Goal: Task Accomplishment & Management: Manage account settings

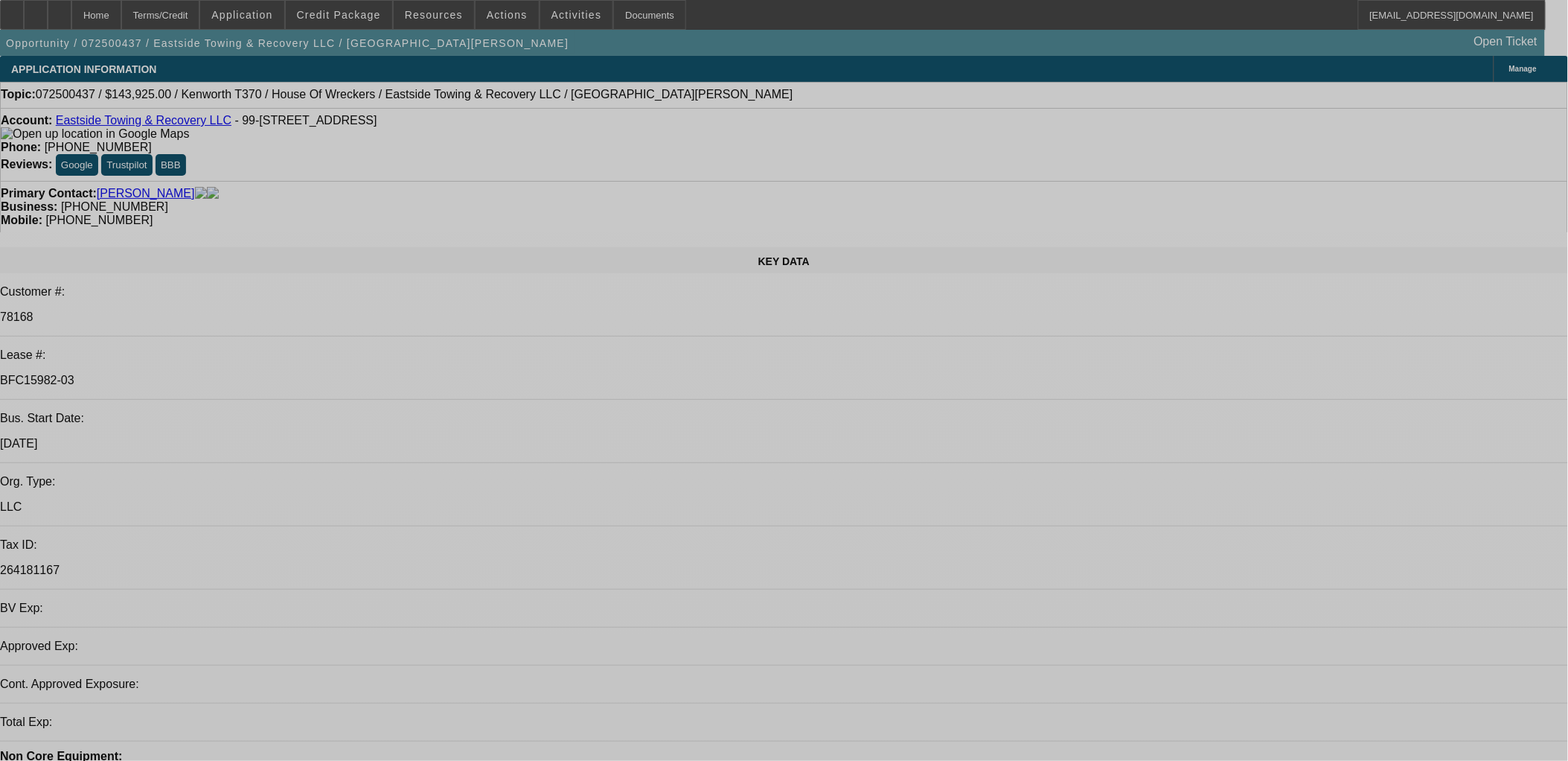
select select "0"
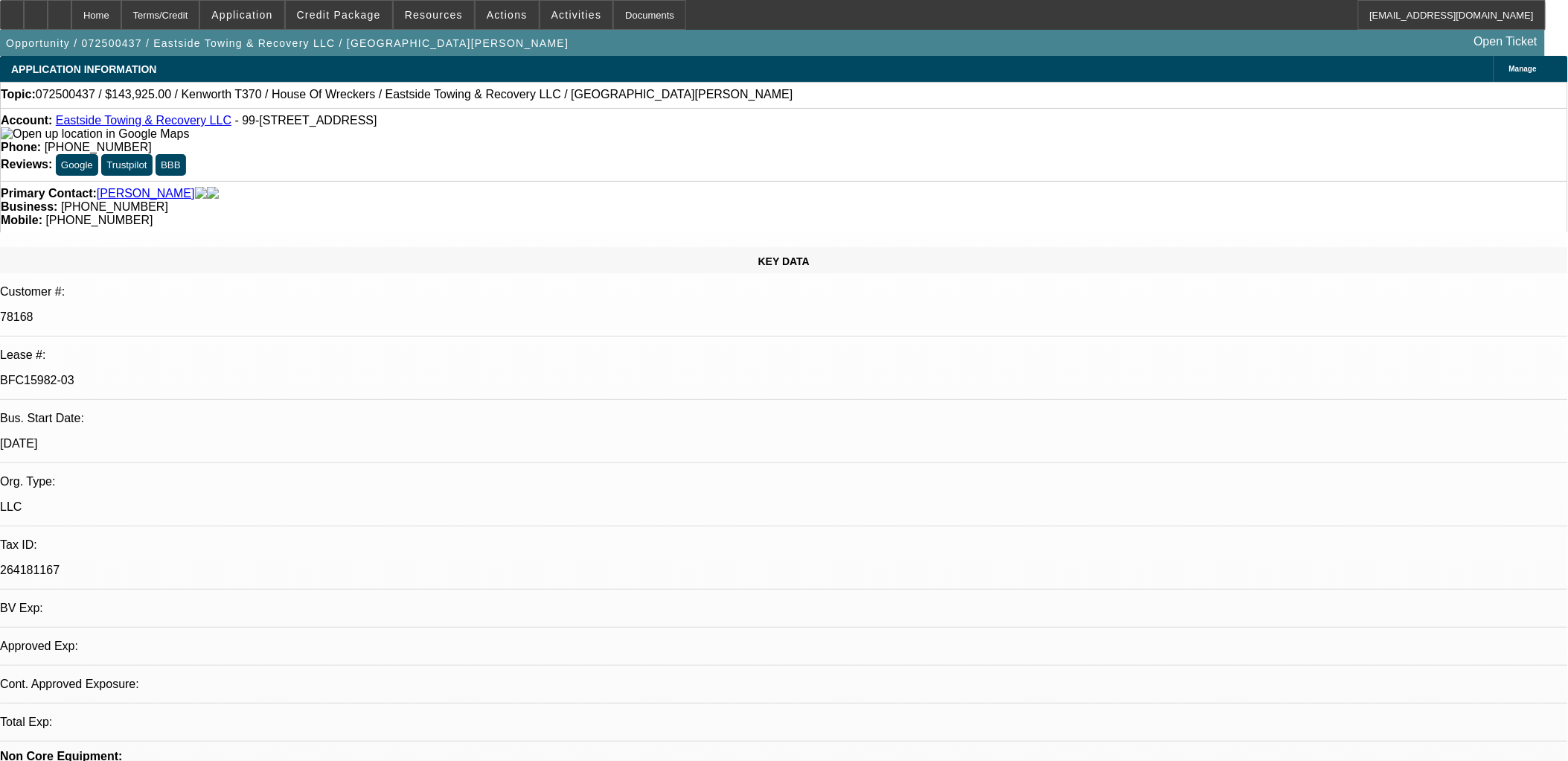
select select "0"
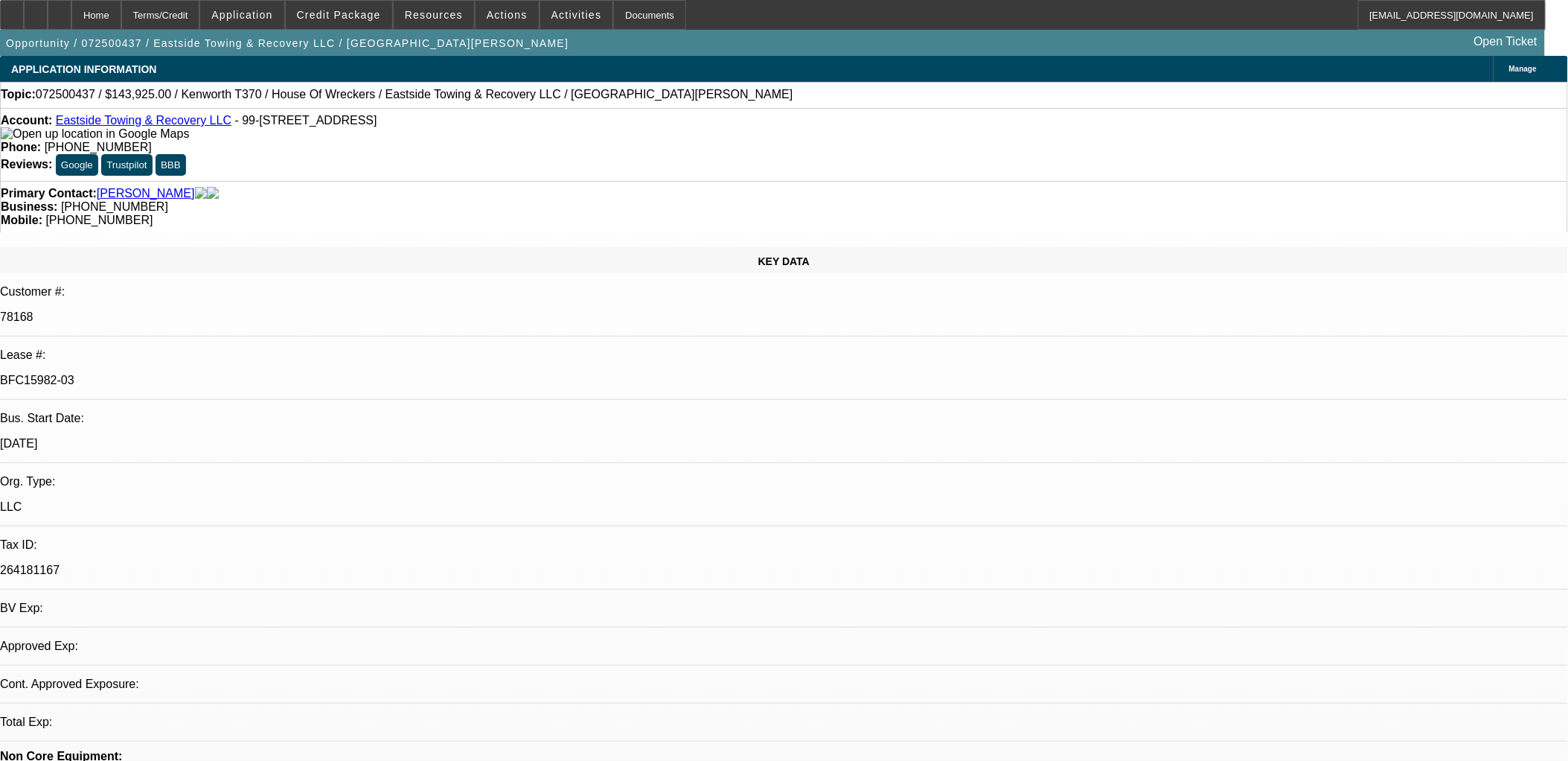
select select "0"
select select "1"
select select "6"
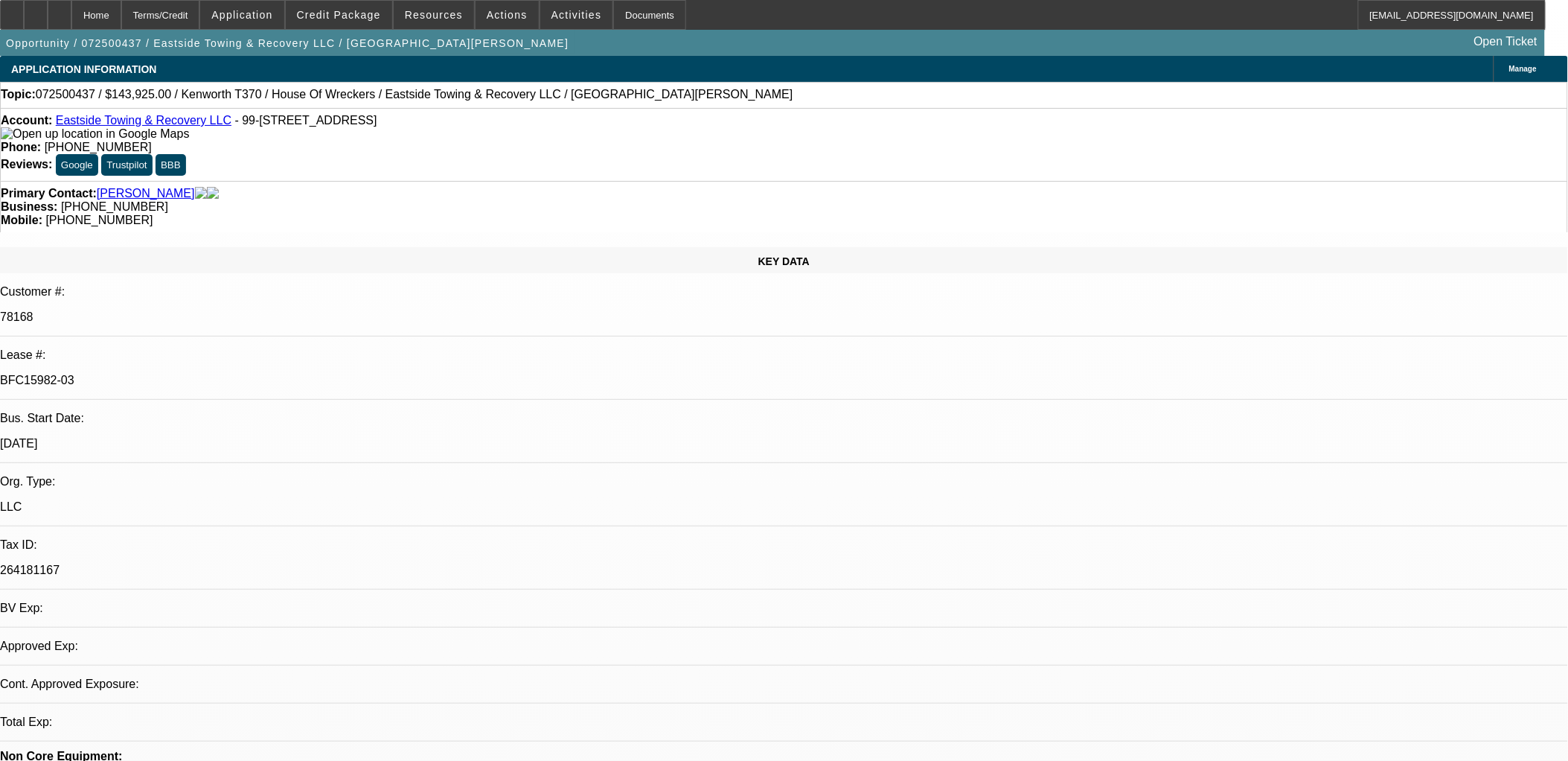
select select "1"
select select "6"
select select "1"
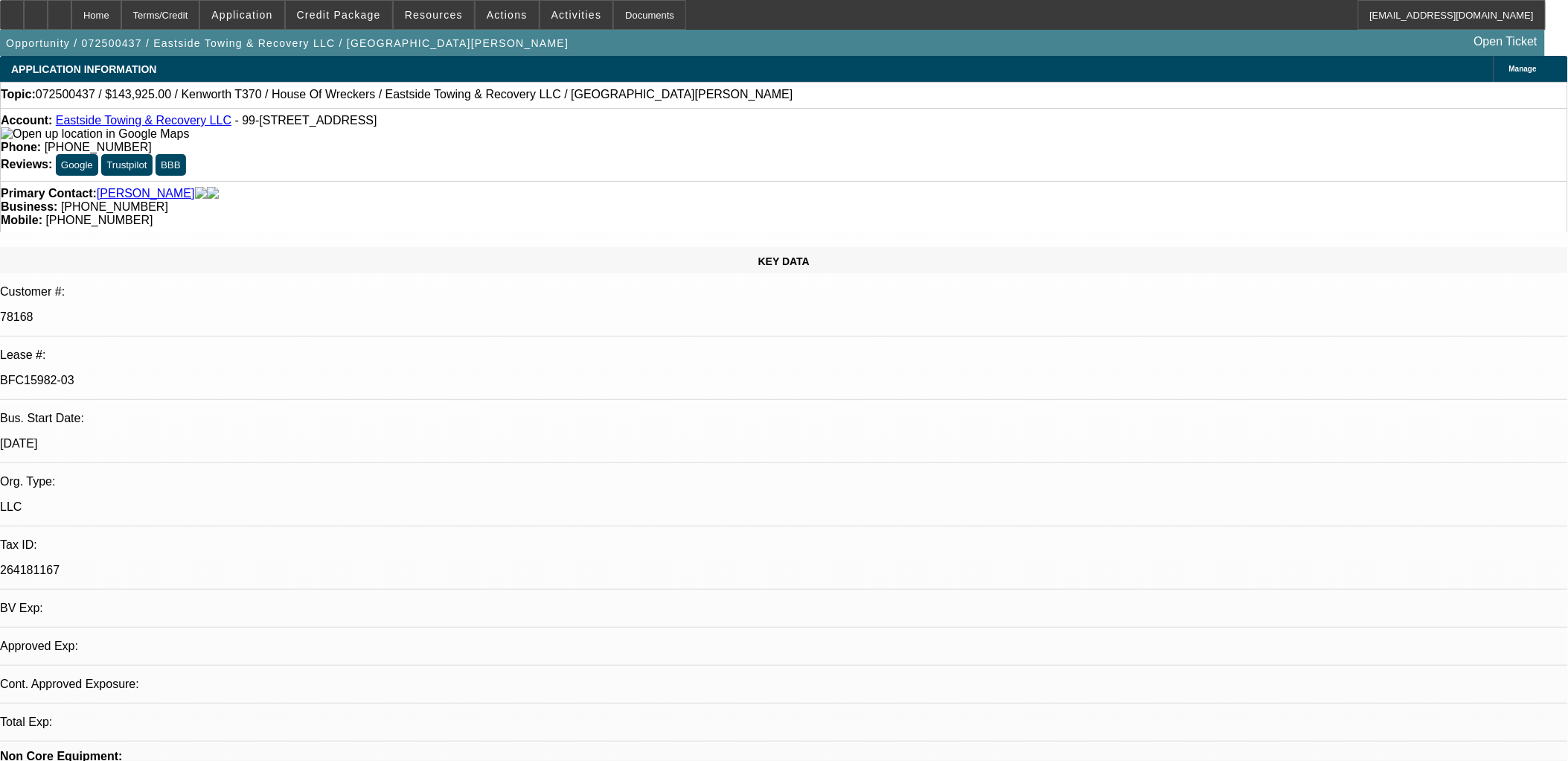
select select "6"
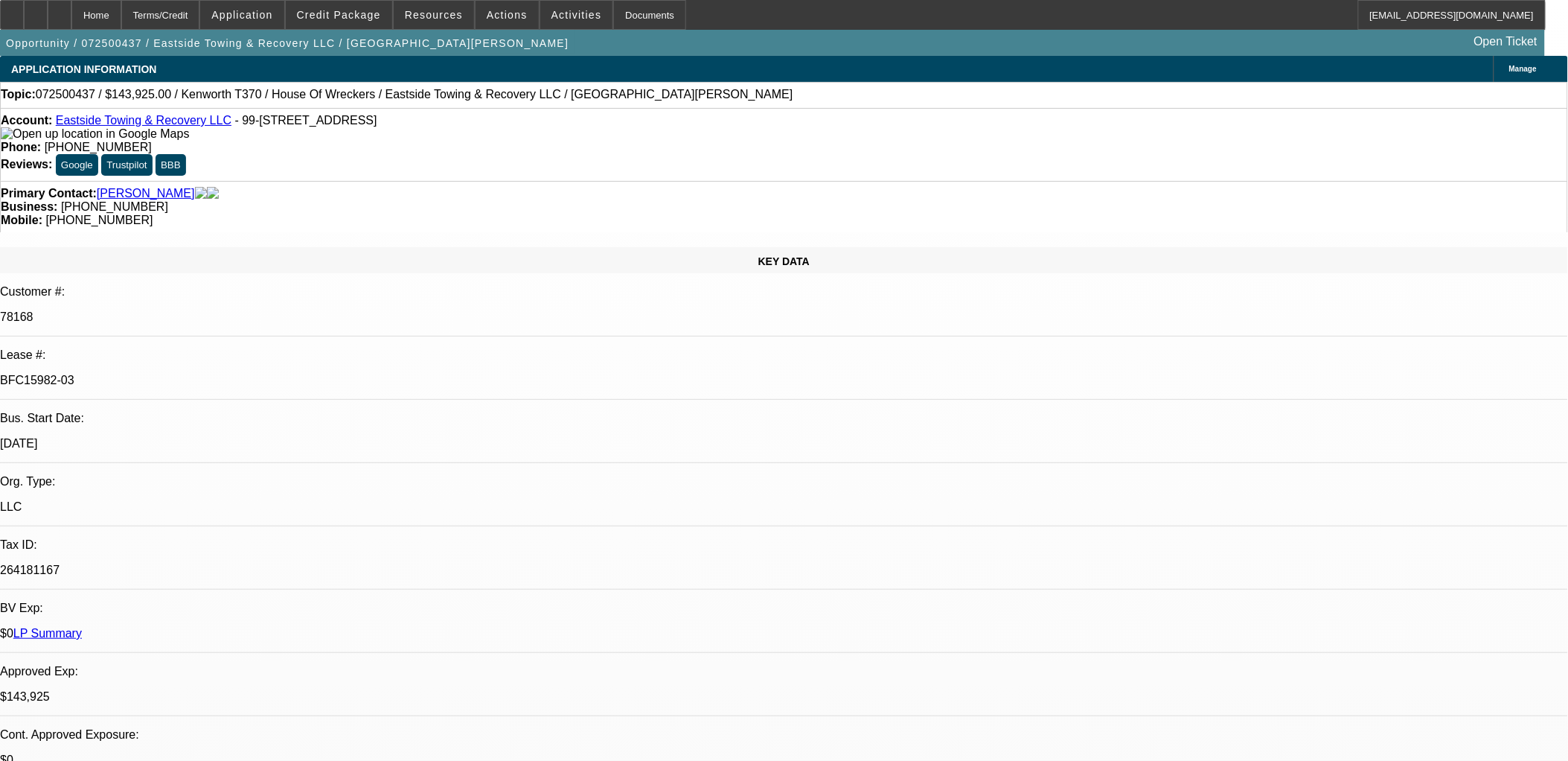
drag, startPoint x: 1199, startPoint y: 512, endPoint x: 1247, endPoint y: 561, distance: 68.6
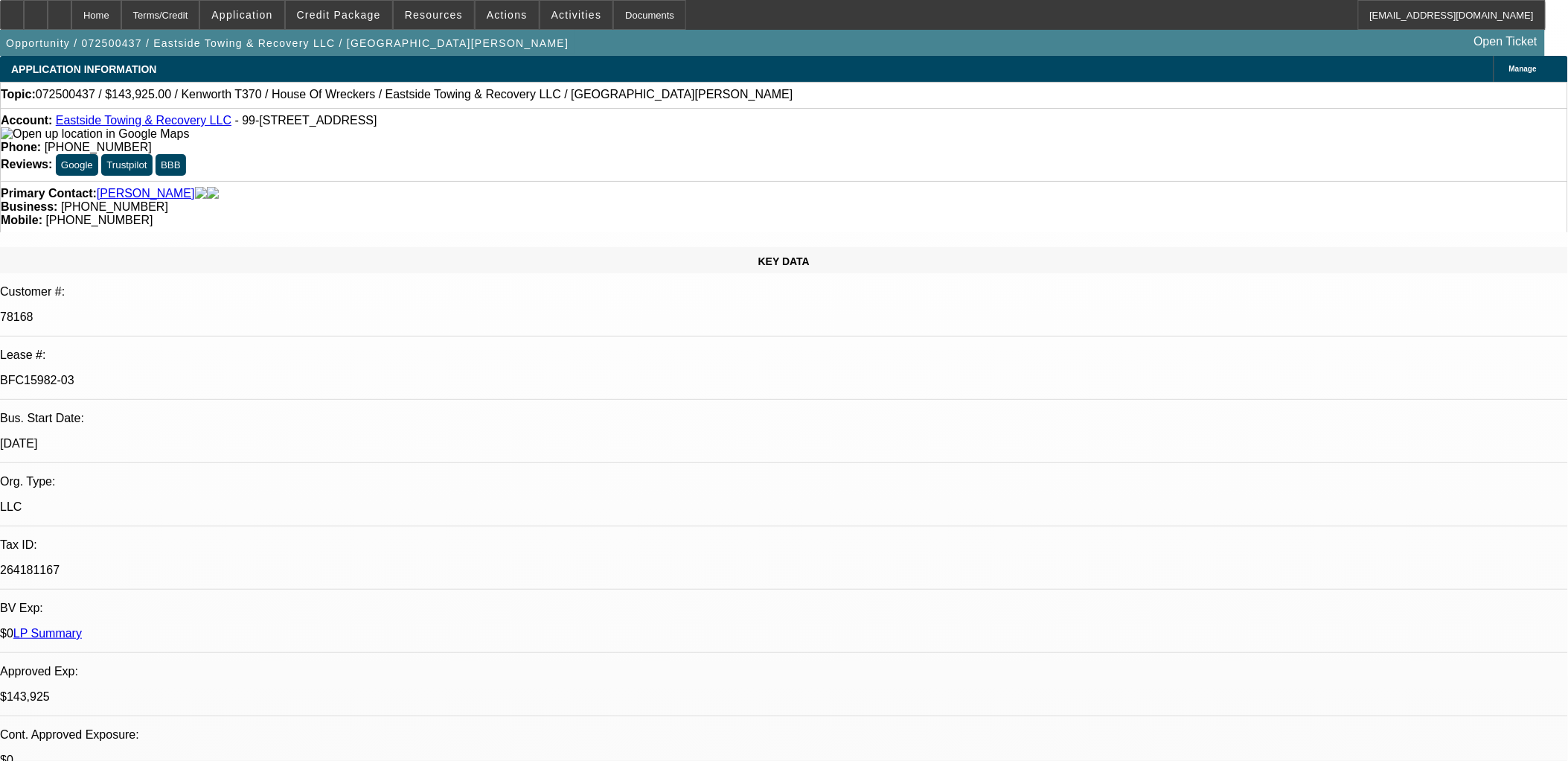
drag, startPoint x: 1269, startPoint y: 561, endPoint x: 1193, endPoint y: 541, distance: 78.6
select select "0"
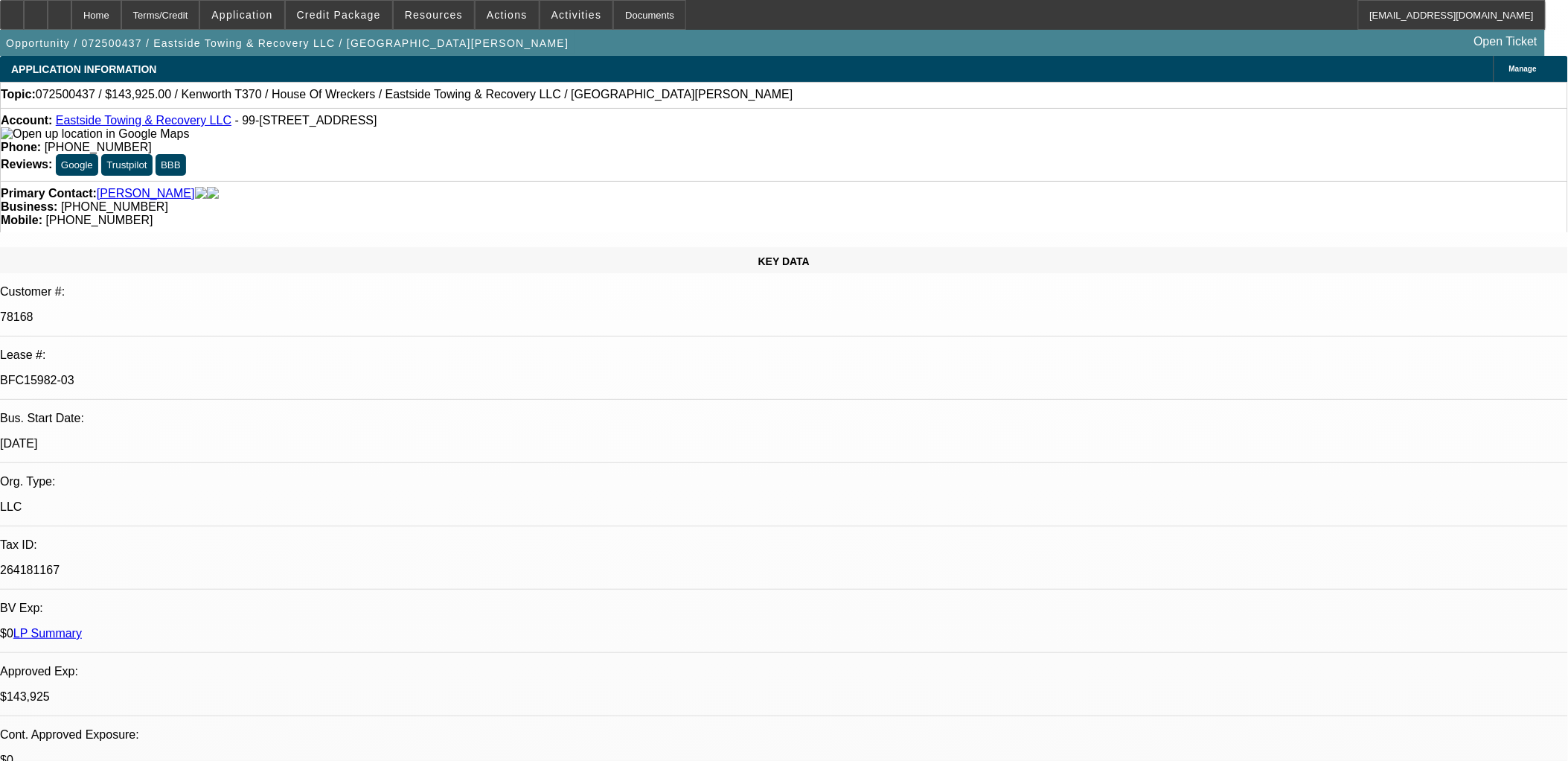
select select "0"
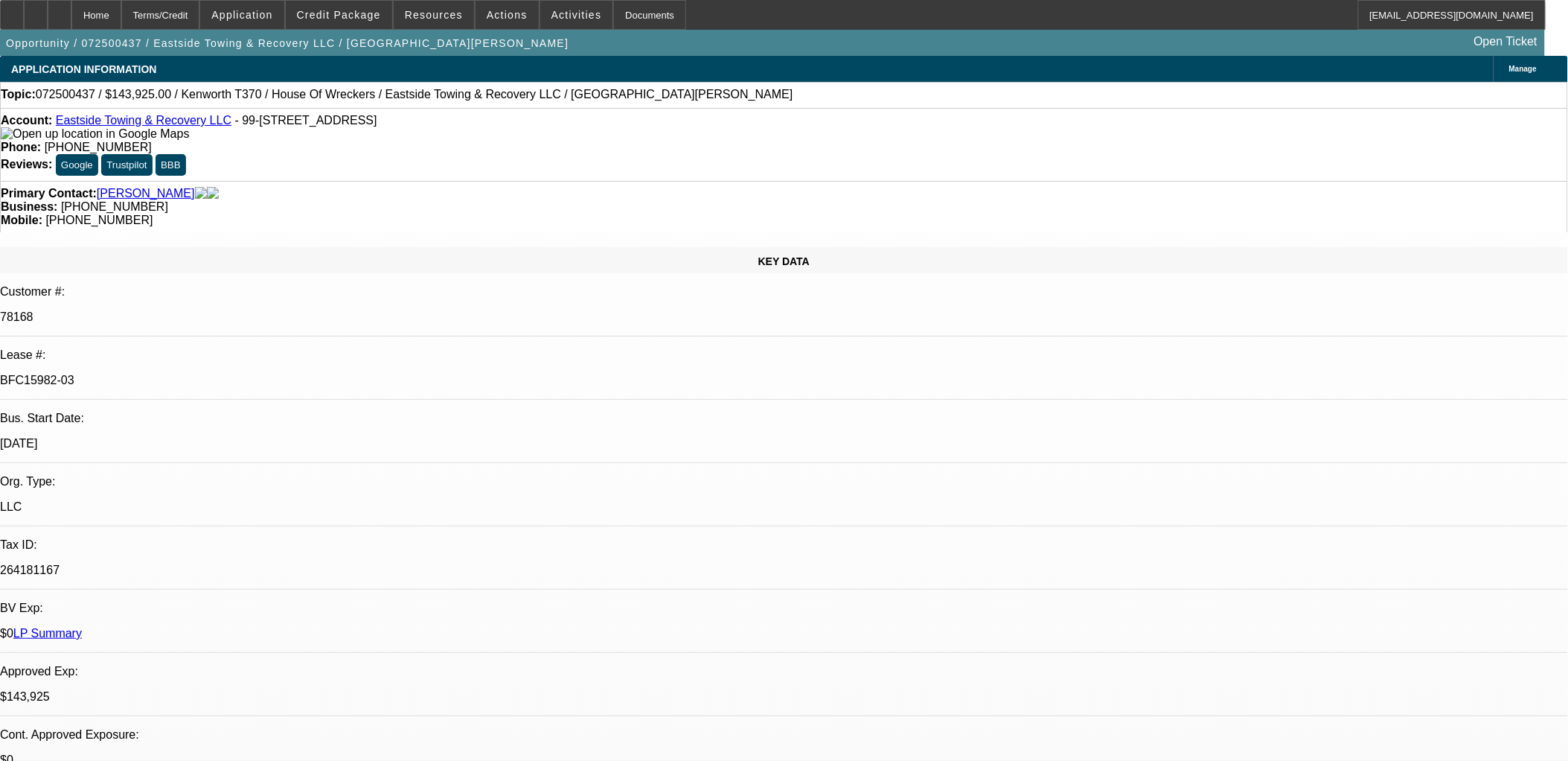
select select "0"
select select "1"
select select "6"
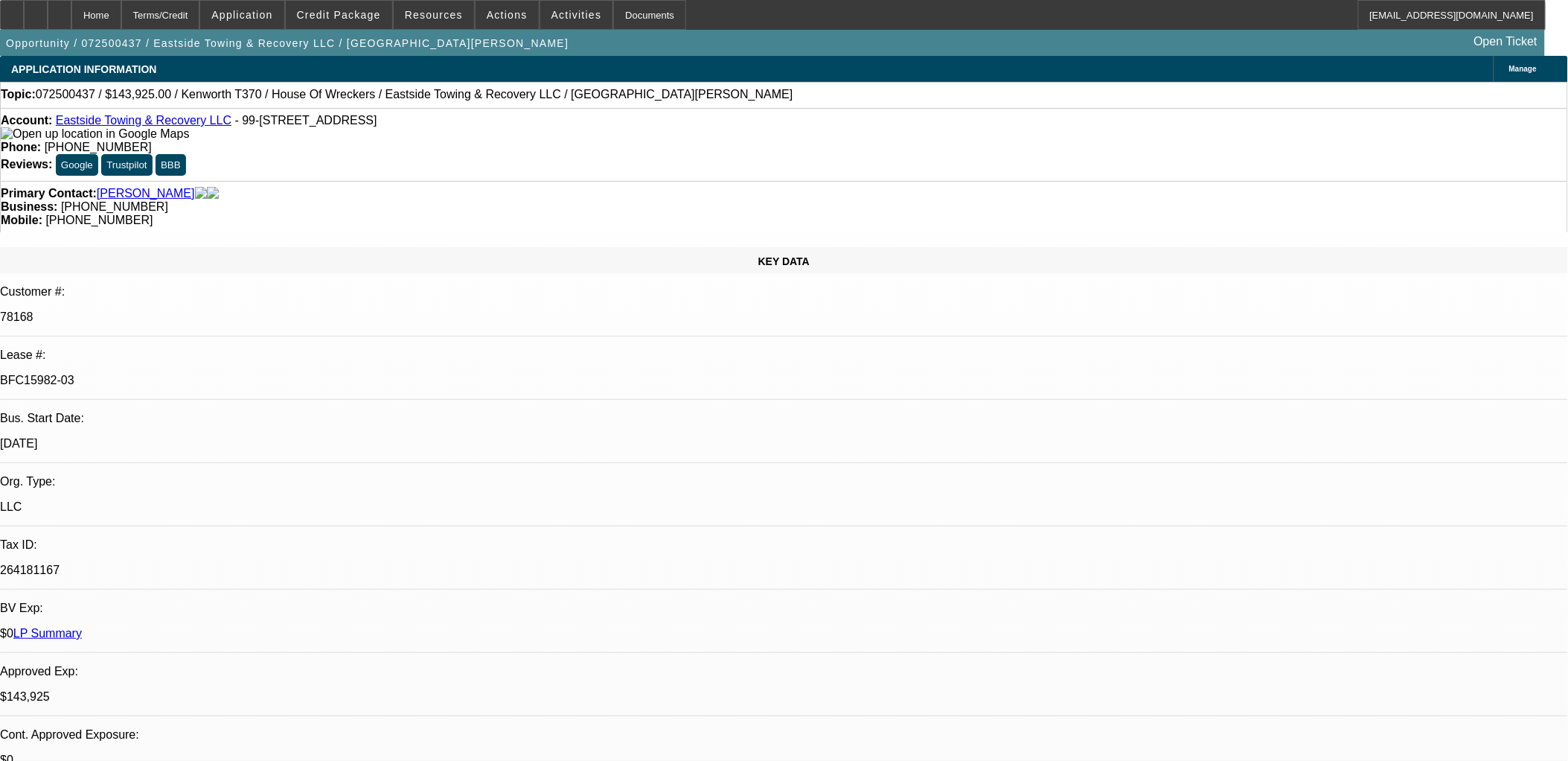
select select "1"
select select "6"
select select "1"
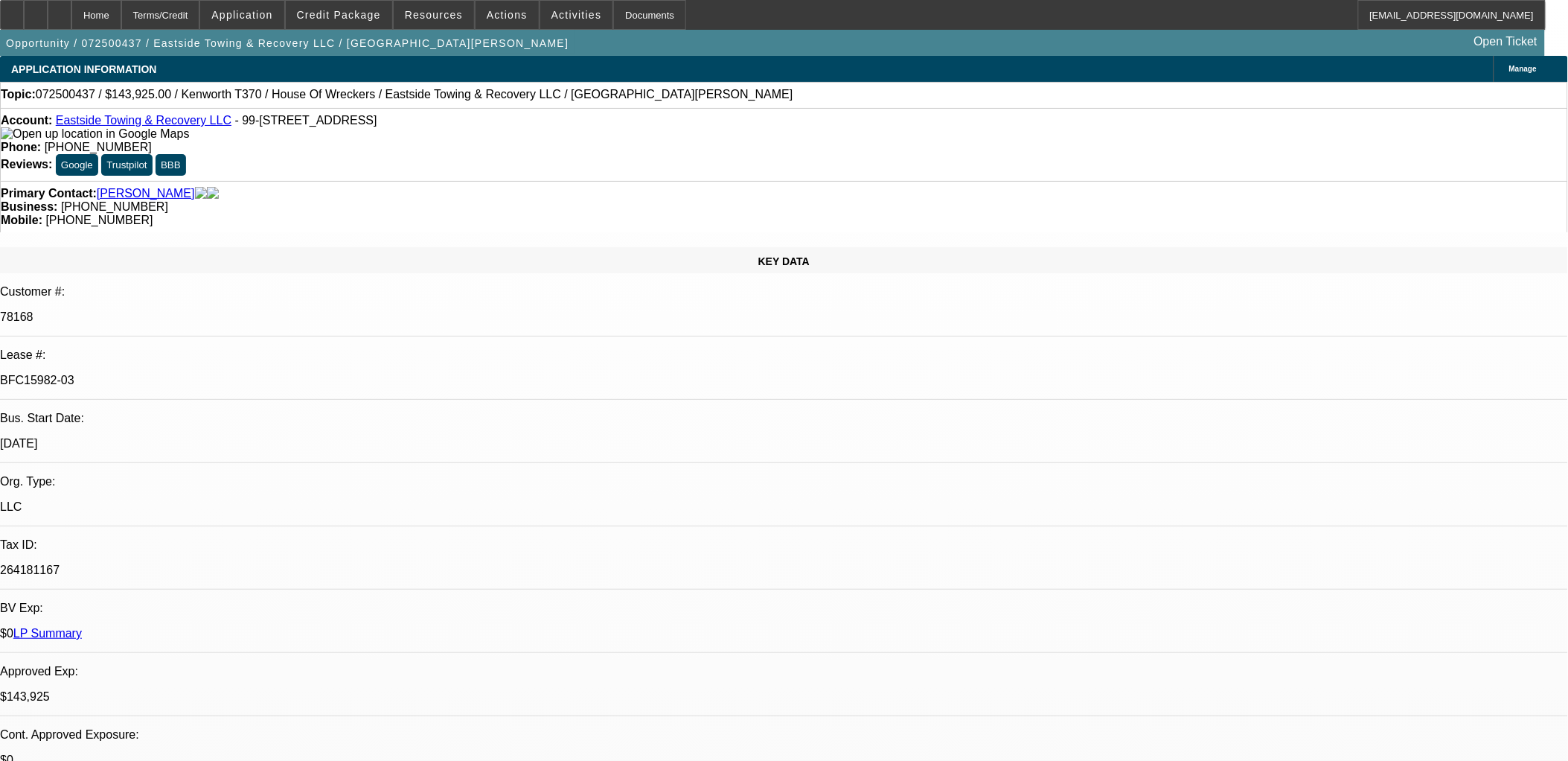
select select "6"
drag, startPoint x: 1217, startPoint y: 299, endPoint x: 1224, endPoint y: 307, distance: 10.6
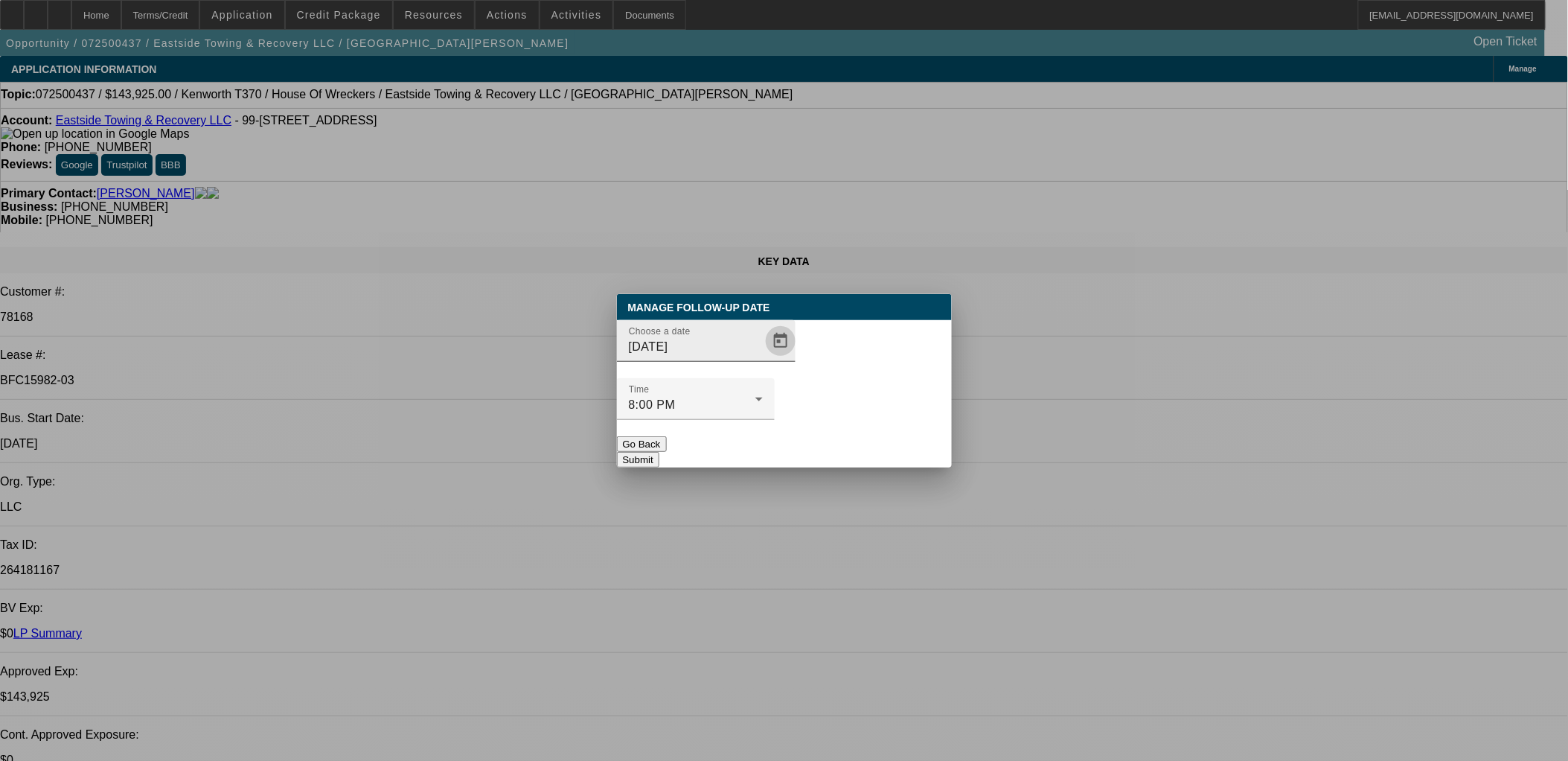
click at [763, 359] on span "Open calendar" at bounding box center [780, 341] width 36 height 36
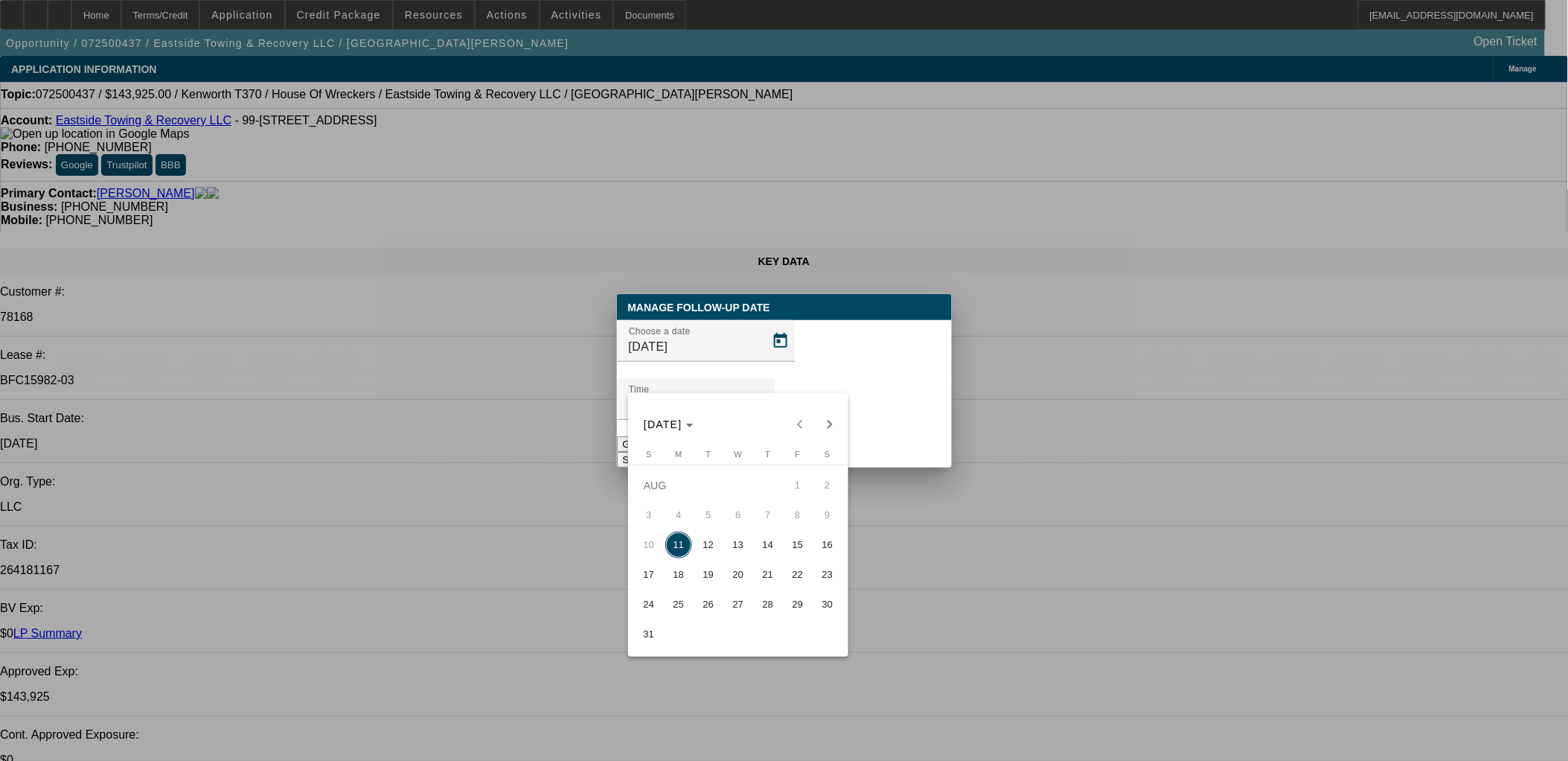
click at [709, 547] on span "12" at bounding box center [709, 545] width 27 height 27
type input "8/12/2025"
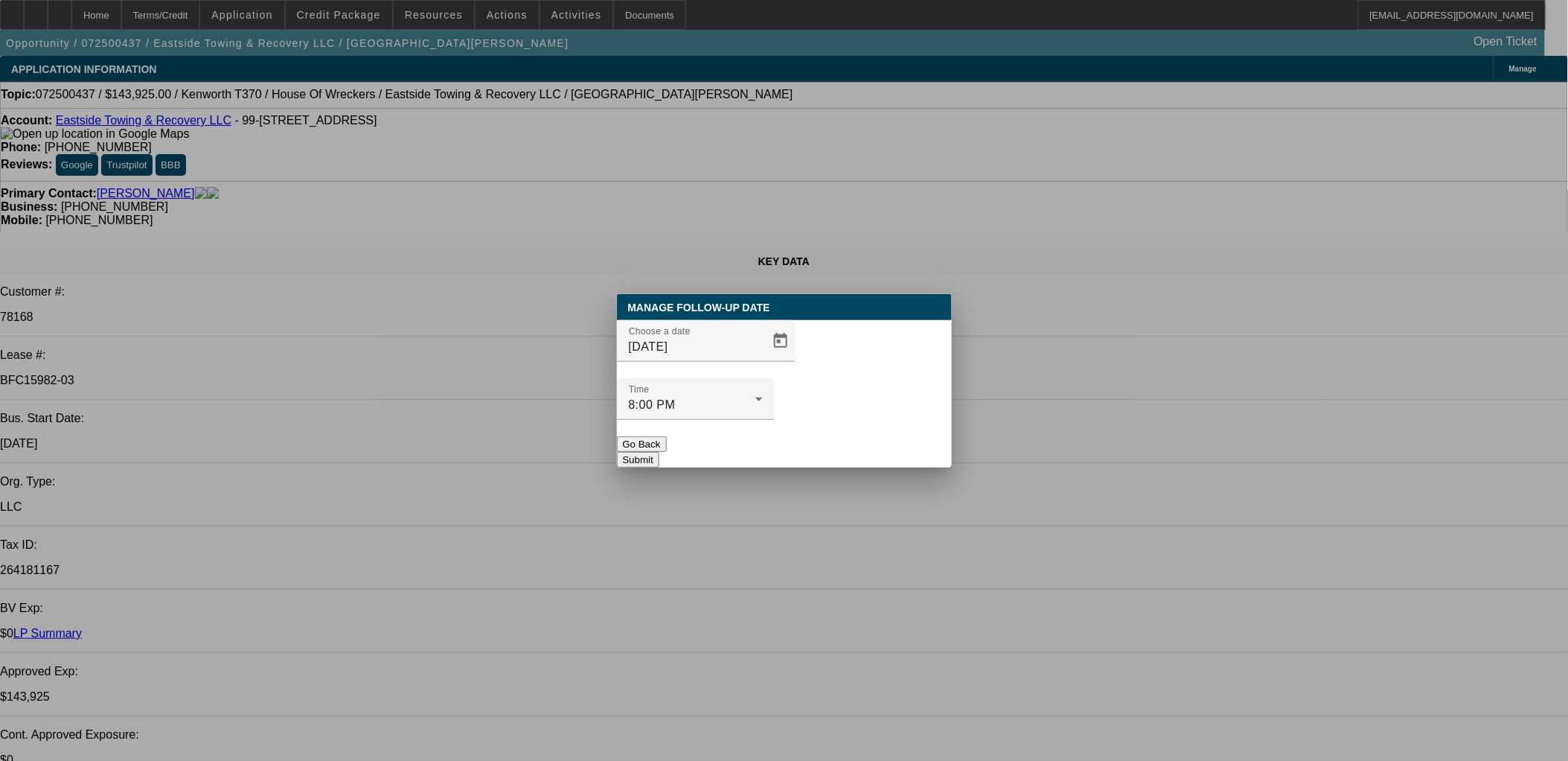
click at [659, 452] on button "Submit" at bounding box center [637, 460] width 42 height 16
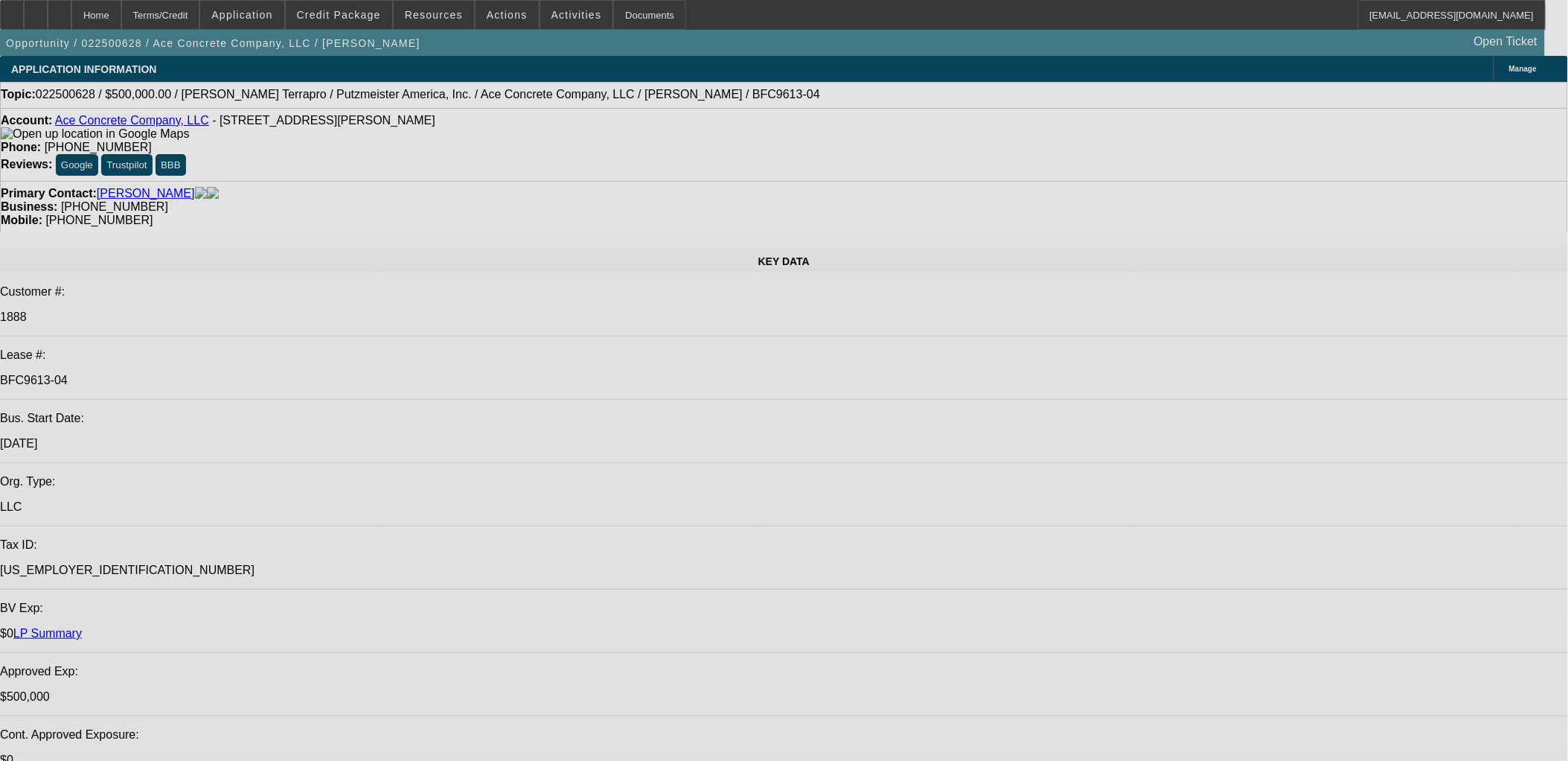
select select "0"
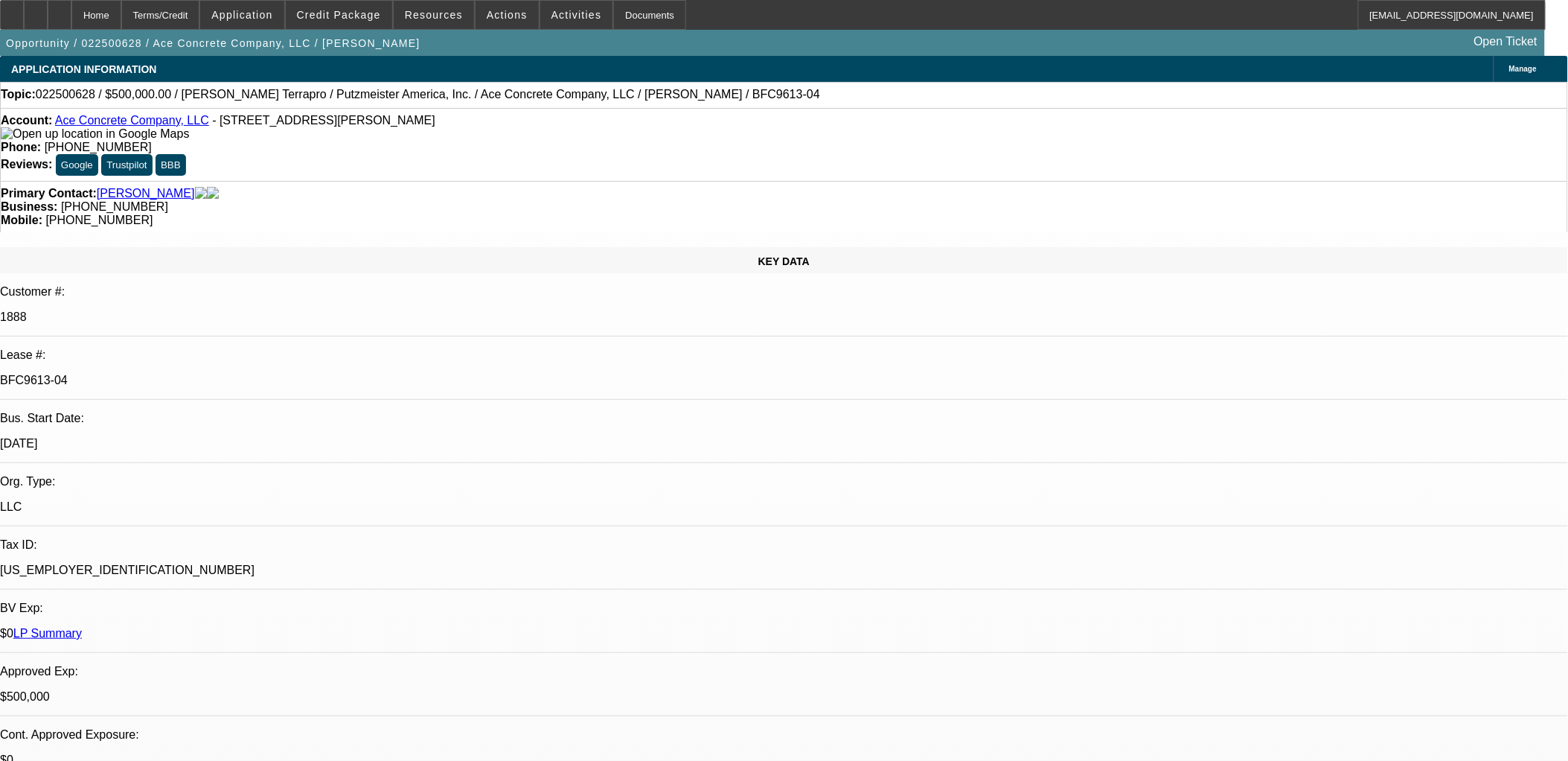
select select "0"
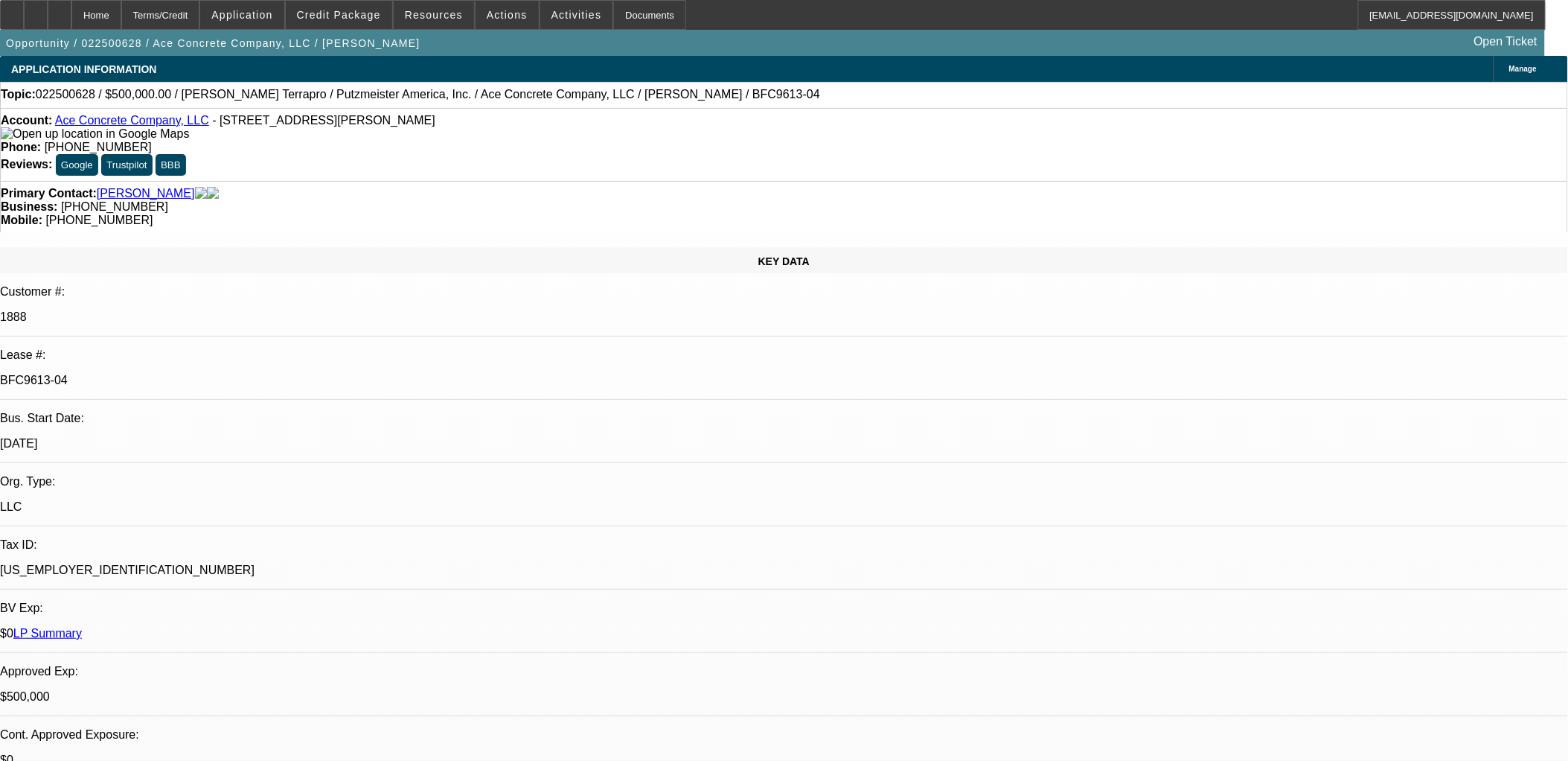
select select "2"
select select "0"
select select "2"
select select "0"
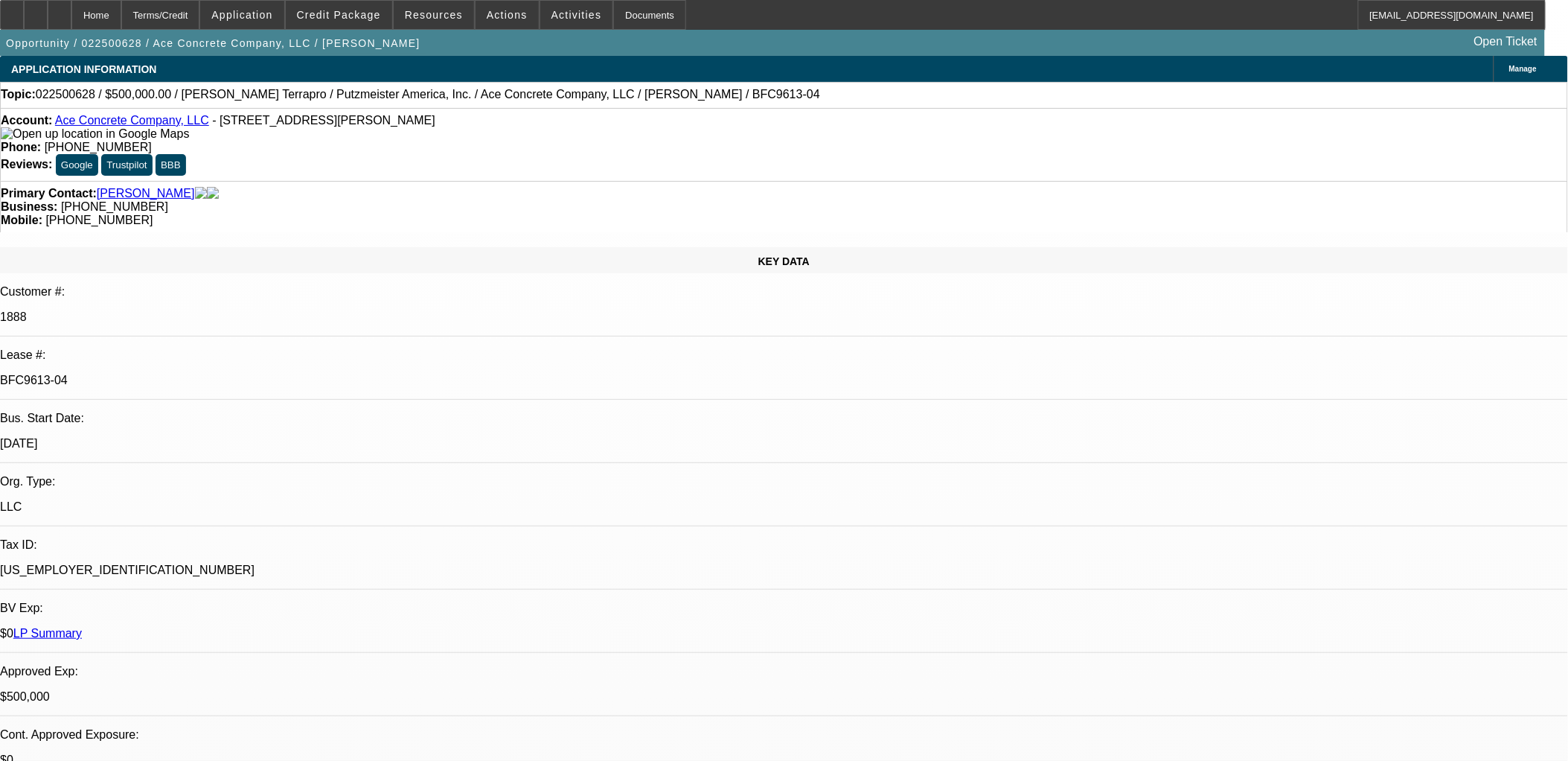
select select "1"
select select "3"
select select "6"
select select "1"
select select "3"
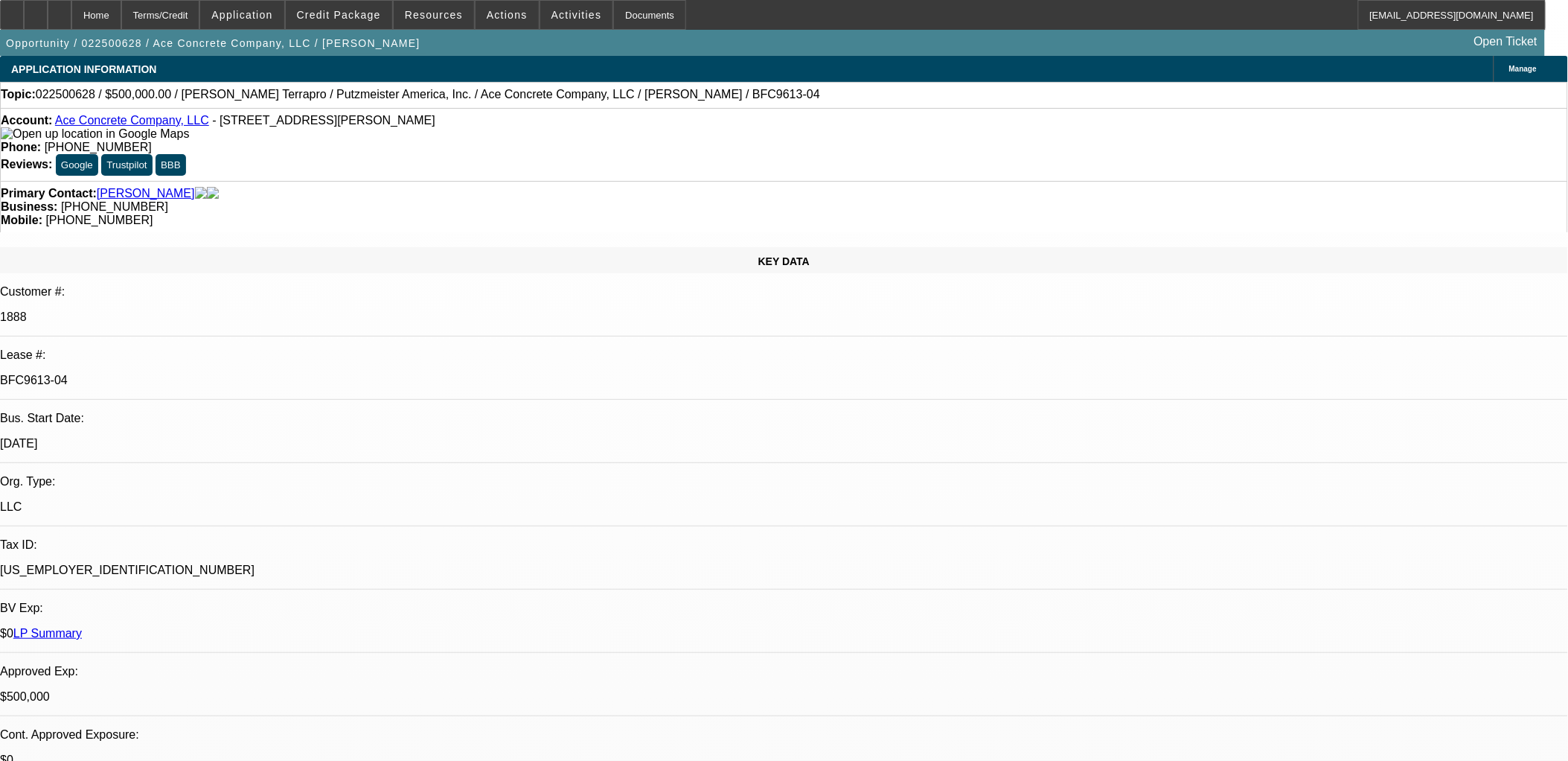
select select "6"
select select "1"
select select "2"
select select "6"
select select "1"
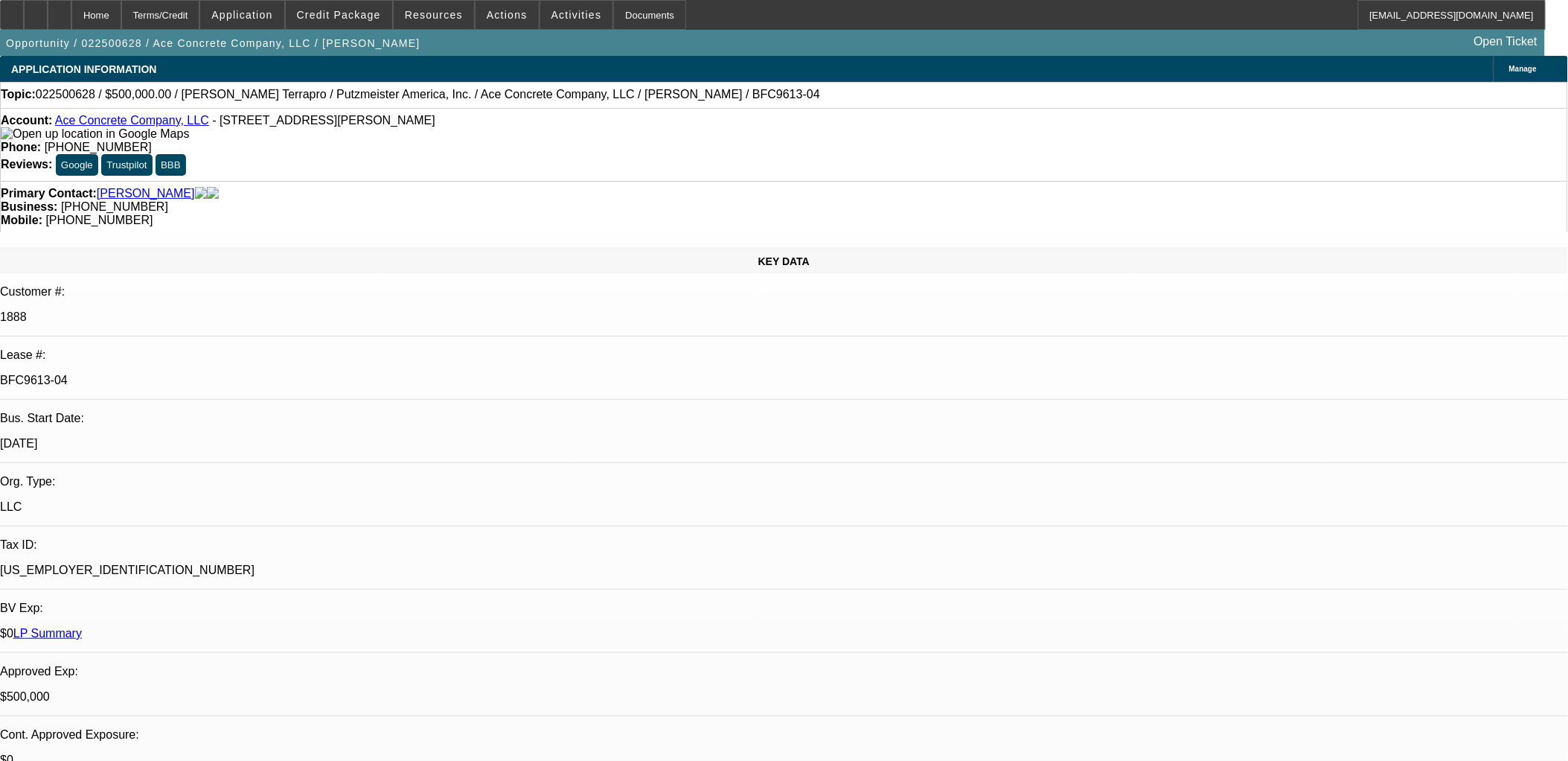
select select "2"
select select "6"
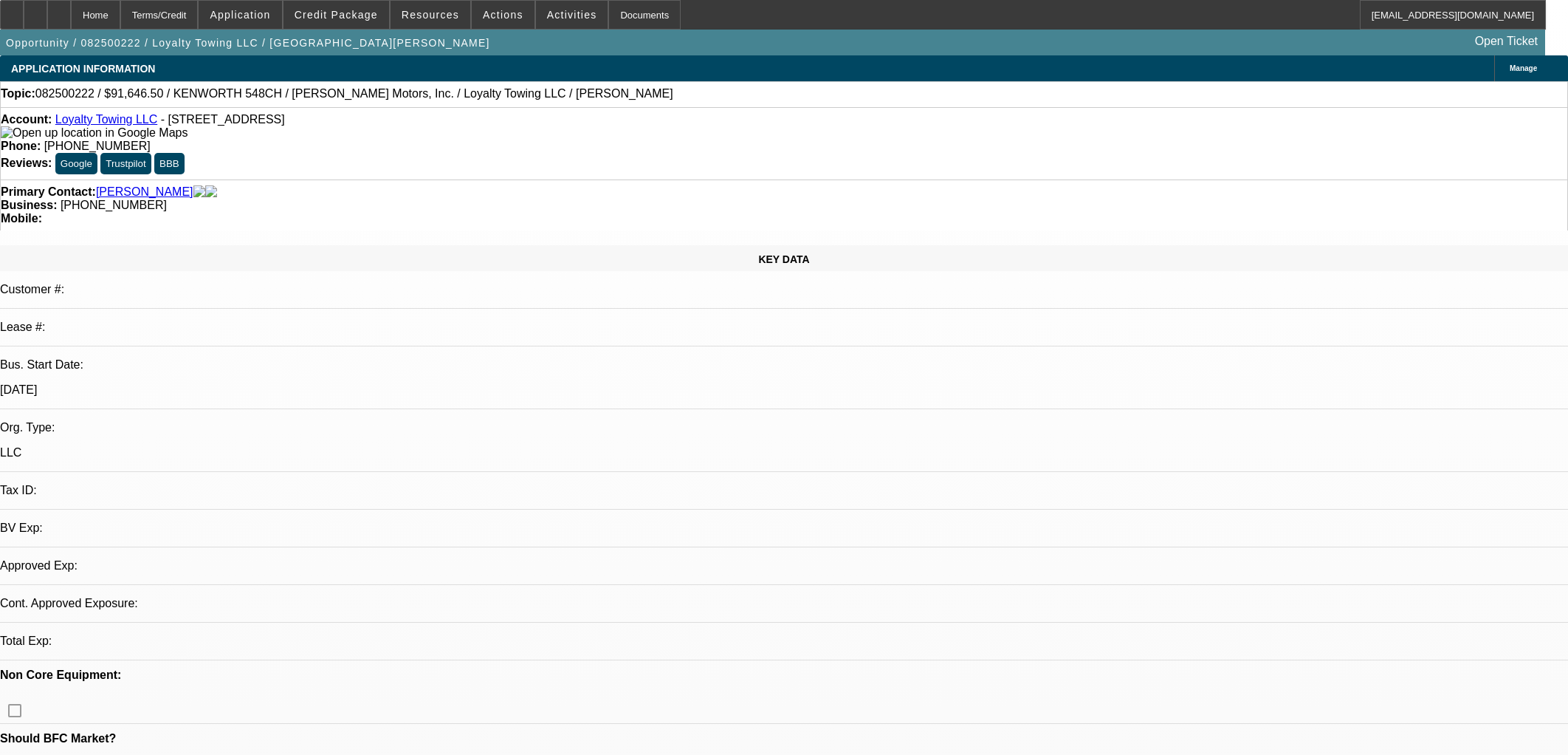
select select "0"
select select "2"
select select "0.1"
select select "4"
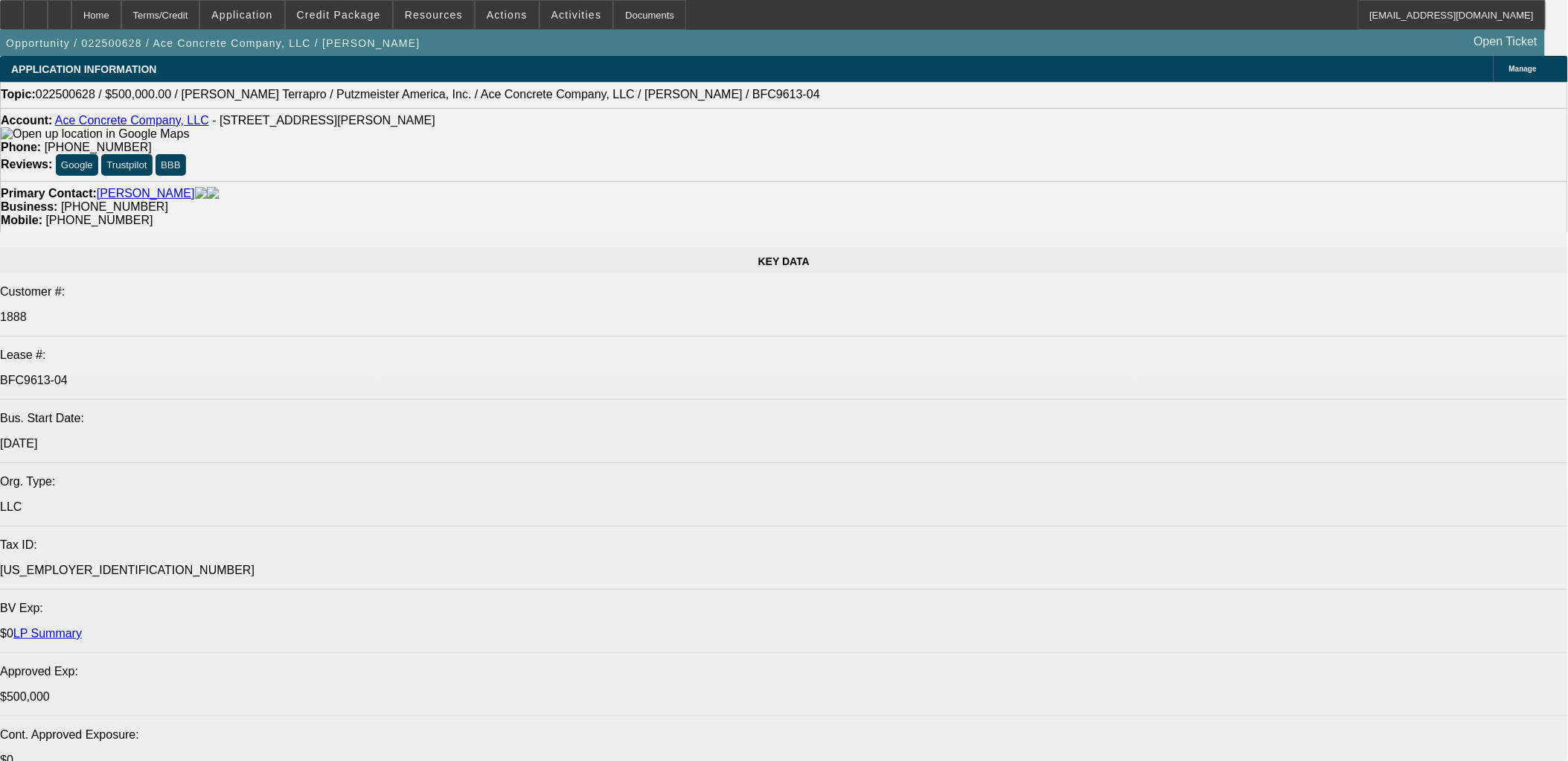
select select "0"
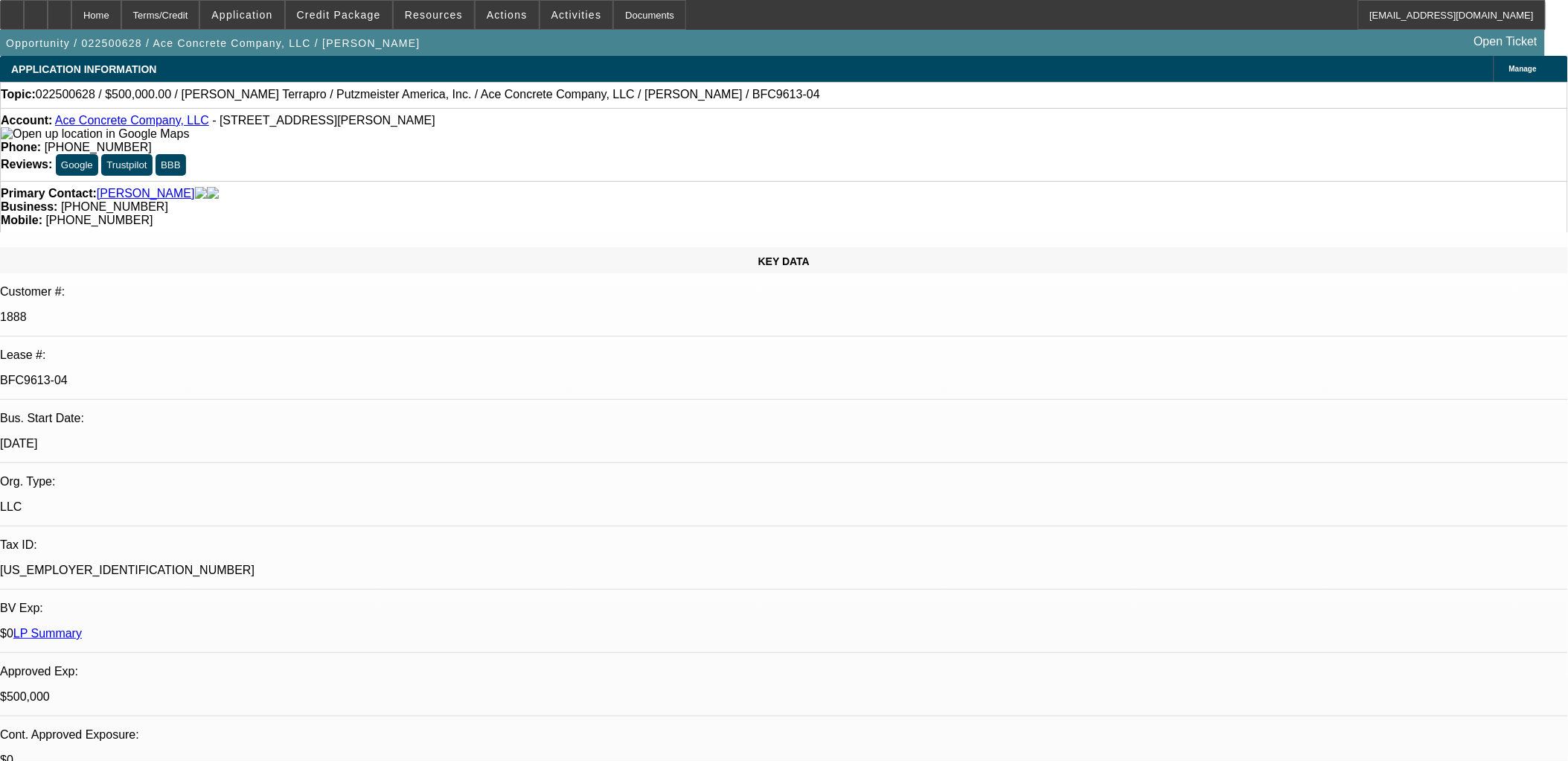
select select "0"
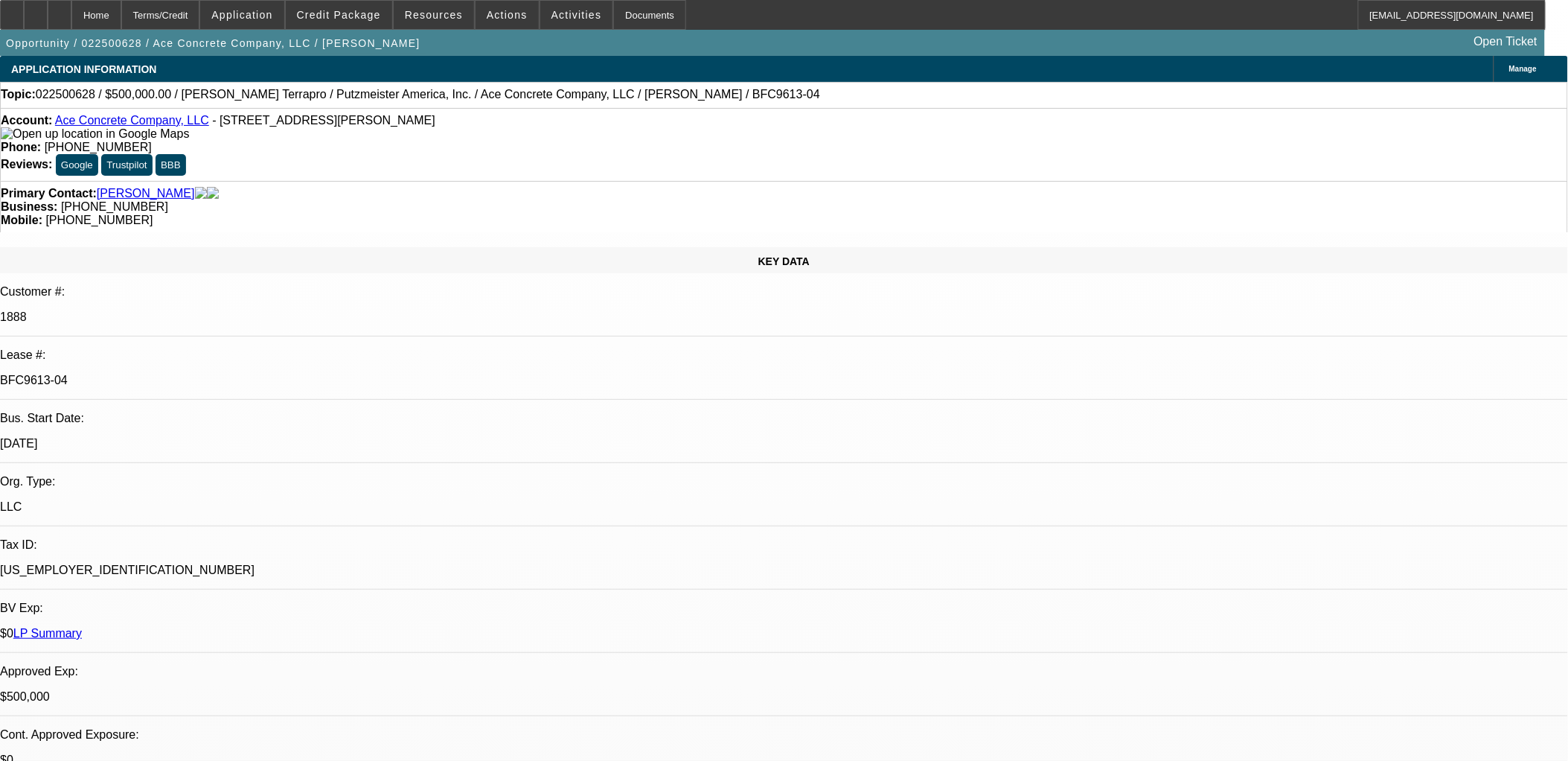
select select "2"
select select "0"
select select "2"
select select "0"
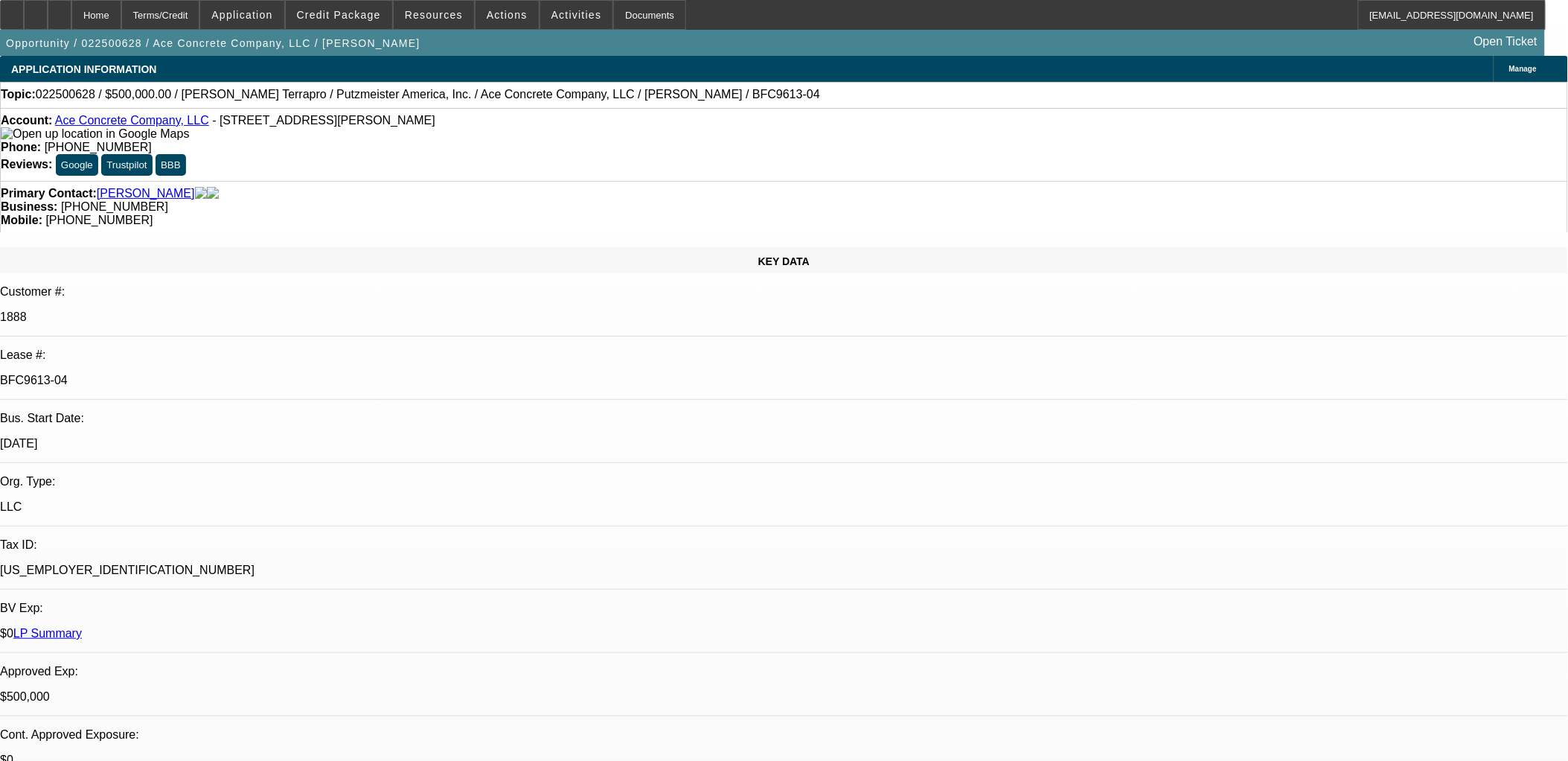
select select "1"
select select "3"
select select "6"
select select "1"
select select "3"
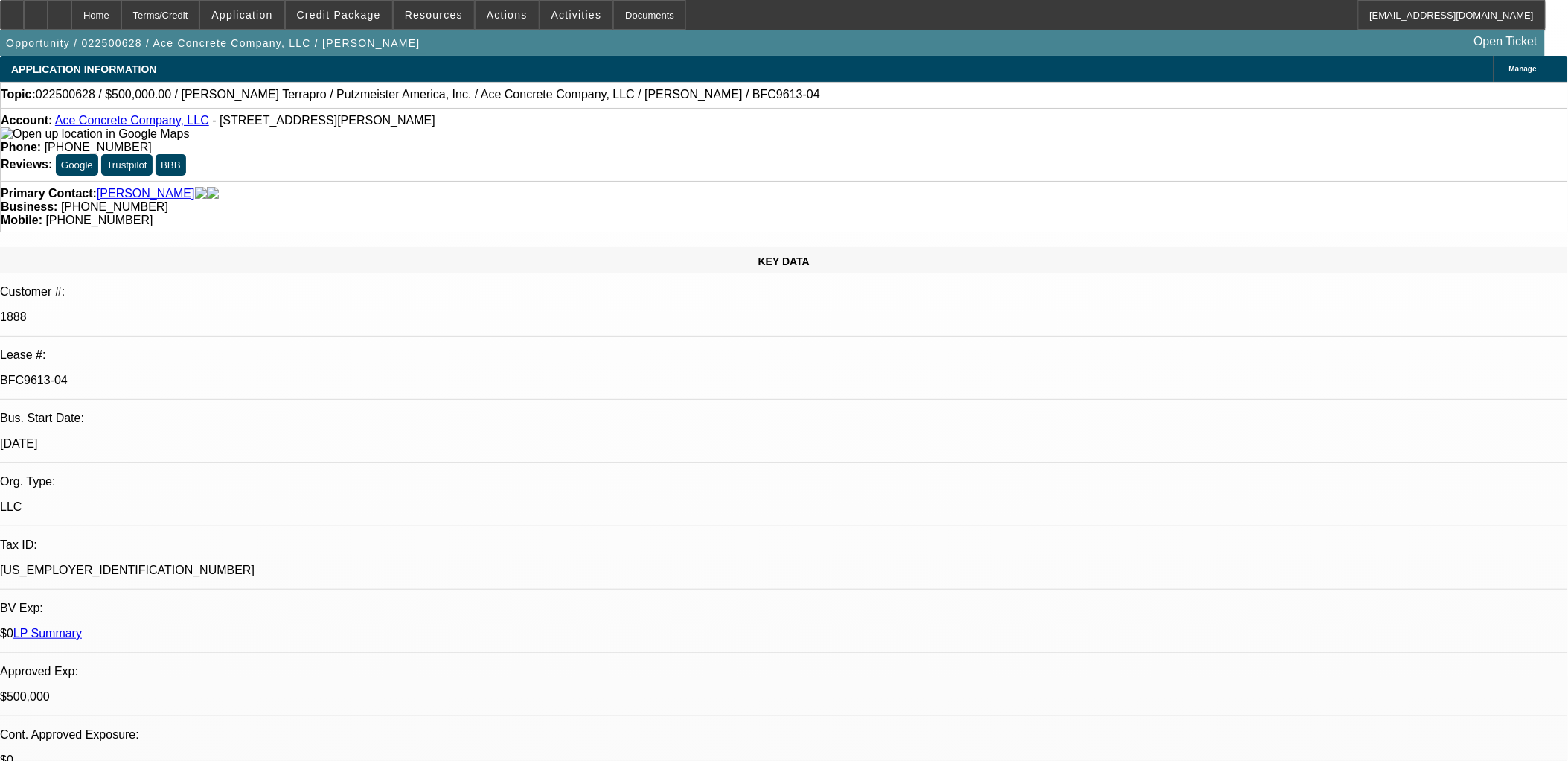
select select "6"
select select "1"
select select "2"
select select "6"
select select "1"
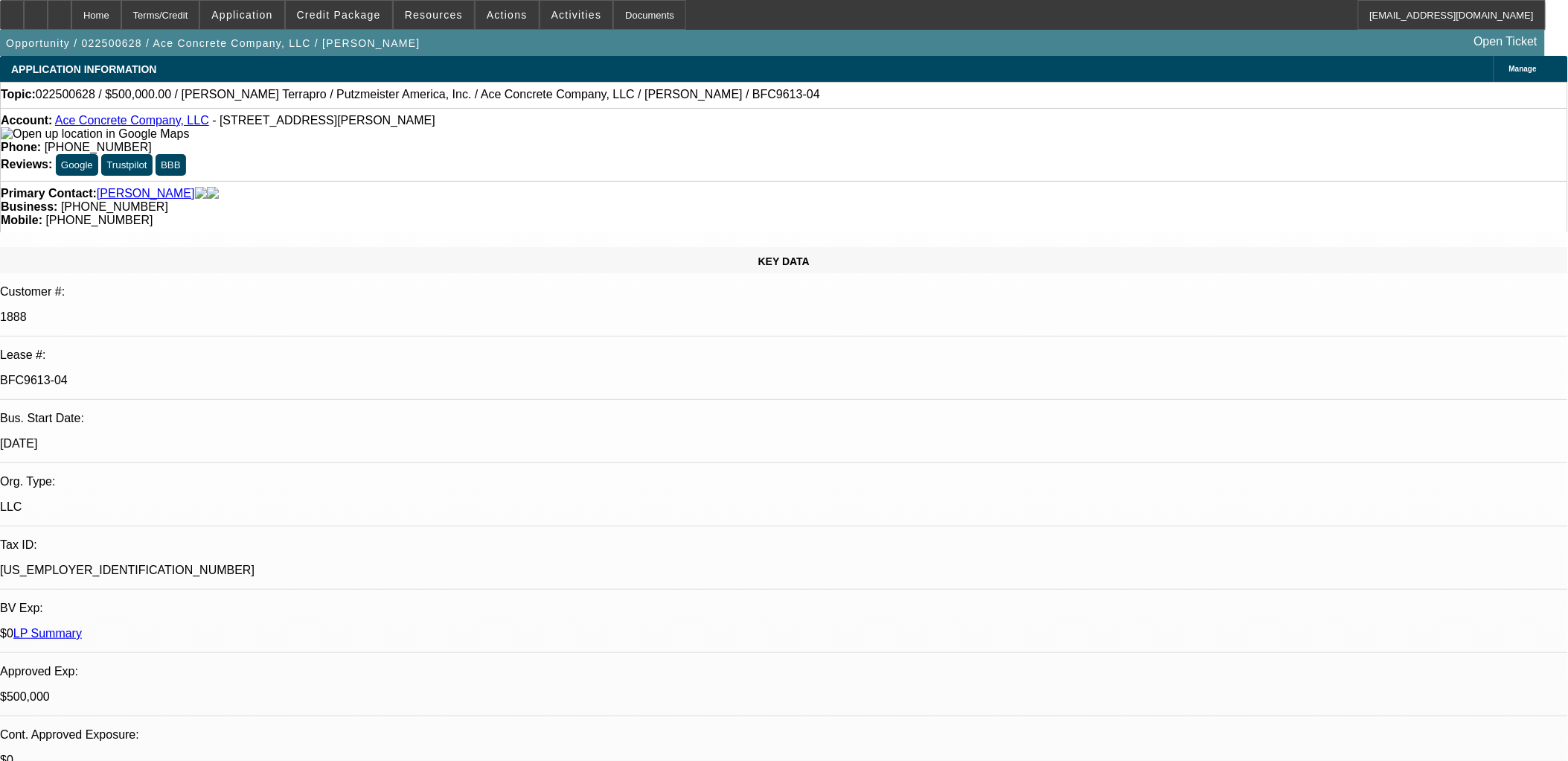
select select "2"
select select "6"
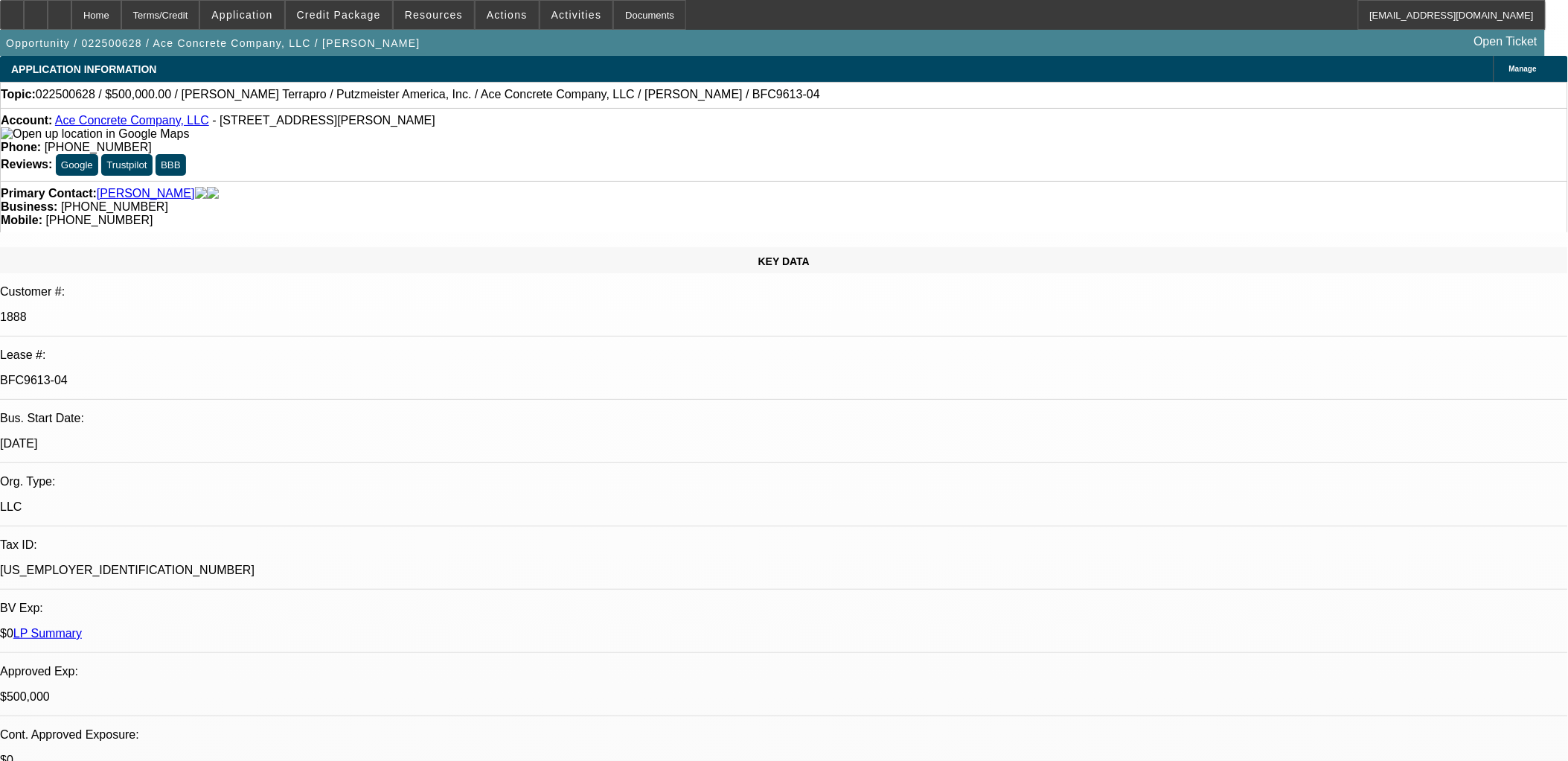
drag, startPoint x: 633, startPoint y: 356, endPoint x: 354, endPoint y: 330, distance: 280.2
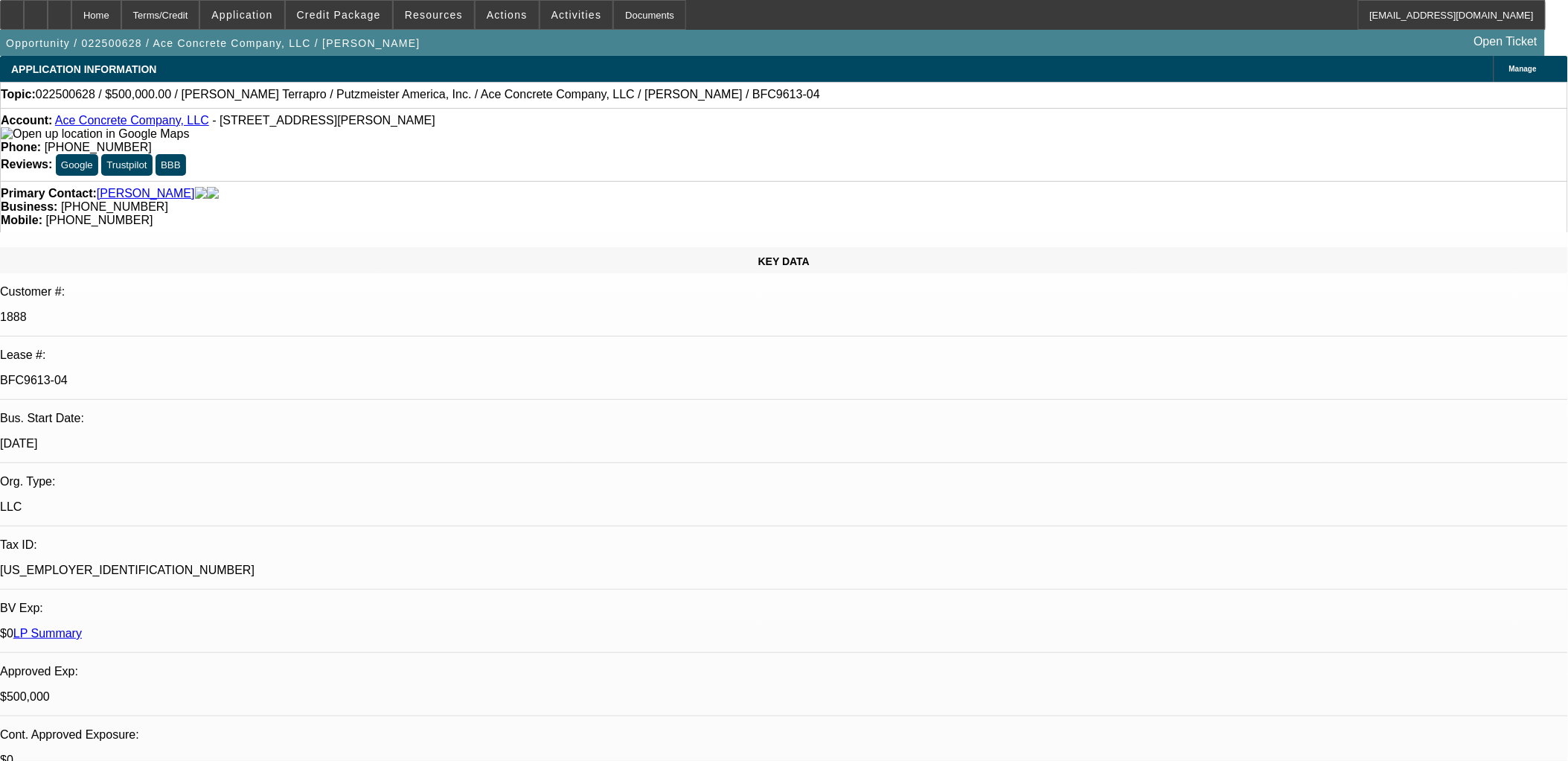
drag, startPoint x: 356, startPoint y: 330, endPoint x: 592, endPoint y: 353, distance: 237.1
drag, startPoint x: 592, startPoint y: 353, endPoint x: 598, endPoint y: 363, distance: 11.7
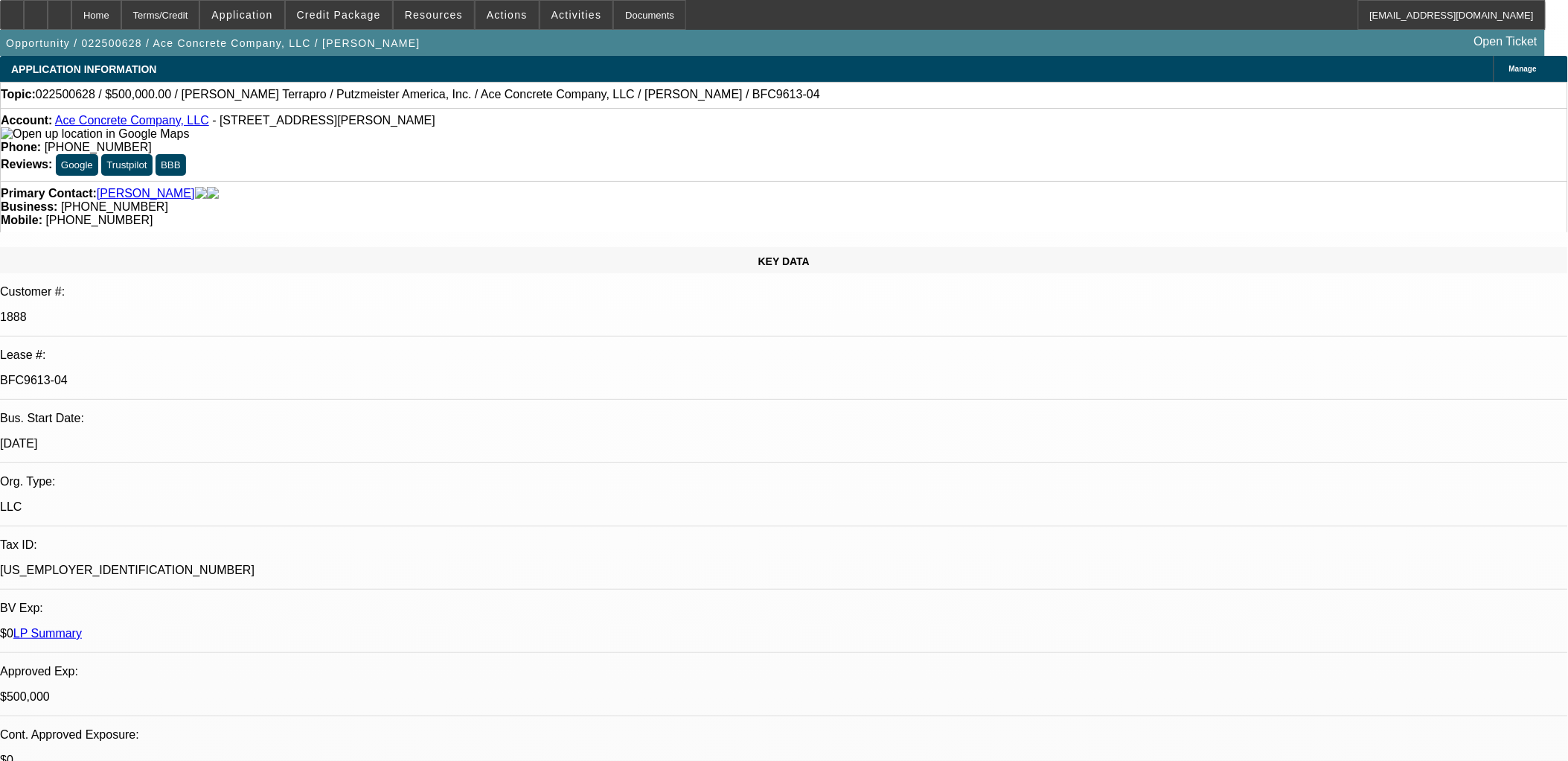
drag, startPoint x: 598, startPoint y: 363, endPoint x: 369, endPoint y: 328, distance: 231.7
drag, startPoint x: 363, startPoint y: 324, endPoint x: 630, endPoint y: 362, distance: 269.7
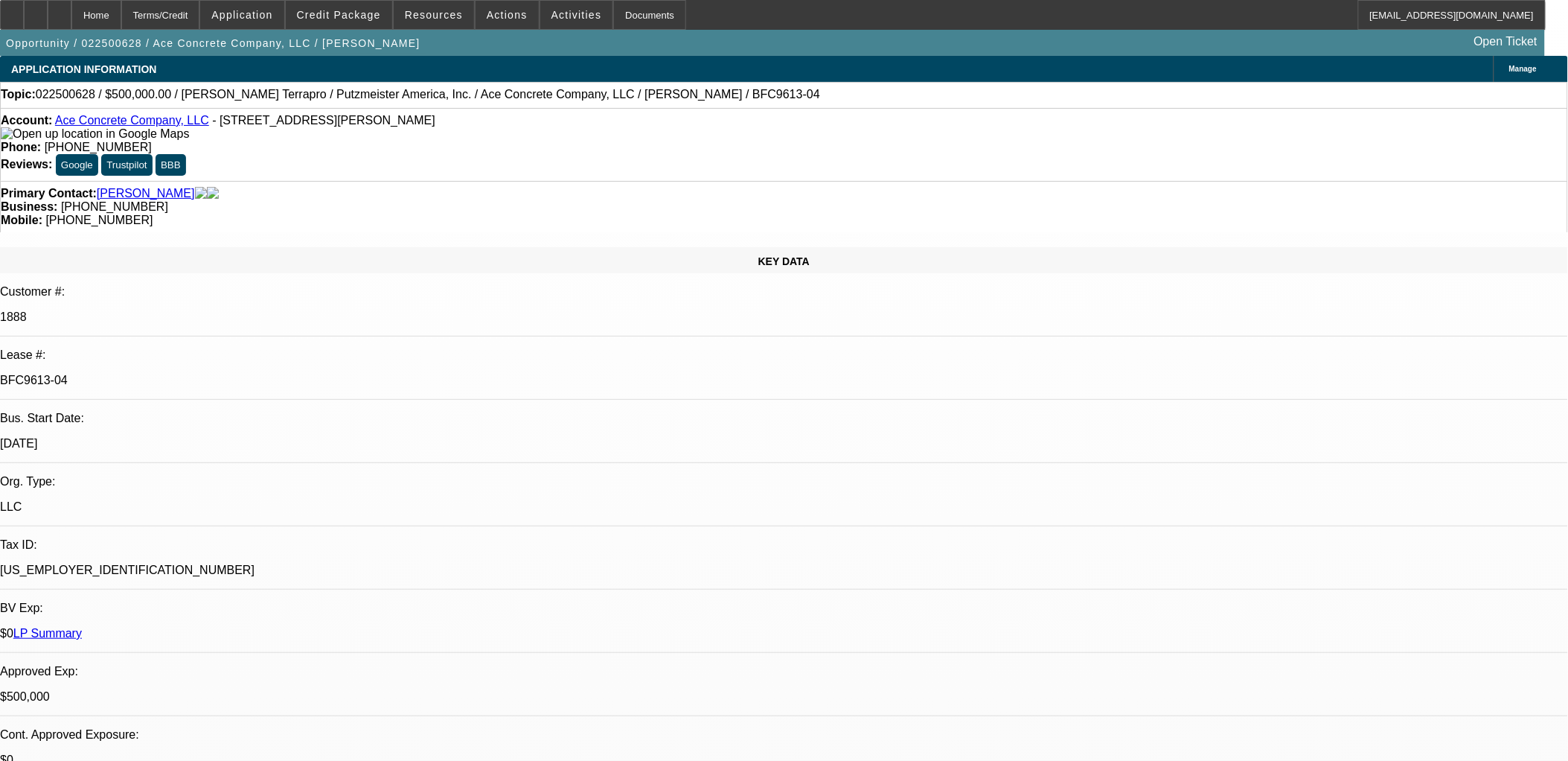
drag, startPoint x: 598, startPoint y: 366, endPoint x: 610, endPoint y: 369, distance: 12.4
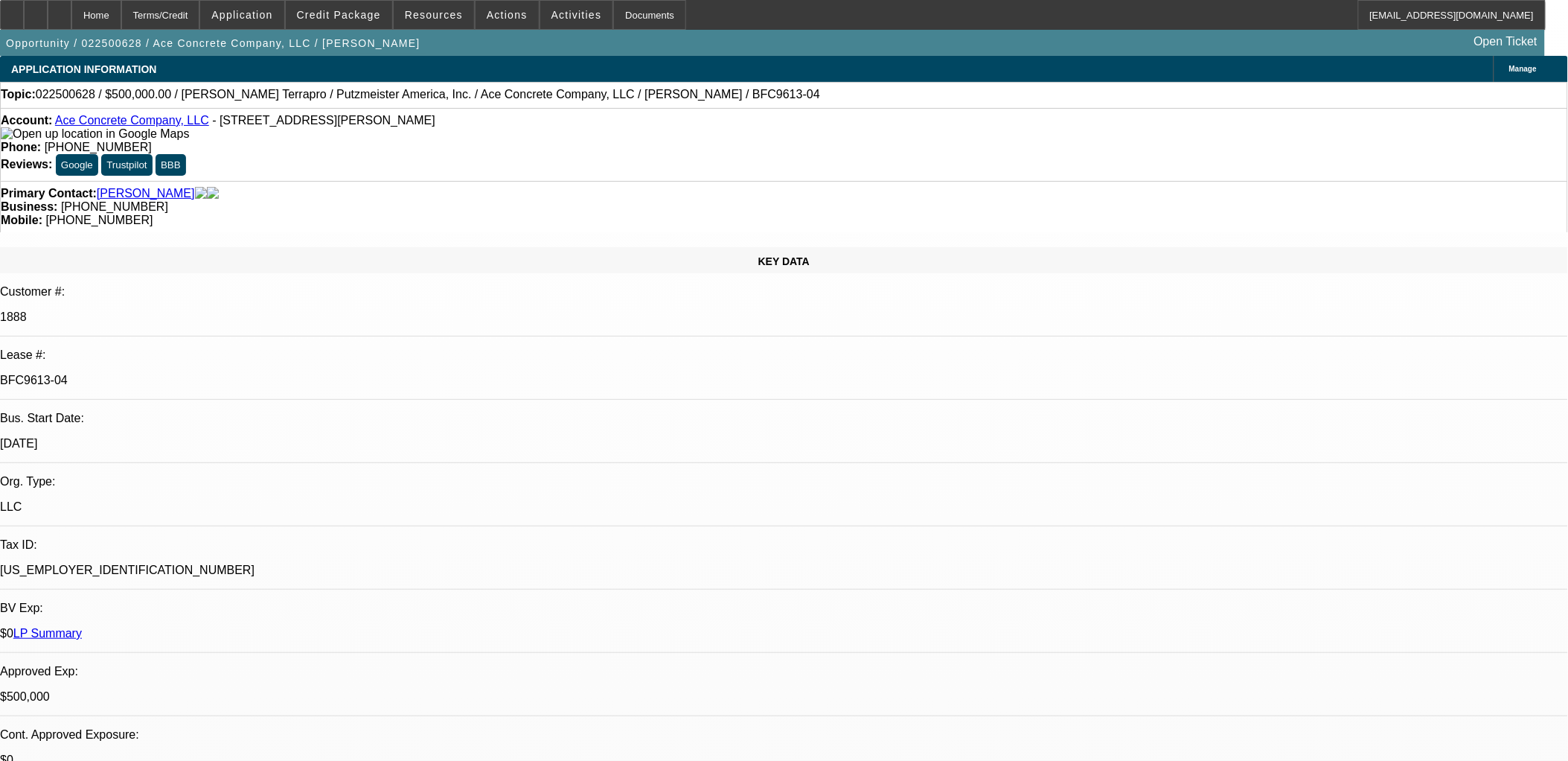
drag, startPoint x: 1226, startPoint y: 138, endPoint x: 1203, endPoint y: 159, distance: 31.1
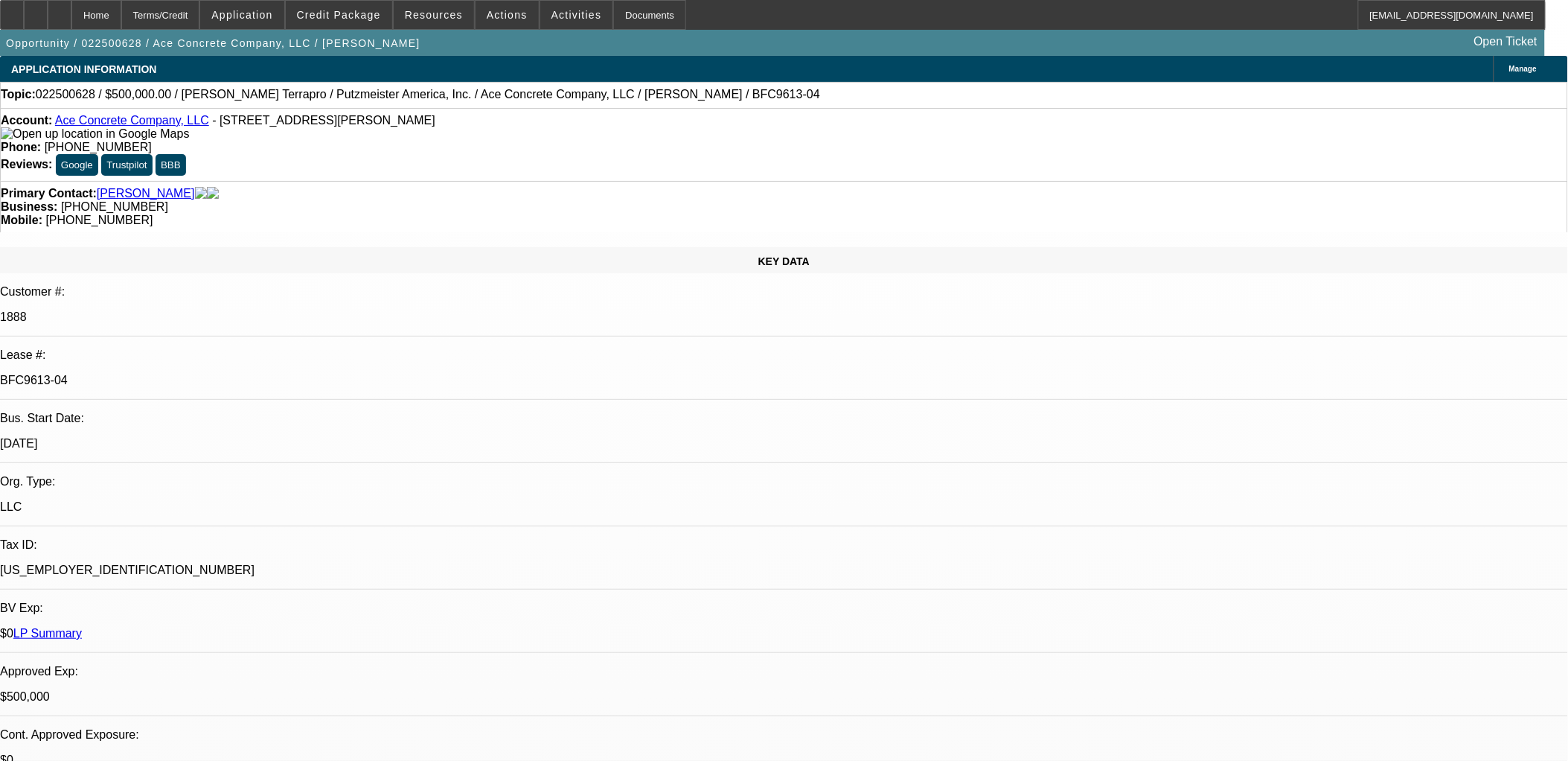
scroll to position [83, 0]
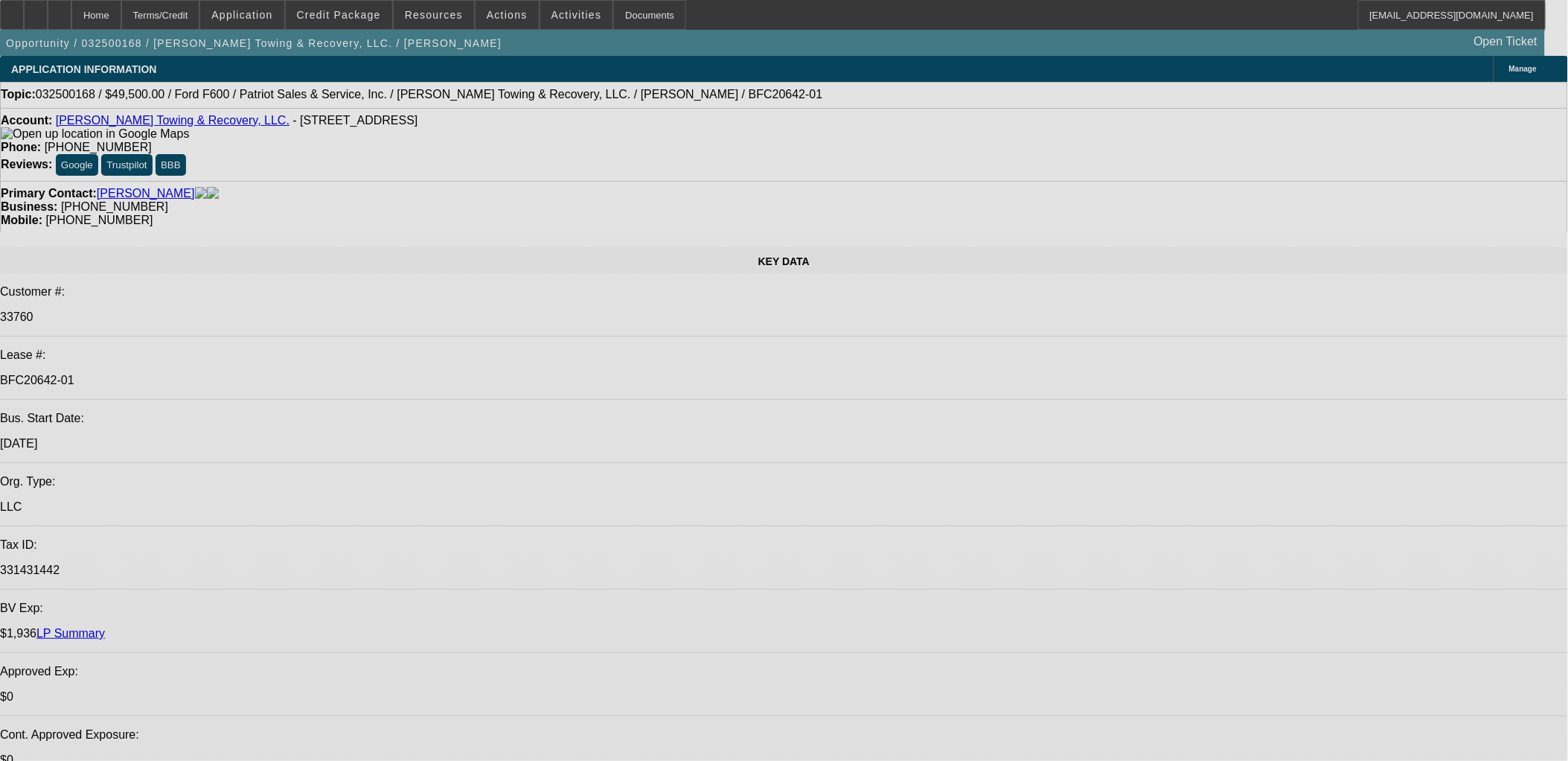
select select "0"
select select "0.1"
select select "0"
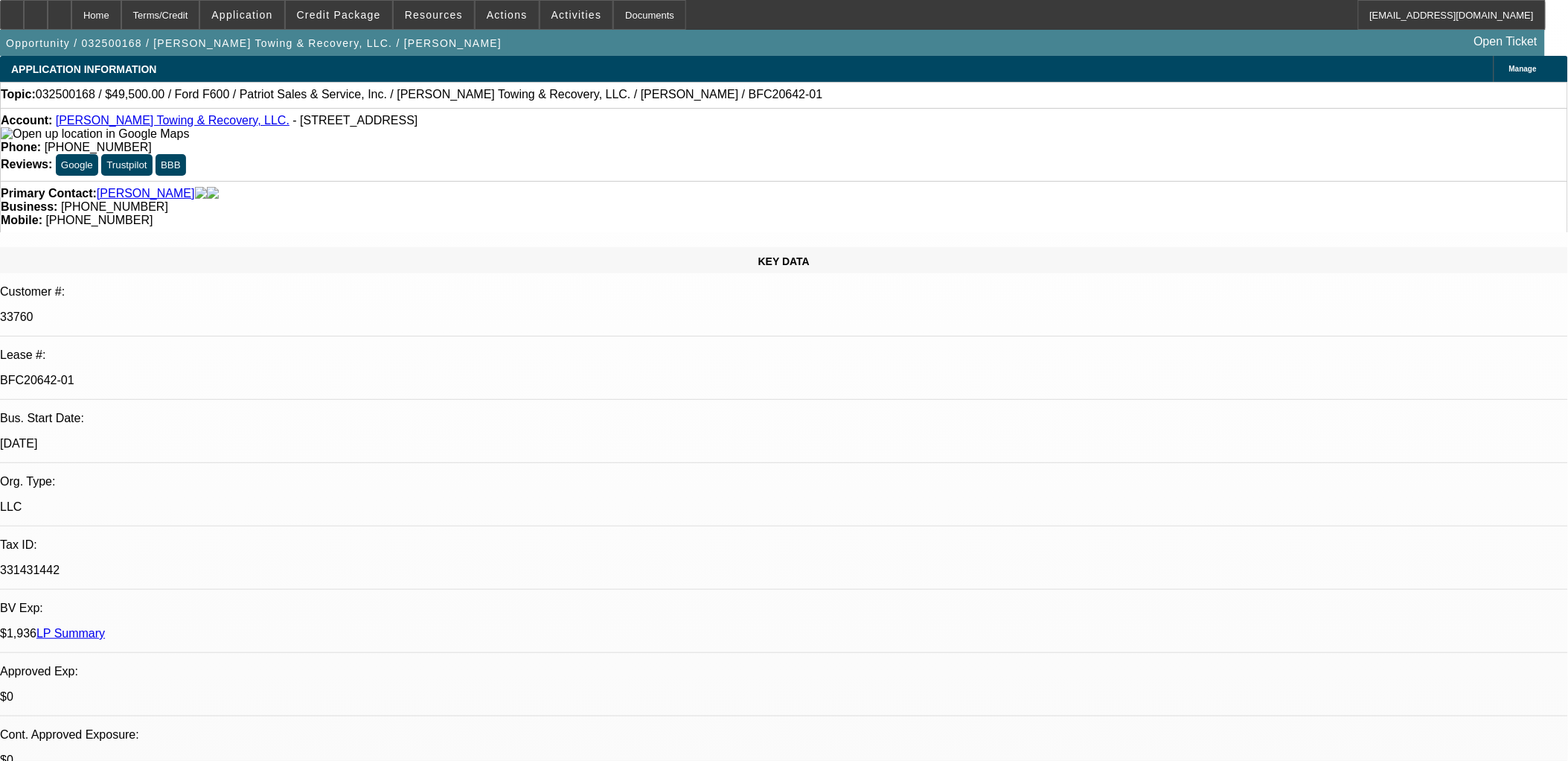
select select "0"
select select "0.1"
select select "0"
select select "0.1"
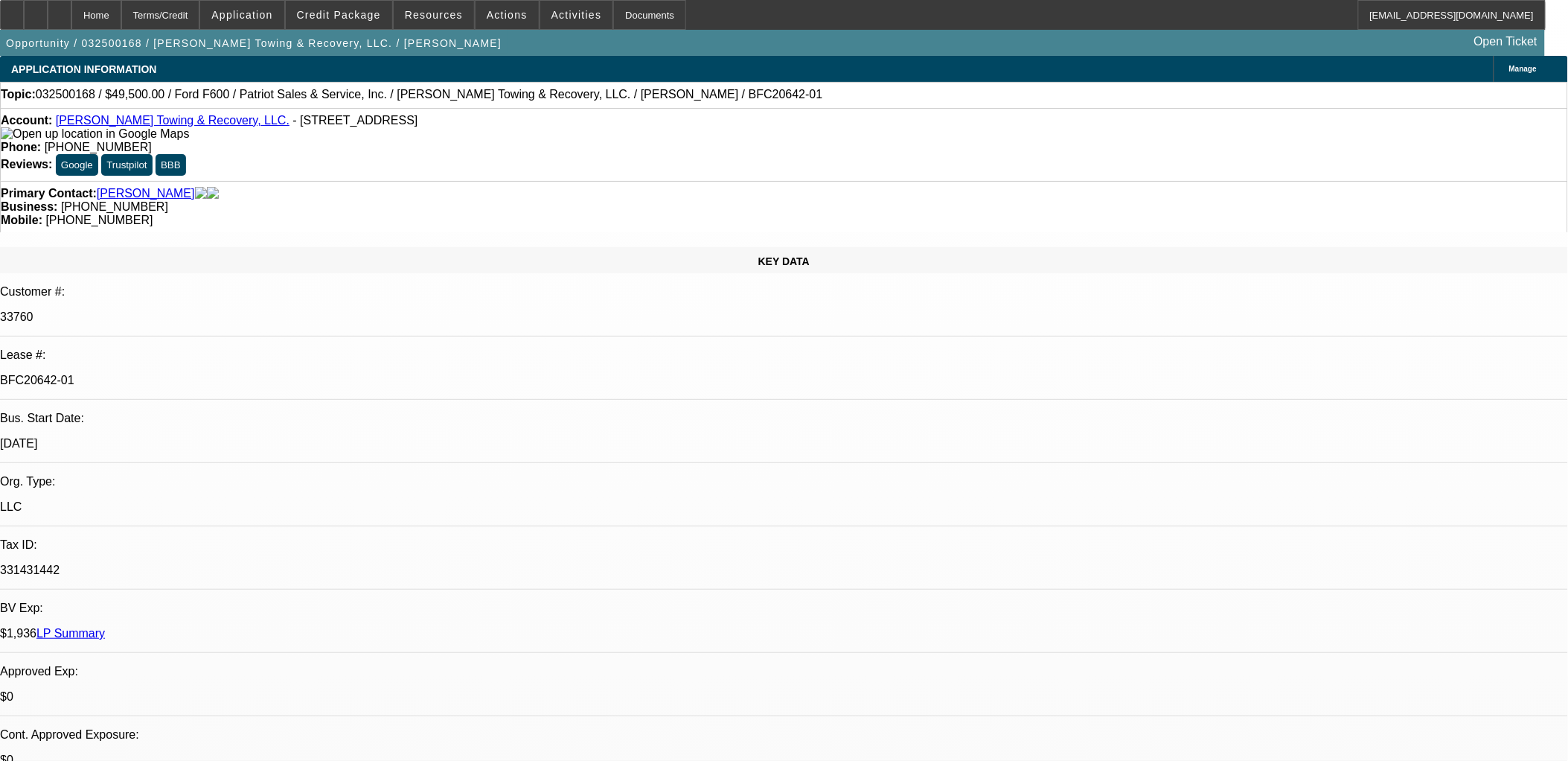
select select "0"
select select "0.1"
select select "1"
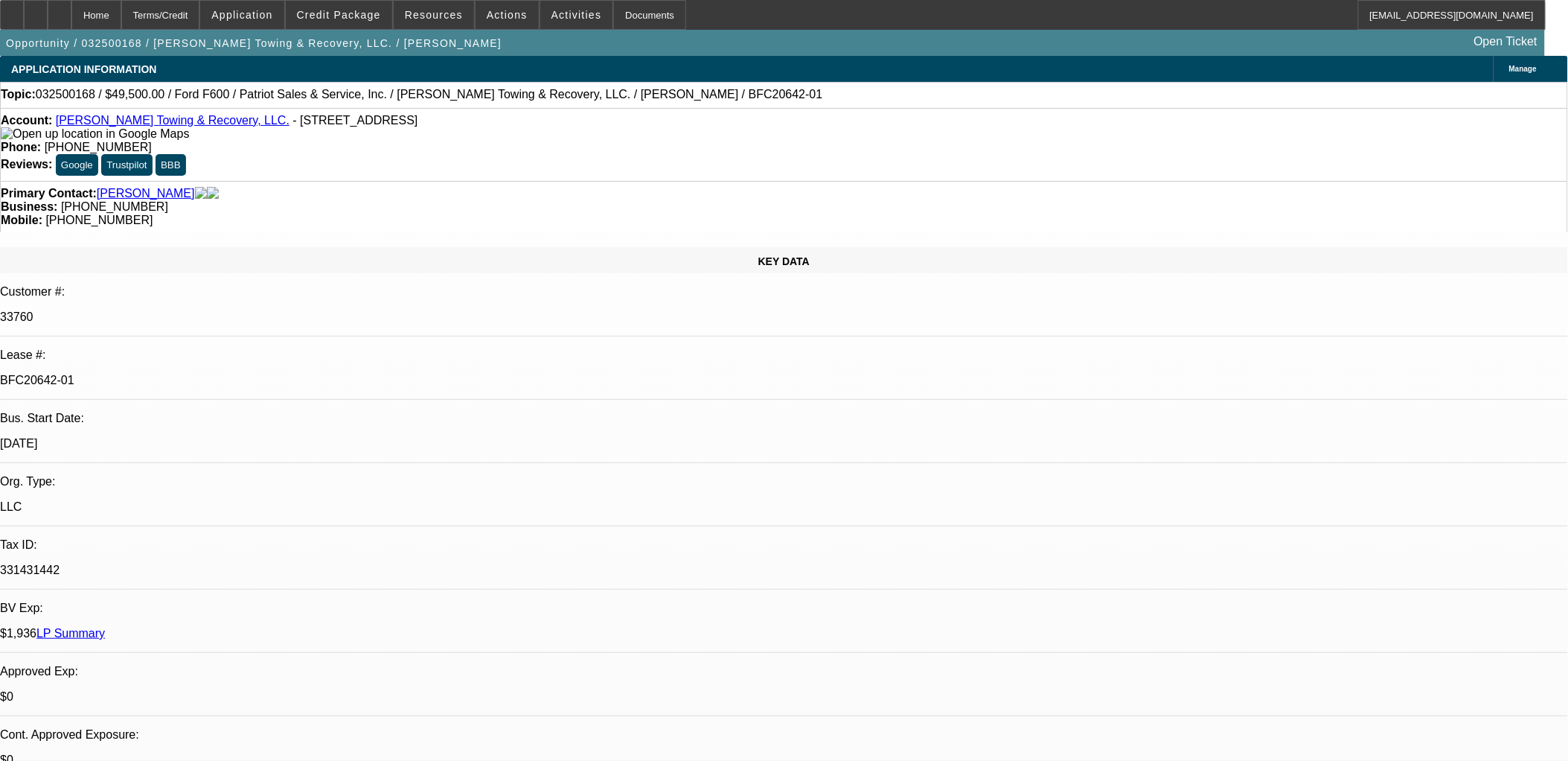
select select "4"
select select "1"
select select "4"
select select "1"
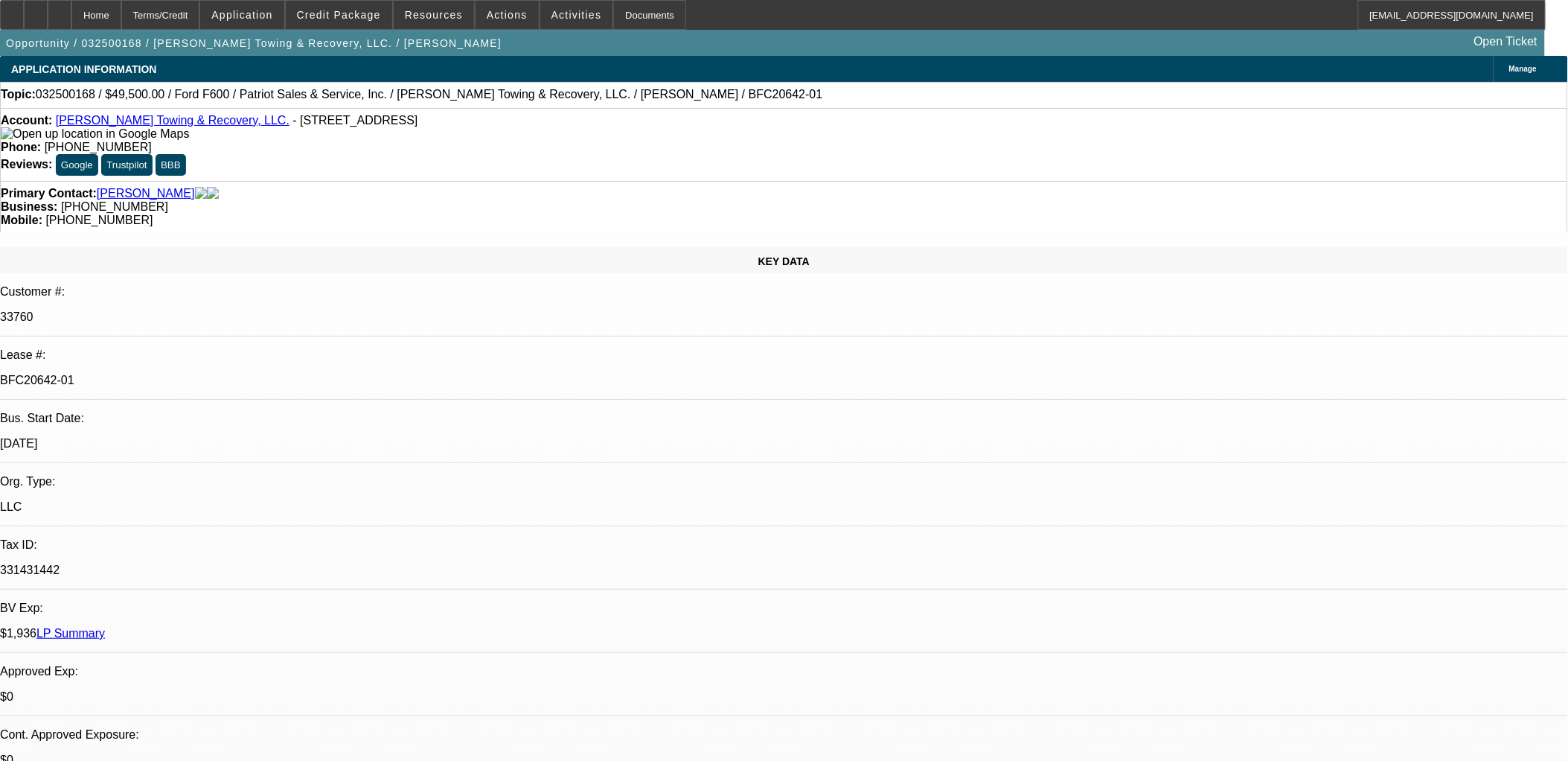
select select "1"
select select "4"
select select "1"
select select "4"
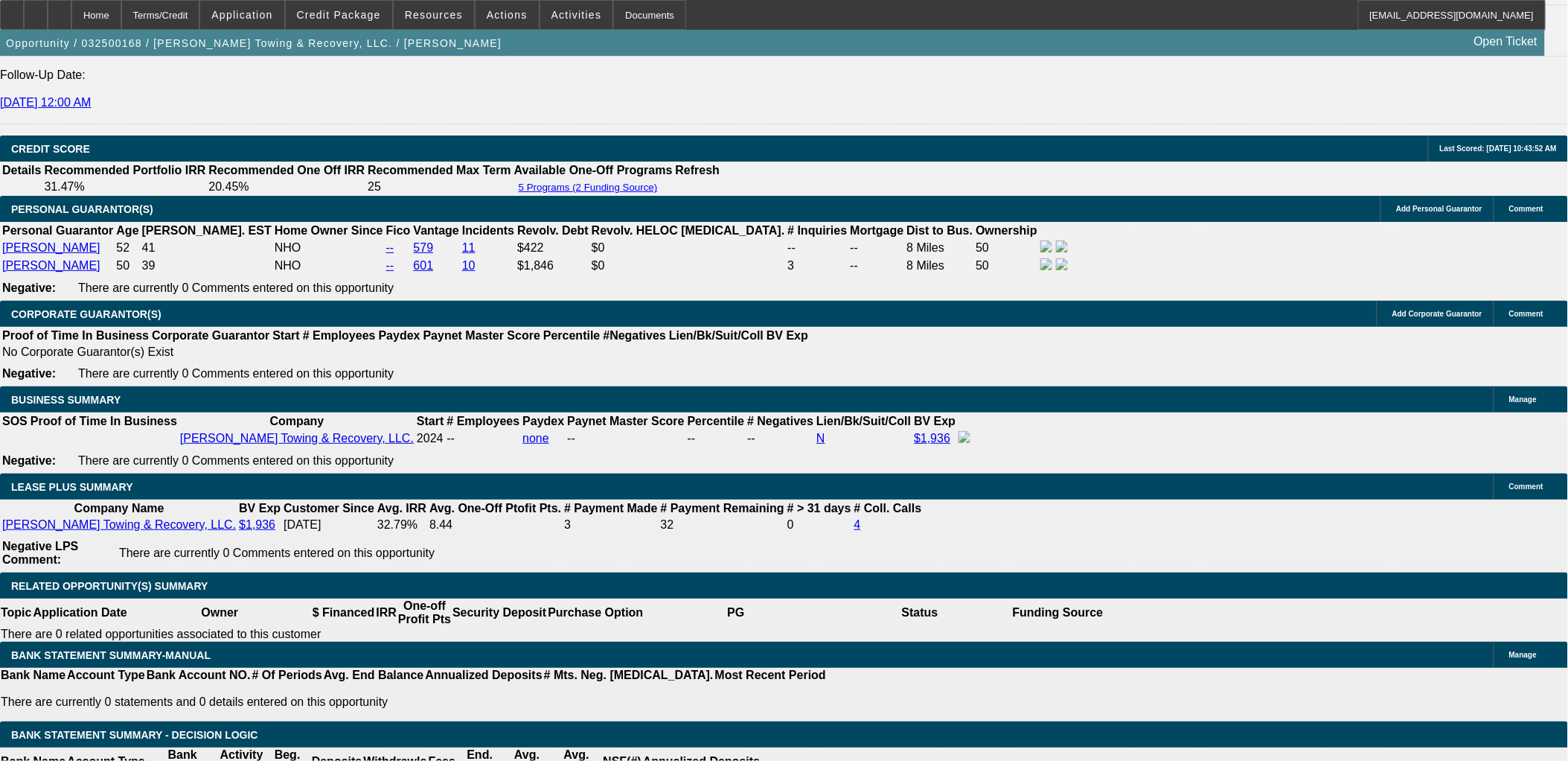
scroll to position [2234, 0]
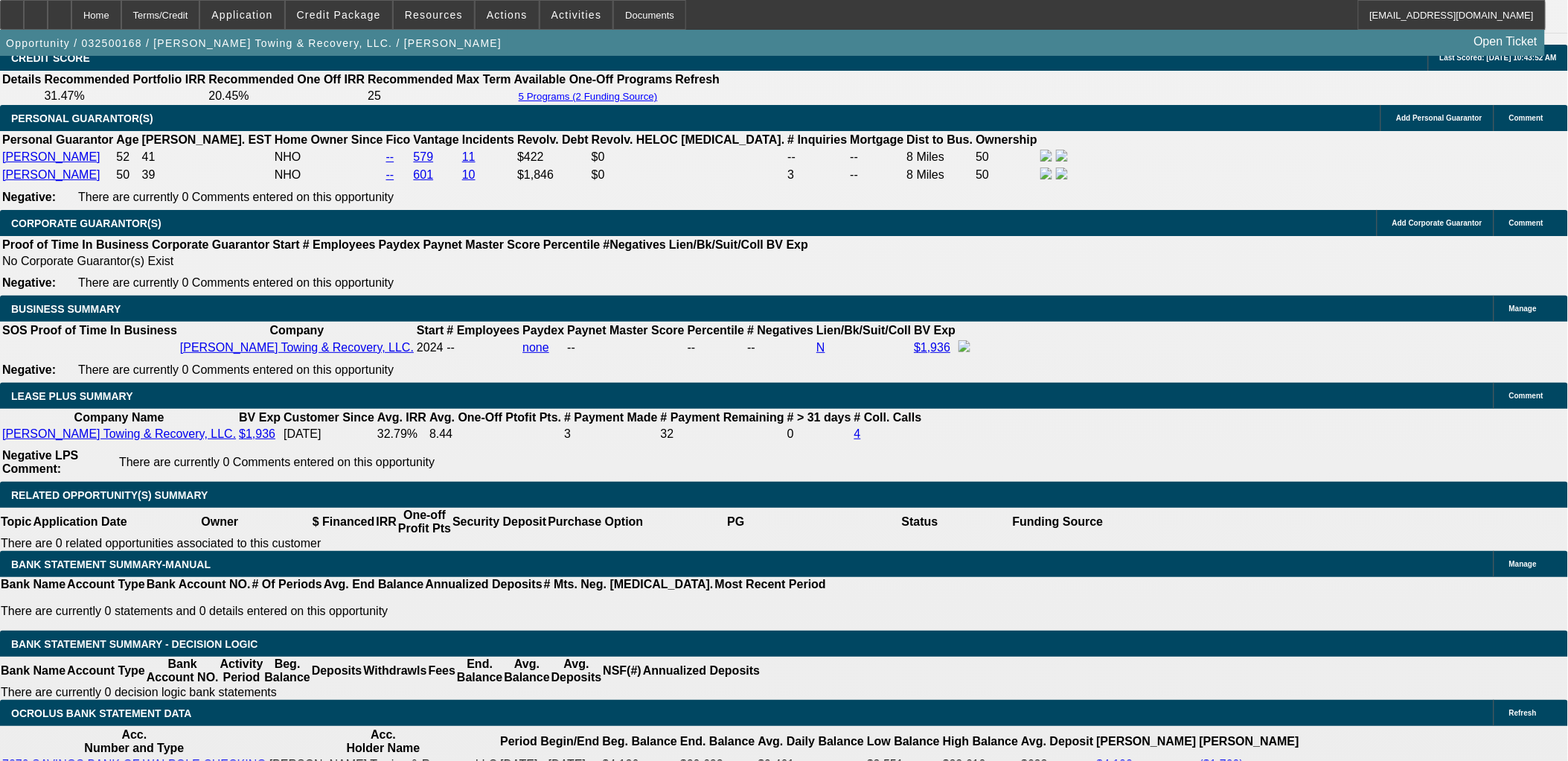
drag, startPoint x: 235, startPoint y: 260, endPoint x: 328, endPoint y: 321, distance: 111.2
drag, startPoint x: 328, startPoint y: 321, endPoint x: 340, endPoint y: 317, distance: 12.6
drag, startPoint x: 239, startPoint y: 263, endPoint x: 381, endPoint y: 388, distance: 189.2
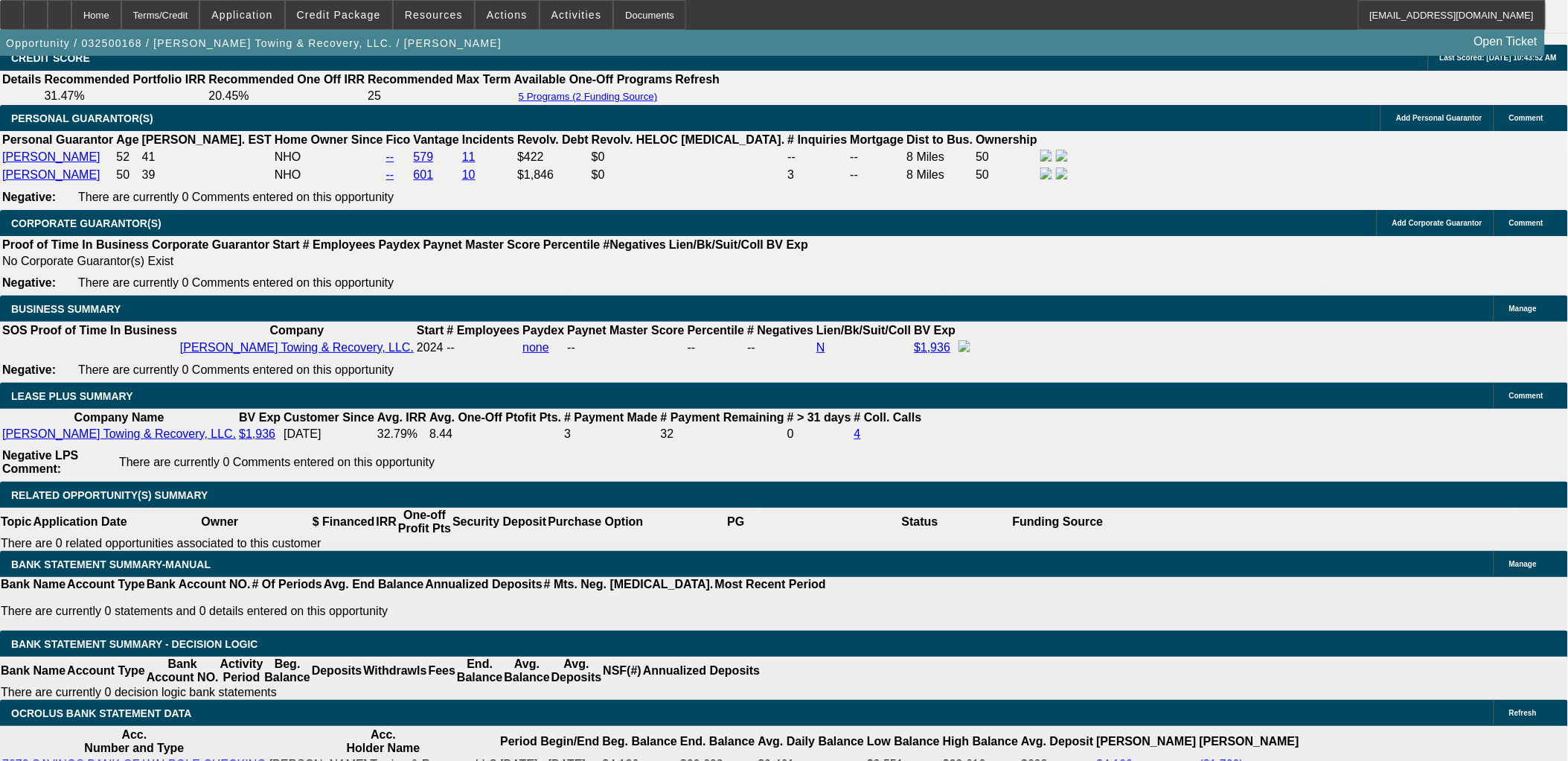
drag, startPoint x: 381, startPoint y: 388, endPoint x: 389, endPoint y: 388, distance: 8.0
drag, startPoint x: 389, startPoint y: 388, endPoint x: 335, endPoint y: 322, distance: 85.3
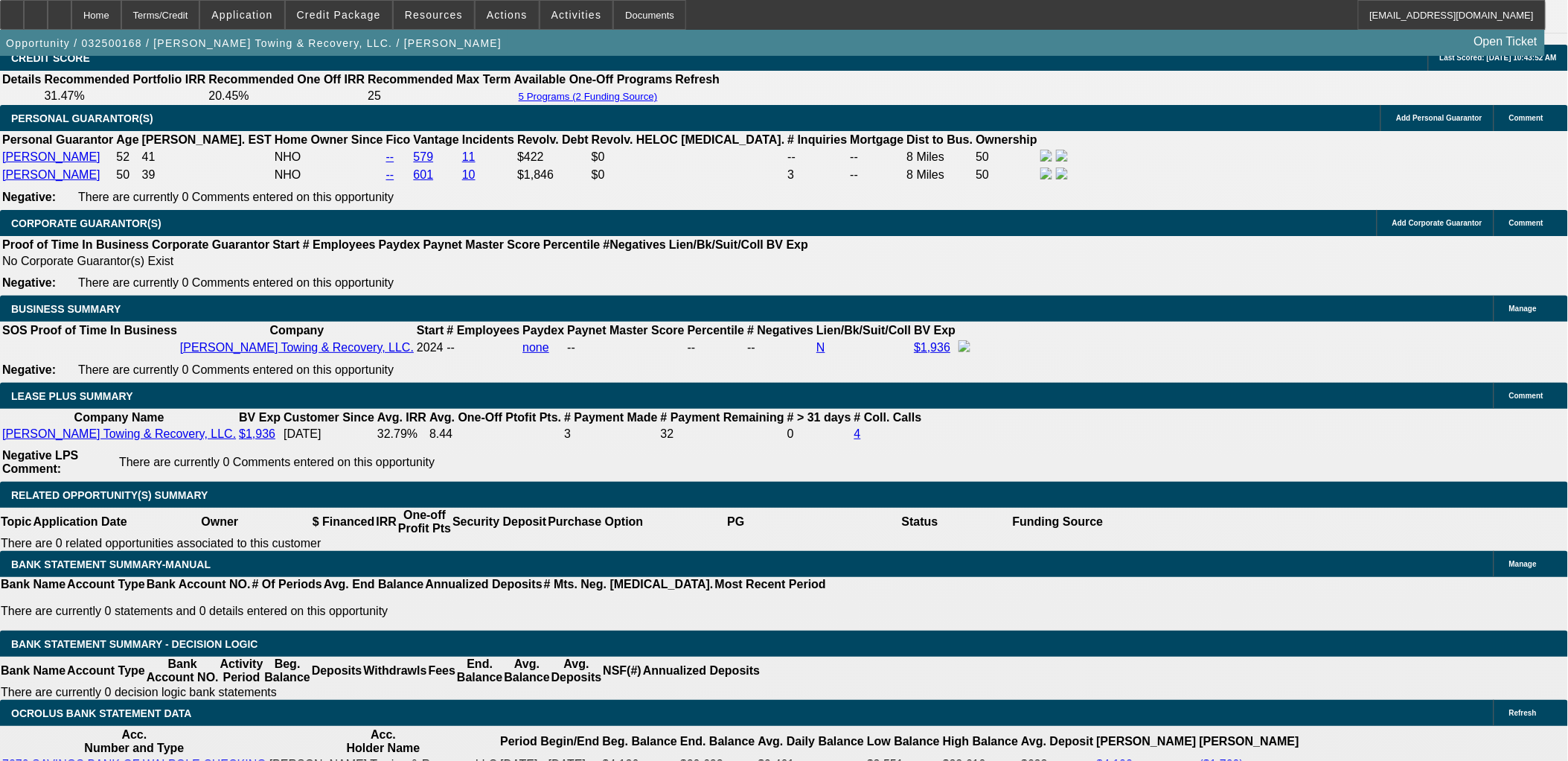
drag, startPoint x: 338, startPoint y: 322, endPoint x: 392, endPoint y: 393, distance: 89.2
drag, startPoint x: 392, startPoint y: 393, endPoint x: 337, endPoint y: 318, distance: 93.0
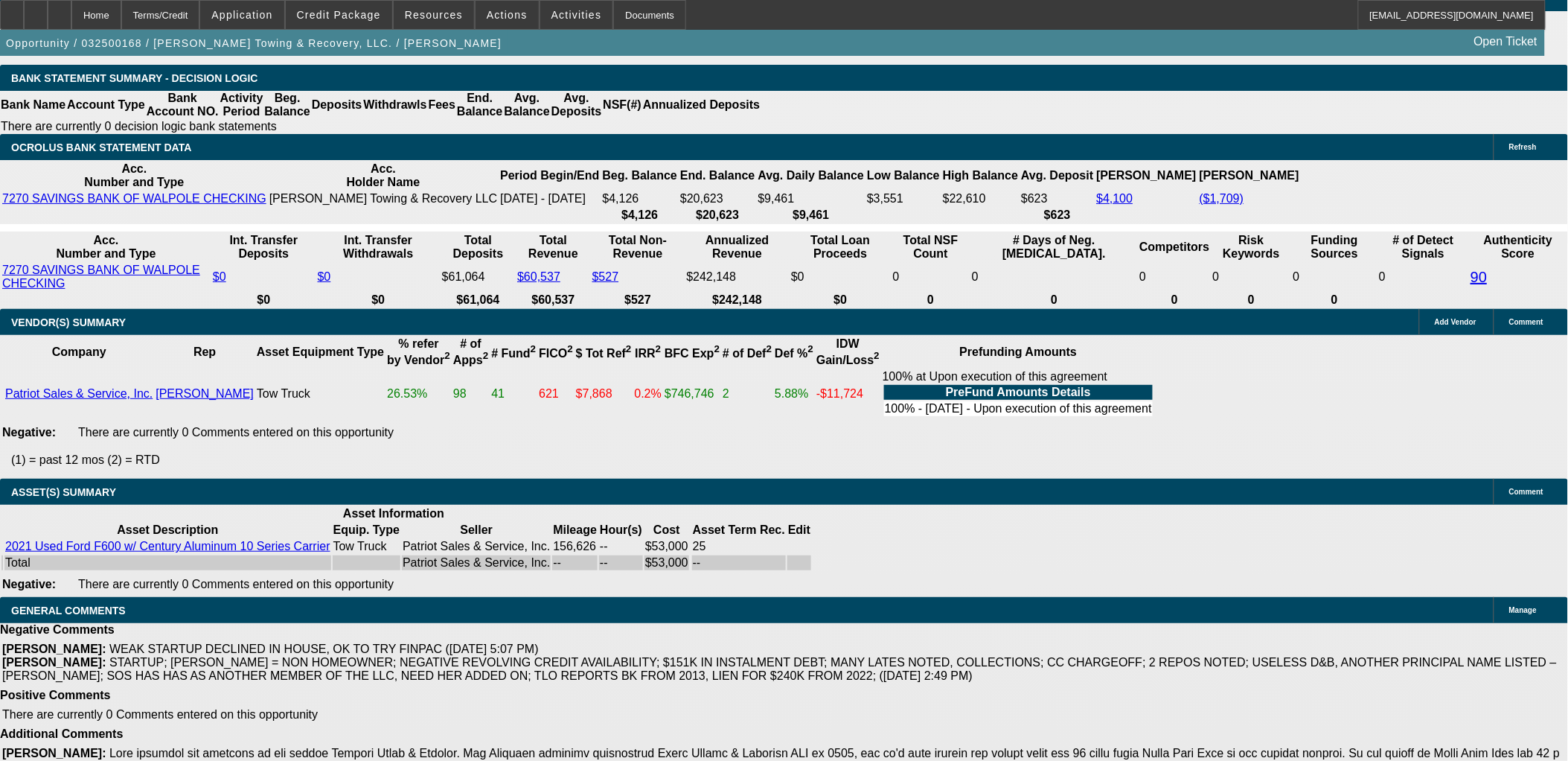
scroll to position [2869, 0]
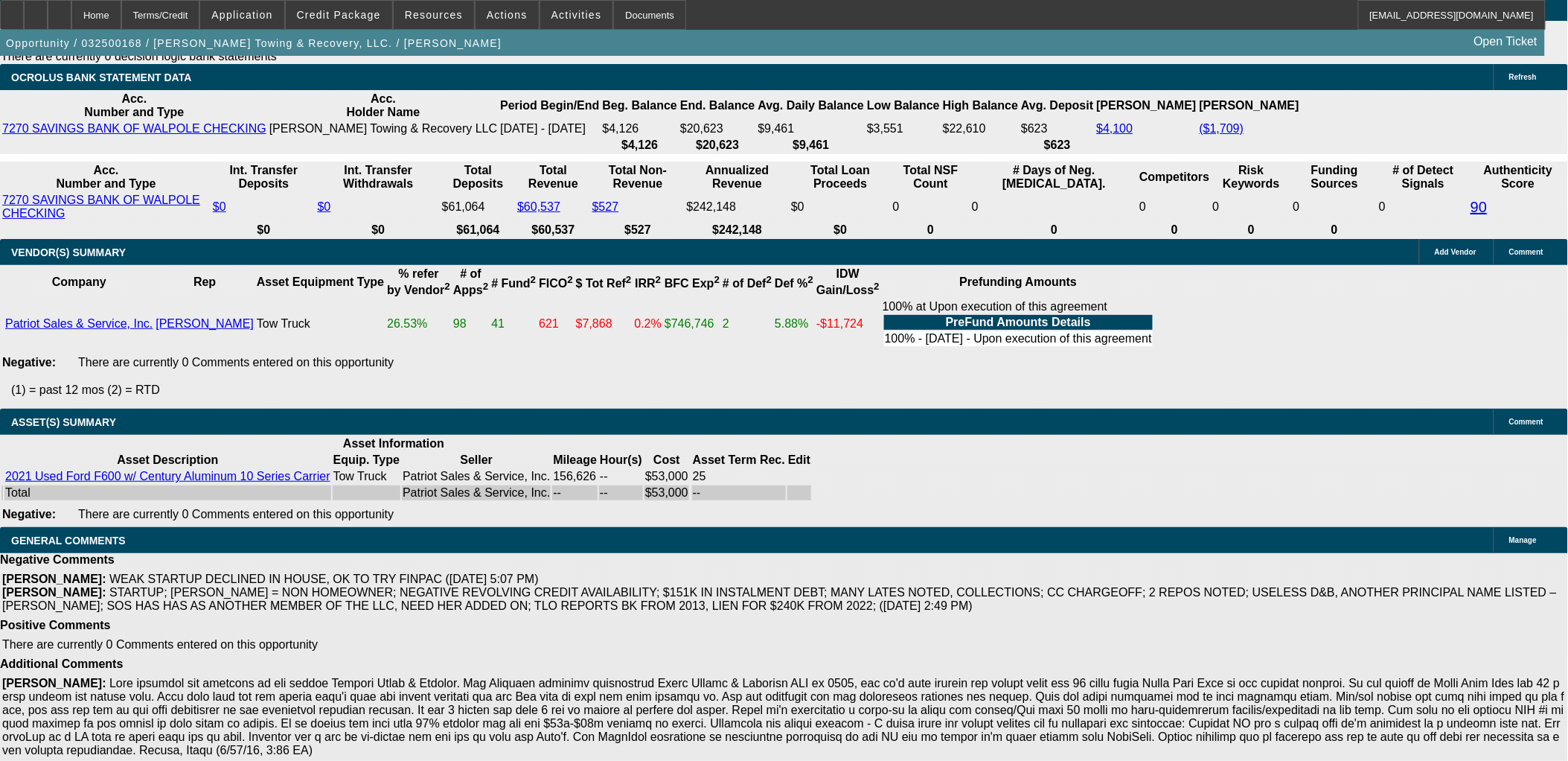
drag, startPoint x: 1286, startPoint y: 299, endPoint x: 1283, endPoint y: 324, distance: 25.2
drag, startPoint x: 1283, startPoint y: 324, endPoint x: 1259, endPoint y: 354, distance: 38.4
drag, startPoint x: 1312, startPoint y: 523, endPoint x: 1058, endPoint y: 507, distance: 254.5
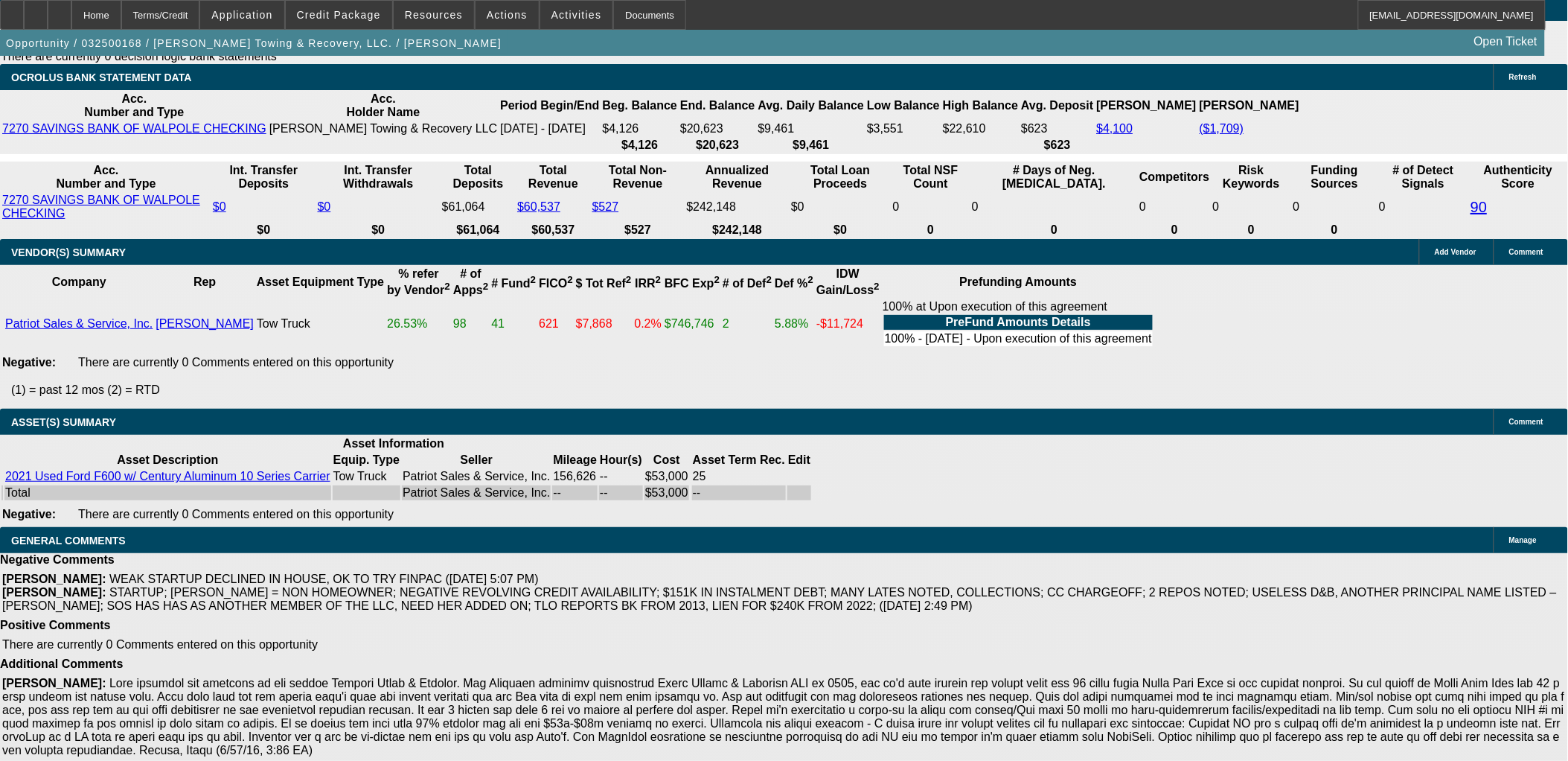
drag, startPoint x: 1057, startPoint y: 506, endPoint x: 1050, endPoint y: 505, distance: 7.1
drag, startPoint x: 1058, startPoint y: 508, endPoint x: 1236, endPoint y: 517, distance: 178.2
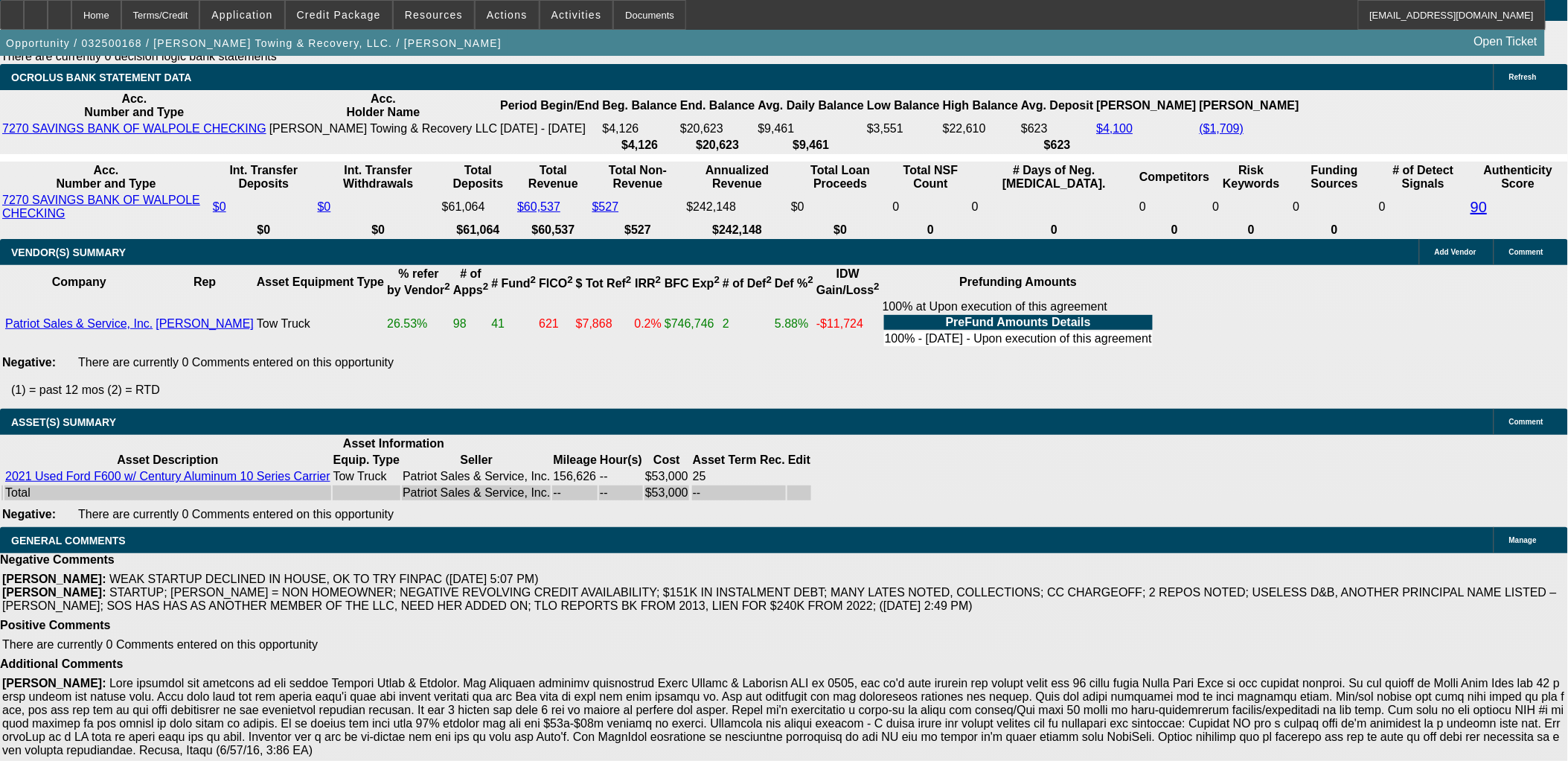
drag, startPoint x: 1236, startPoint y: 517, endPoint x: 1052, endPoint y: 511, distance: 184.1
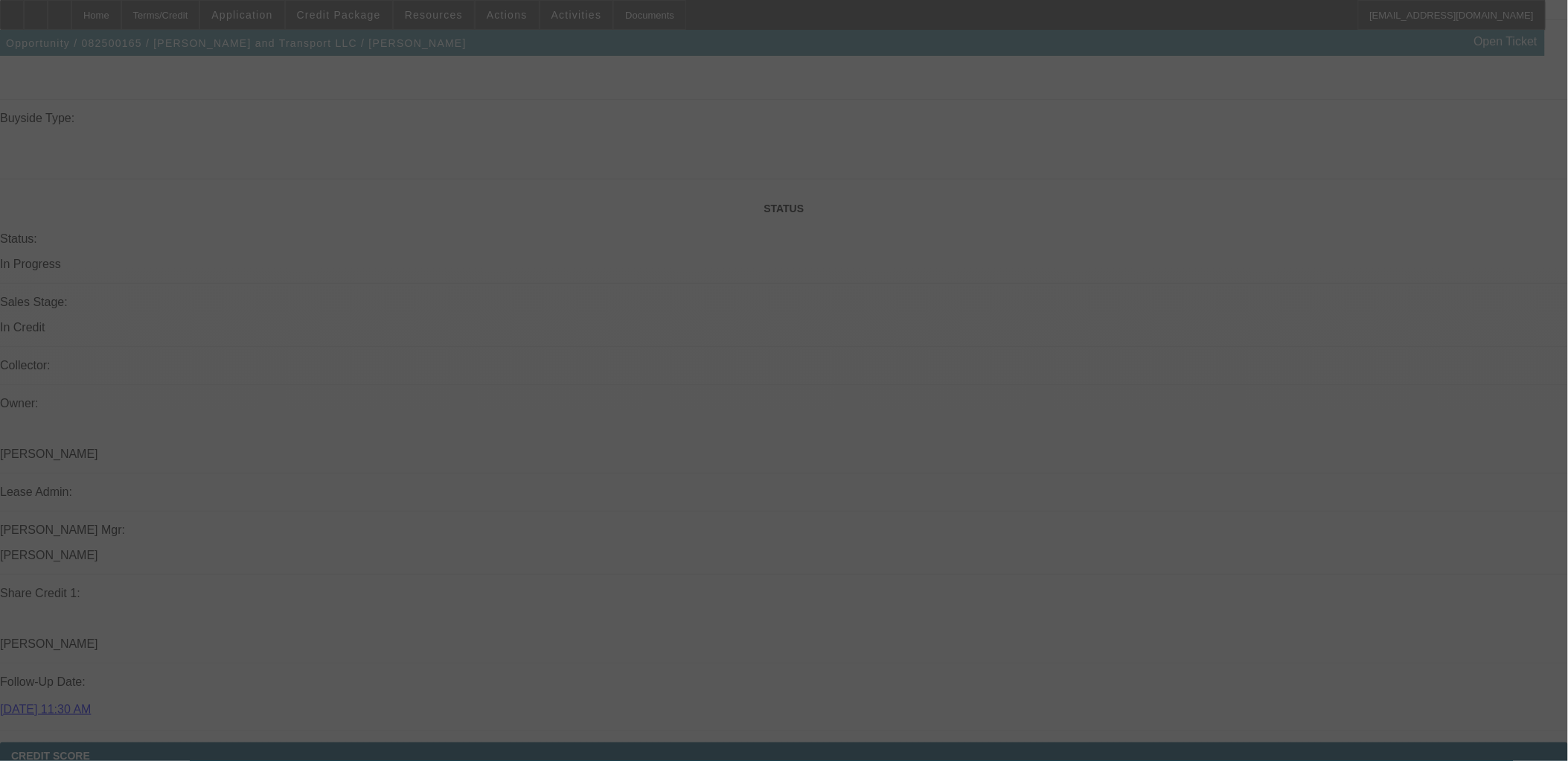
scroll to position [1918, 0]
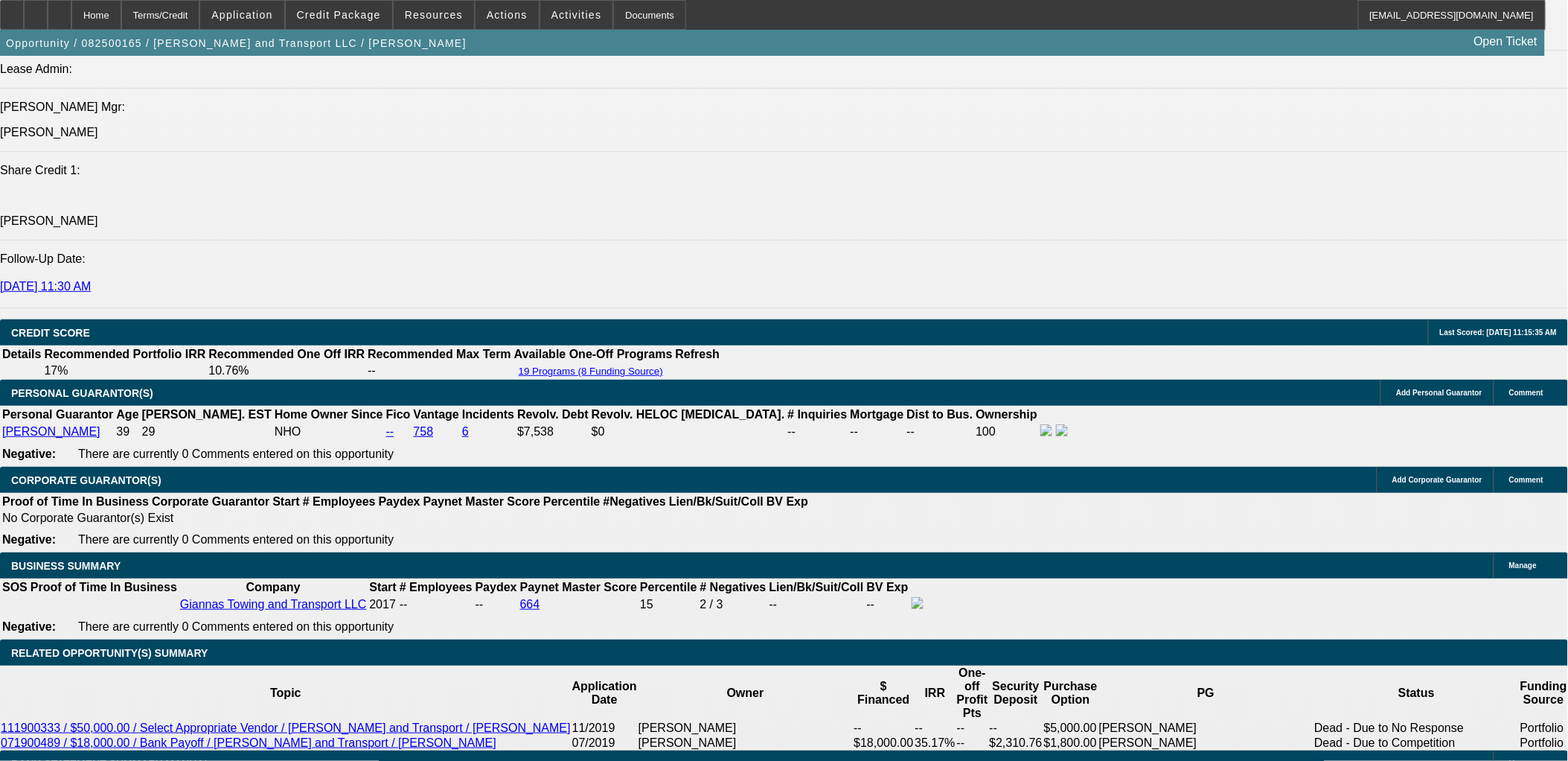
select select "0"
select select "0.1"
select select "0"
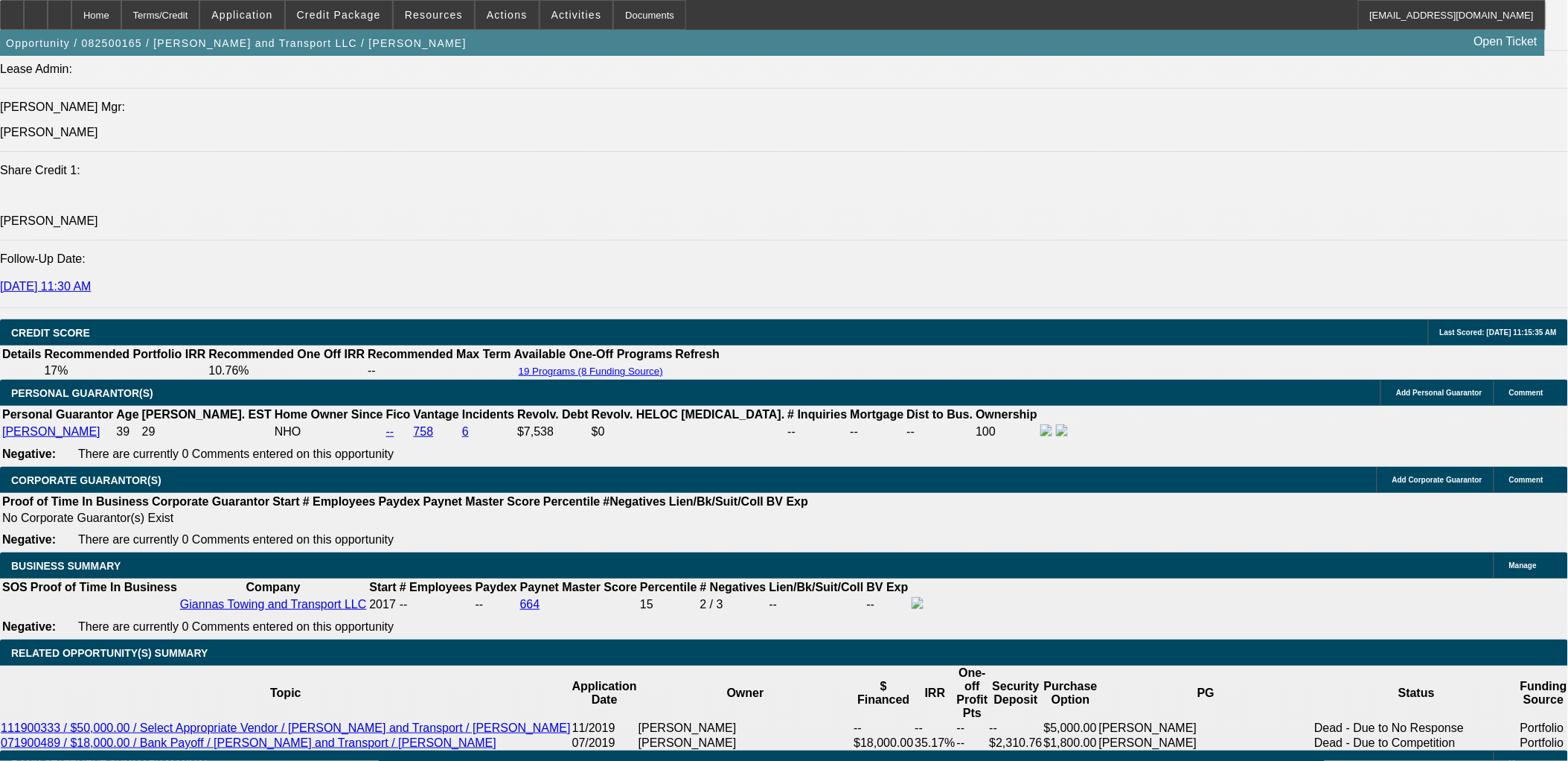
select select "0.1"
select select "0"
select select "0.1"
select select "0"
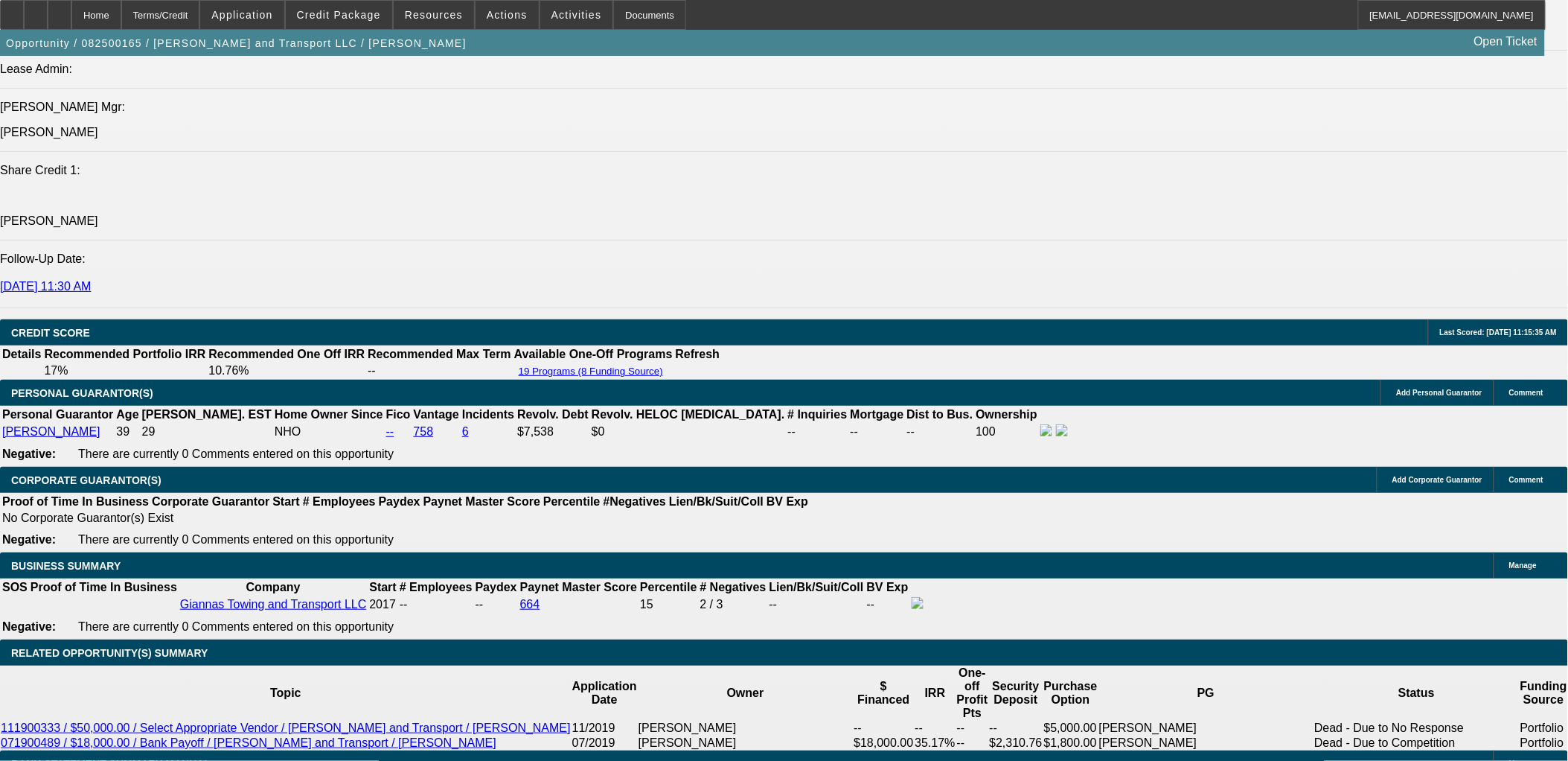
select select "0"
select select "0.1"
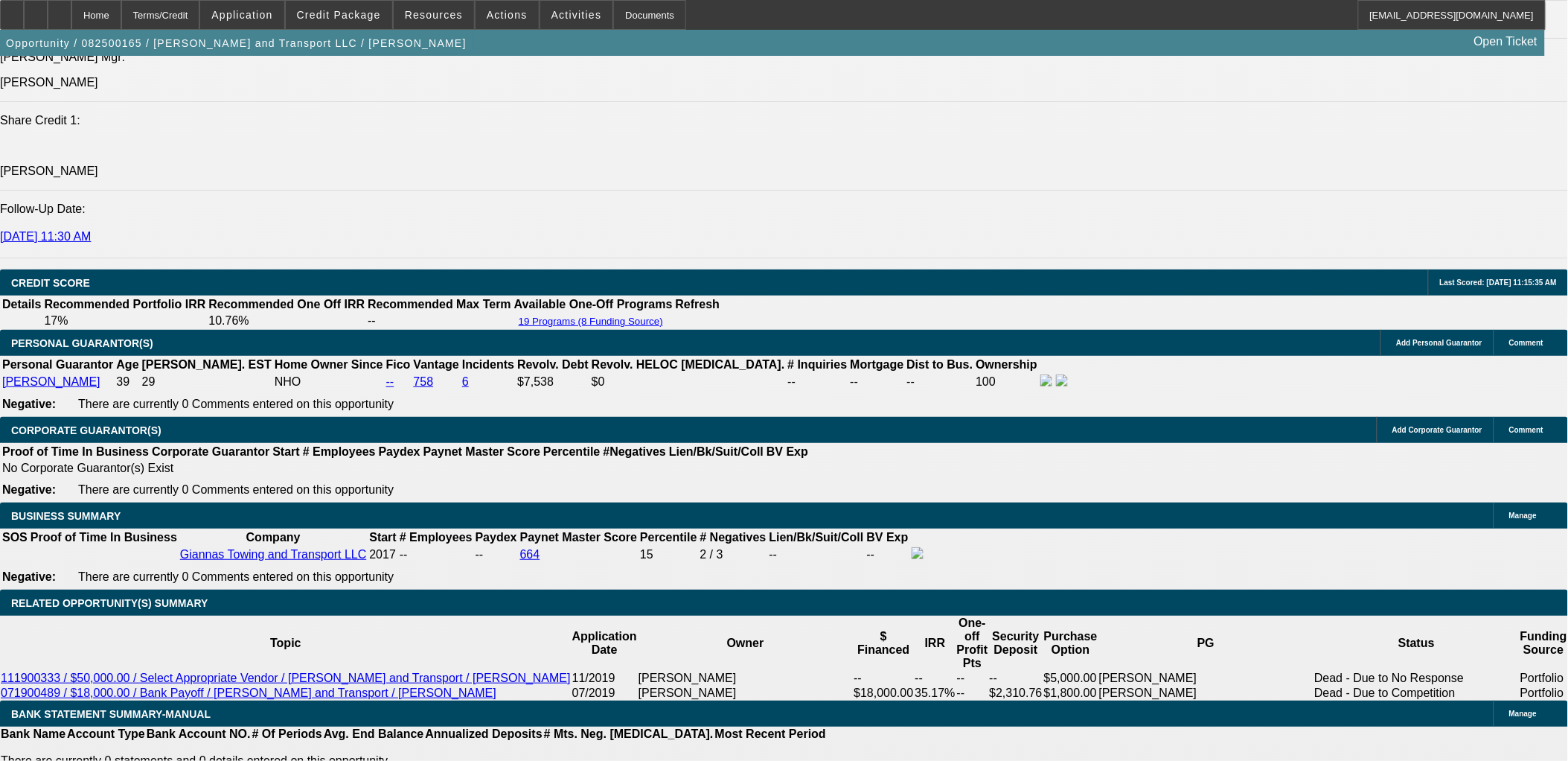
select select "1"
select select "4"
select select "1"
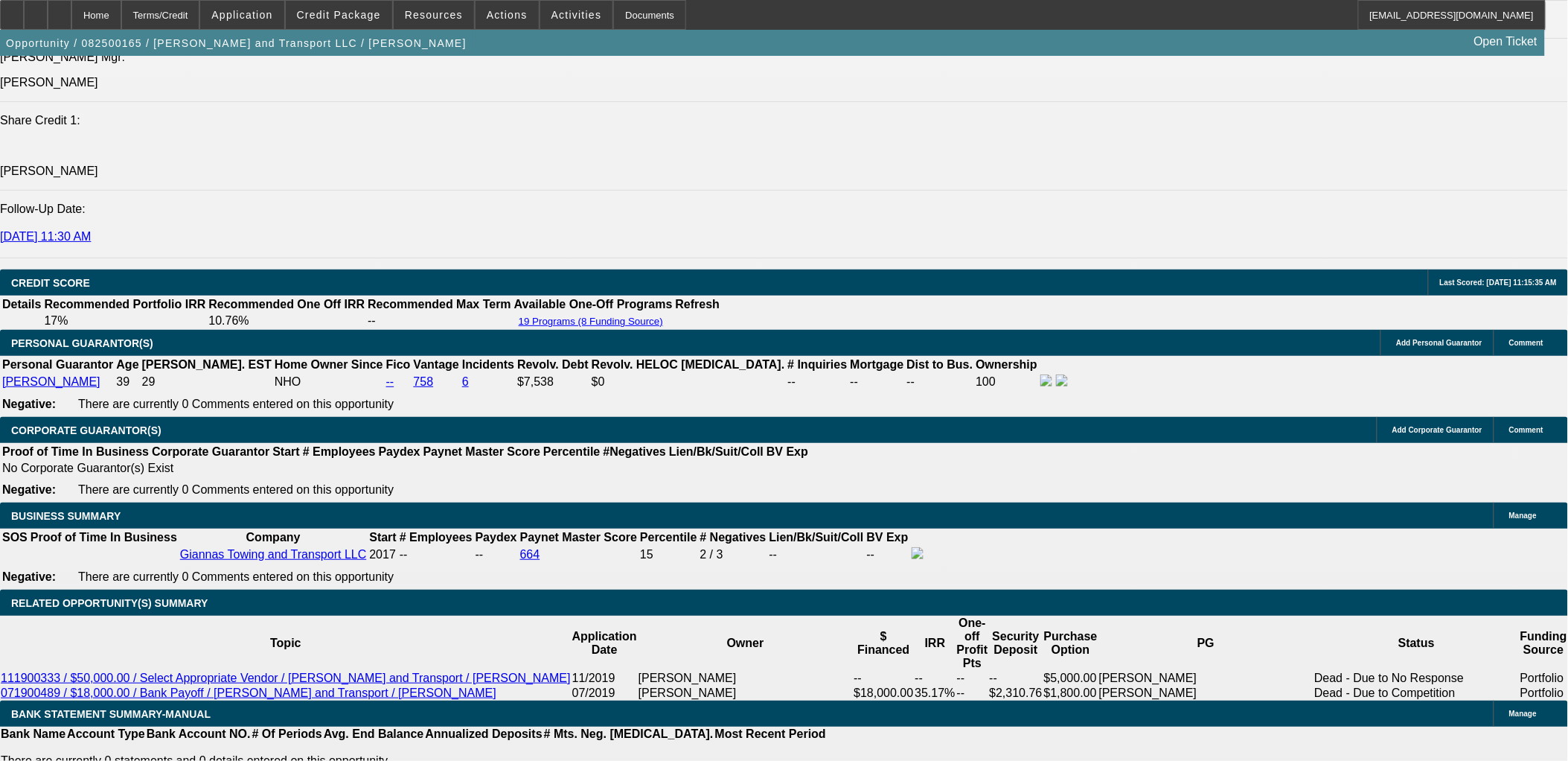
select select "4"
select select "1"
select select "4"
select select "1"
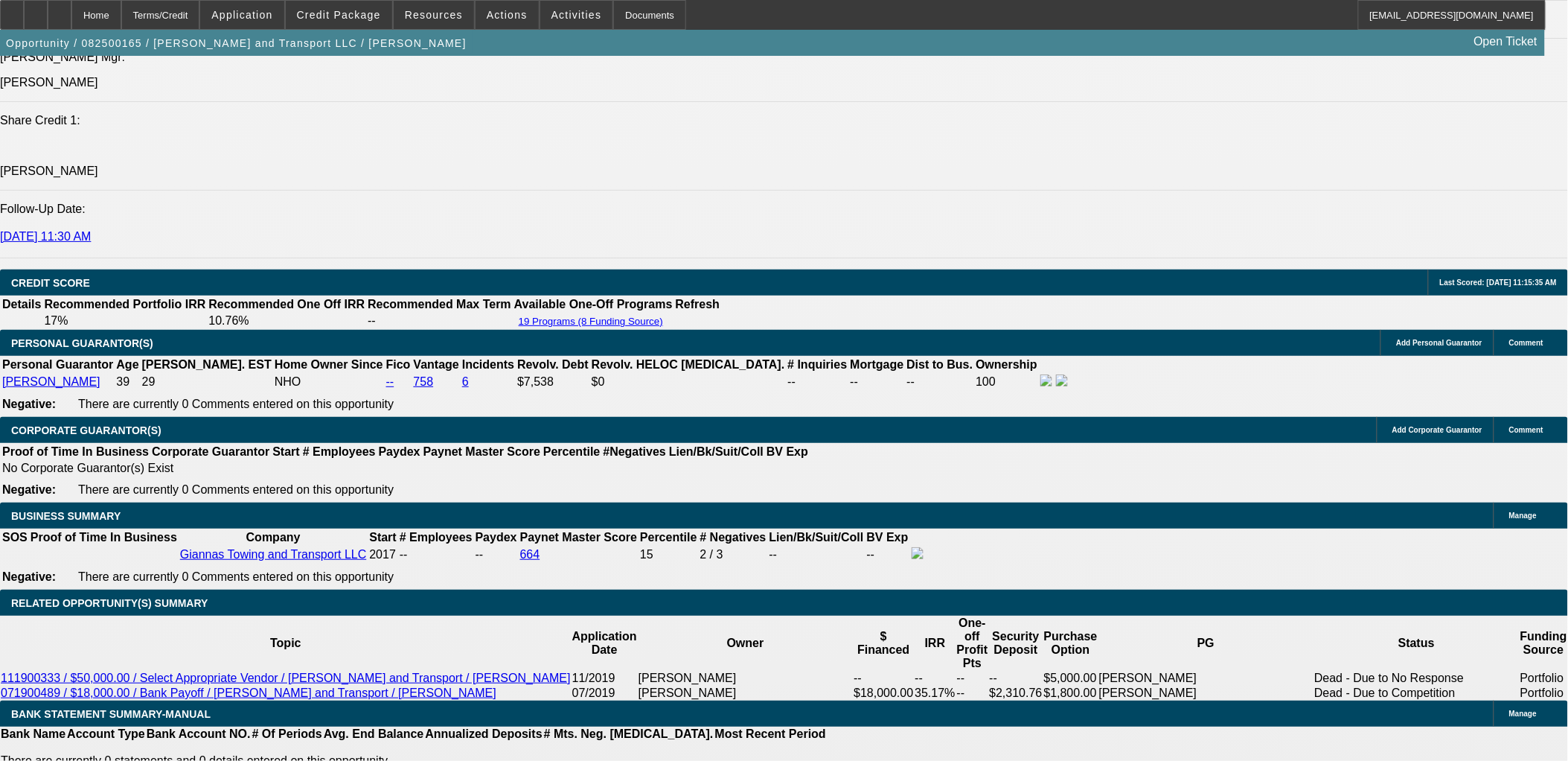
select select "1"
select select "4"
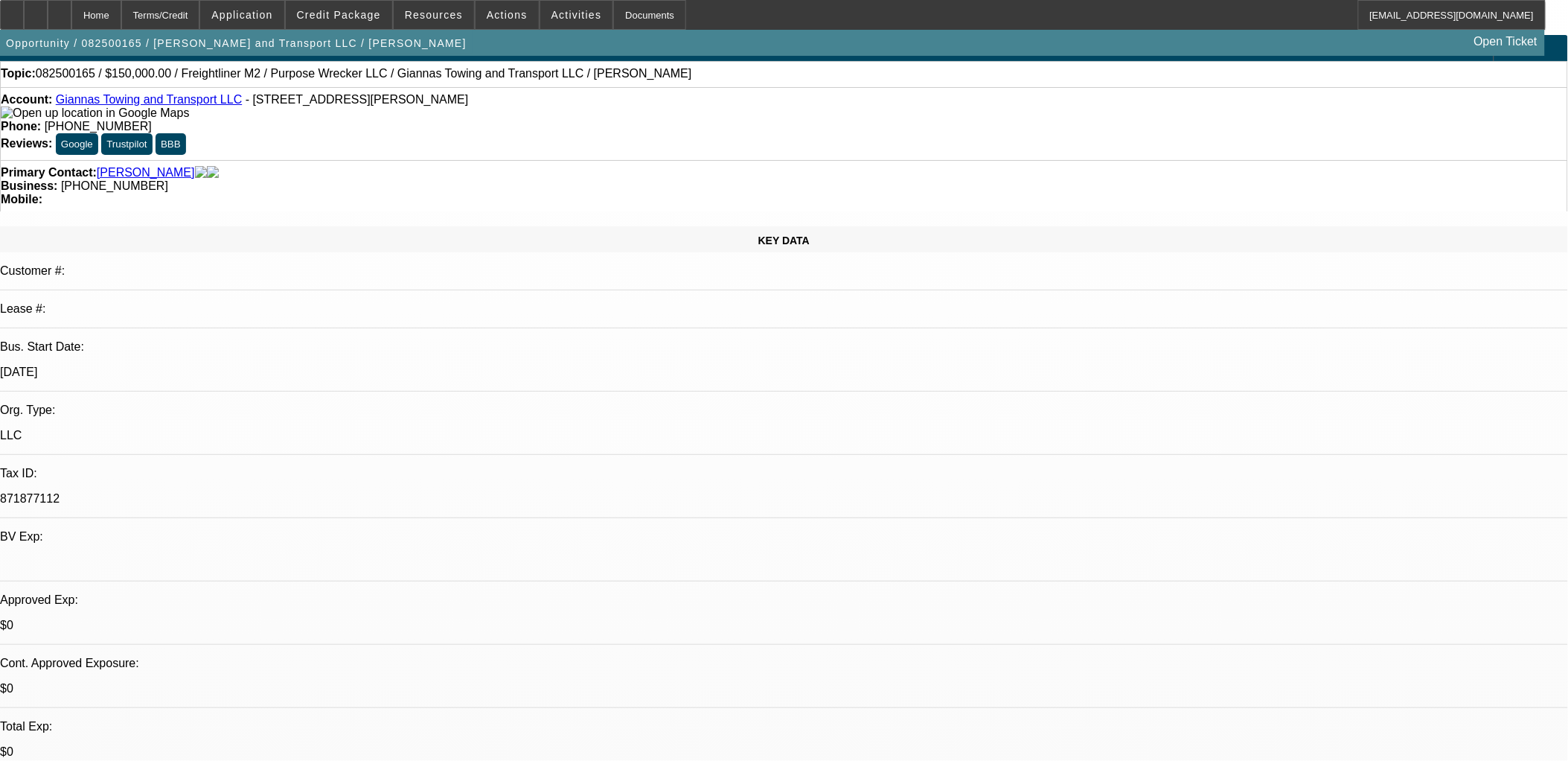
scroll to position [0, 0]
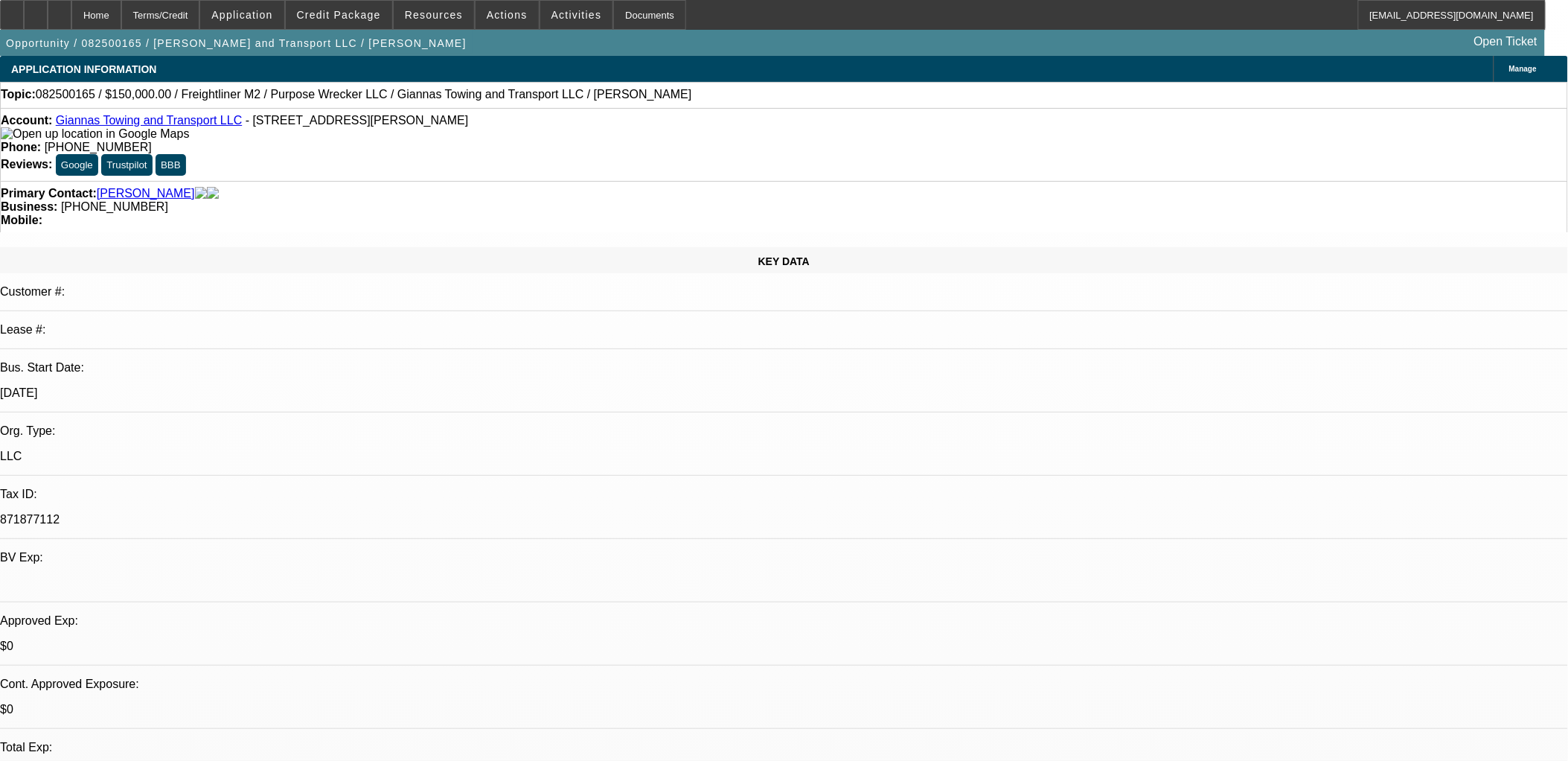
drag, startPoint x: 600, startPoint y: 302, endPoint x: 134, endPoint y: 204, distance: 476.2
click at [132, 247] on div "KEY DATA" at bounding box center [784, 260] width 1568 height 26
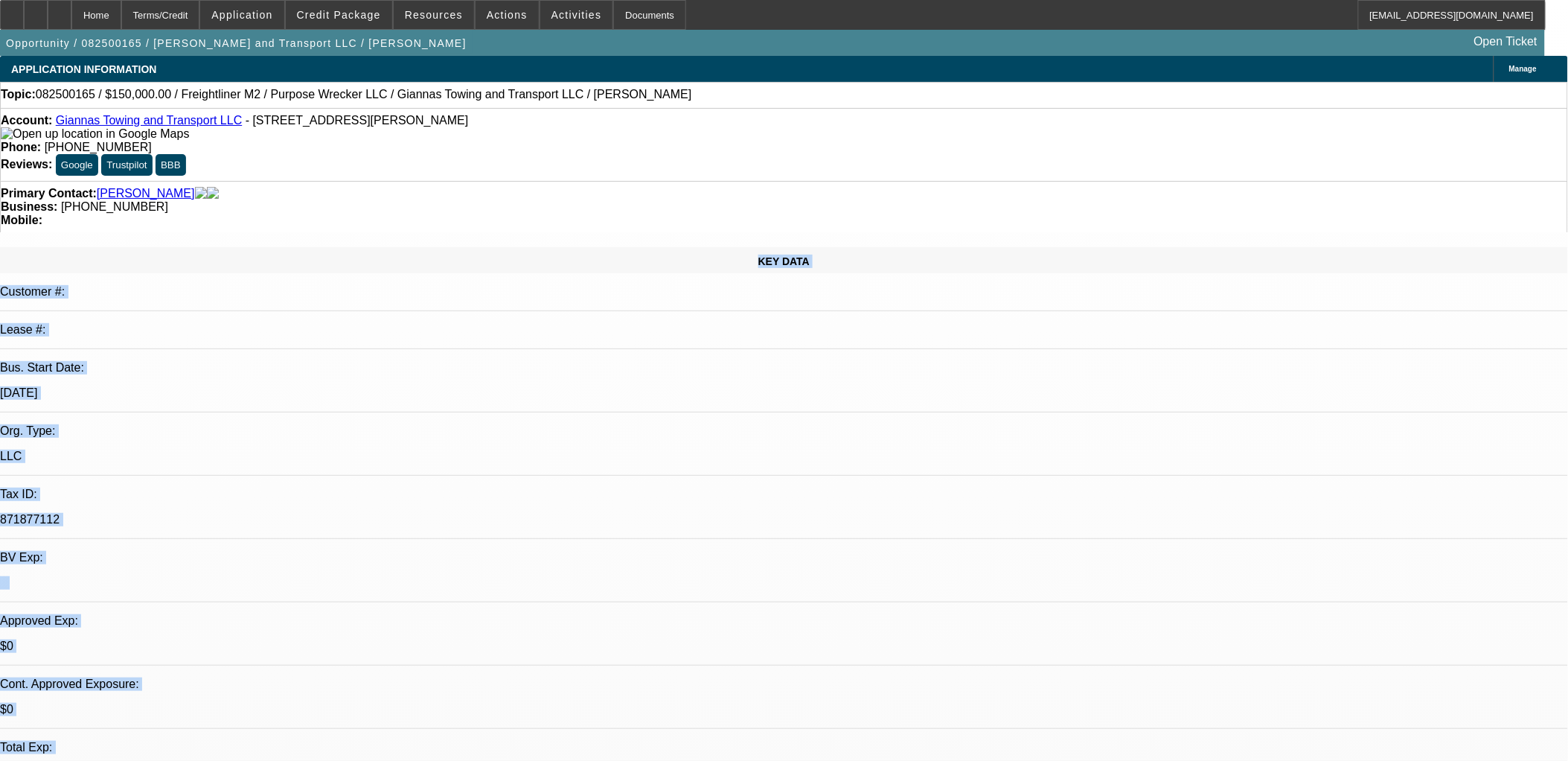
drag, startPoint x: 132, startPoint y: 204, endPoint x: 980, endPoint y: 435, distance: 878.9
drag, startPoint x: 980, startPoint y: 435, endPoint x: 997, endPoint y: 447, distance: 20.8
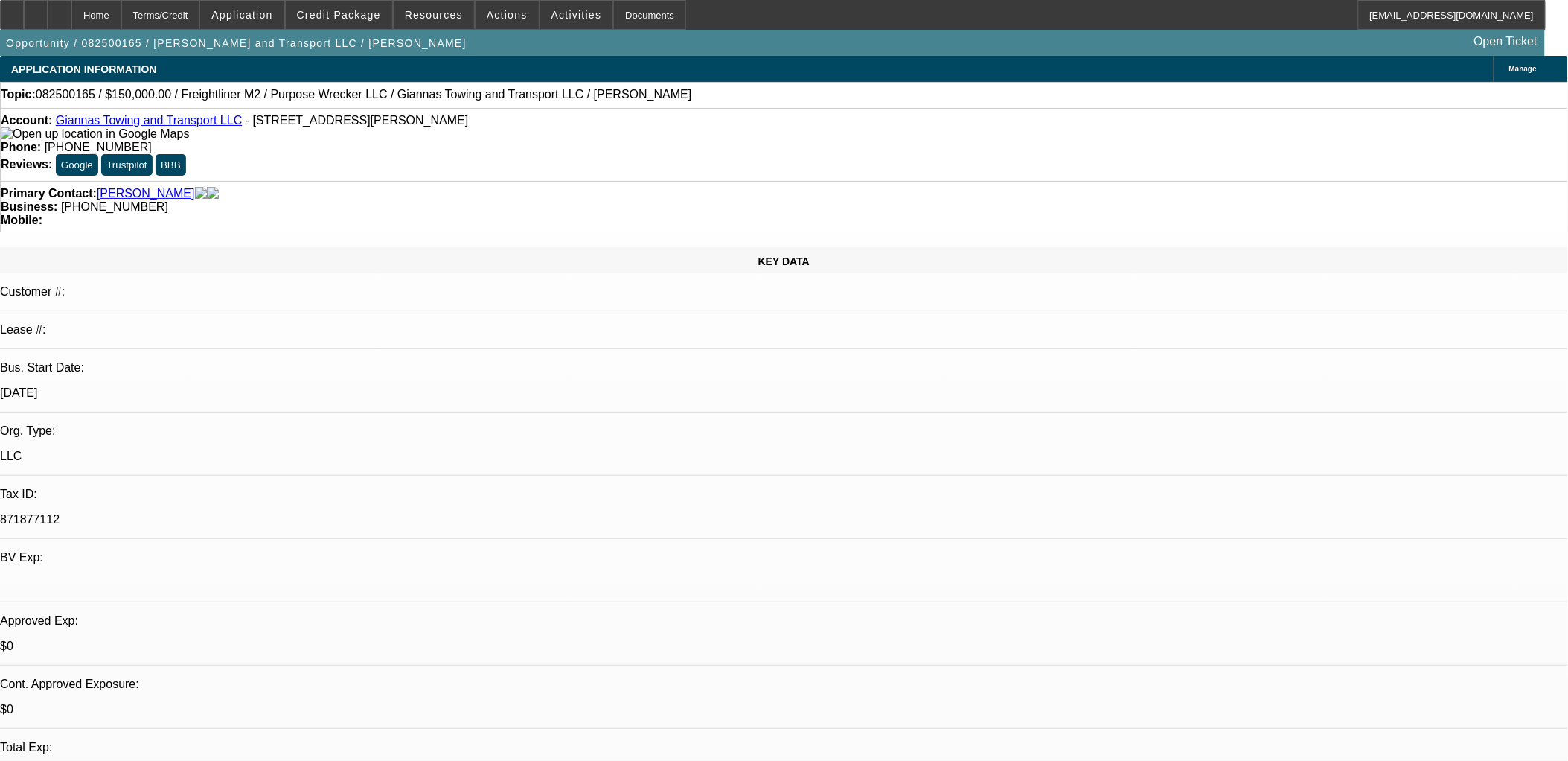
drag, startPoint x: 994, startPoint y: 442, endPoint x: 135, endPoint y: 196, distance: 893.5
click at [134, 247] on div "KEY DATA" at bounding box center [784, 260] width 1568 height 26
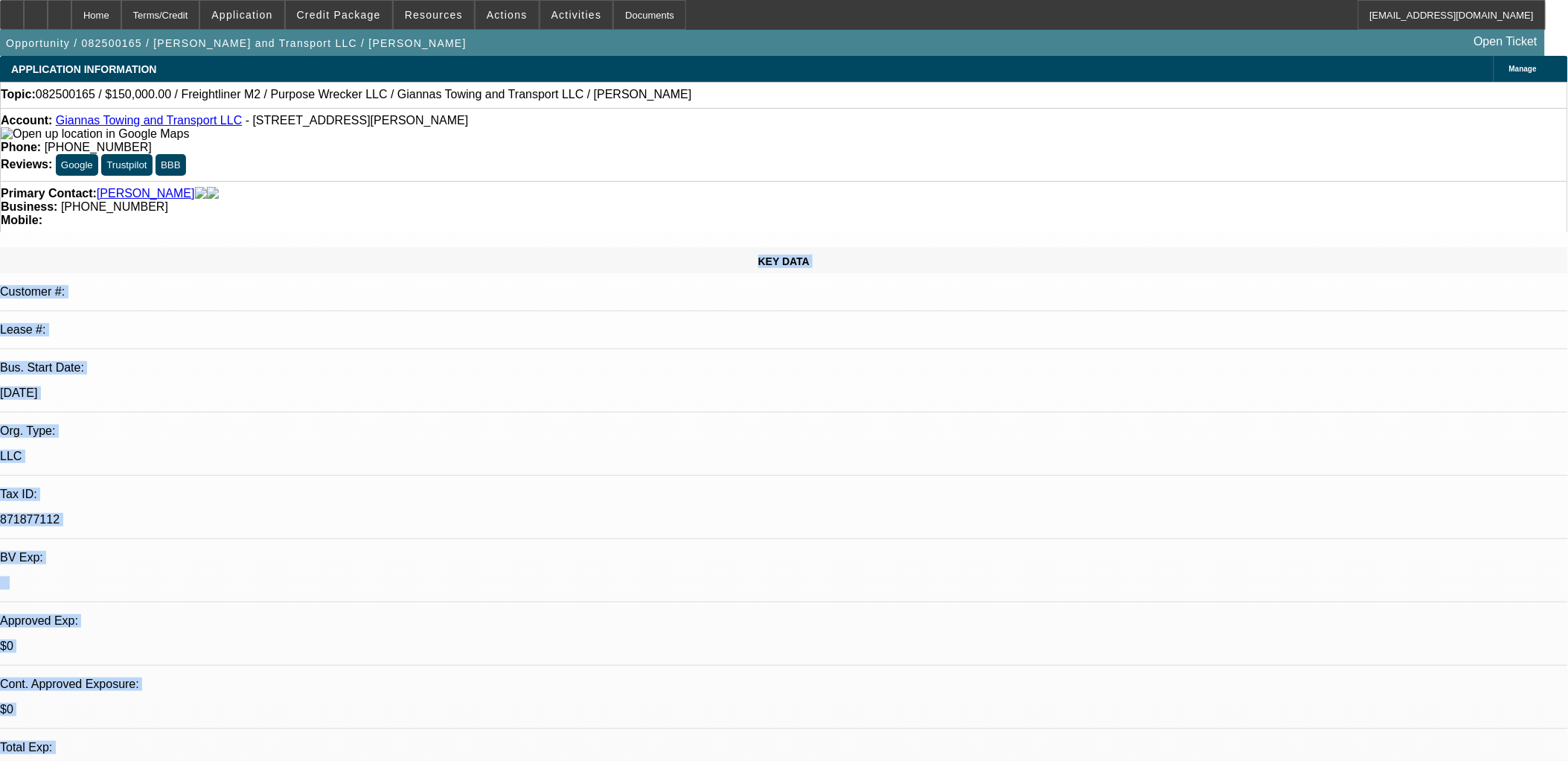
drag, startPoint x: 132, startPoint y: 196, endPoint x: 1039, endPoint y: 454, distance: 943.0
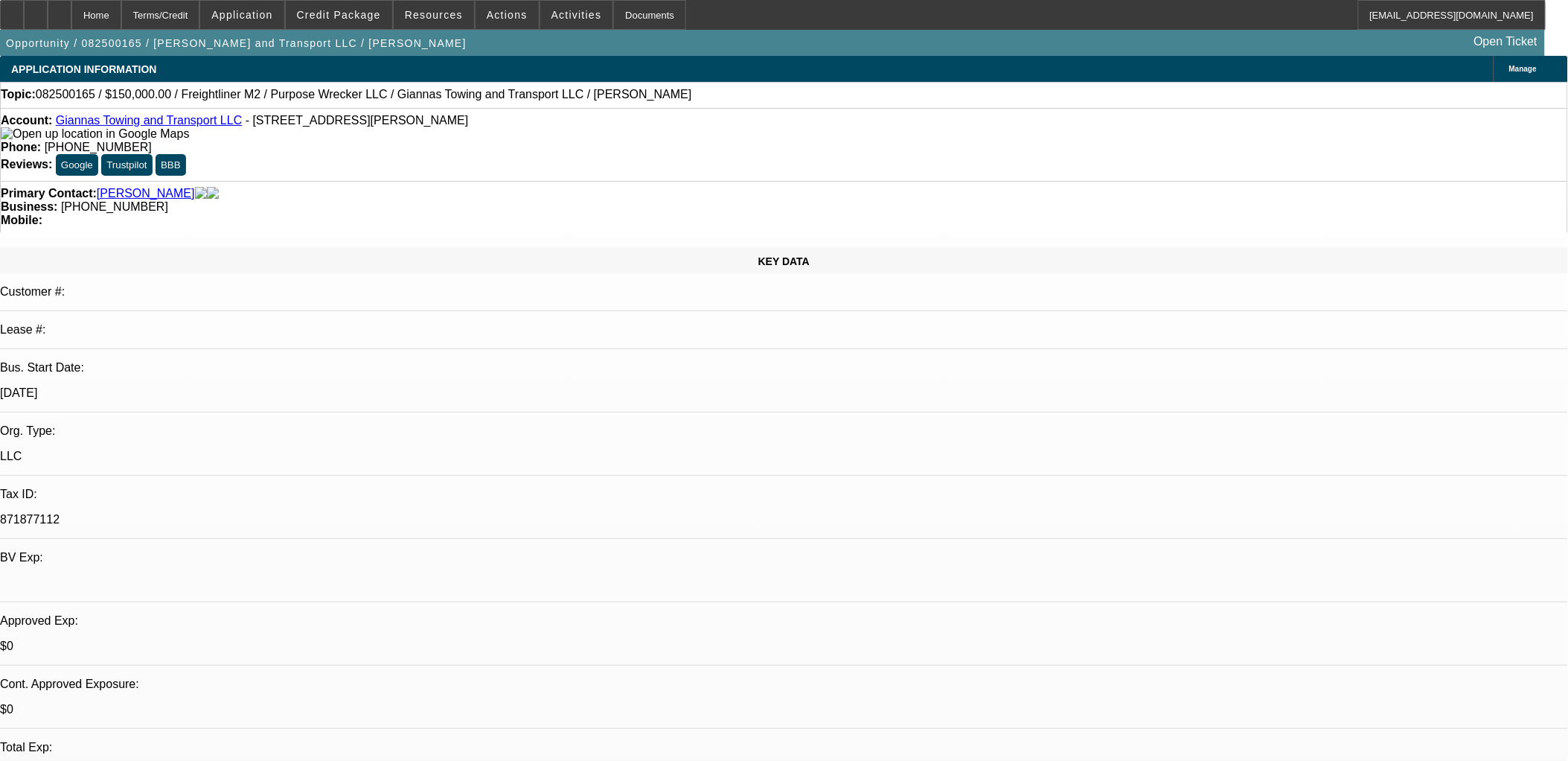
drag, startPoint x: 635, startPoint y: 369, endPoint x: 366, endPoint y: 326, distance: 272.4
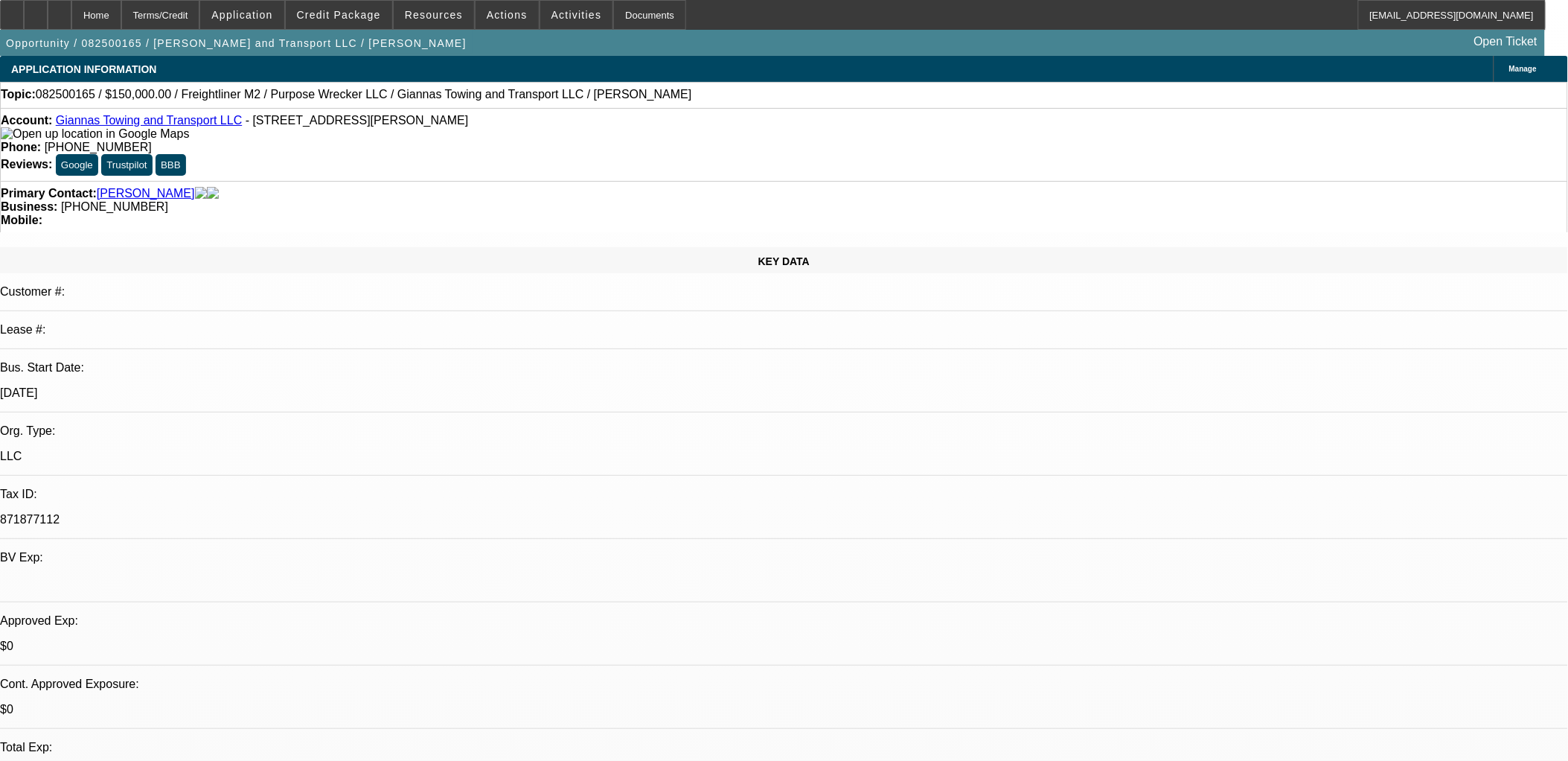
drag, startPoint x: 414, startPoint y: 339, endPoint x: 593, endPoint y: 368, distance: 181.3
drag, startPoint x: 593, startPoint y: 368, endPoint x: 368, endPoint y: 323, distance: 229.5
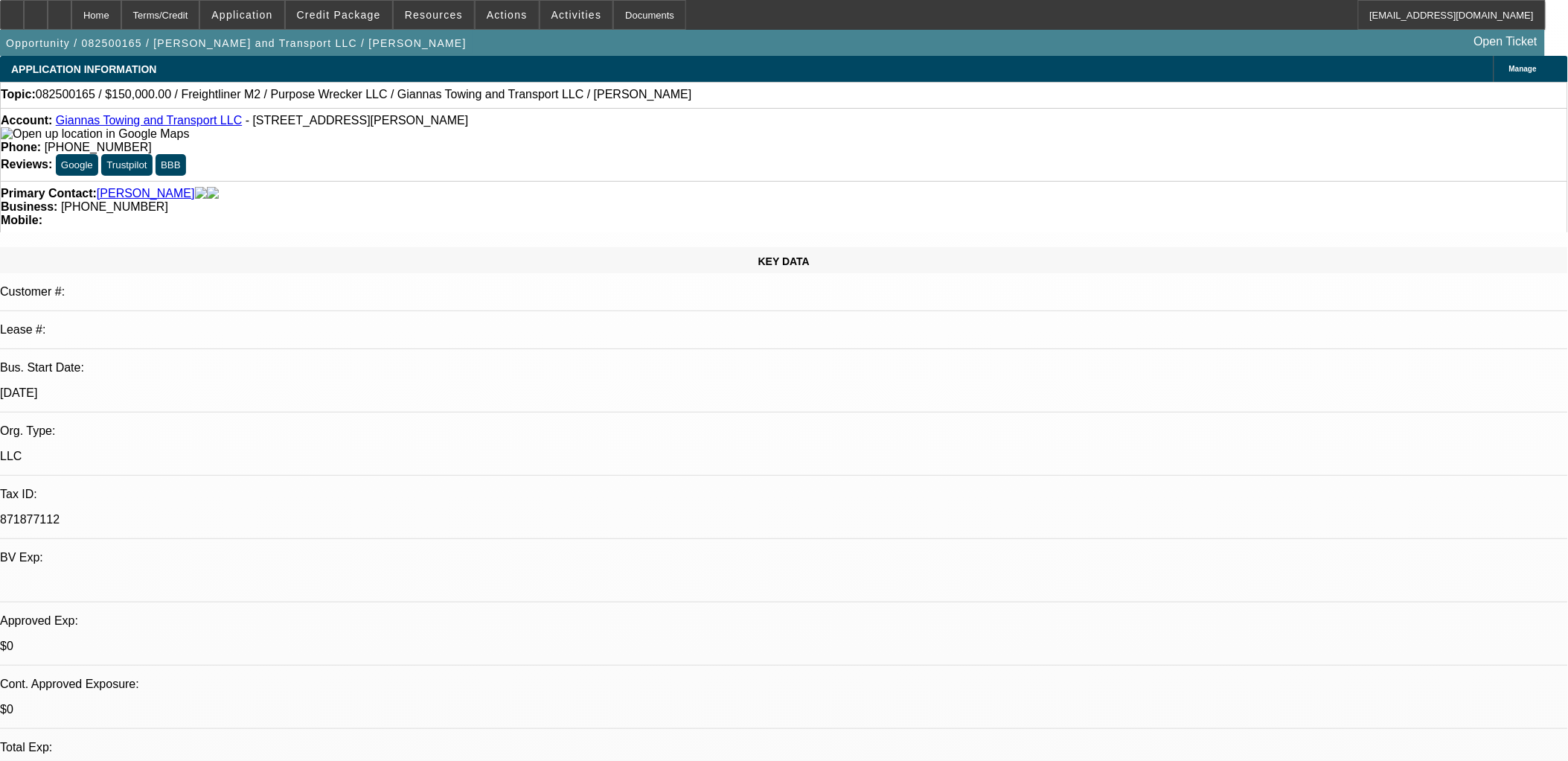
drag, startPoint x: 368, startPoint y: 322, endPoint x: 614, endPoint y: 369, distance: 250.4
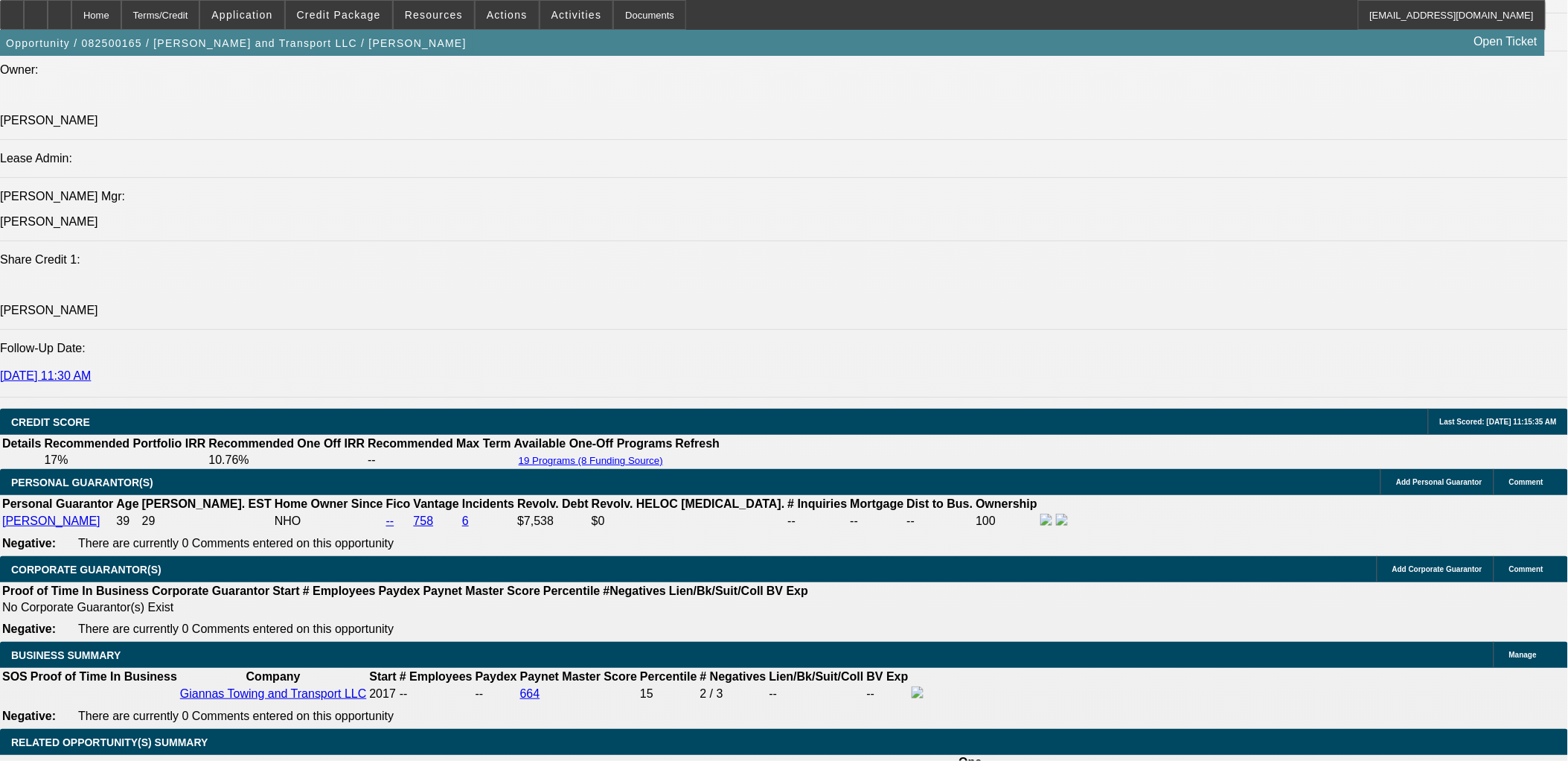
scroll to position [1984, 0]
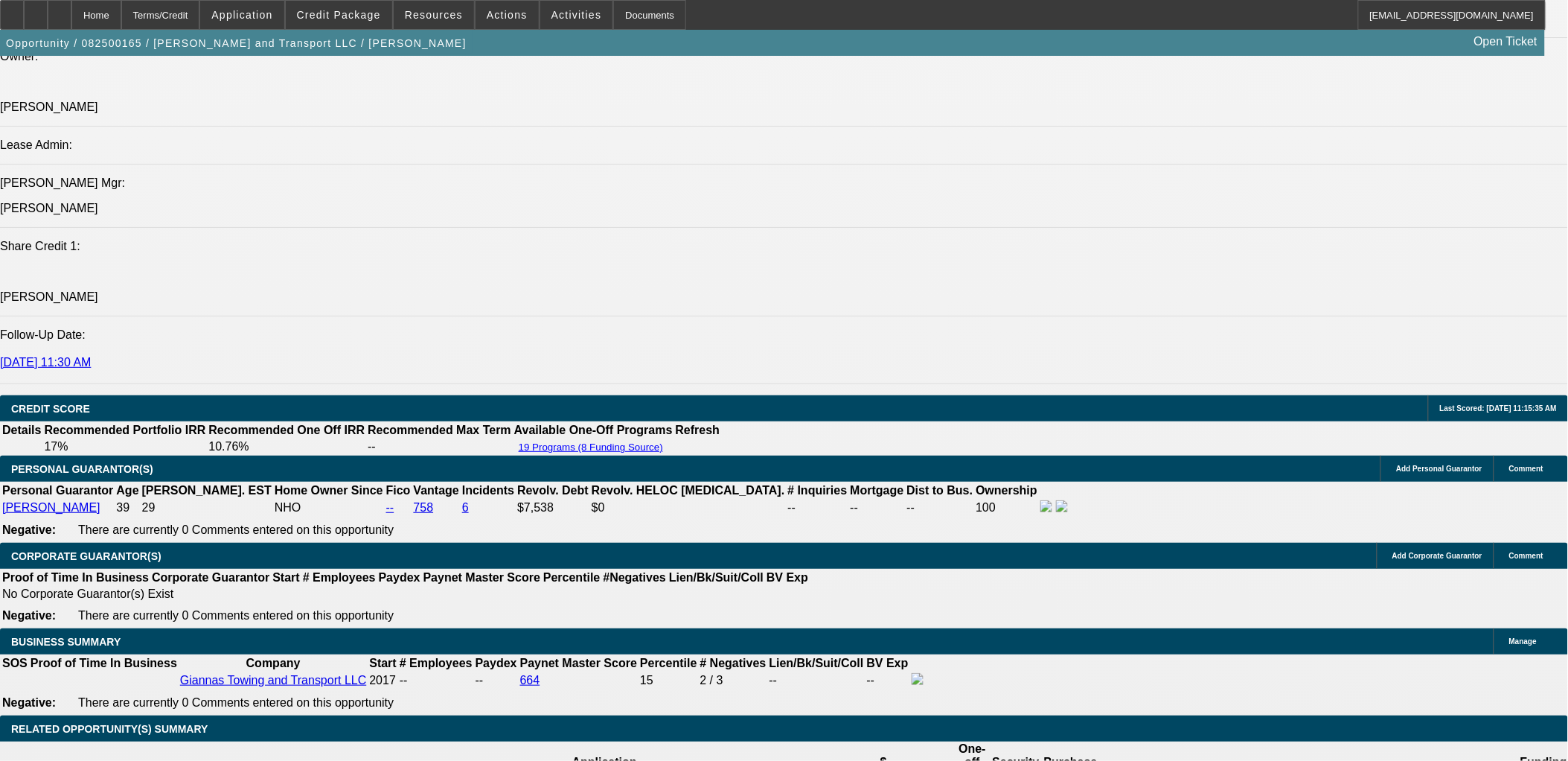
scroll to position [1654, 0]
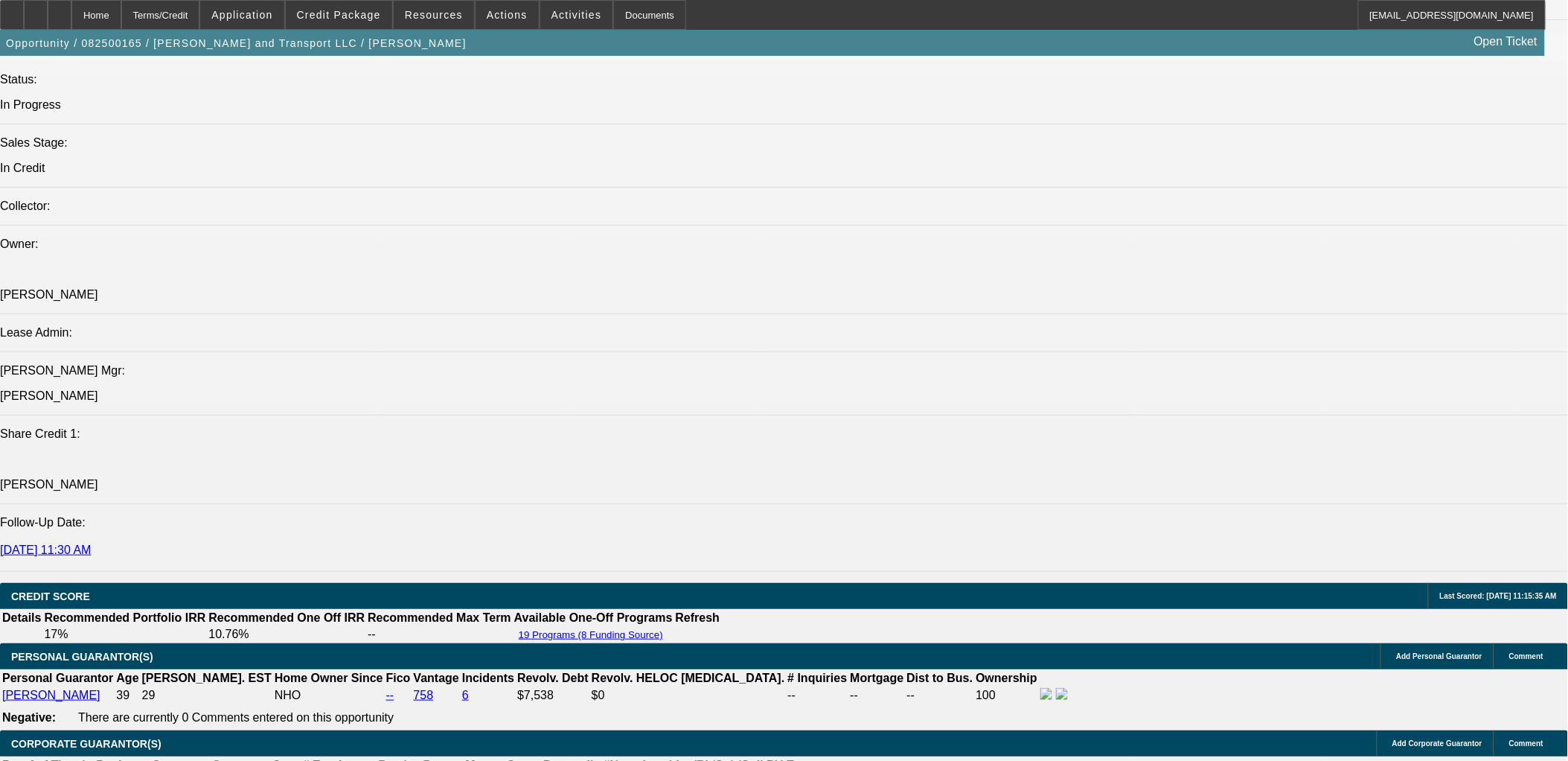
drag, startPoint x: 1295, startPoint y: 214, endPoint x: 1275, endPoint y: 253, distance: 43.8
drag, startPoint x: 1275, startPoint y: 253, endPoint x: 1248, endPoint y: 284, distance: 41.1
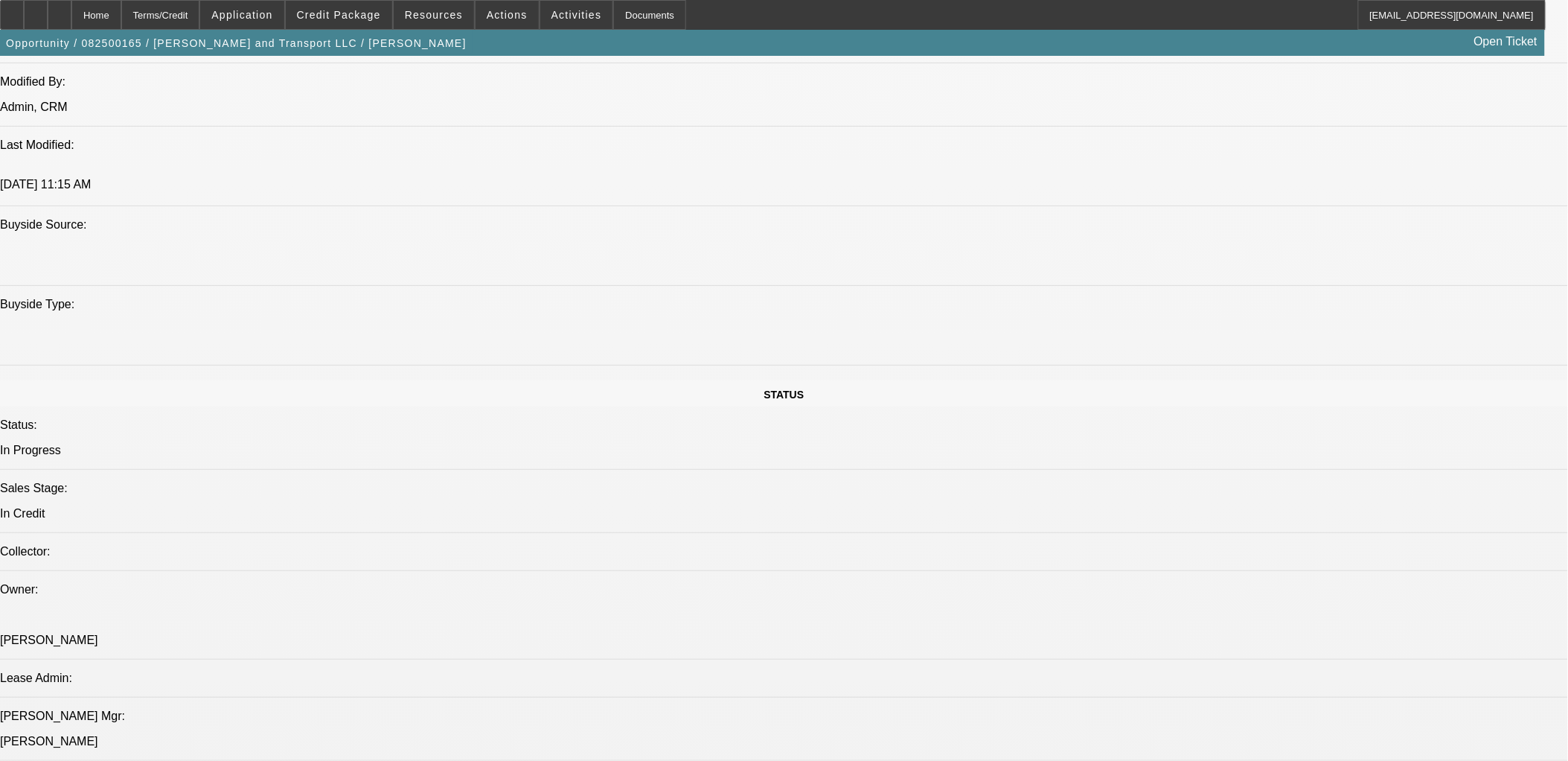
scroll to position [661, 0]
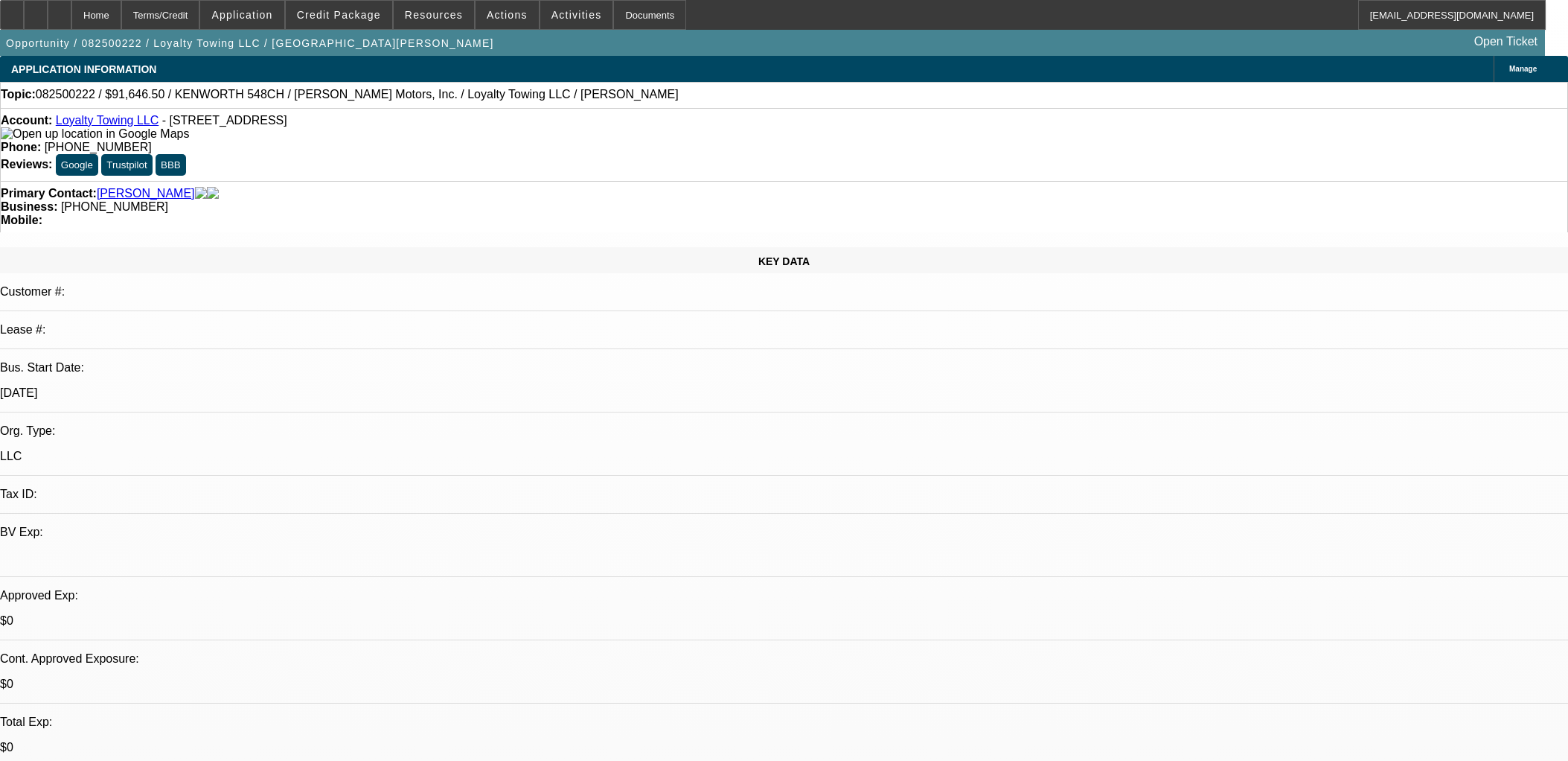
select select "0"
select select "2"
select select "0.1"
select select "4"
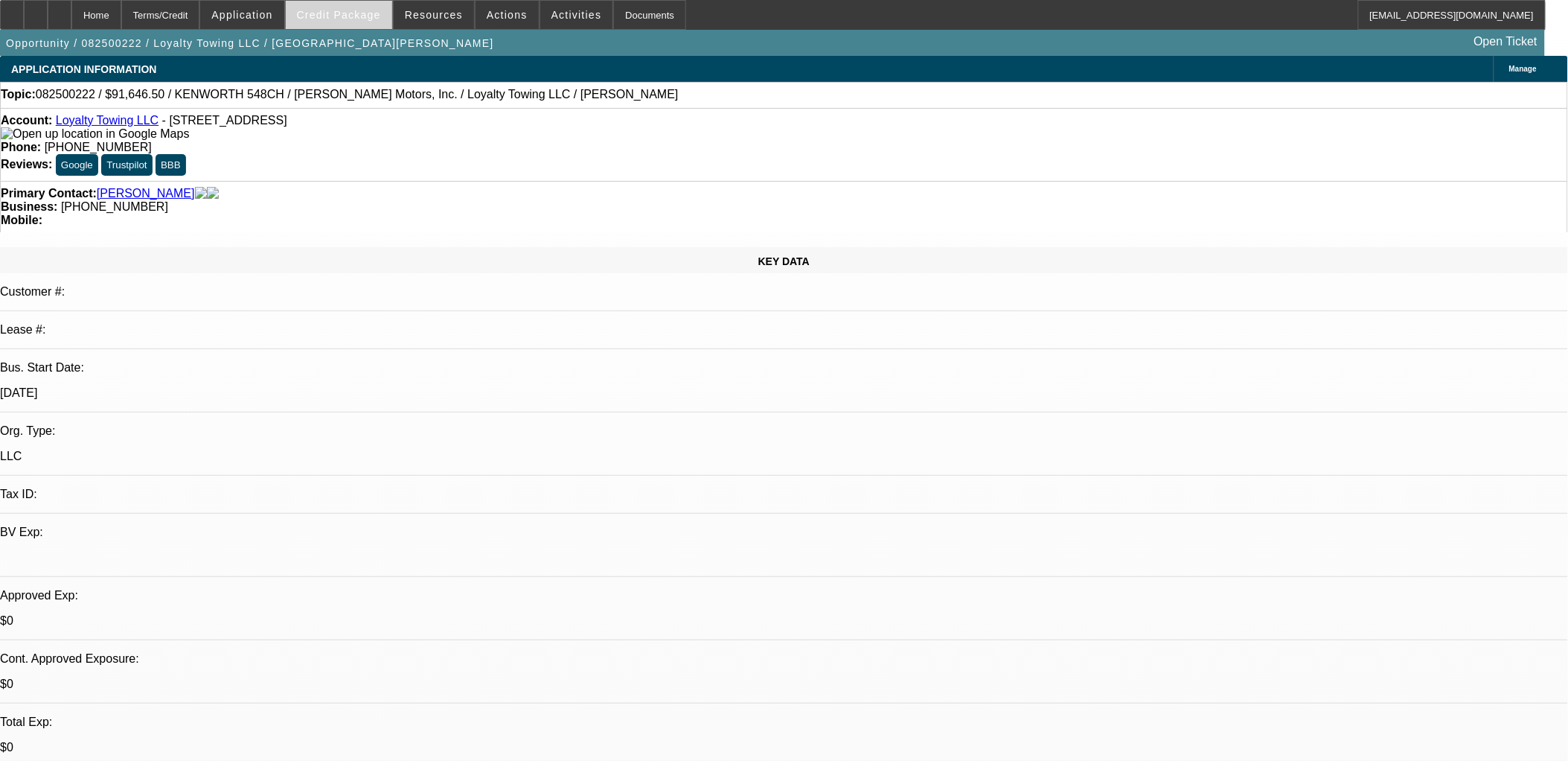
click at [355, 25] on span at bounding box center [339, 14] width 107 height 36
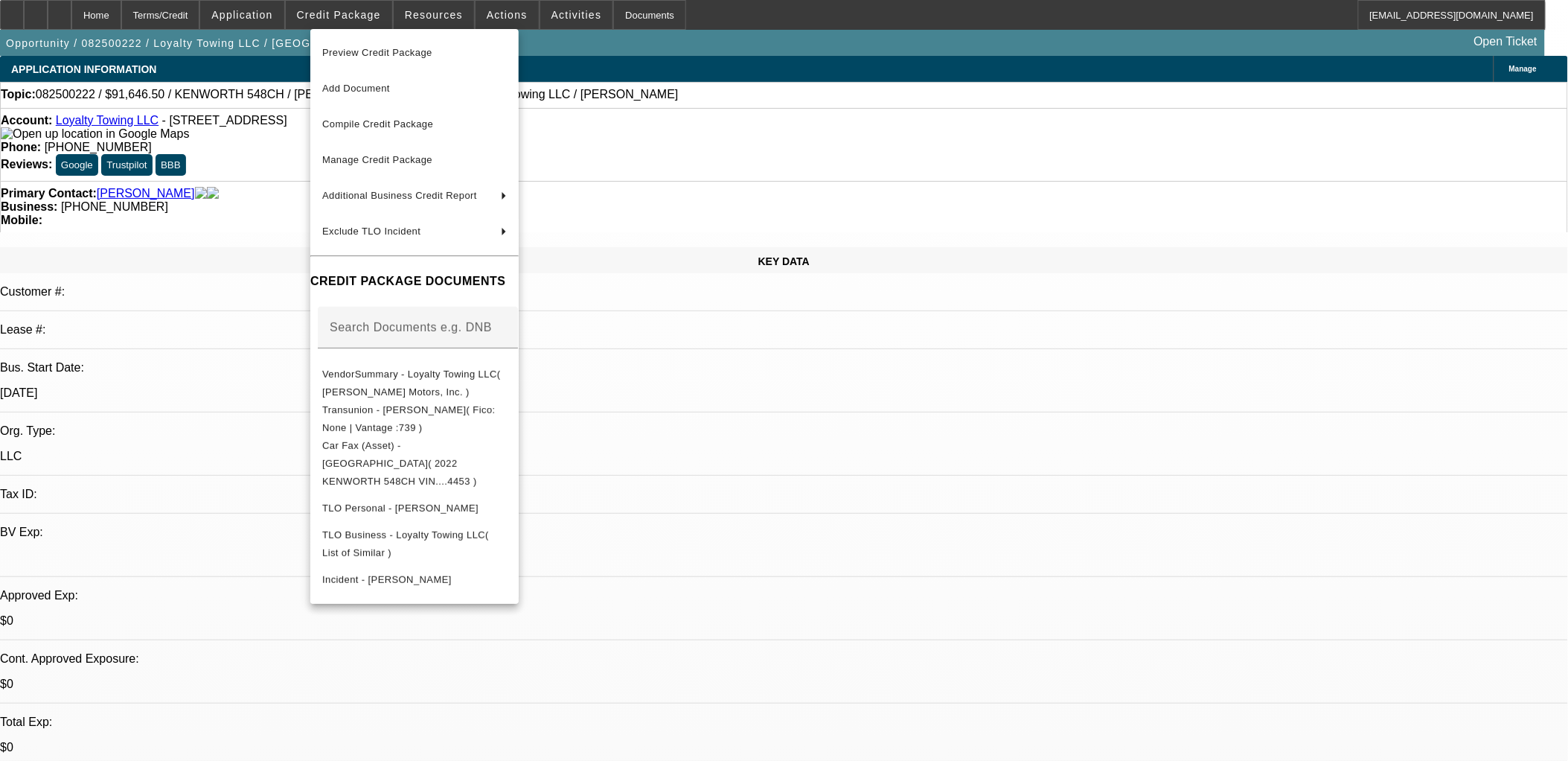
click at [232, 330] on div at bounding box center [784, 380] width 1568 height 761
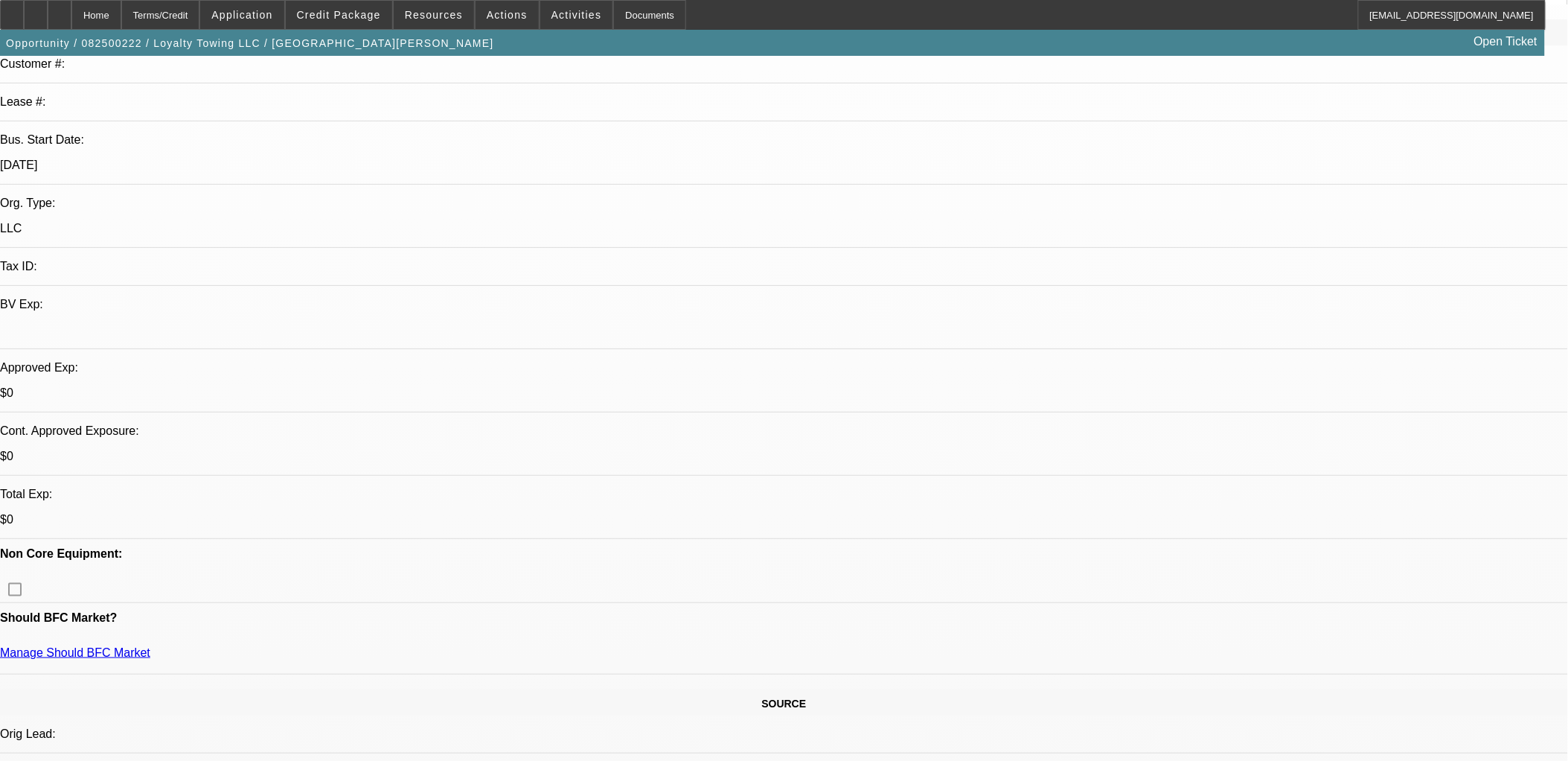
scroll to position [413, 0]
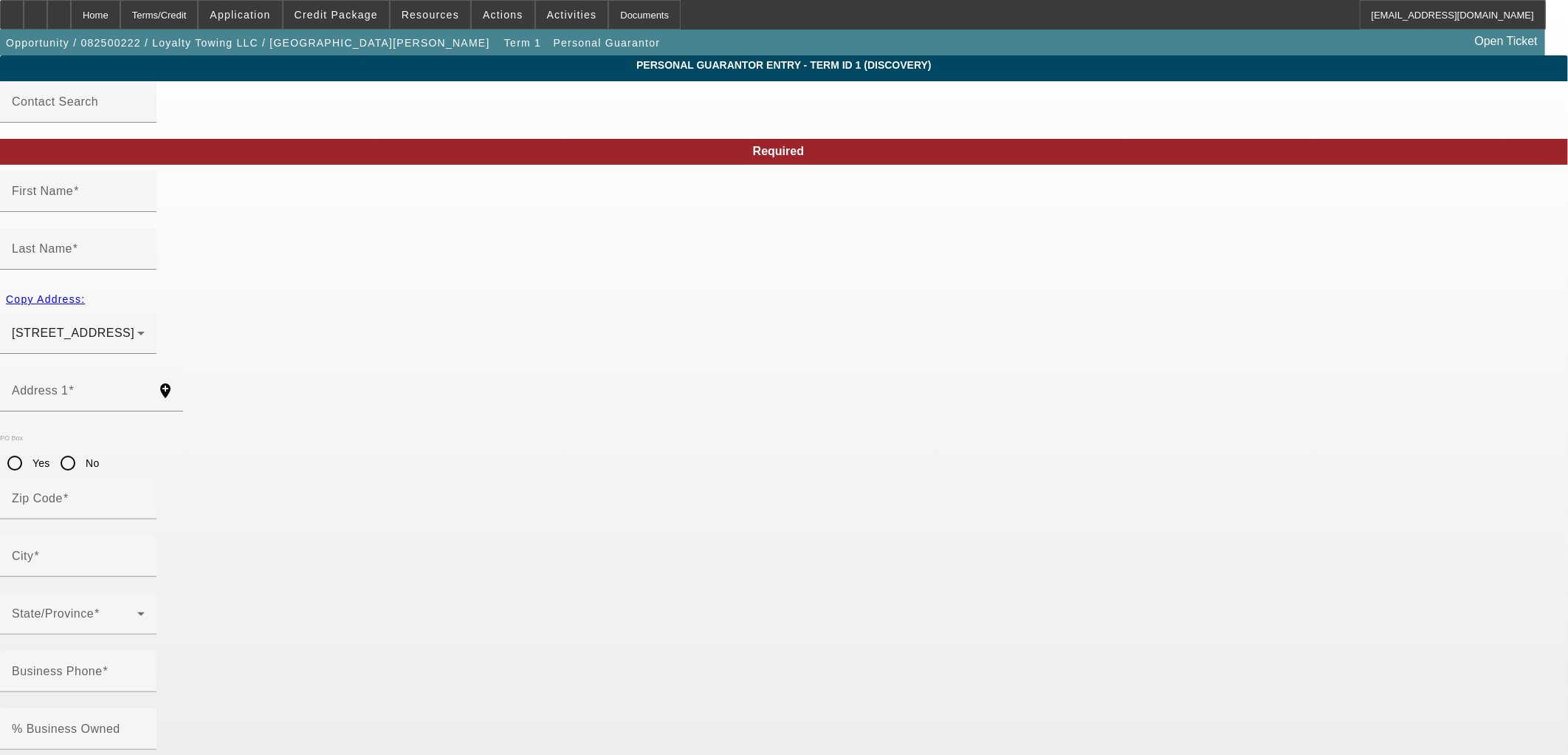
type input "[PERSON_NAME]"
type input "821 Dandrige R"
radio input "true"
type input "35221"
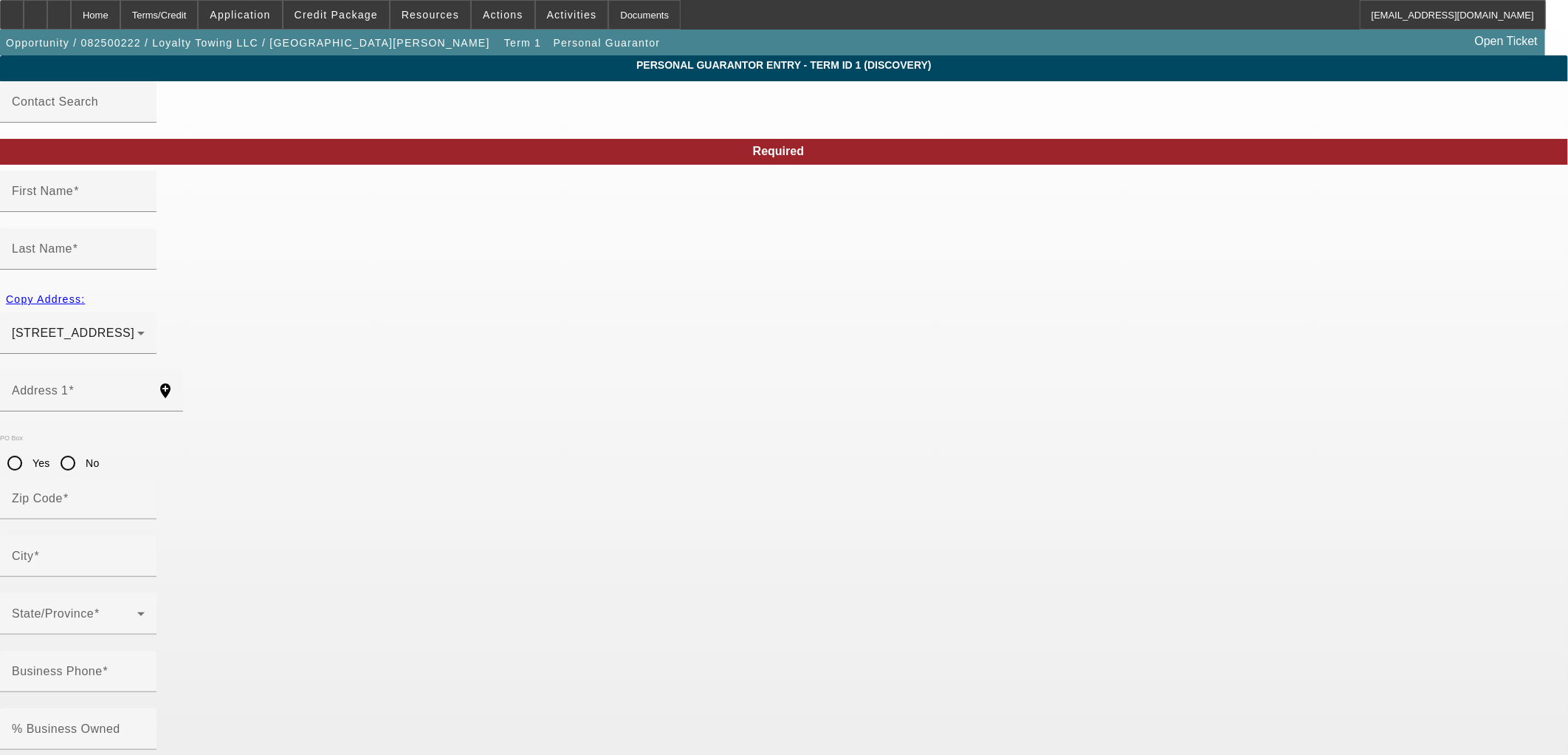
type input "[GEOGRAPHIC_DATA]"
type input "[PHONE_NUMBER]"
type input "100"
type input "416-25-7239"
type input "[EMAIL_ADDRESS][DOMAIN_NAME]"
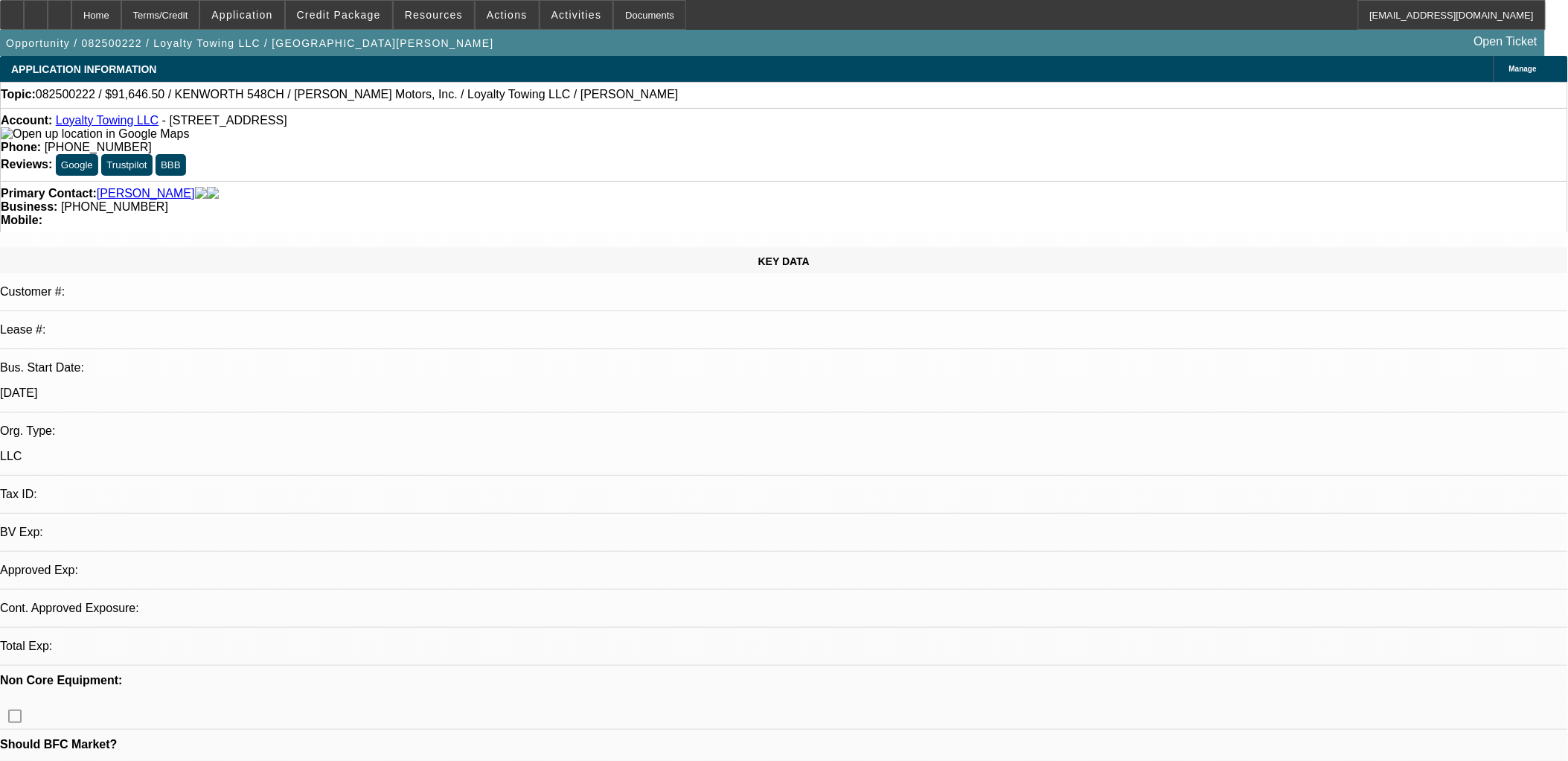
select select "0"
select select "2"
select select "0.1"
select select "4"
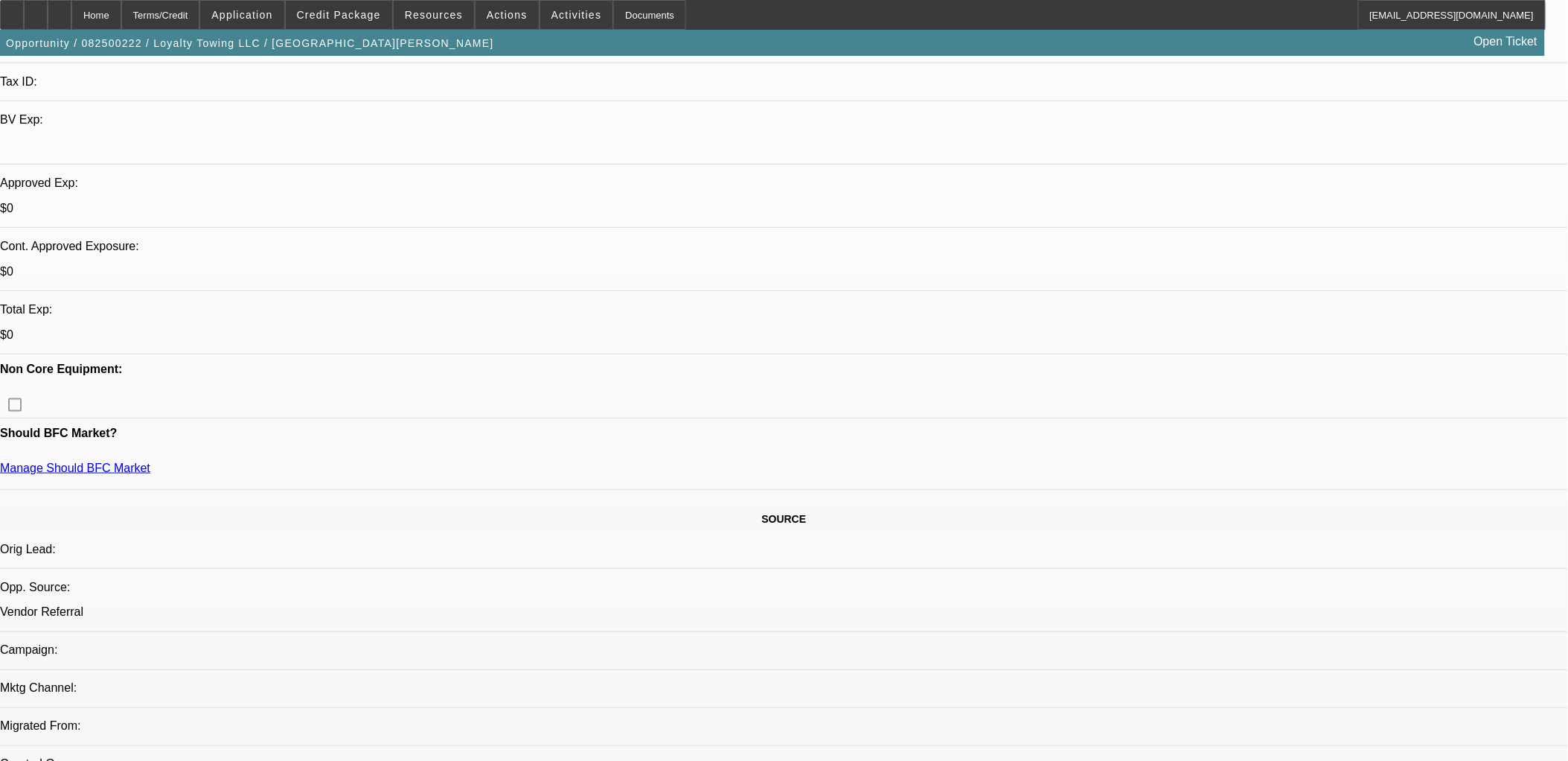
scroll to position [413, 0]
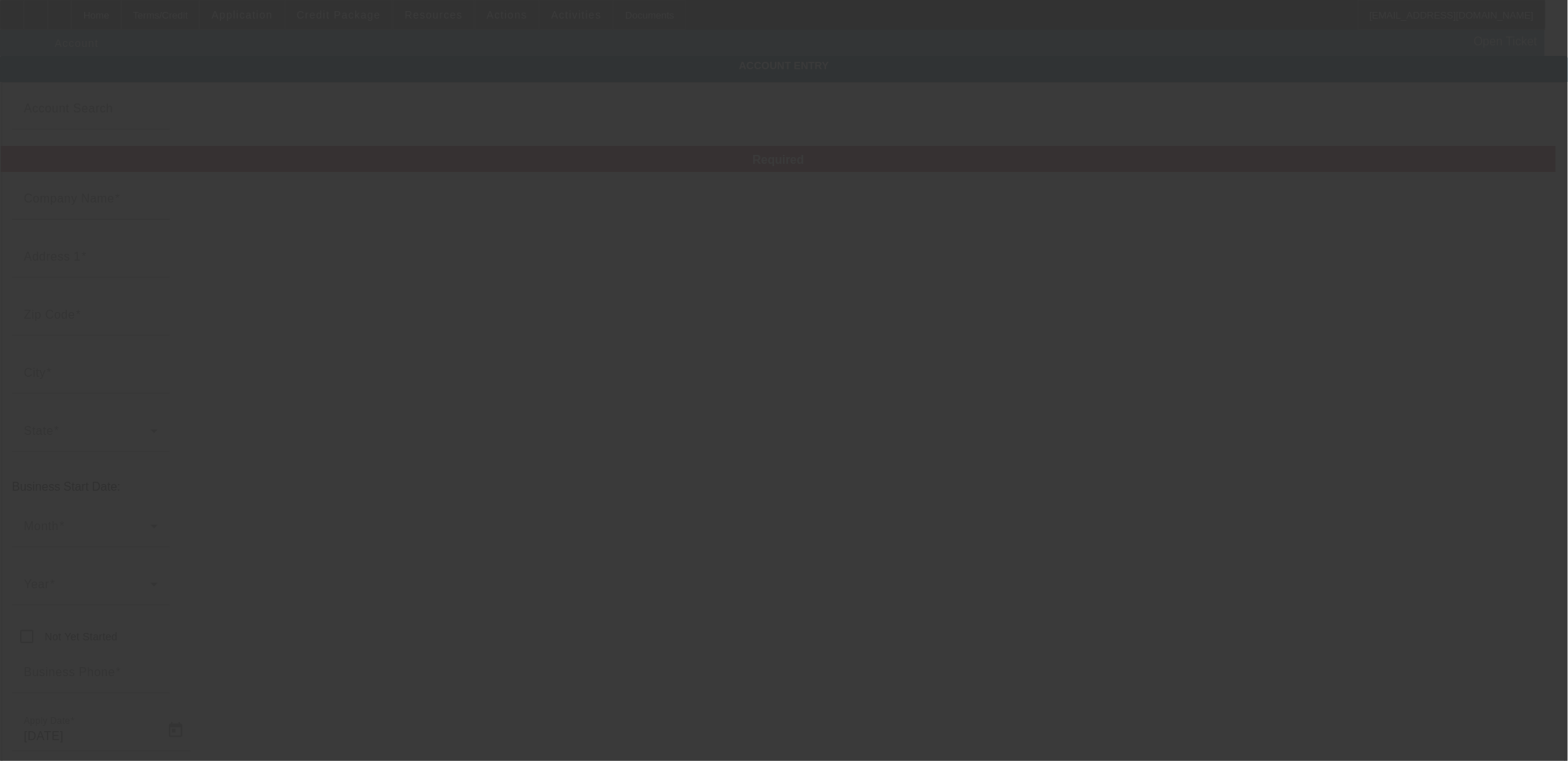
type input "Loyalty Towing LLC"
type input "[STREET_ADDRESS]"
type input "35203"
type input "[GEOGRAPHIC_DATA]"
type input "[PHONE_NUMBER]"
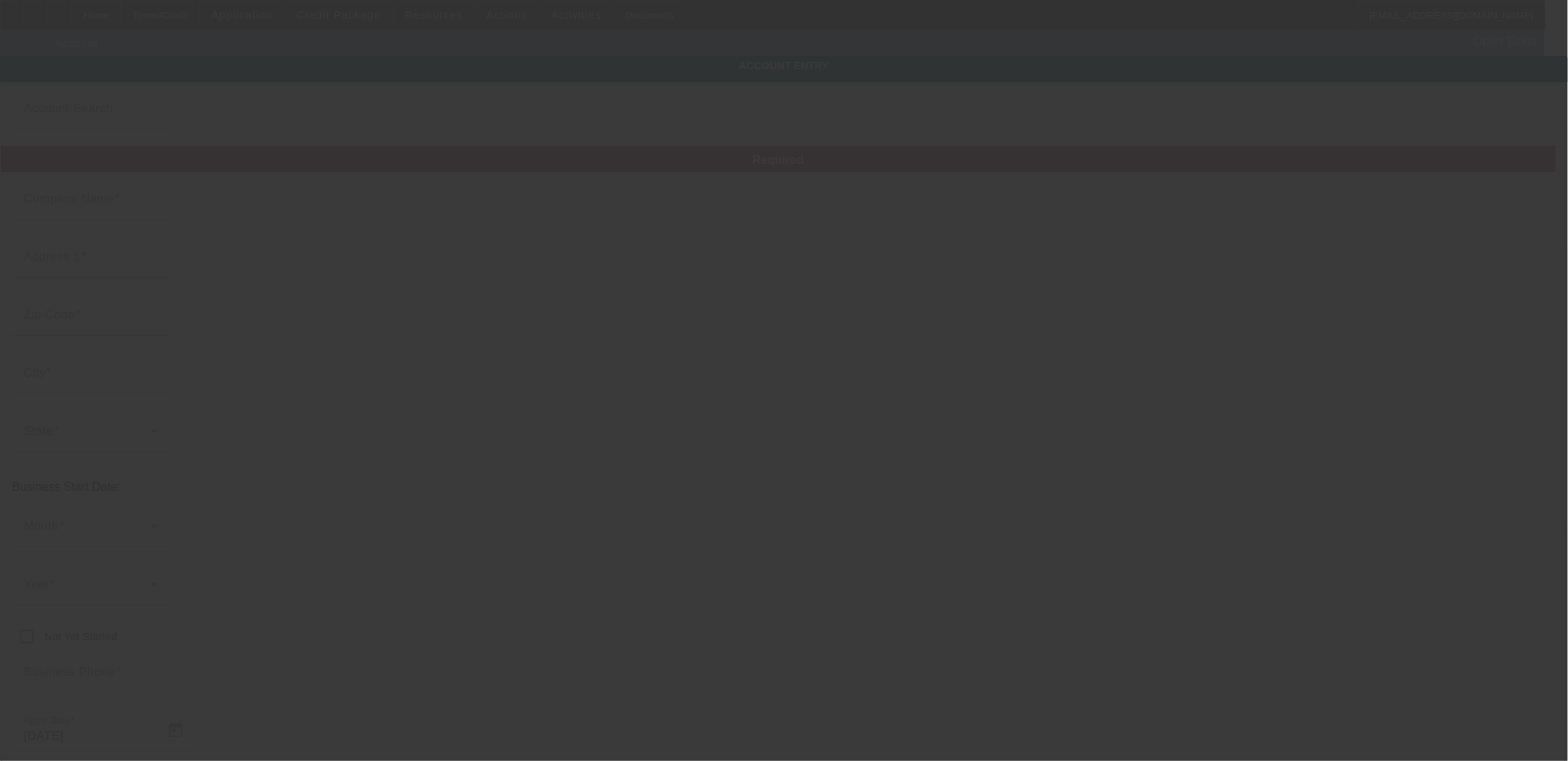
type input "Ste 245"
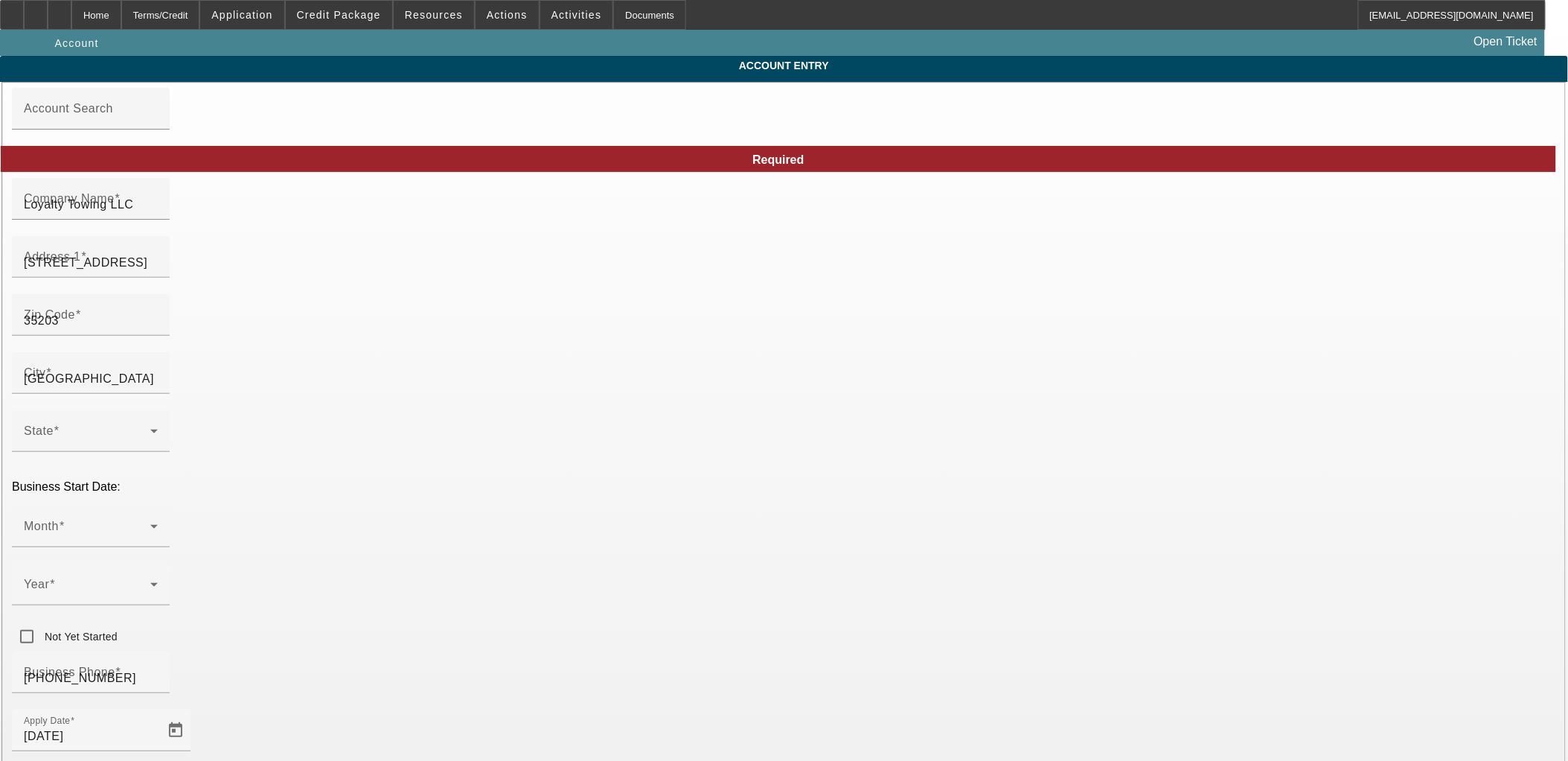
type input "[DATE]"
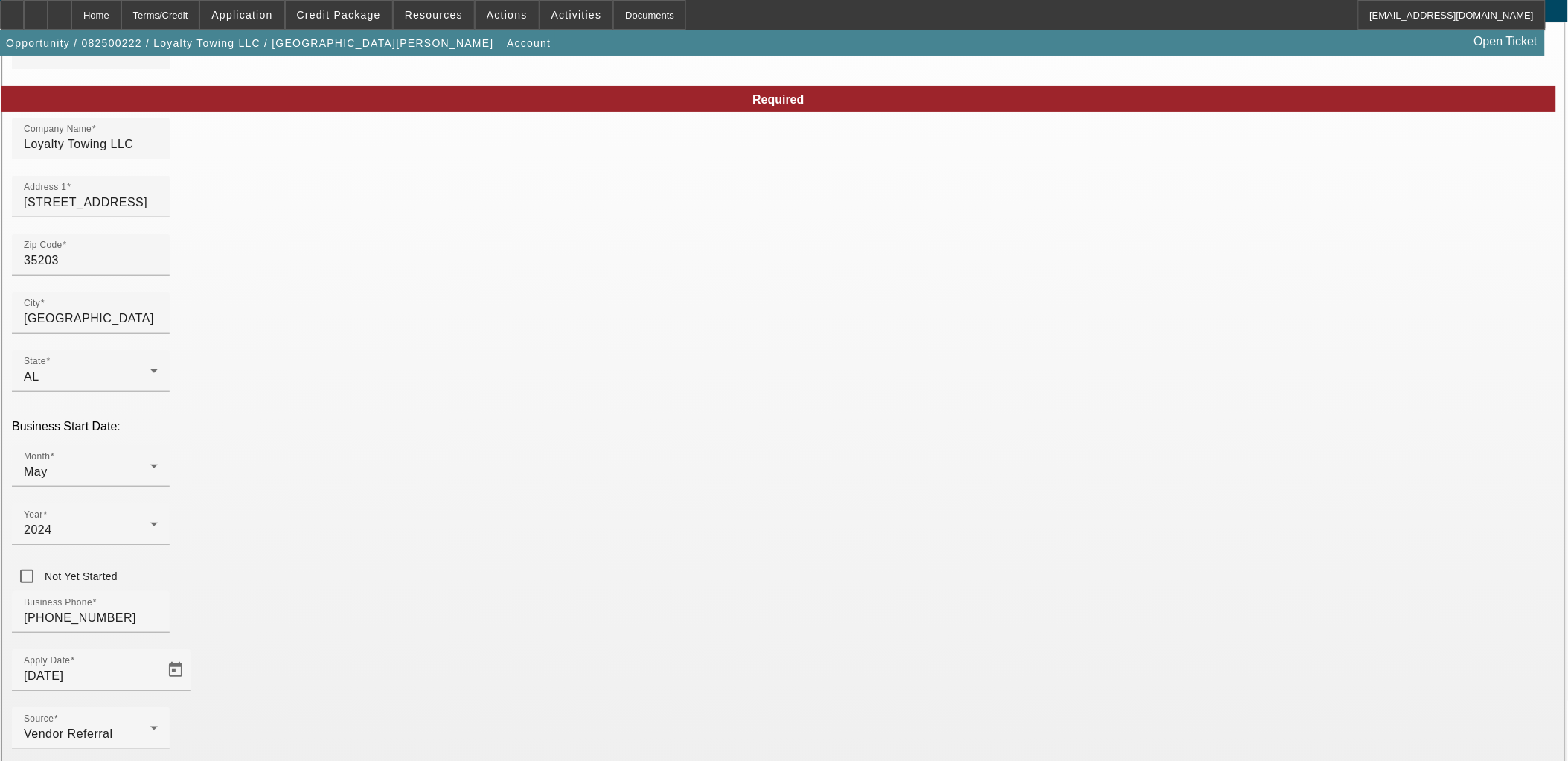
scroll to position [113, 0]
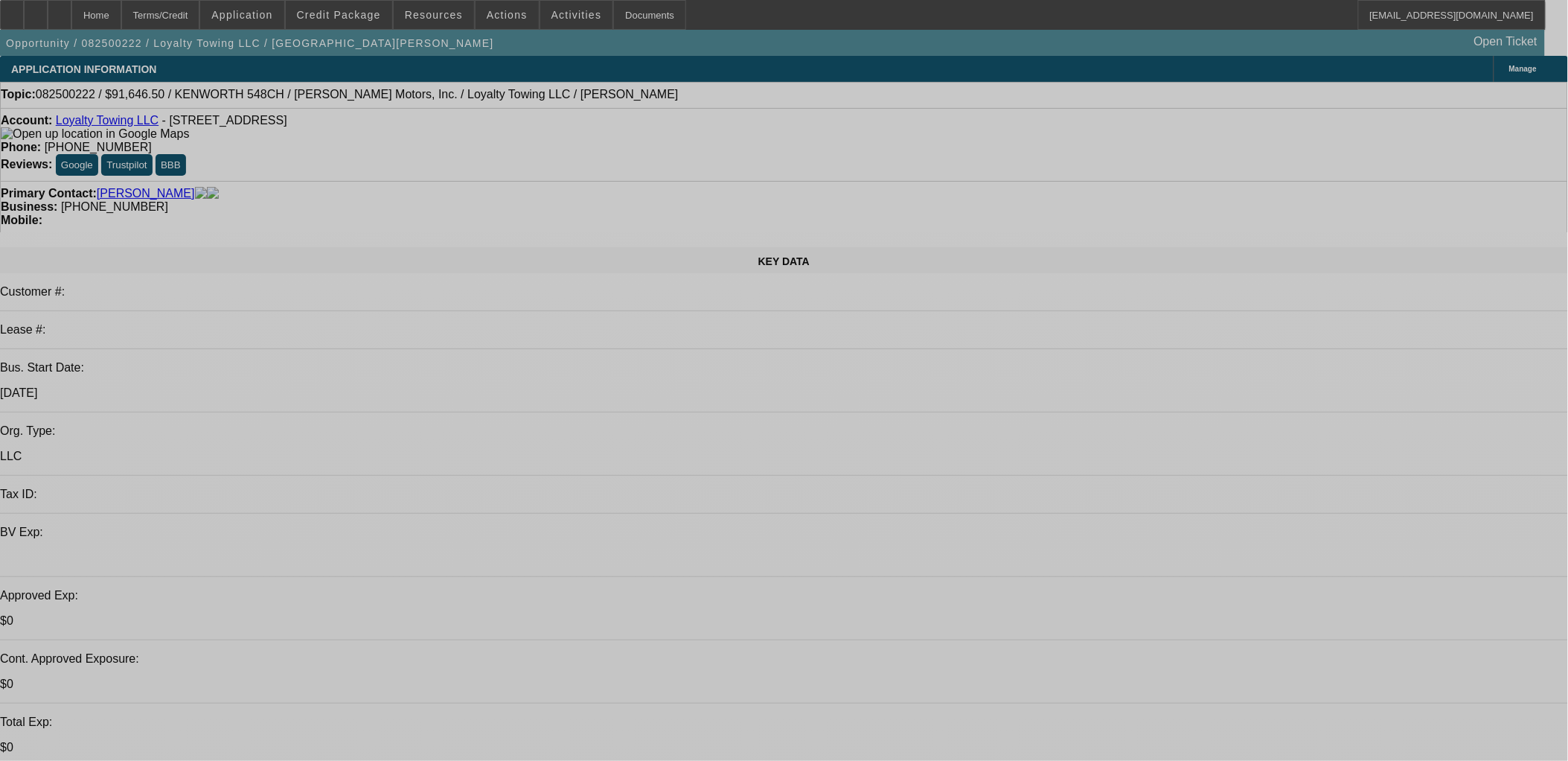
select select "0"
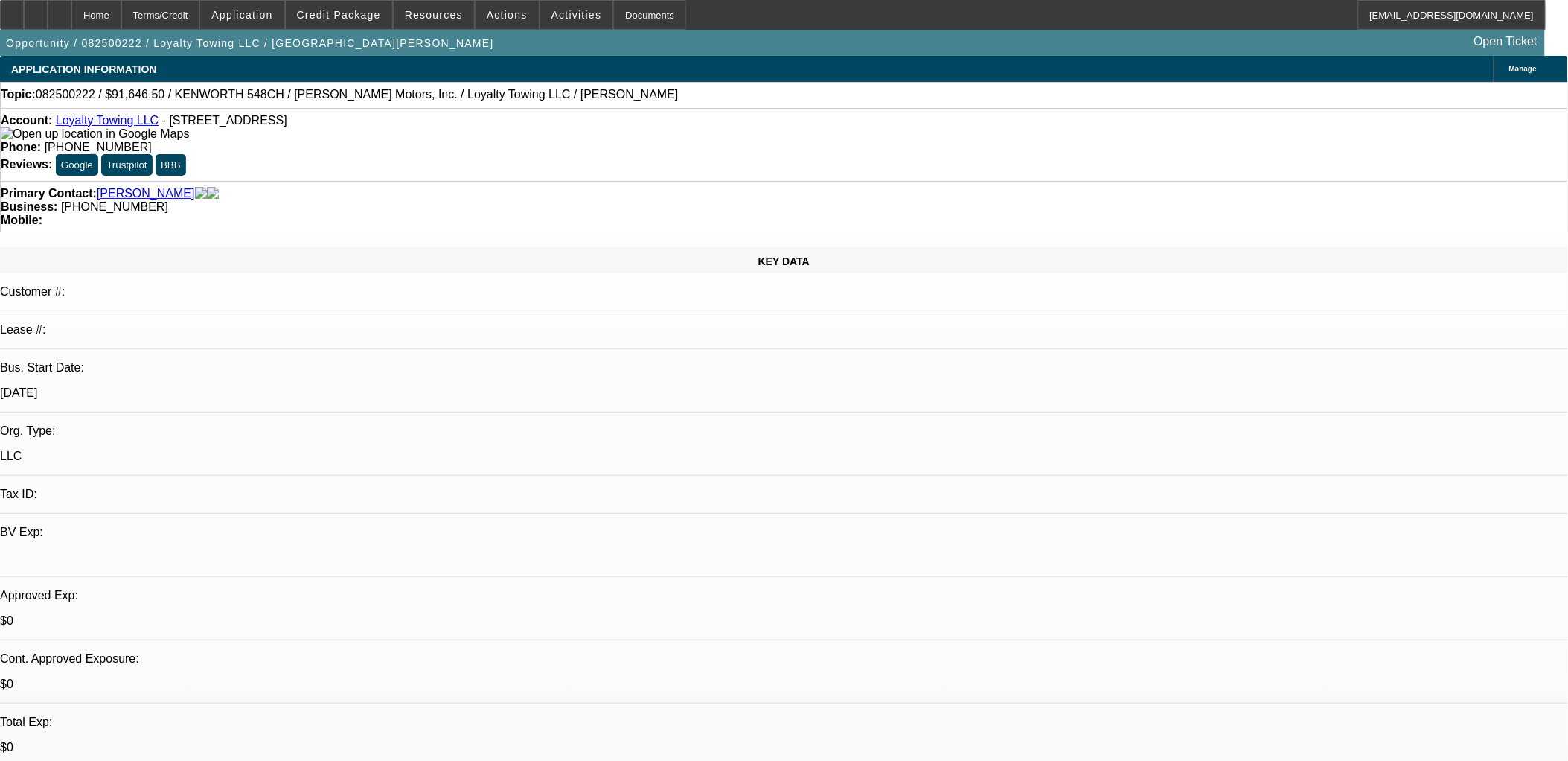
select select "2"
select select "0.1"
select select "4"
click at [48, 23] on div at bounding box center [36, 14] width 24 height 29
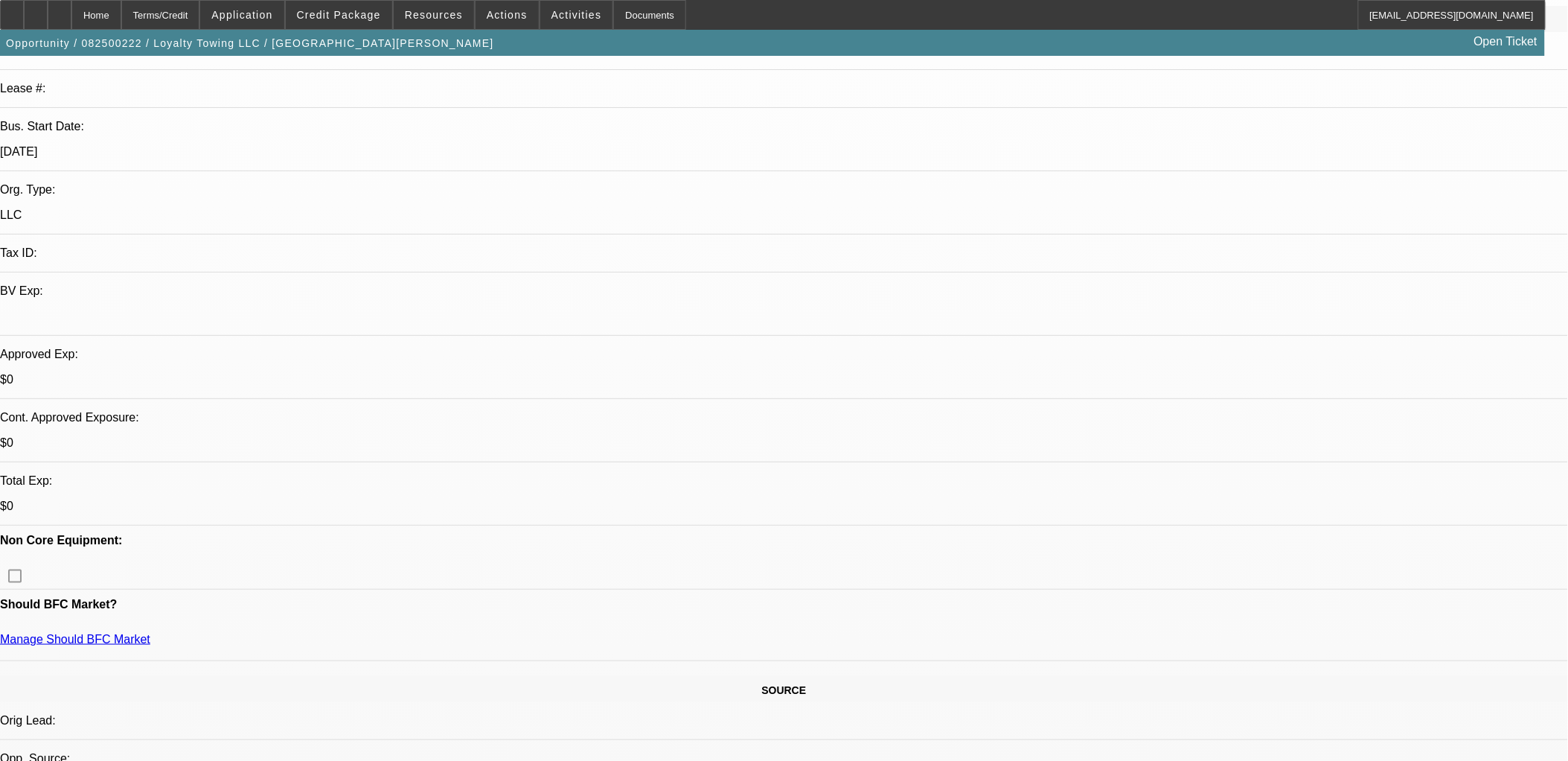
scroll to position [248, 0]
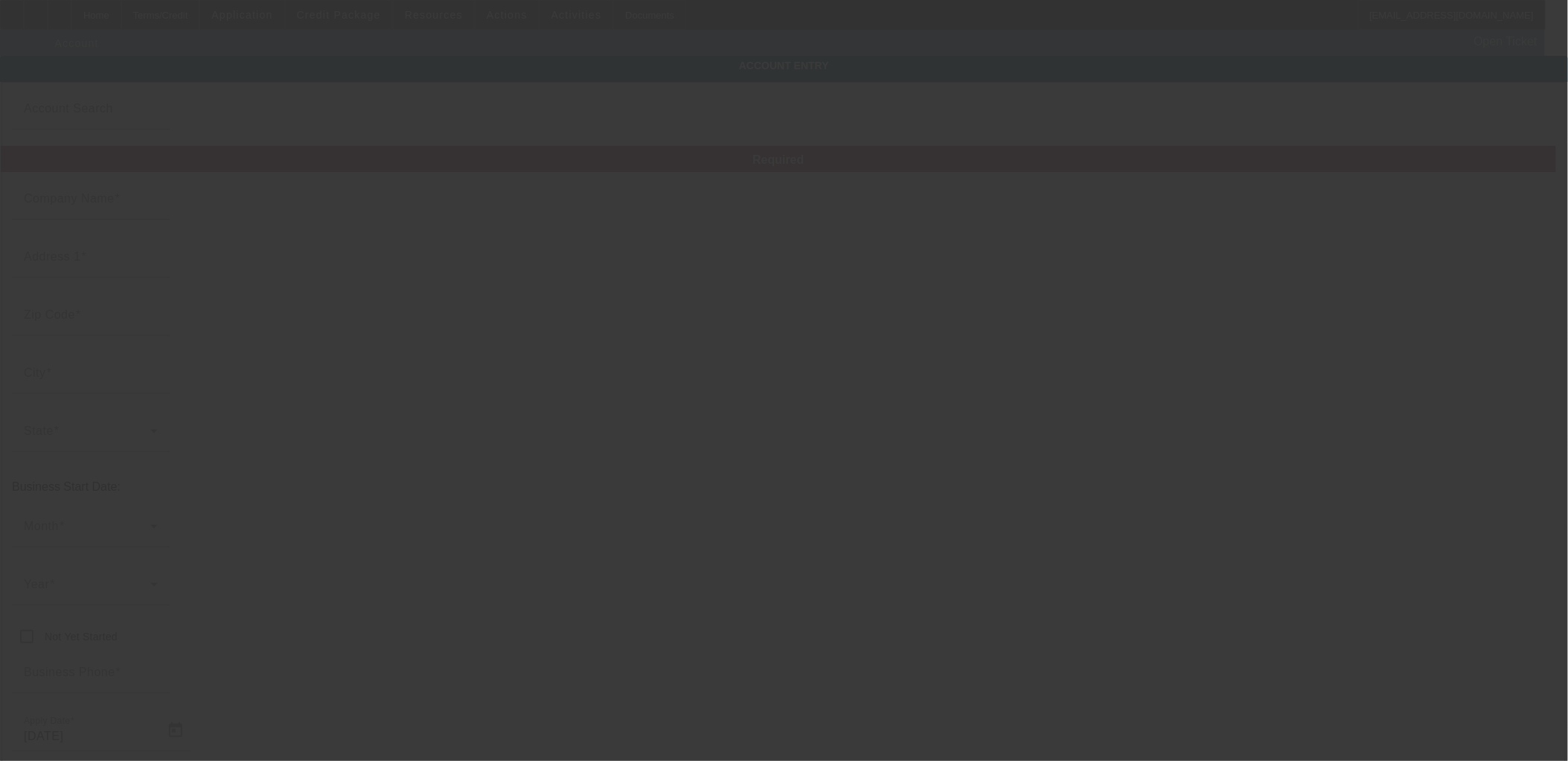
type input "Loyalty Towing LLC"
type input "[STREET_ADDRESS]"
type input "35203"
type input "[GEOGRAPHIC_DATA]"
type input "[PHONE_NUMBER]"
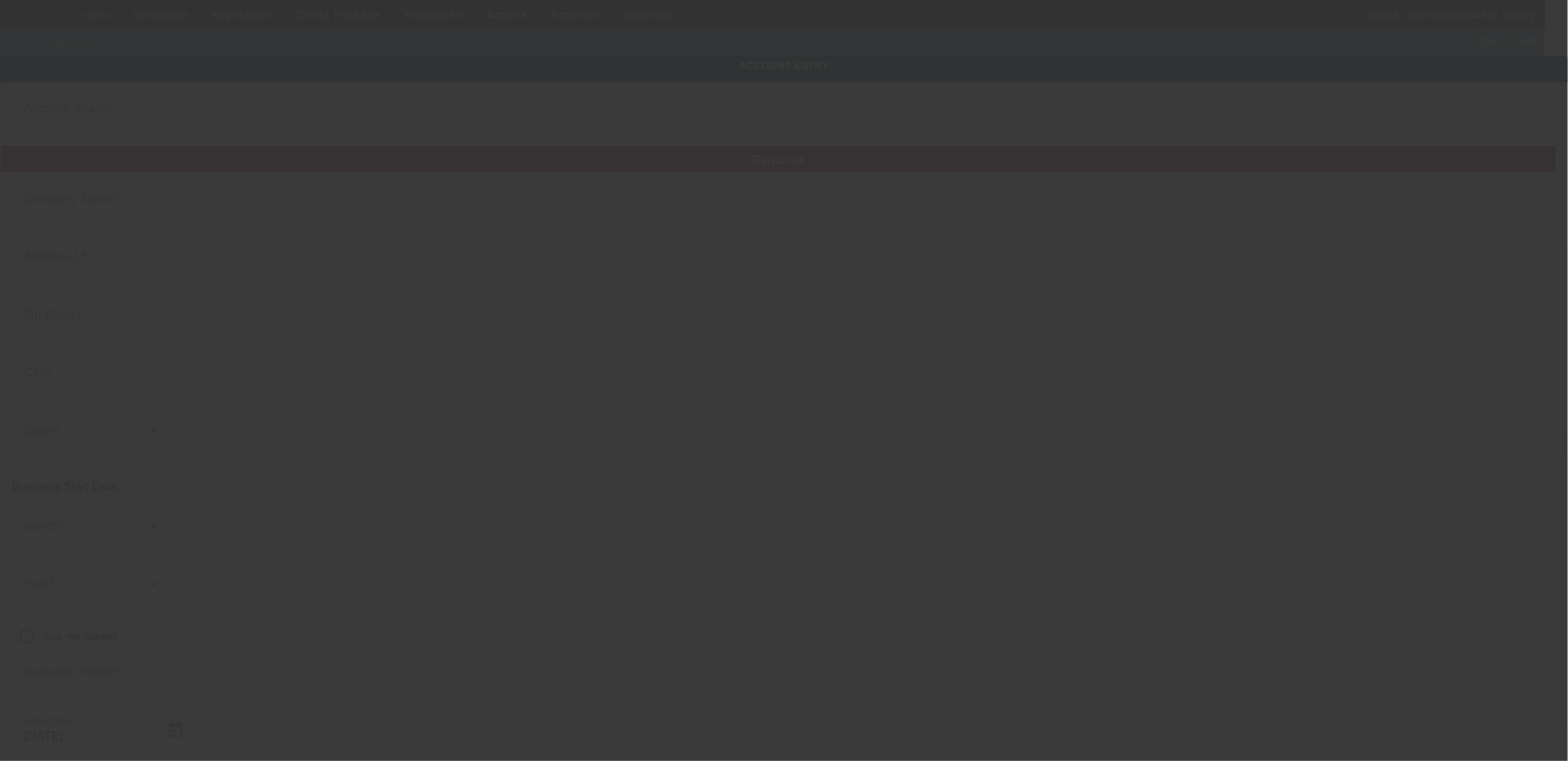
type input "Ste 245"
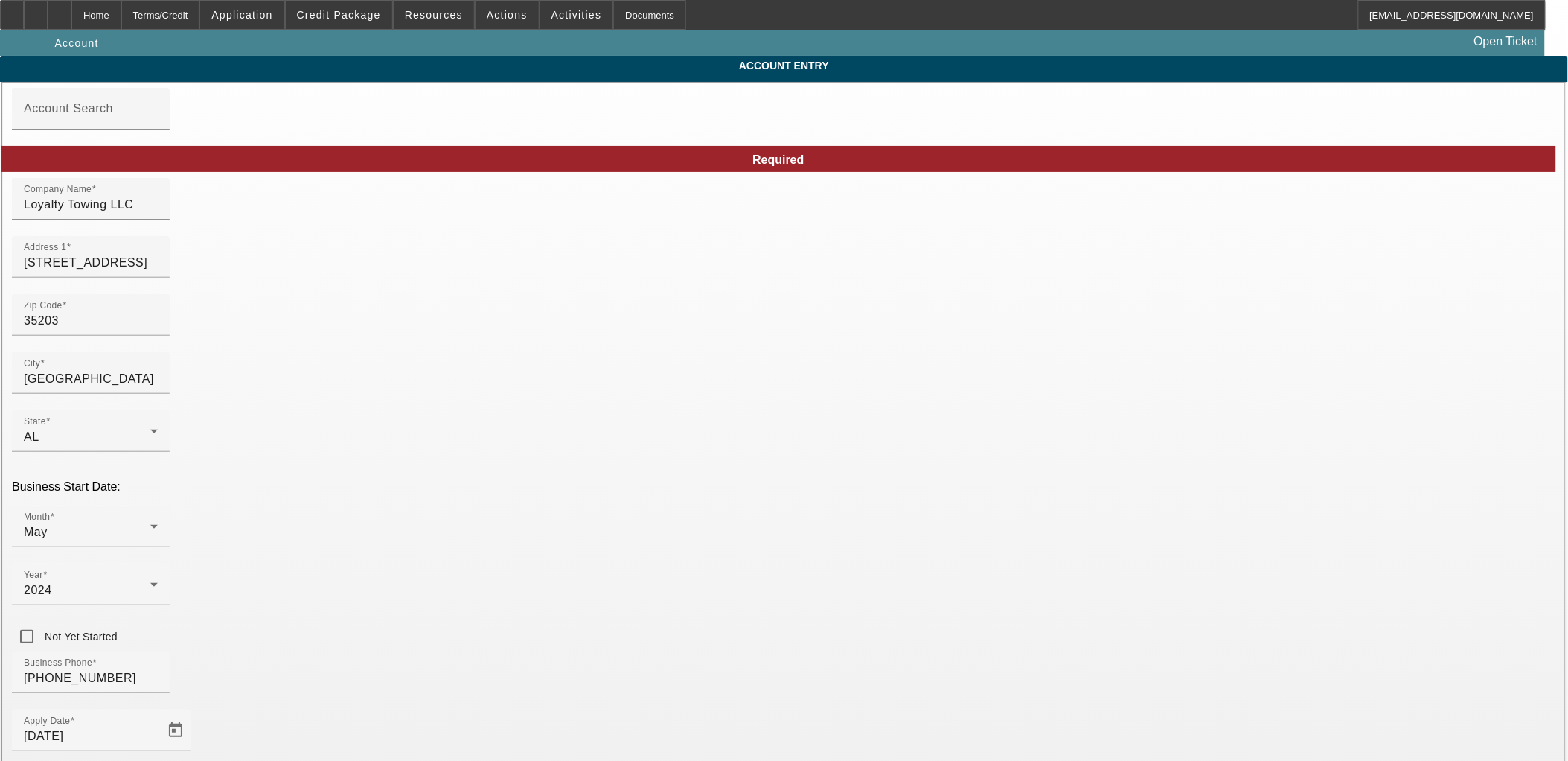
type input "[DATE]"
click at [380, 18] on span "Credit Package" at bounding box center [339, 14] width 84 height 12
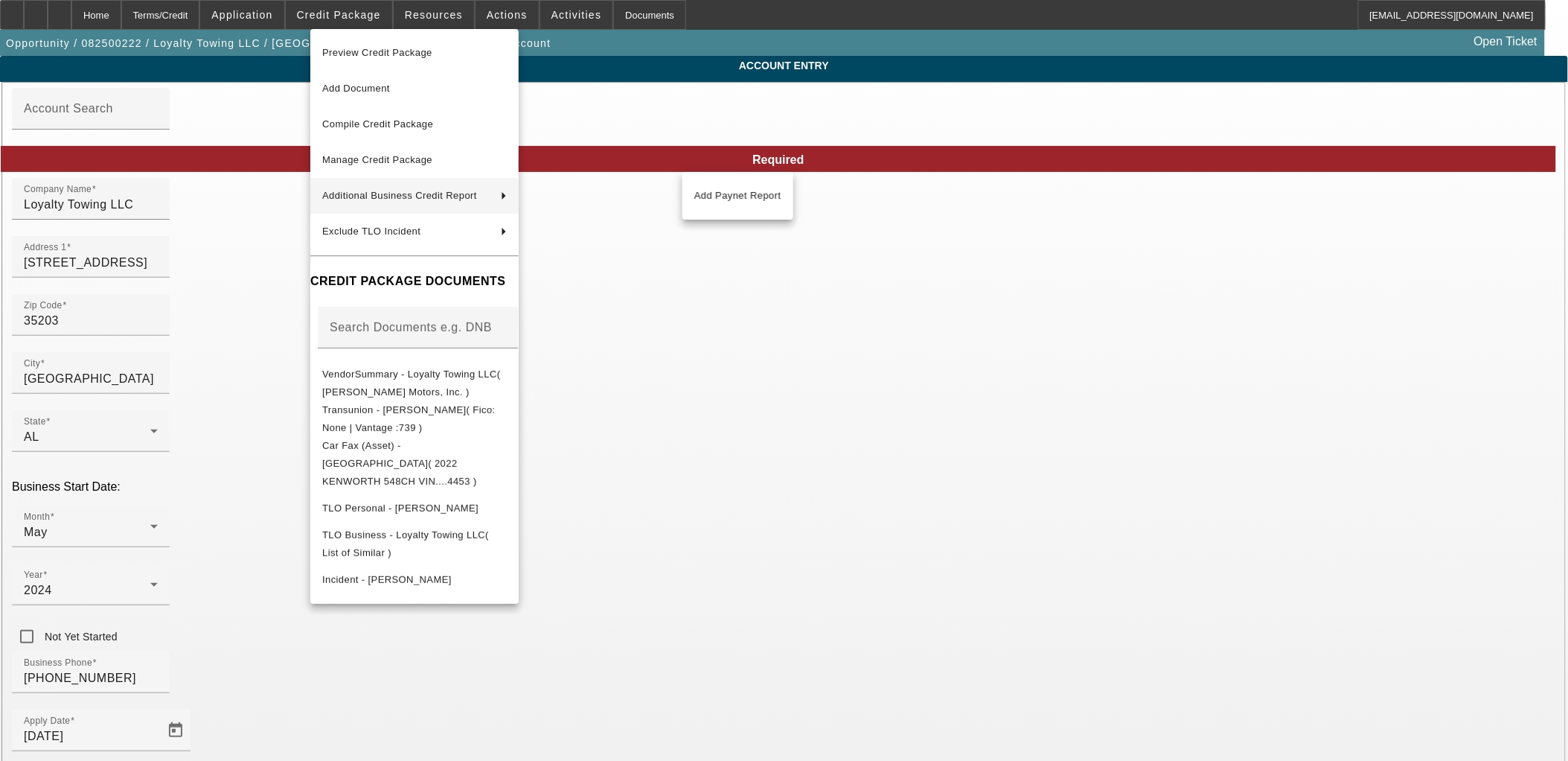
drag, startPoint x: 179, startPoint y: 362, endPoint x: 410, endPoint y: 425, distance: 239.4
click at [179, 362] on div at bounding box center [784, 380] width 1568 height 761
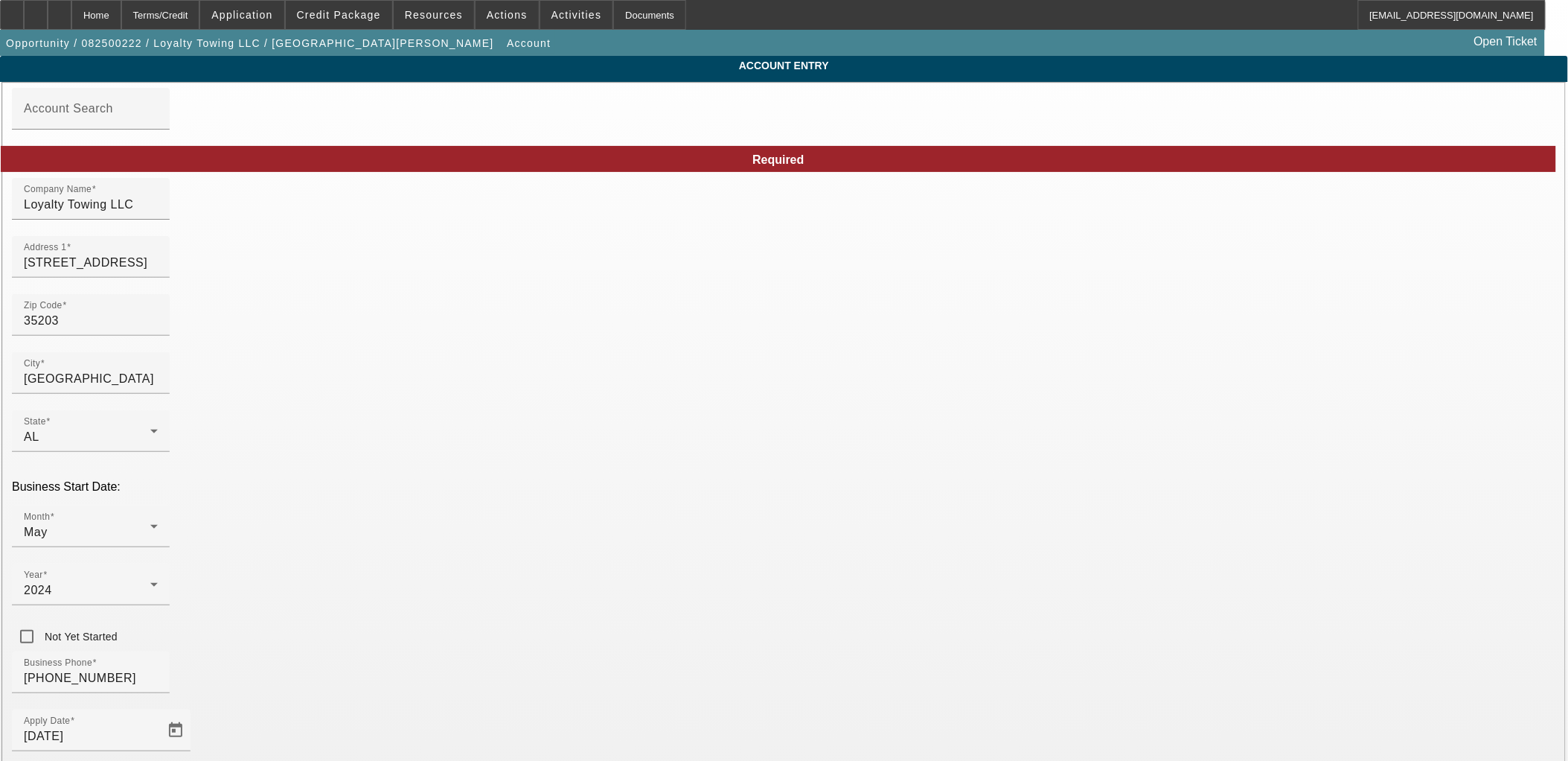
click at [158, 505] on div "Month May" at bounding box center [91, 526] width 134 height 41
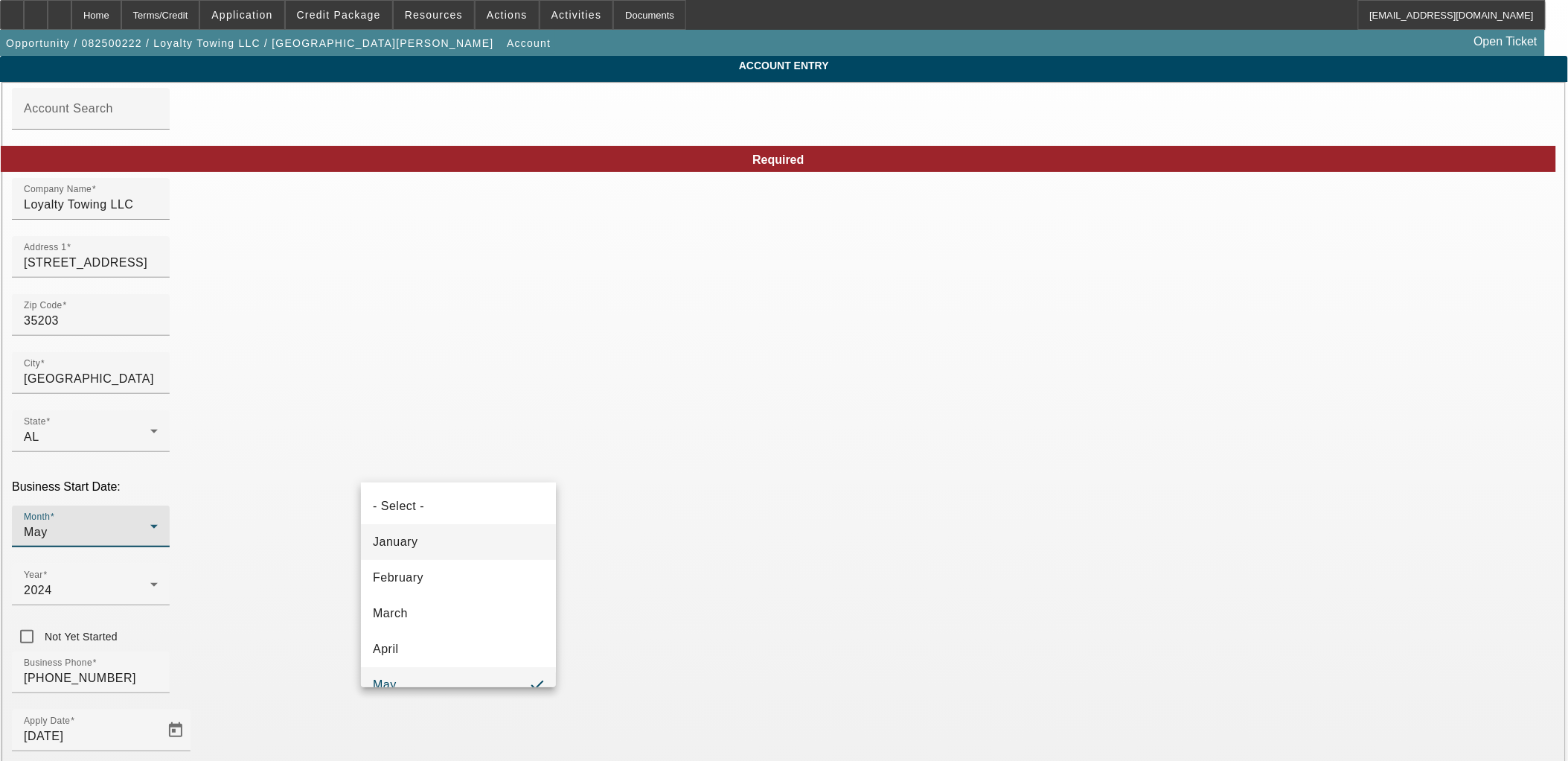
scroll to position [16, 0]
click at [433, 537] on mat-option "January" at bounding box center [458, 526] width 195 height 36
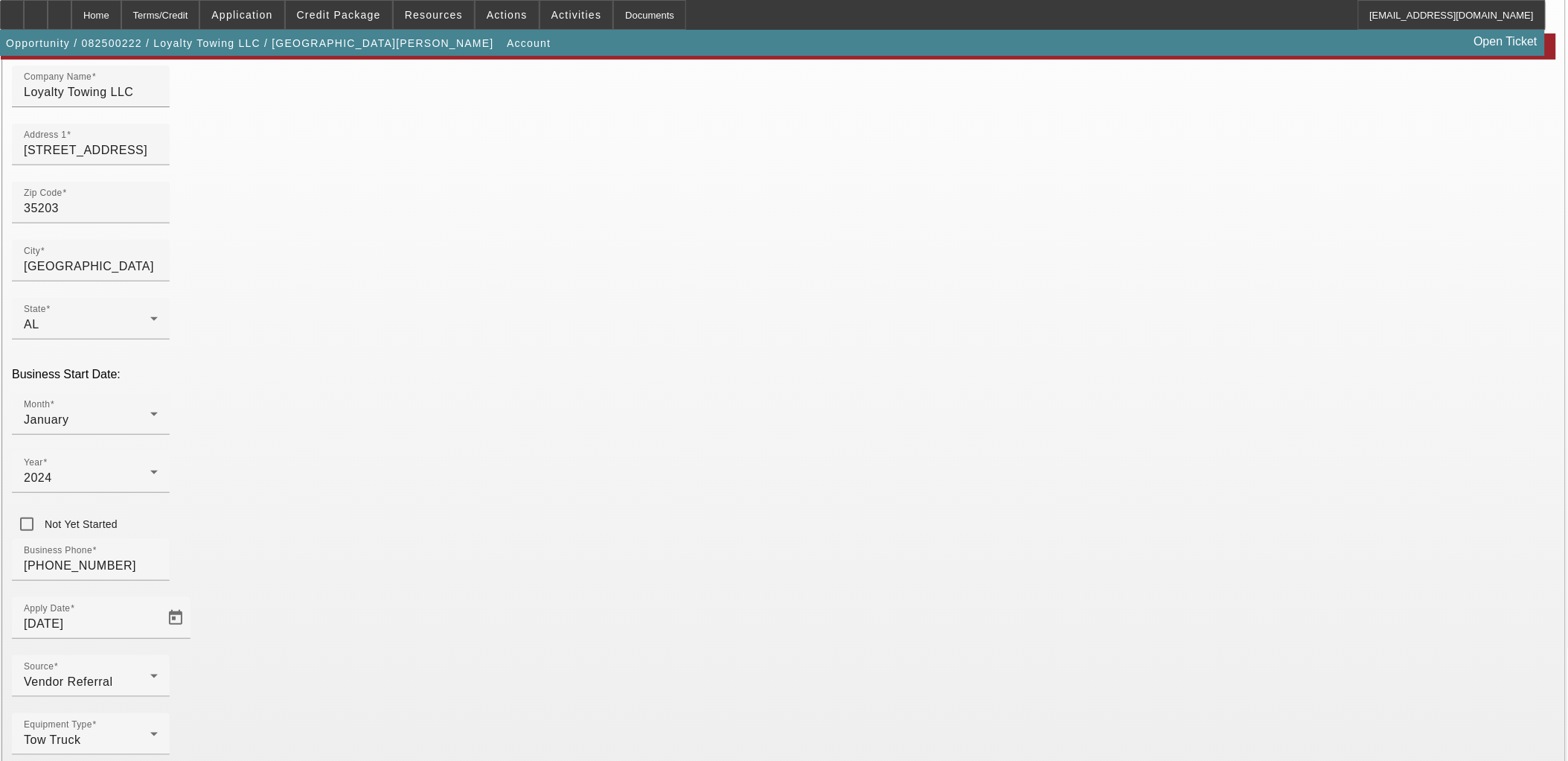
scroll to position [113, 0]
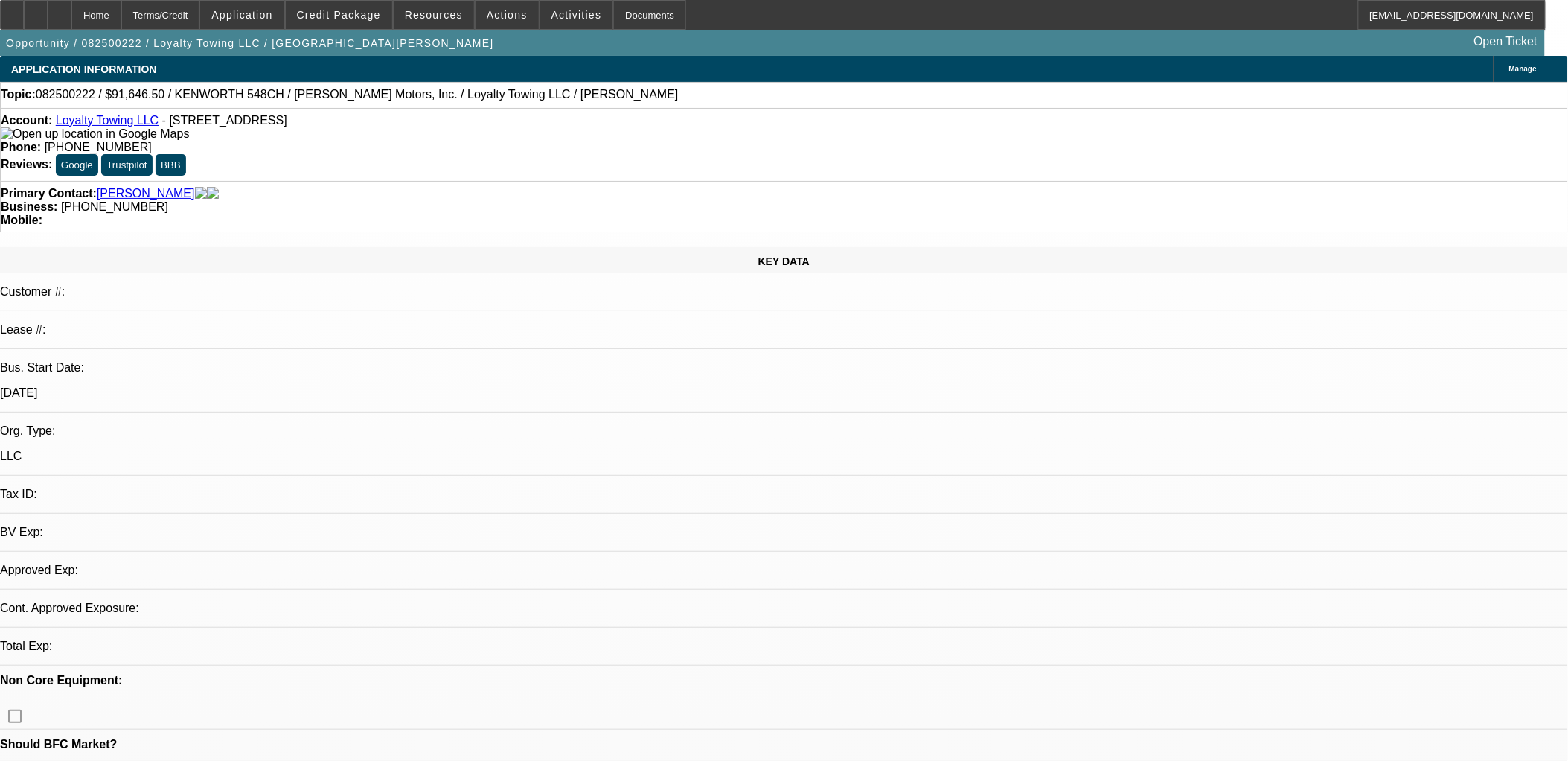
select select "0"
select select "2"
select select "0.1"
select select "4"
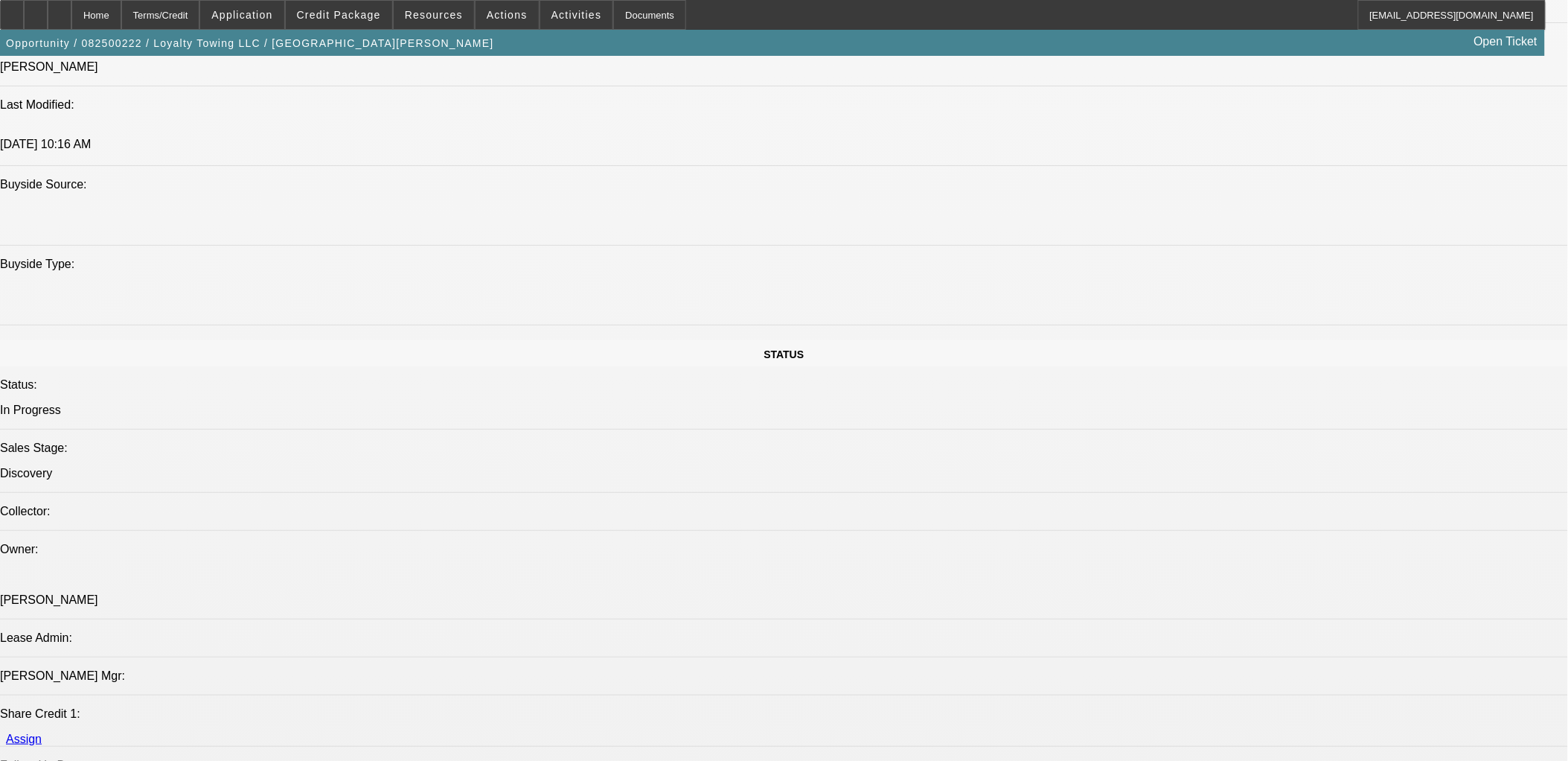
scroll to position [1571, 0]
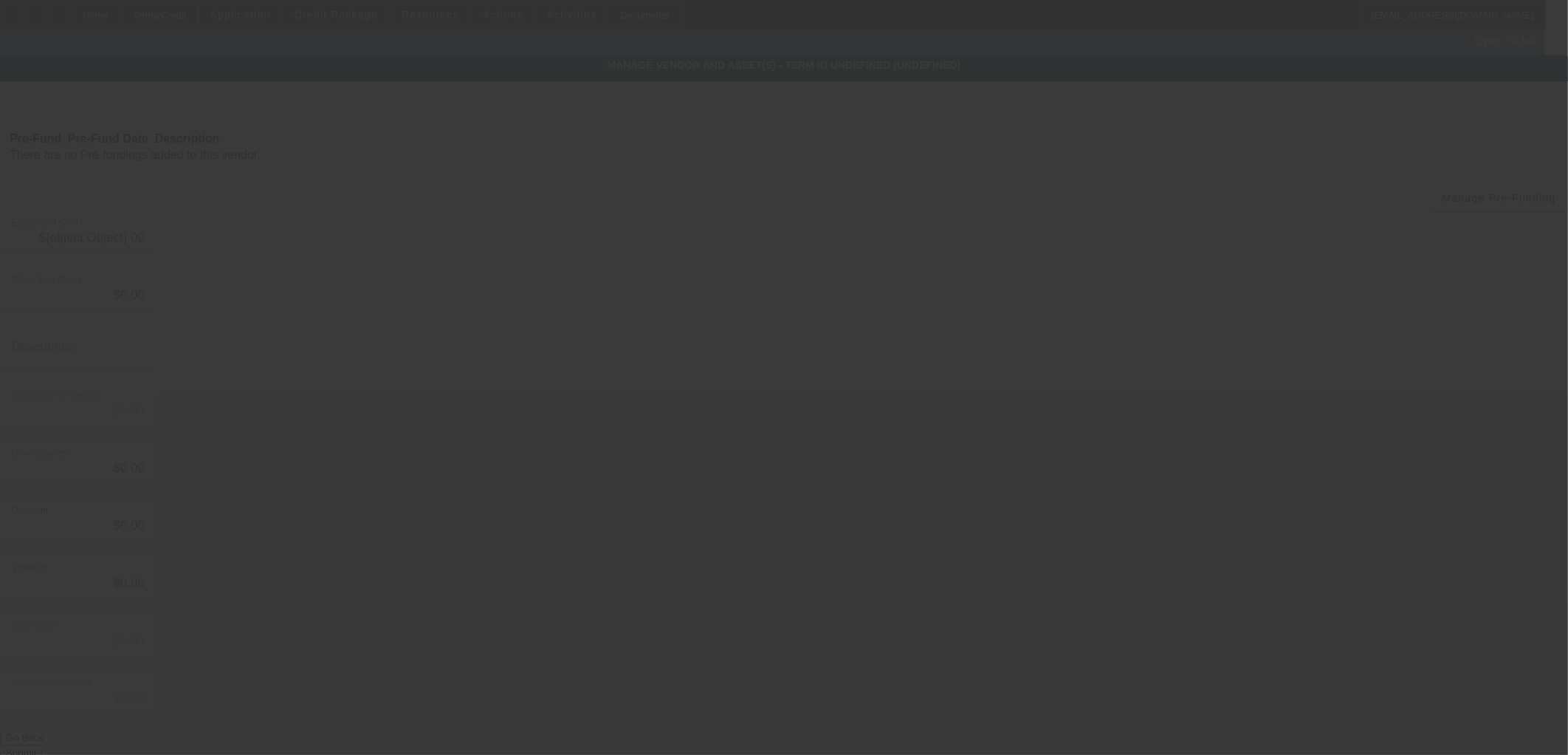
type input "$91,646.50"
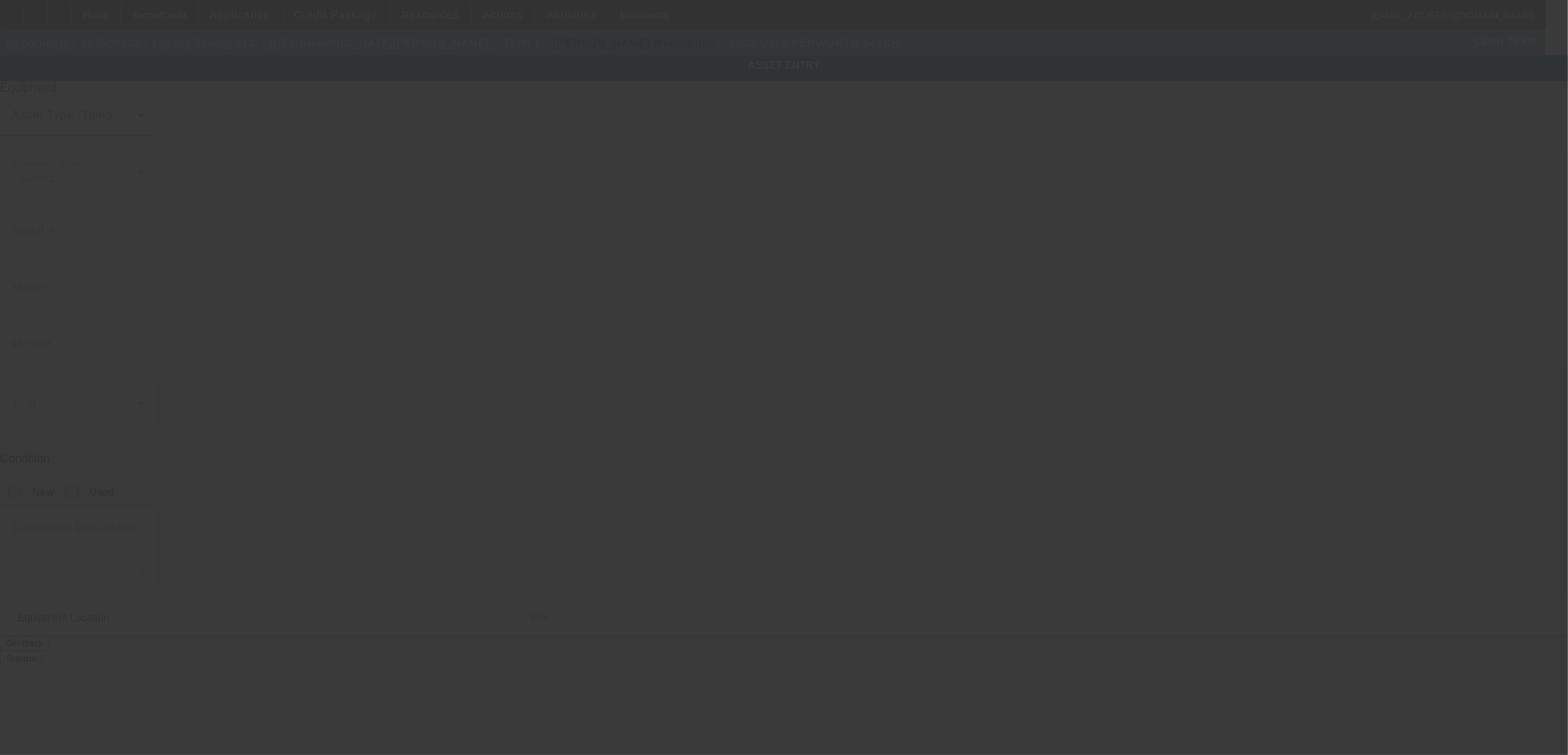
type input "2NKHHM6XXNM484453"
type input "KENWORTH"
type input "548CH"
radio input "true"
type input "1601 5th Ave N Suite 245"
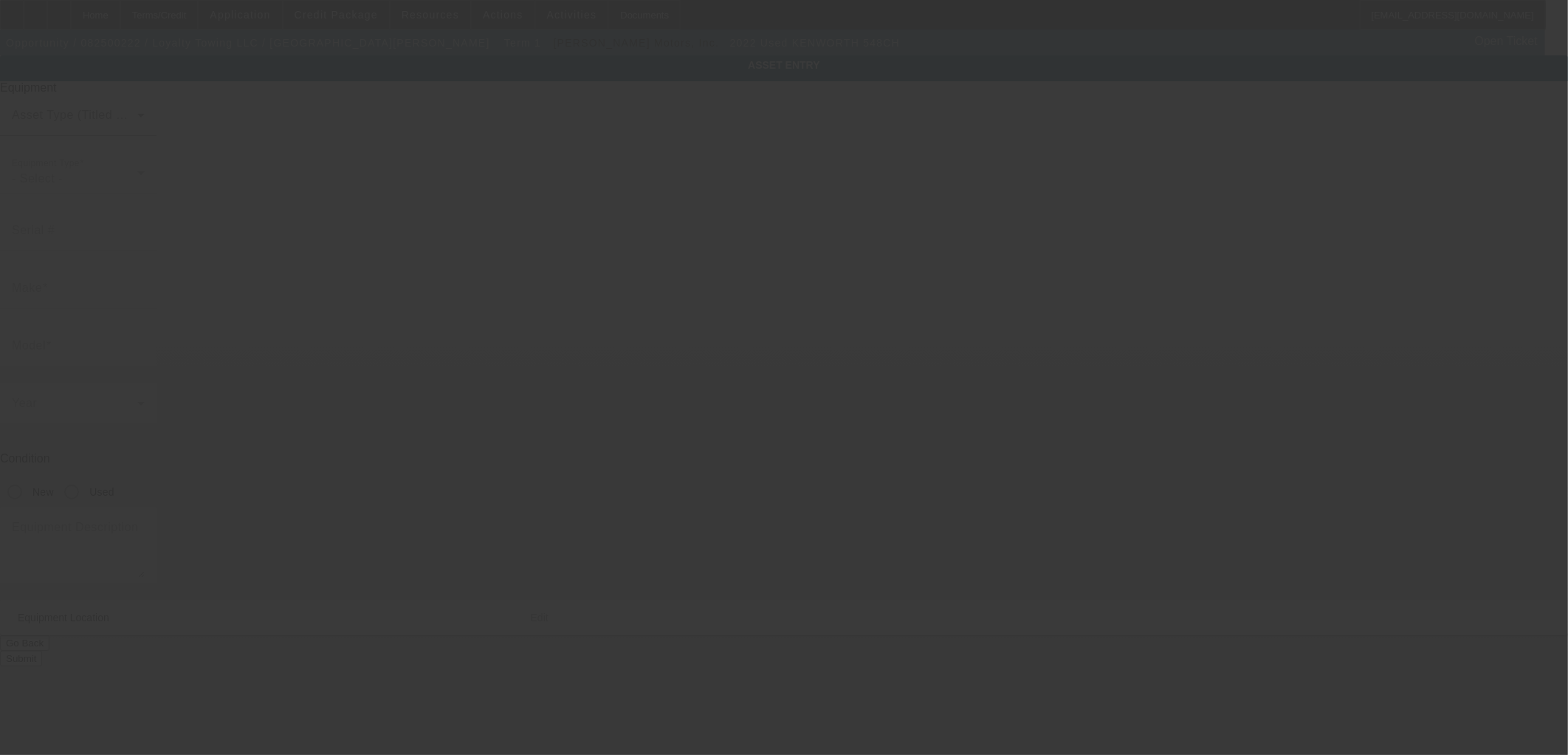
type input "Birmingham"
type input "35203"
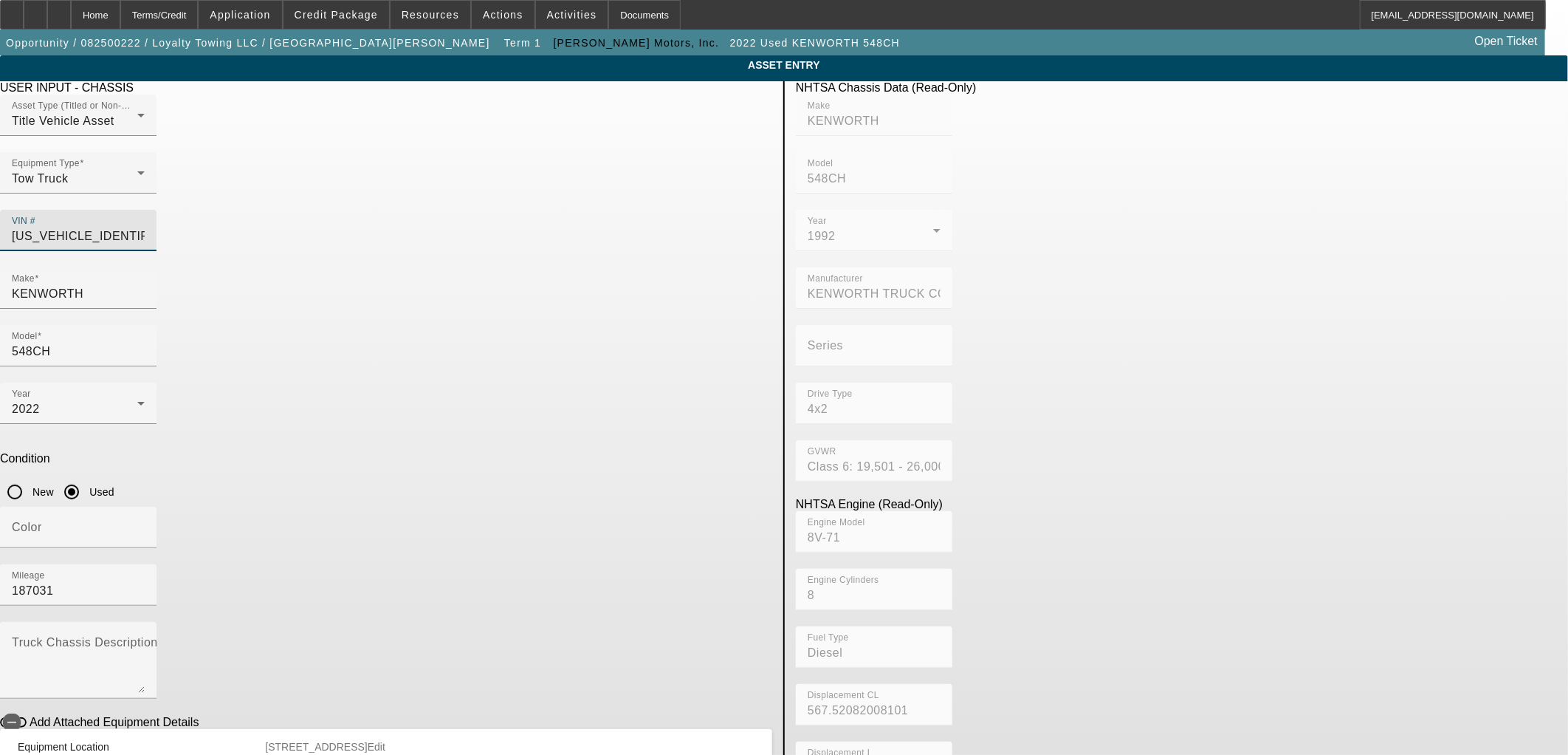
click at [144, 227] on input "2NKHHM6XXNM484453" at bounding box center [78, 236] width 133 height 17
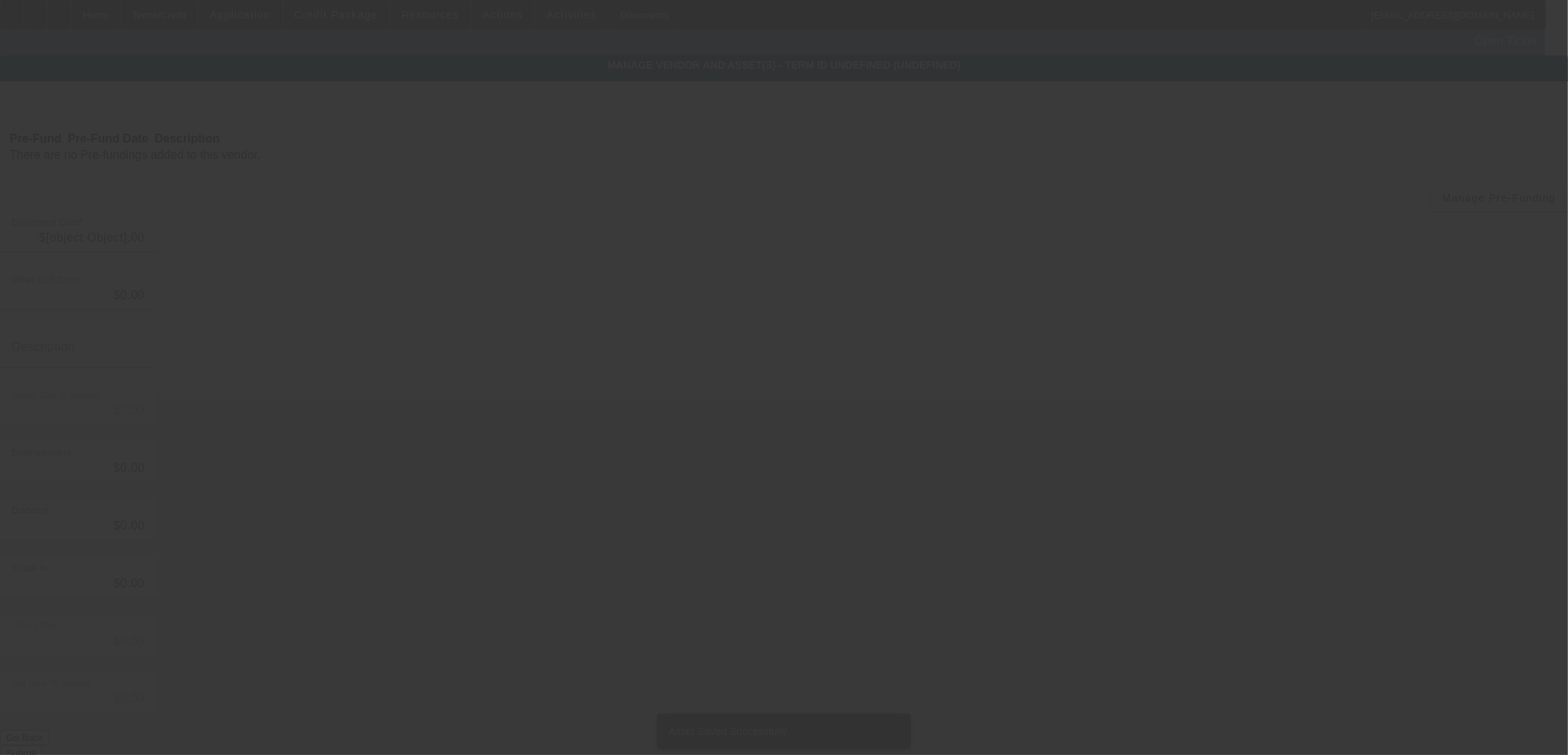
type input "$91,646.50"
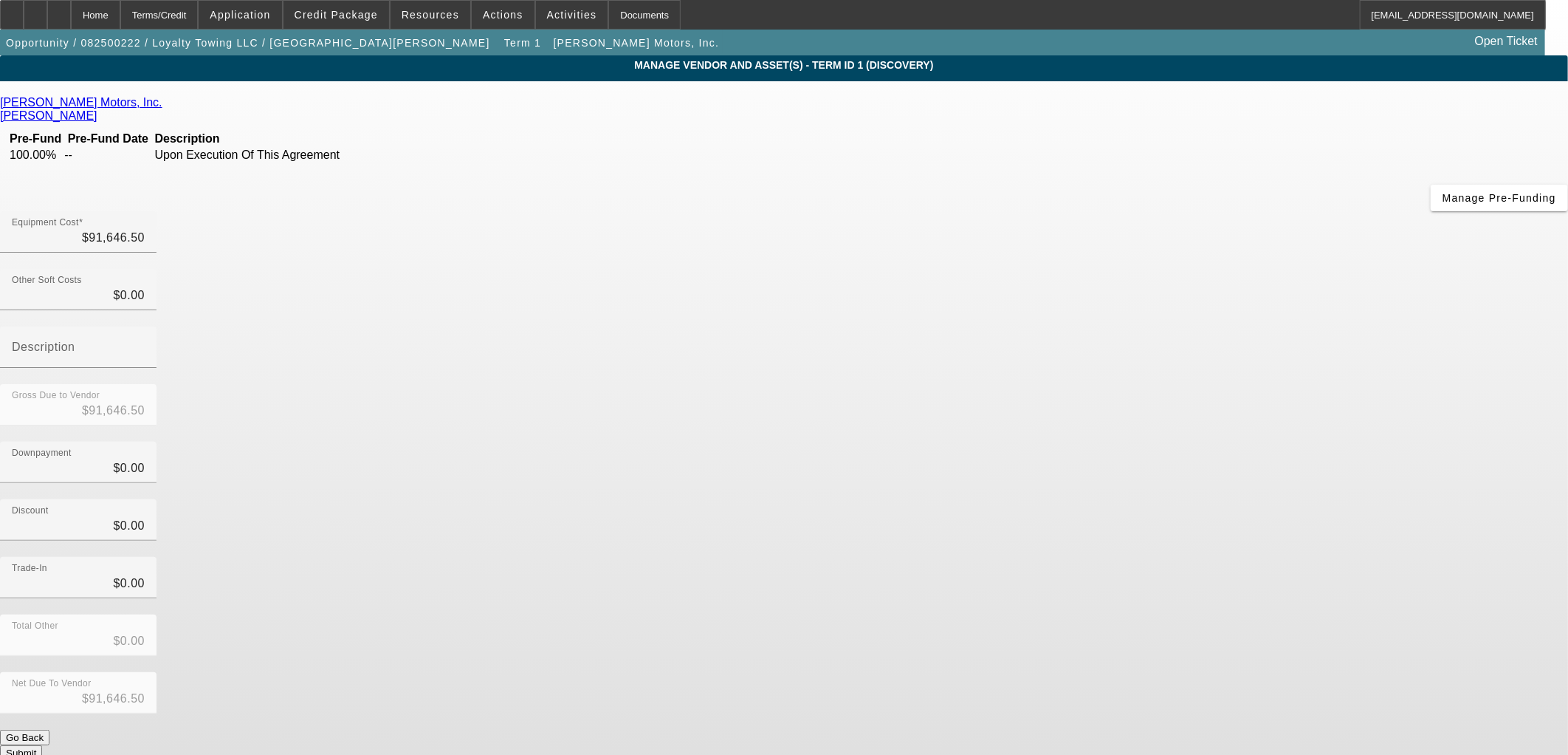
click at [42, 746] on button "Submit" at bounding box center [21, 753] width 42 height 16
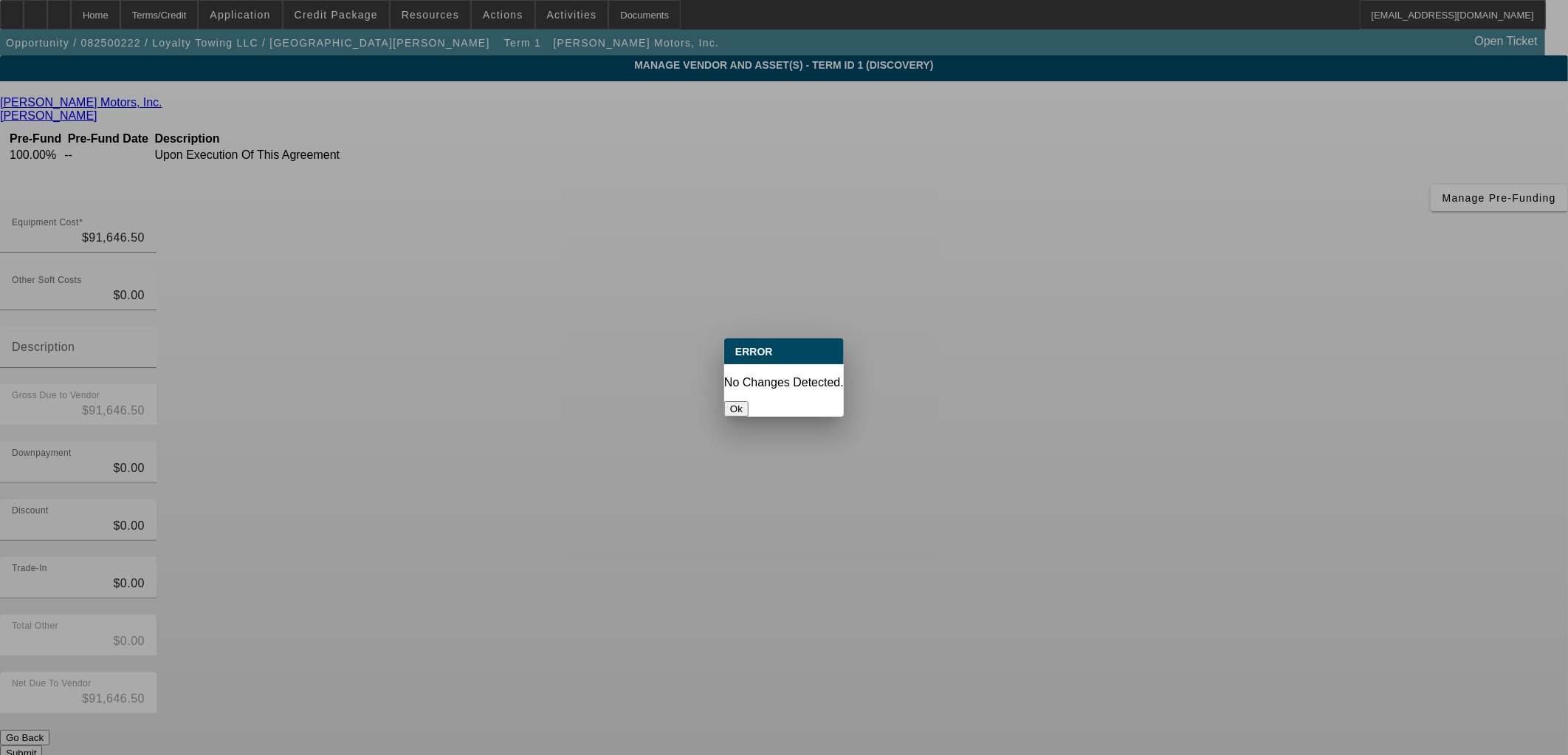
click at [1094, 569] on div at bounding box center [784, 378] width 1568 height 755
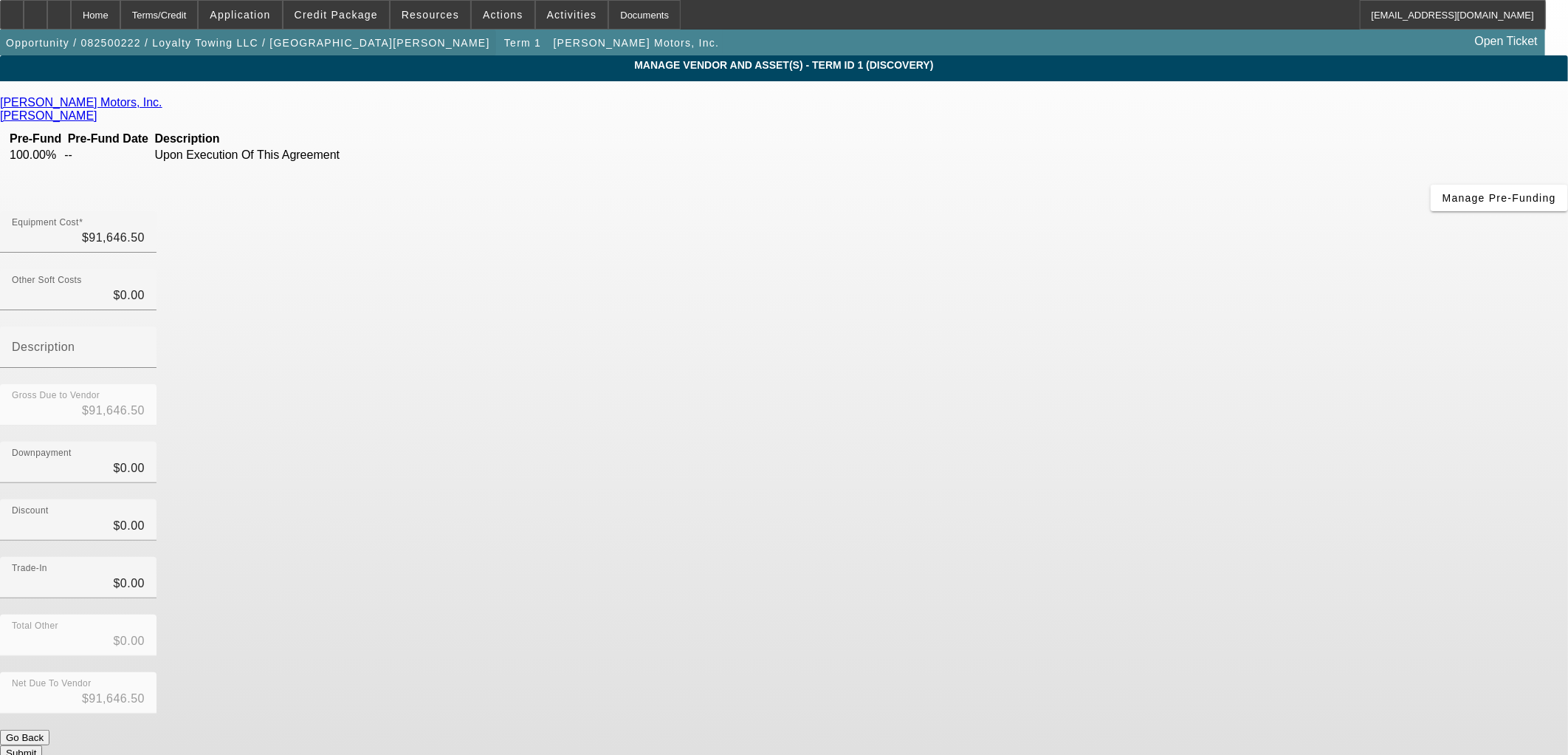
click at [249, 54] on span "button" at bounding box center [248, 43] width 496 height 36
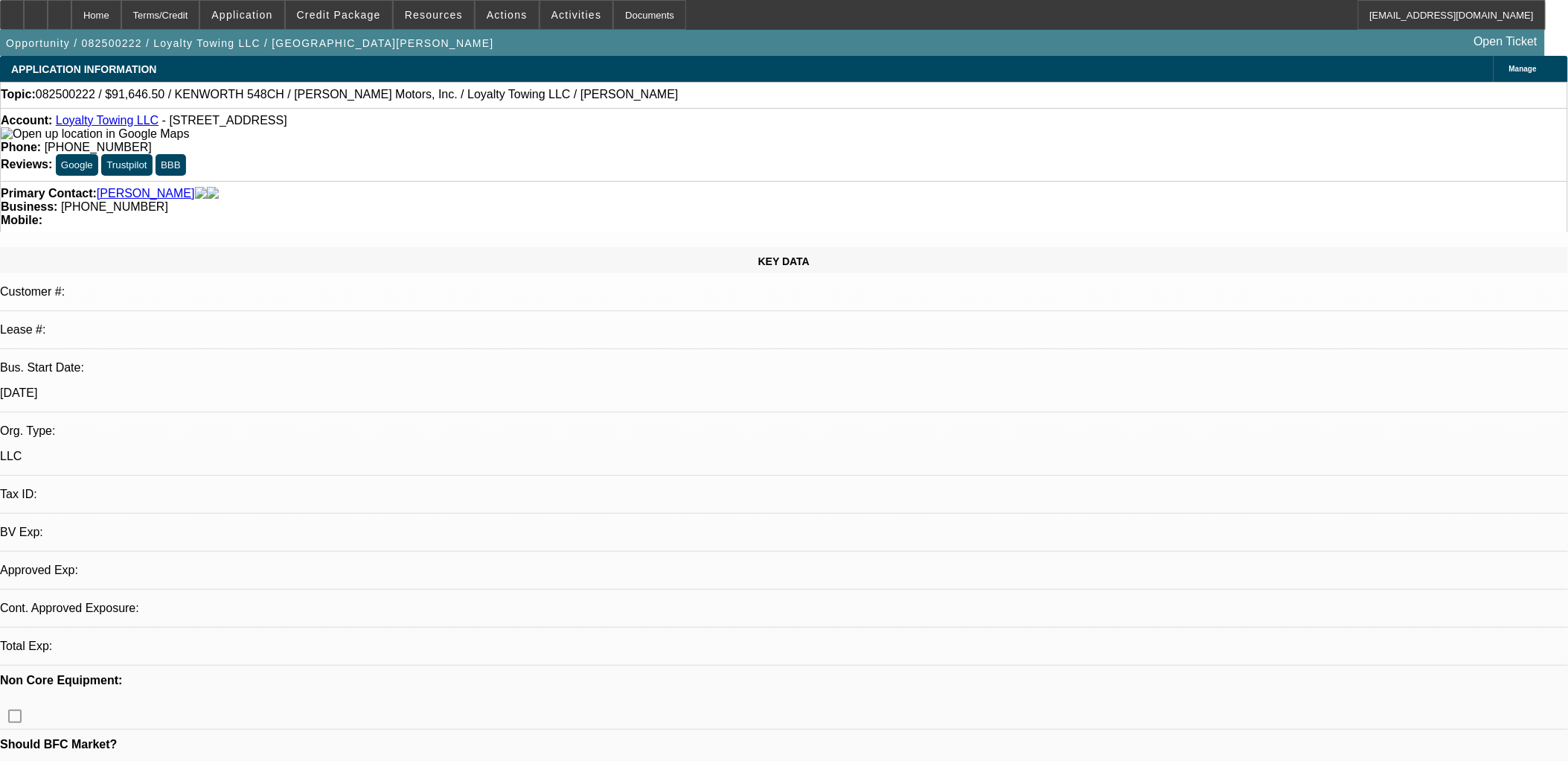
select select "0"
select select "2"
select select "0.1"
select select "4"
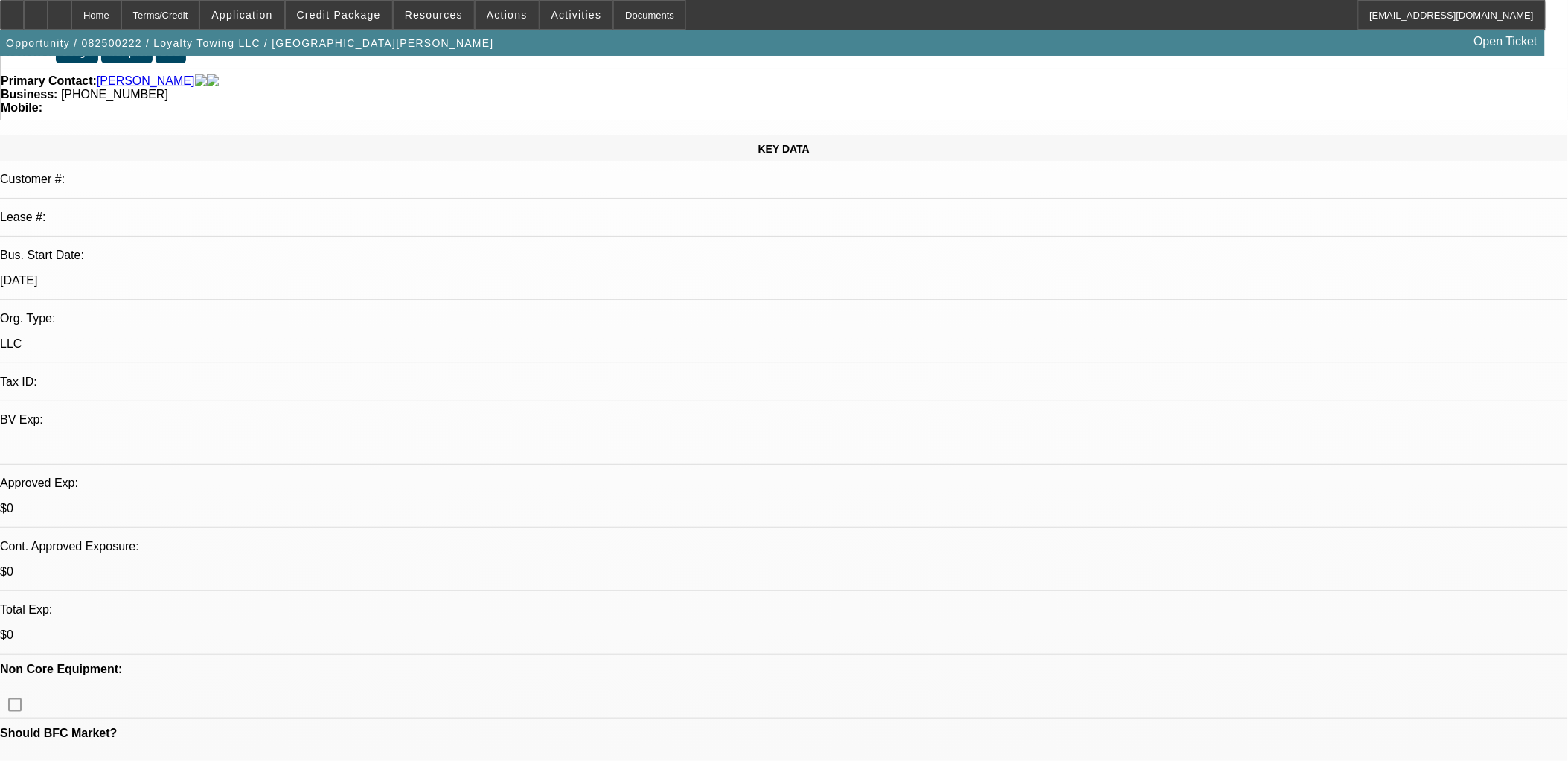
scroll to position [83, 0]
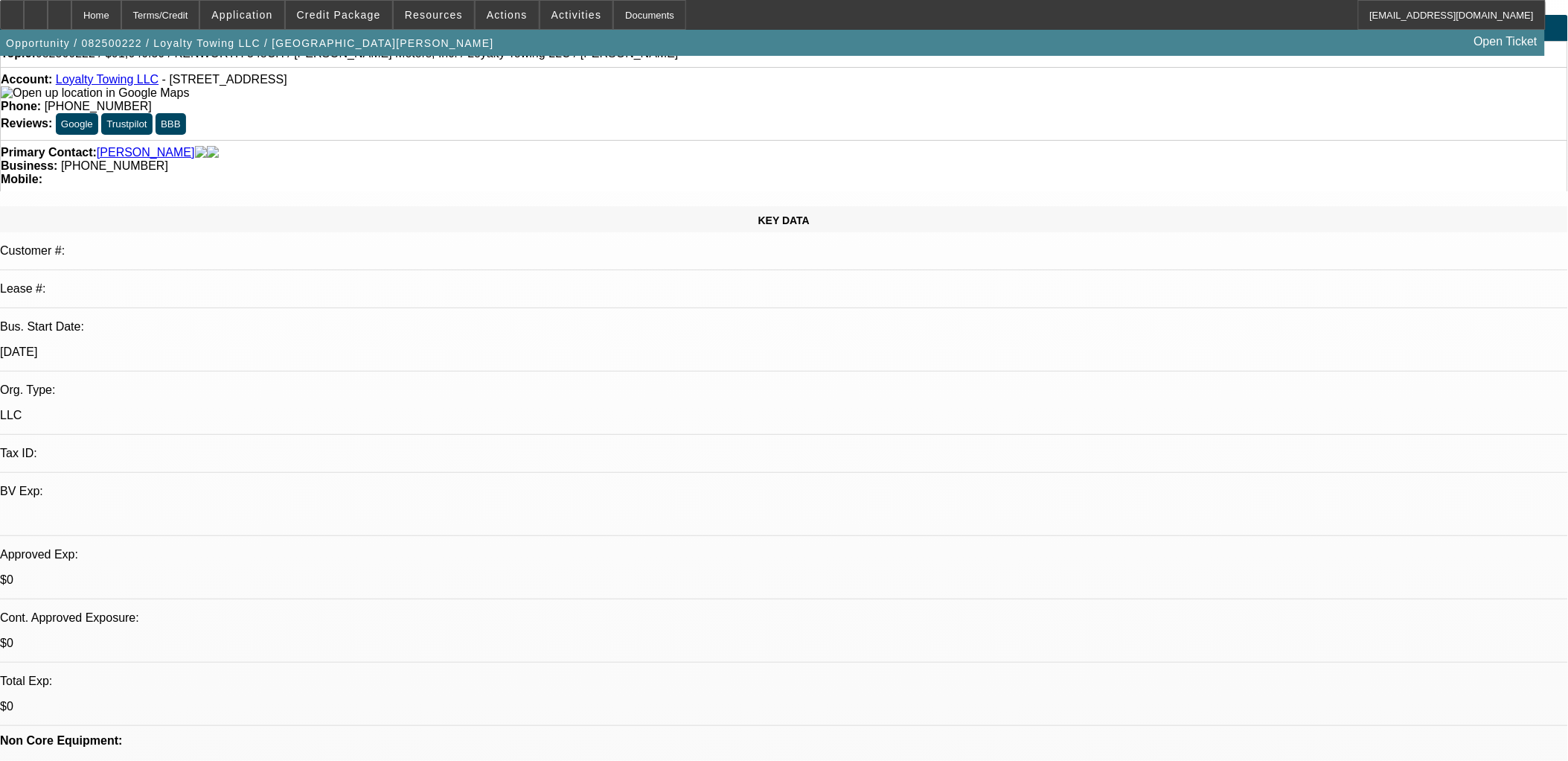
scroll to position [0, 0]
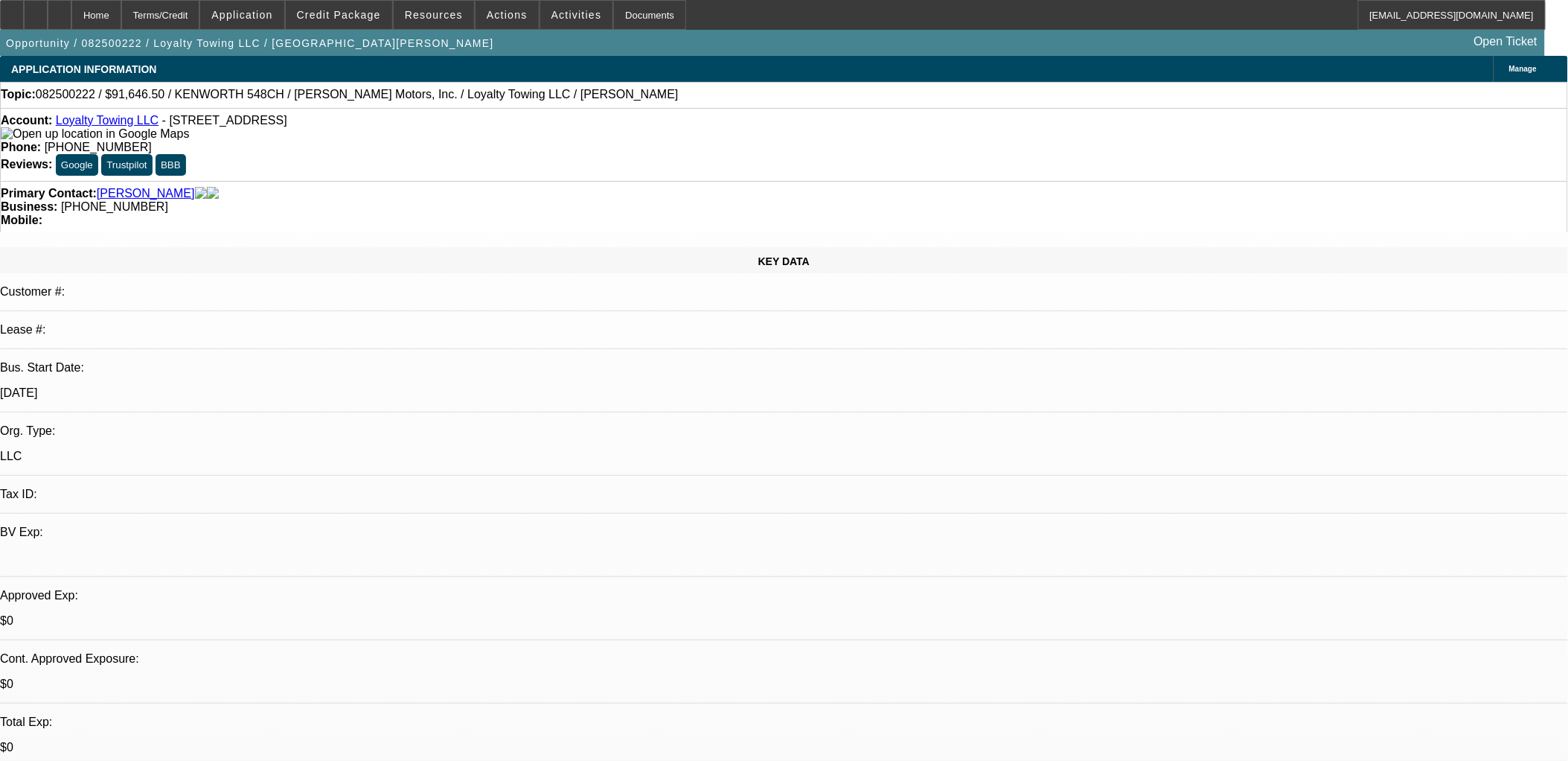
drag, startPoint x: 930, startPoint y: 353, endPoint x: 920, endPoint y: 360, distance: 12.2
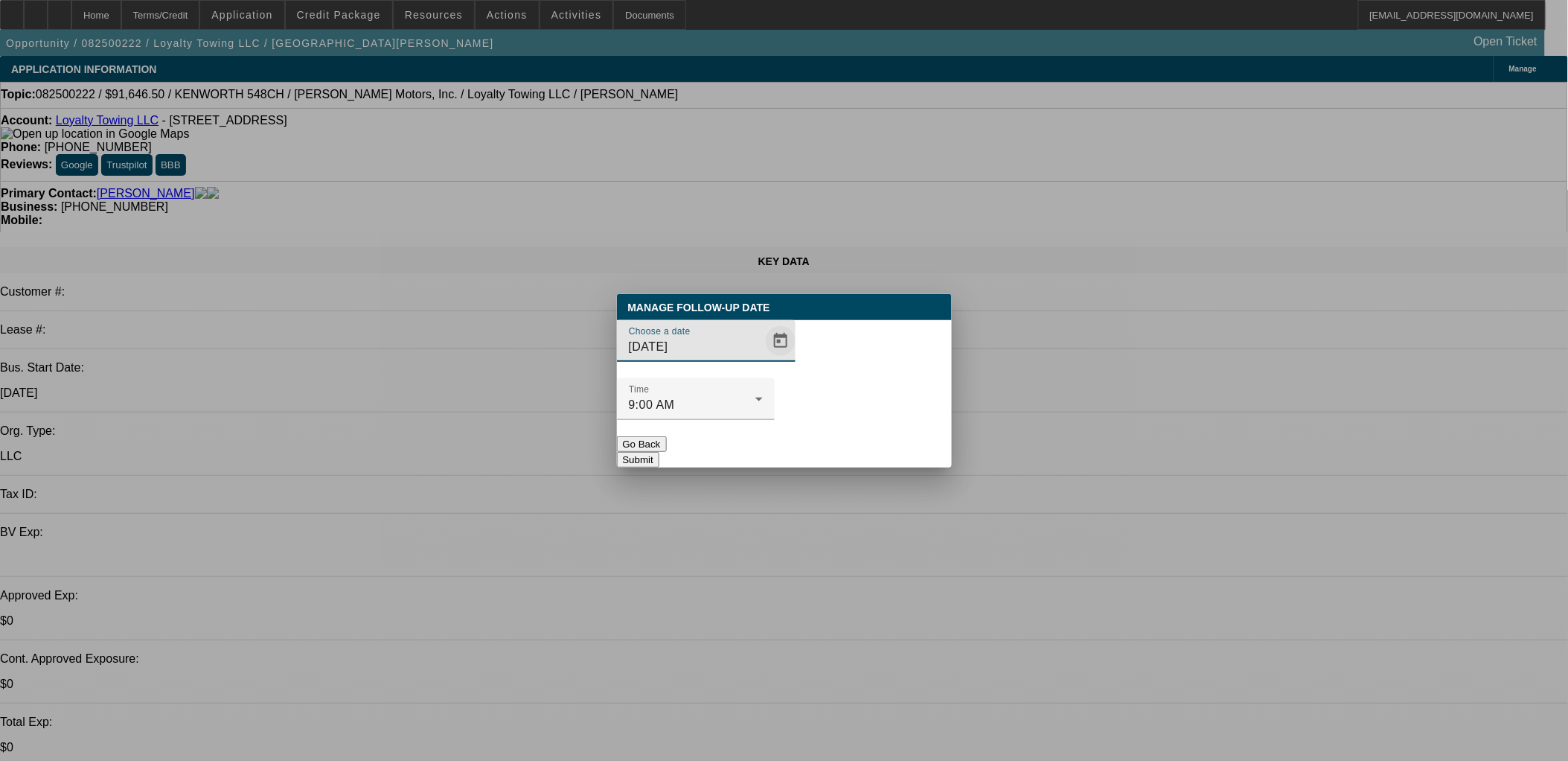
click at [763, 359] on span "Open calendar" at bounding box center [780, 341] width 36 height 36
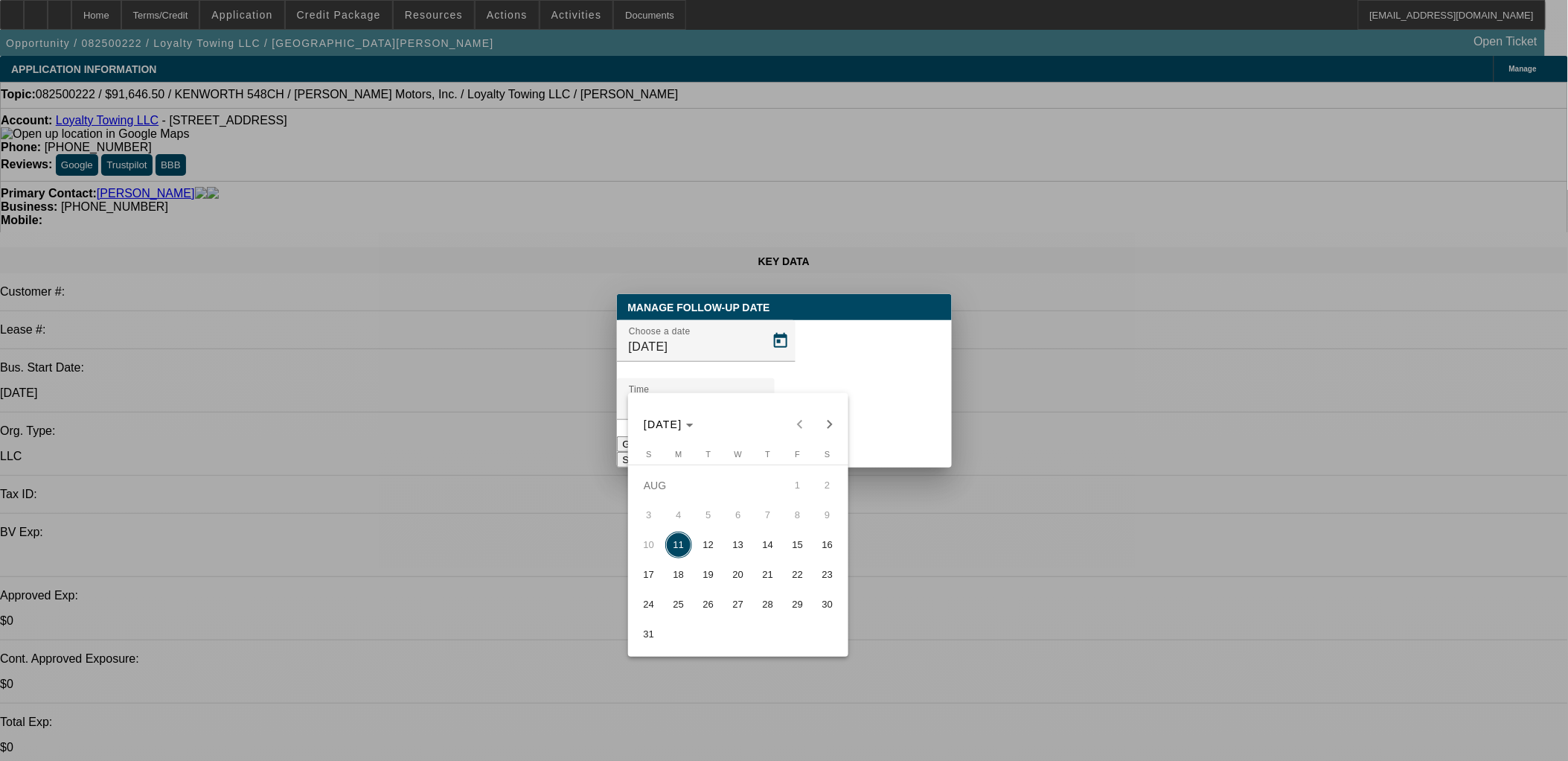
click at [714, 558] on span "12" at bounding box center [709, 545] width 27 height 27
type input "8/12/2025"
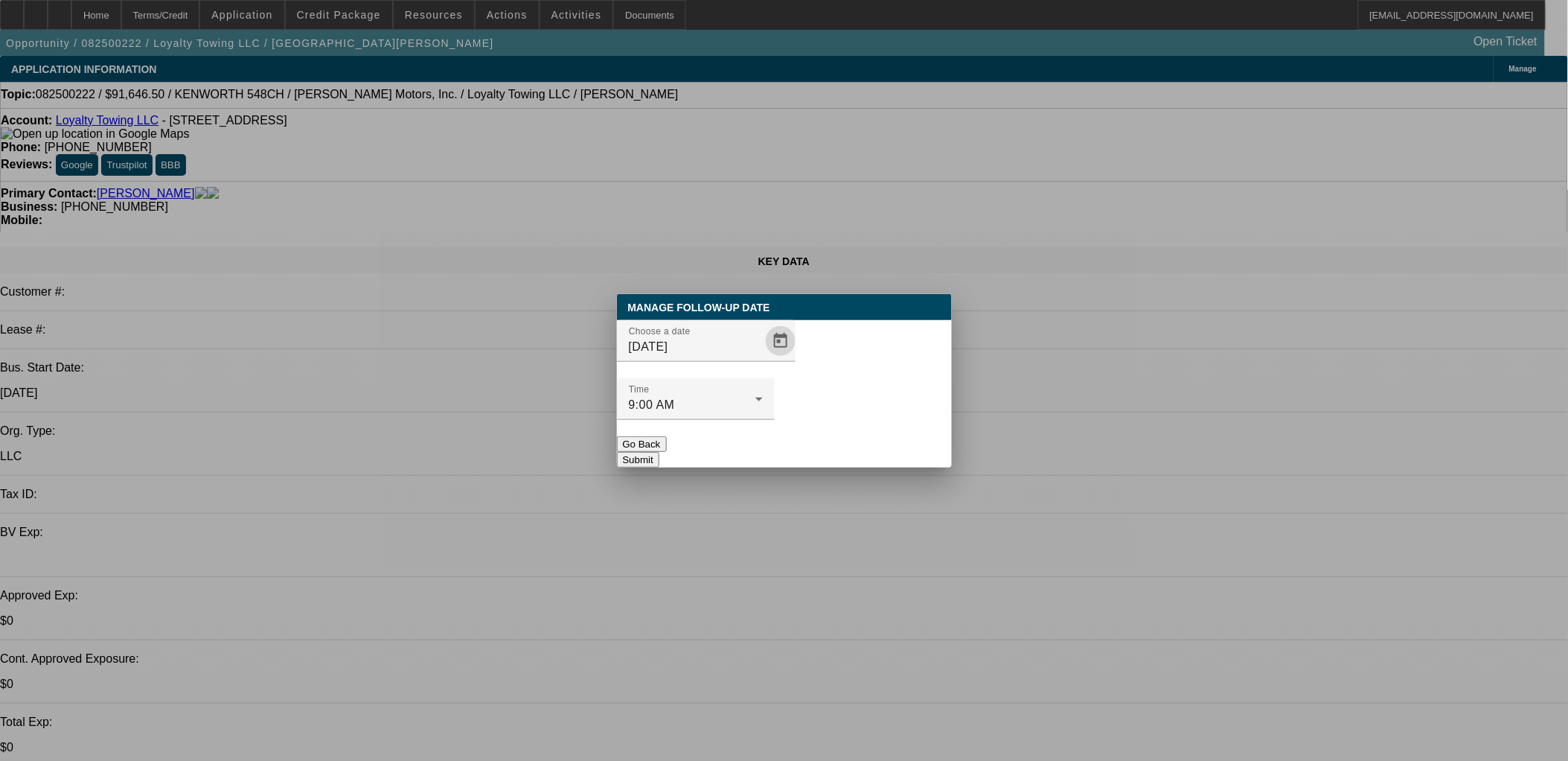
click at [659, 452] on button "Submit" at bounding box center [637, 460] width 42 height 16
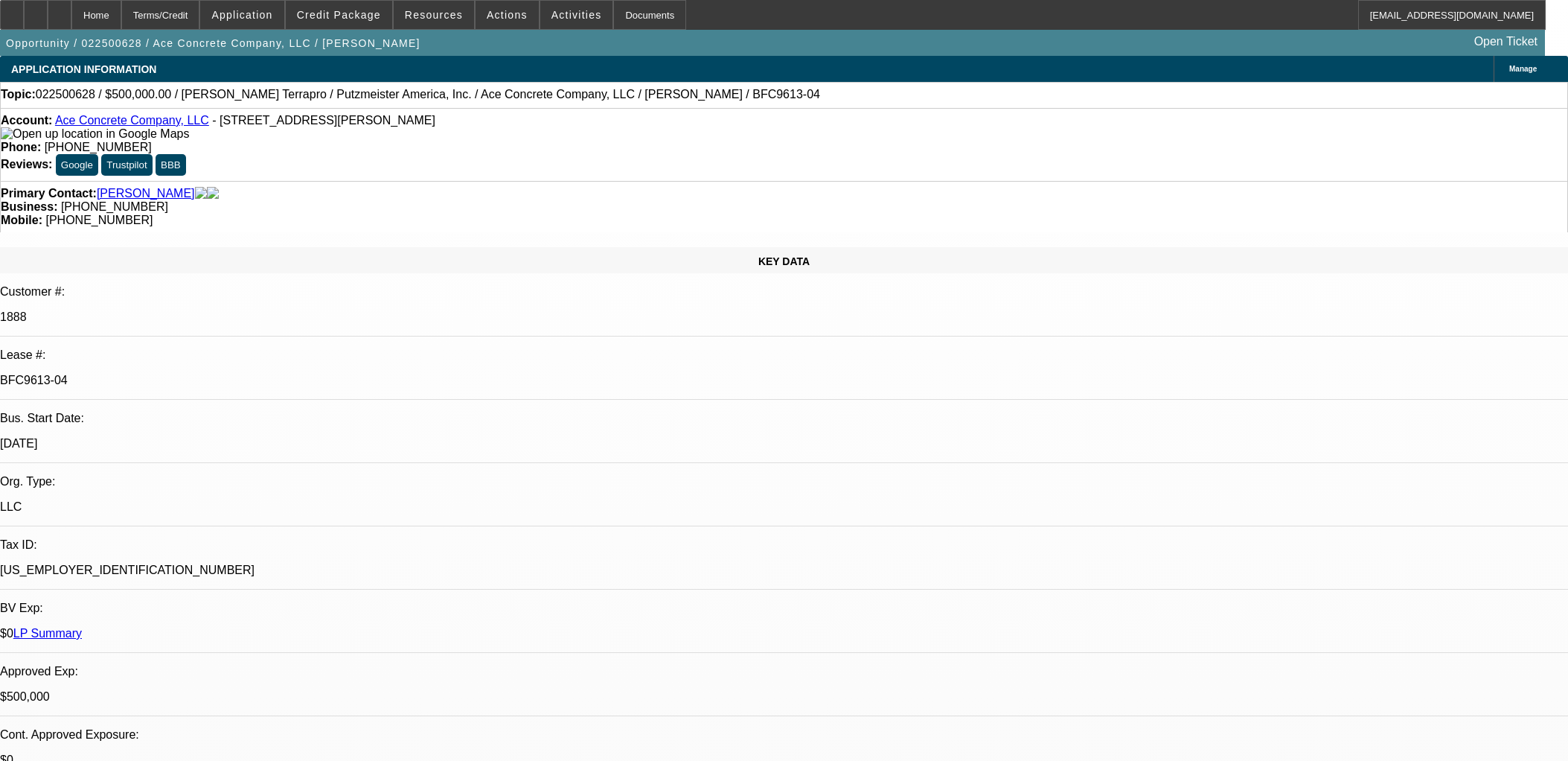
select select "0"
select select "3"
select select "0"
select select "6"
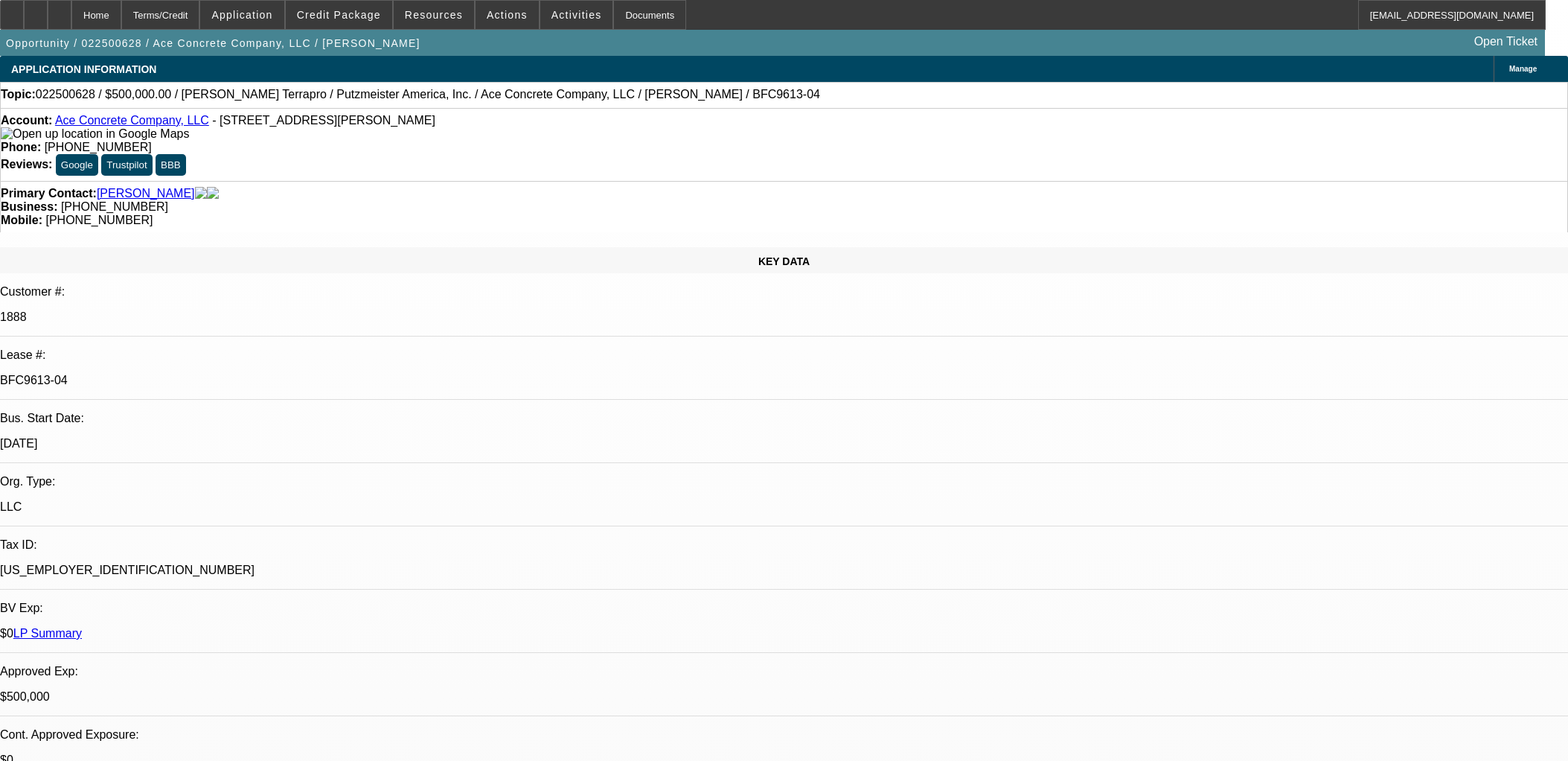
select select "0"
select select "3"
select select "0"
select select "6"
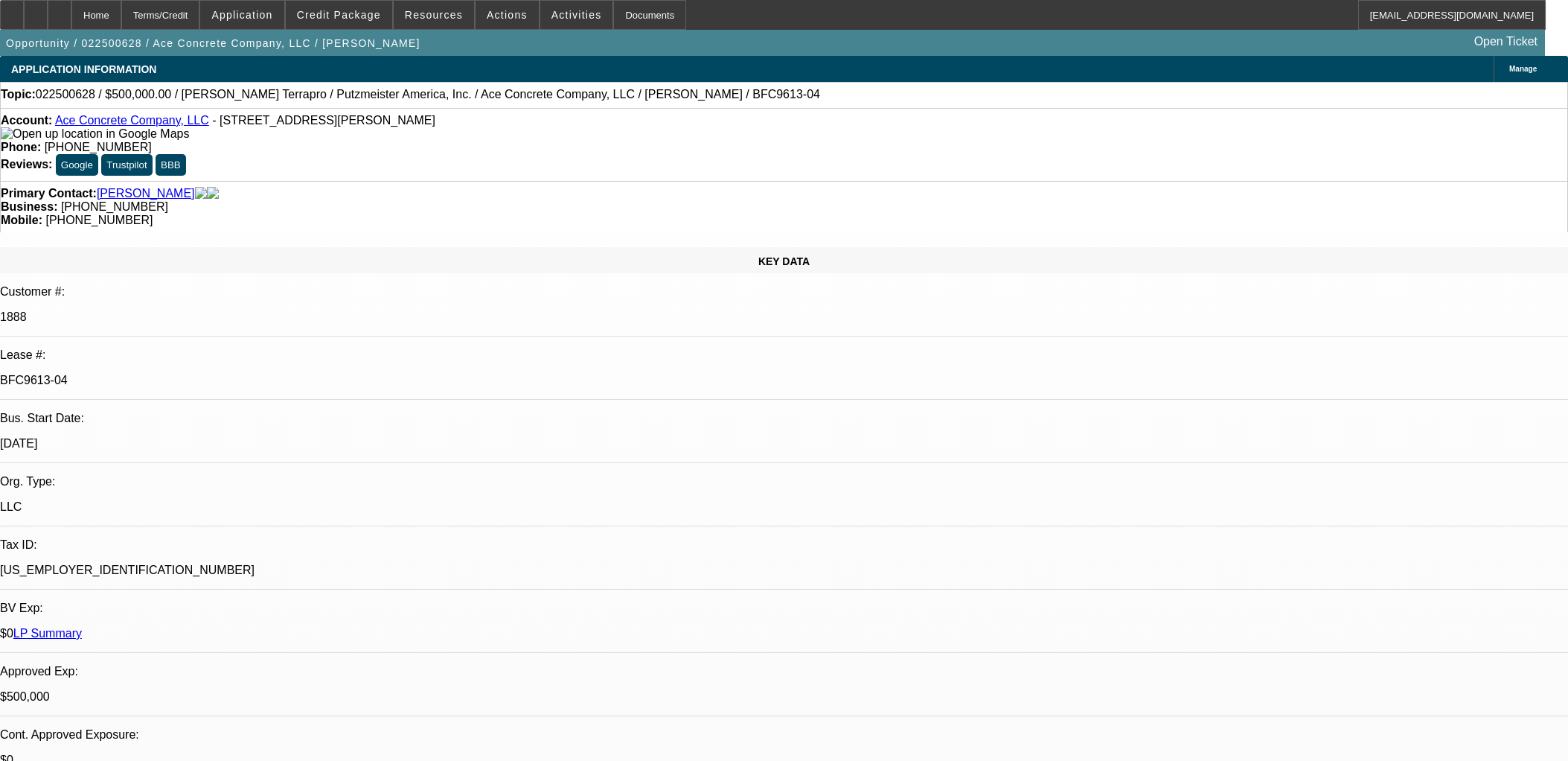
select select "0"
select select "2"
select select "0"
select select "6"
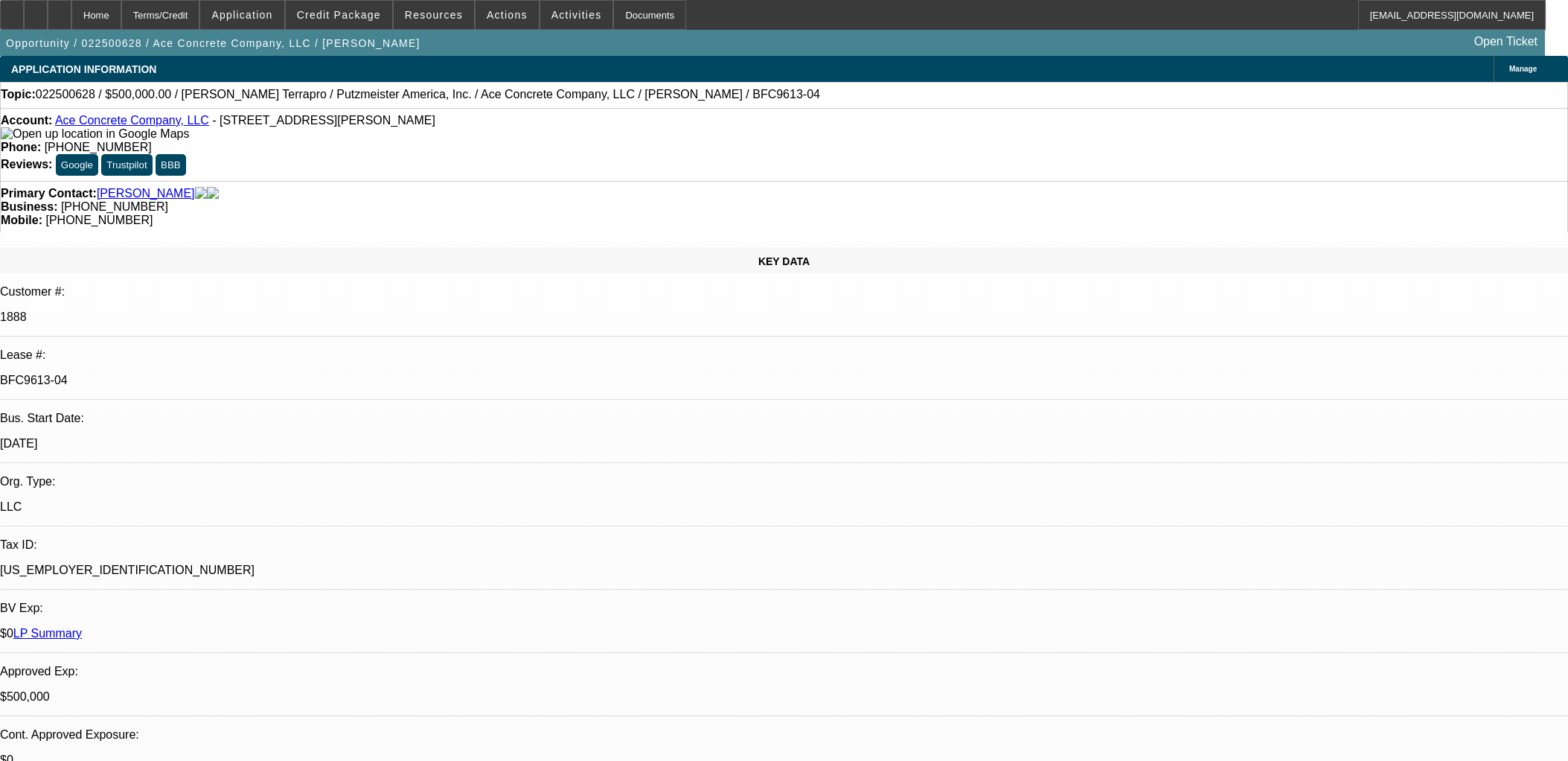
select select "0"
select select "2"
select select "0"
select select "6"
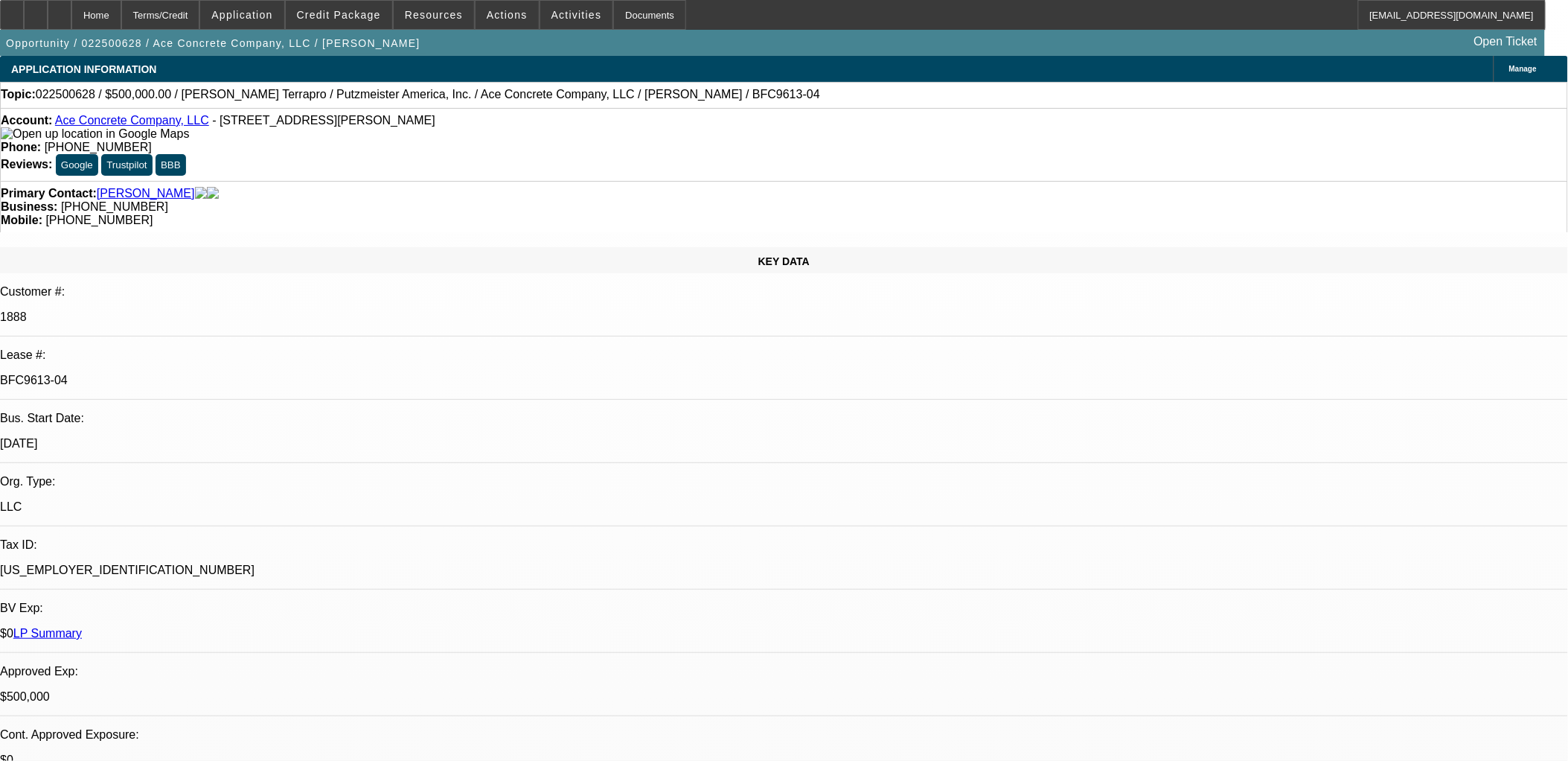
scroll to position [83, 0]
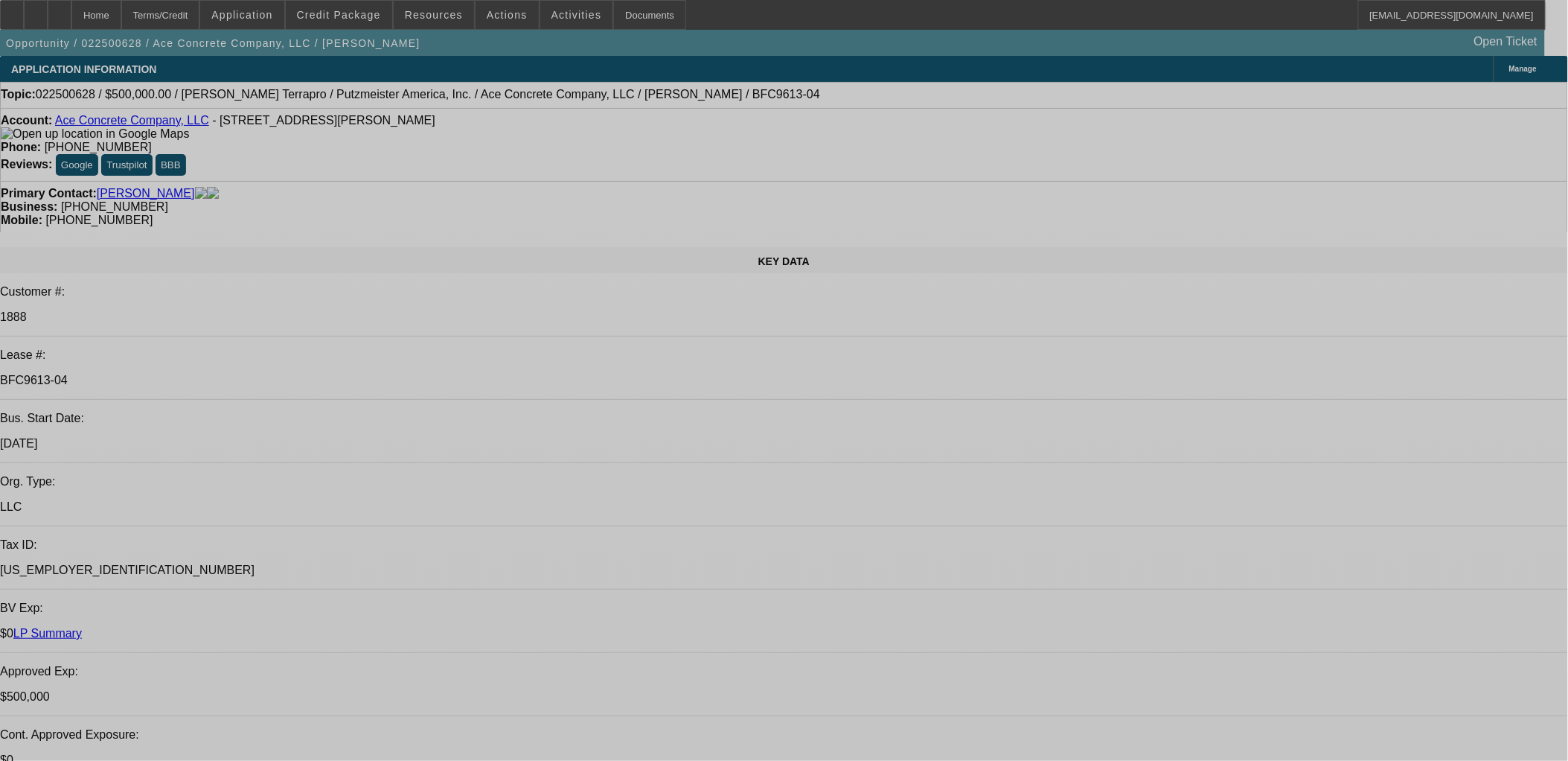
select select "0"
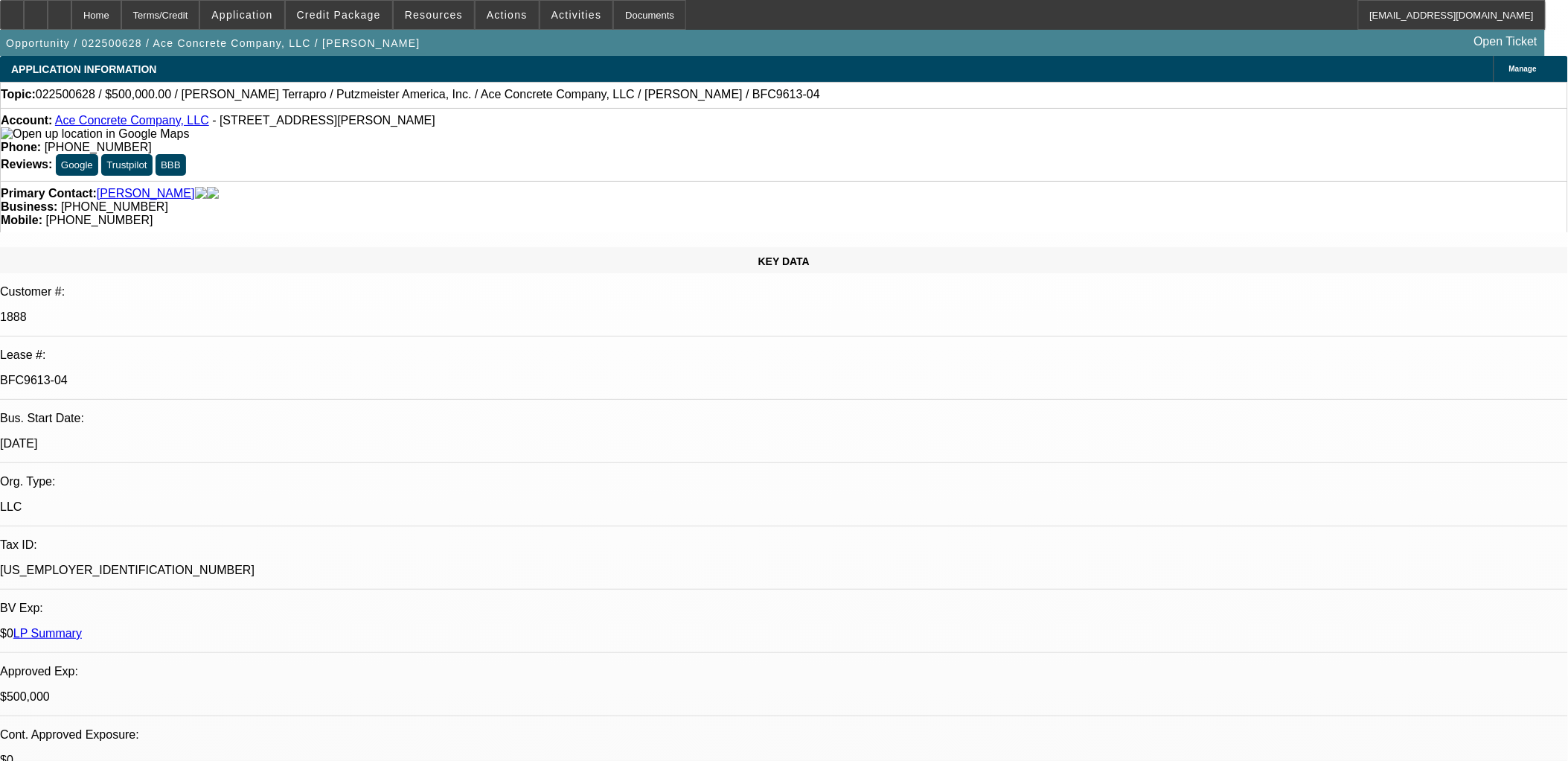
select select "0"
select select "2"
select select "0"
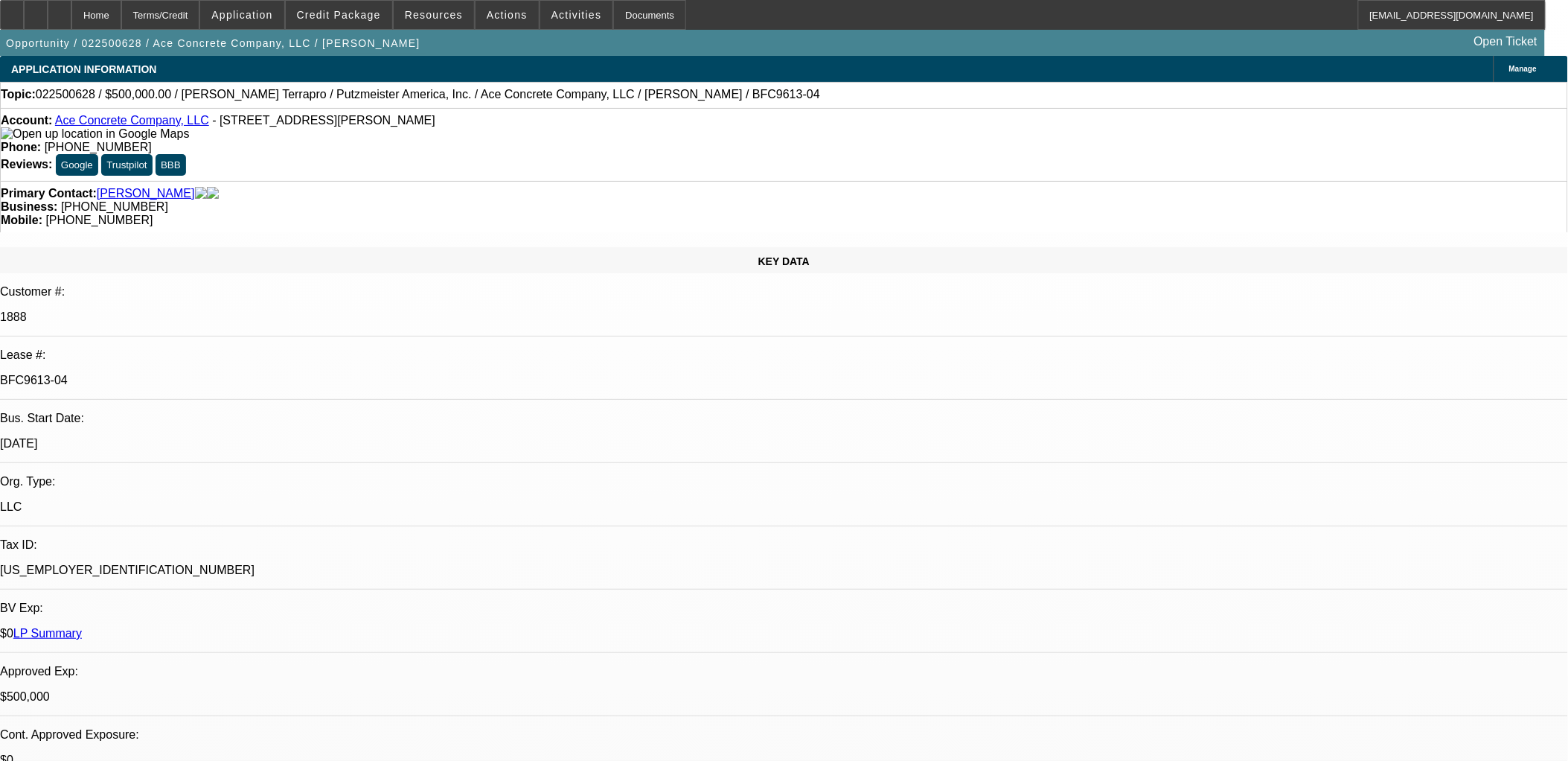
select select "2"
select select "0"
select select "1"
select select "3"
select select "6"
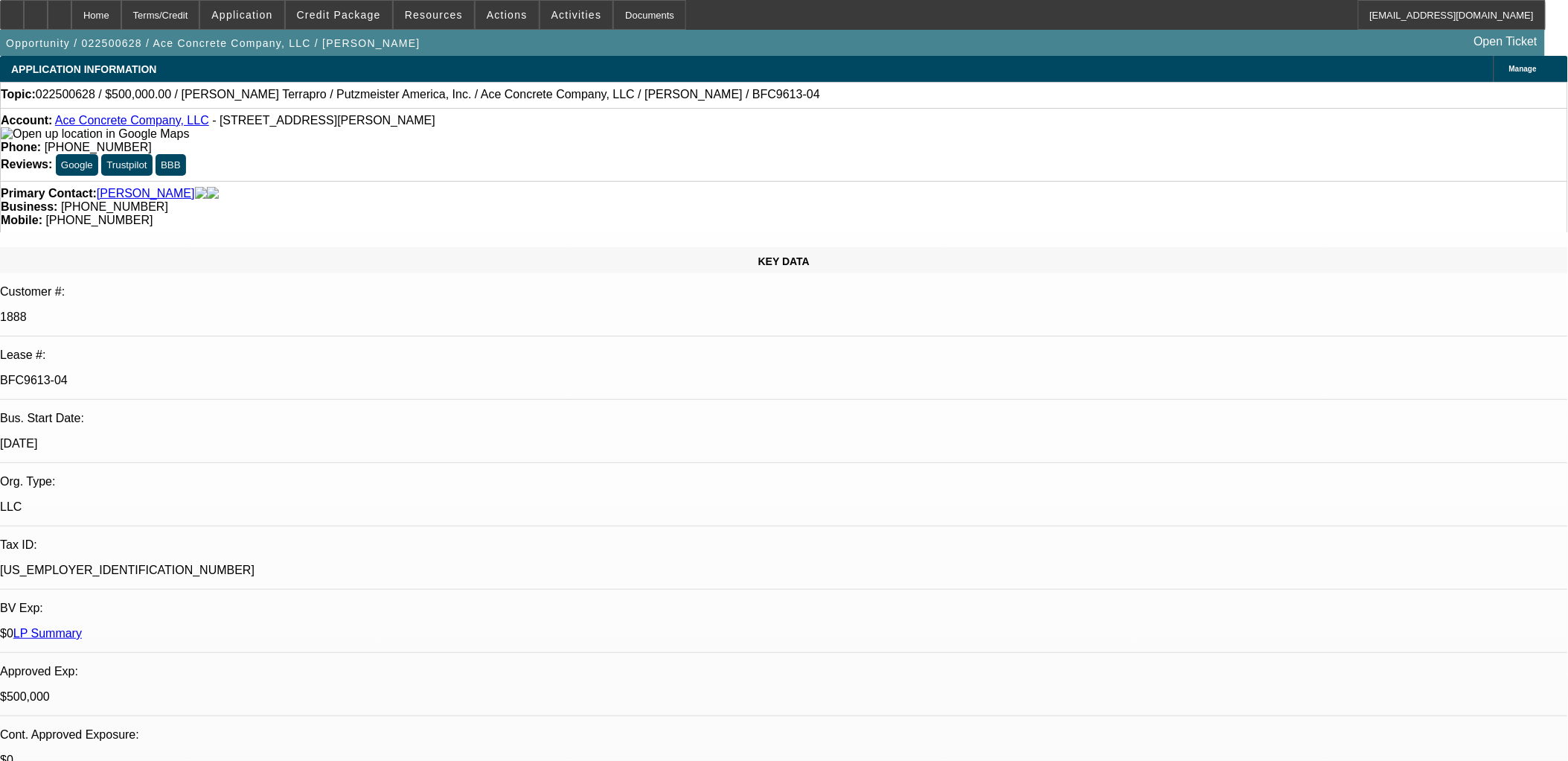
select select "1"
select select "3"
select select "6"
select select "1"
select select "2"
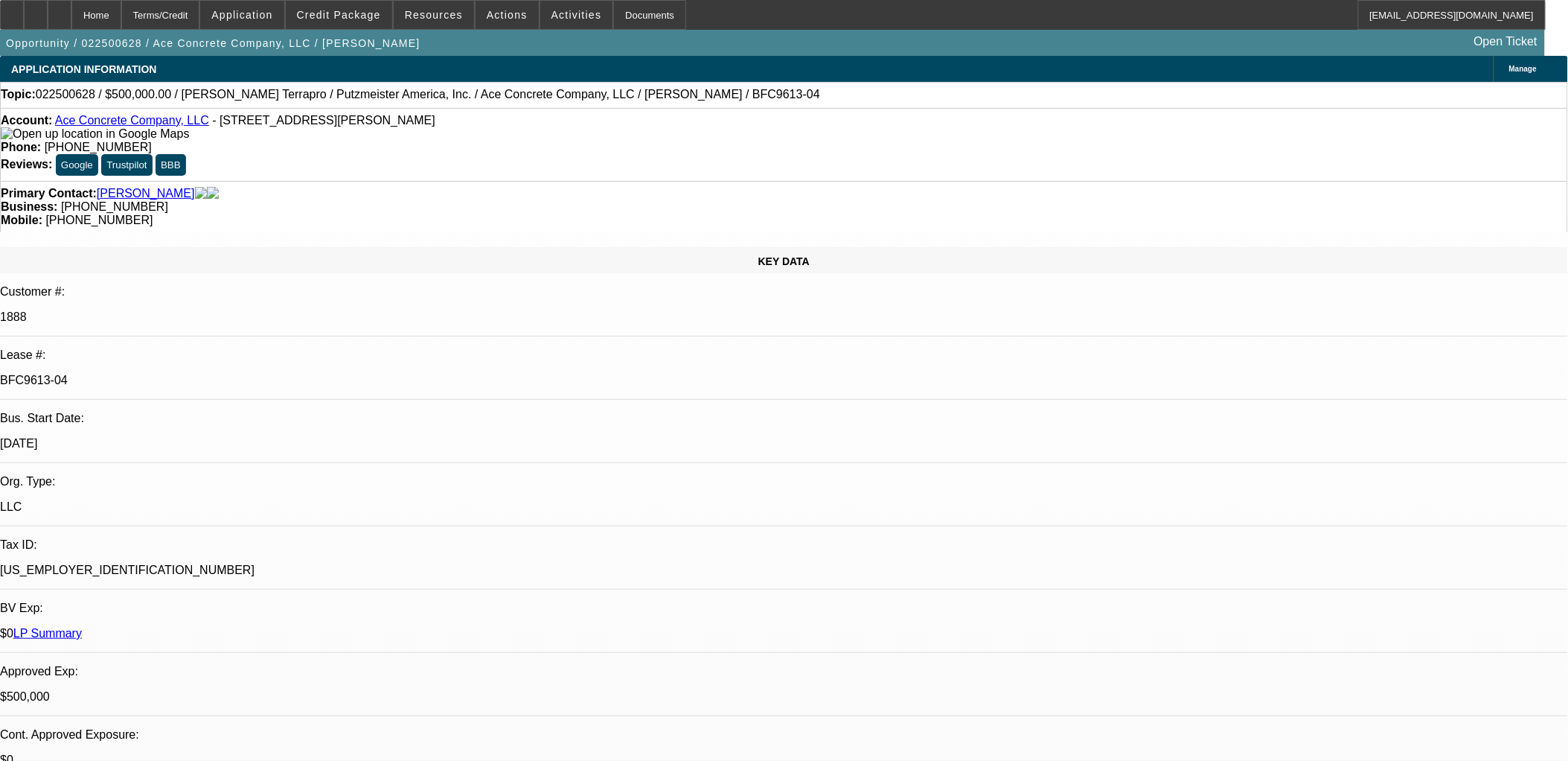
select select "6"
select select "1"
select select "2"
select select "6"
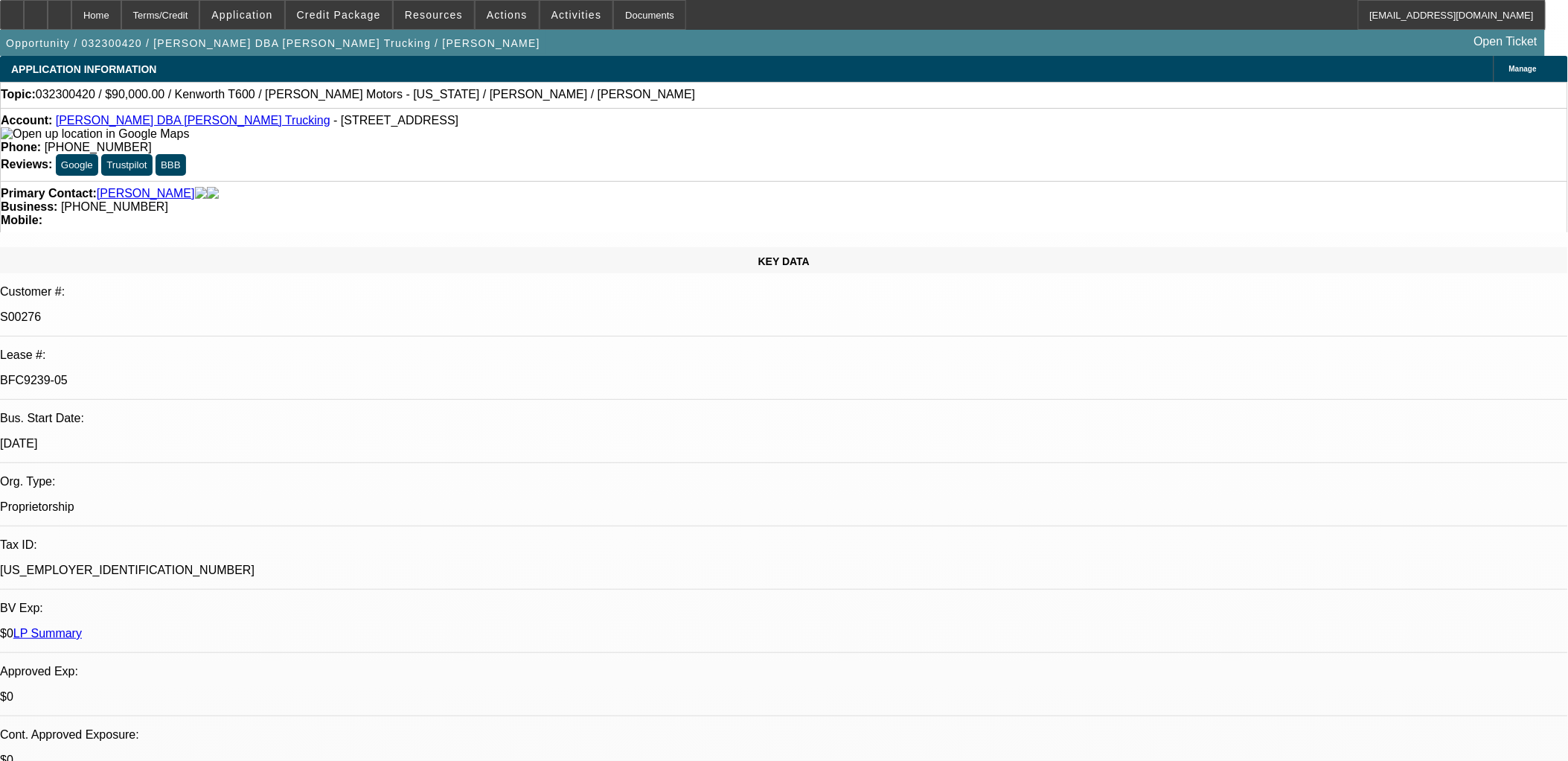
select select "0"
select select "2"
select select "0"
select select "2"
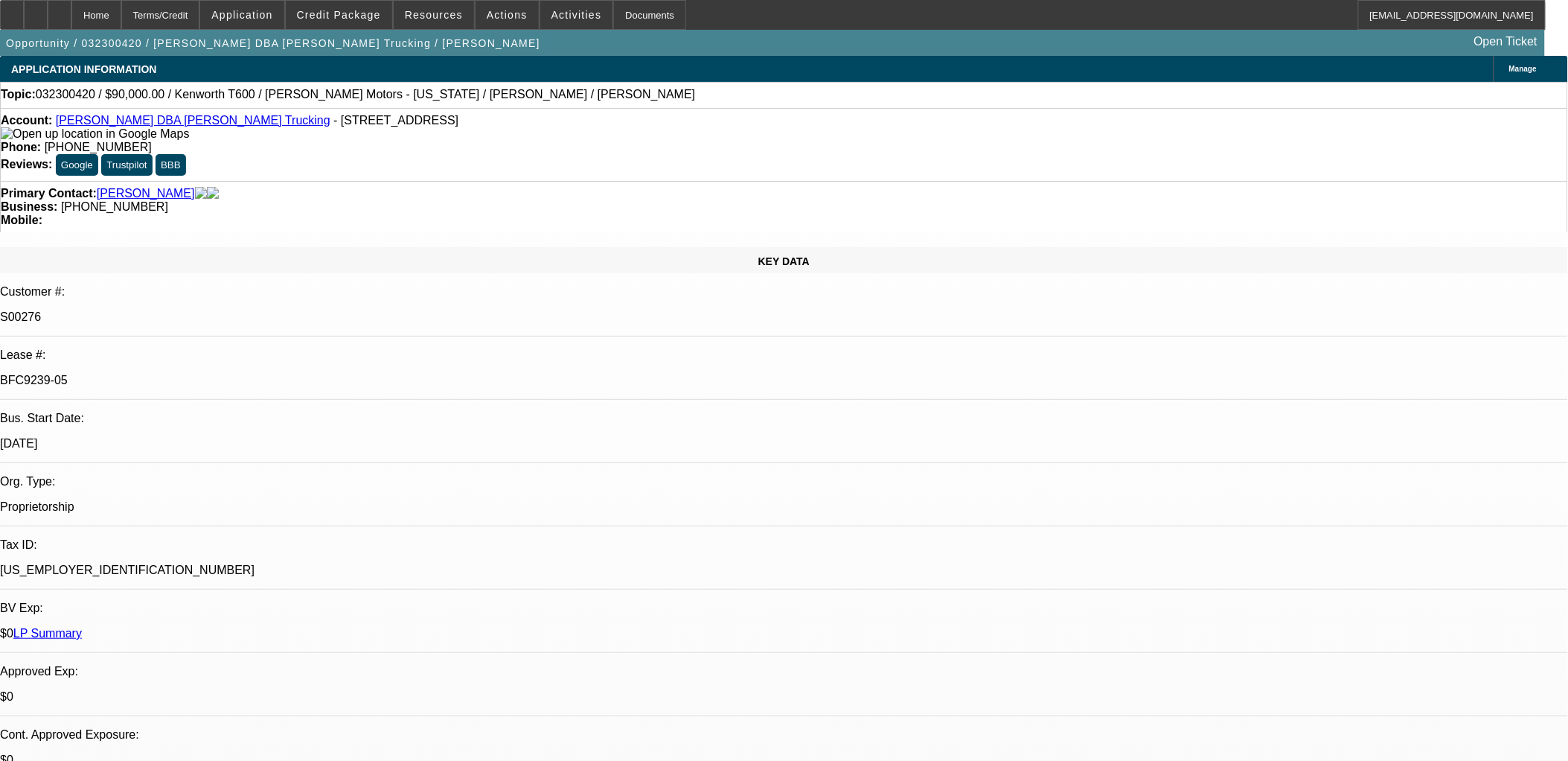
select select "0"
select select "0.1"
select select "2"
select select "0"
select select "0.1"
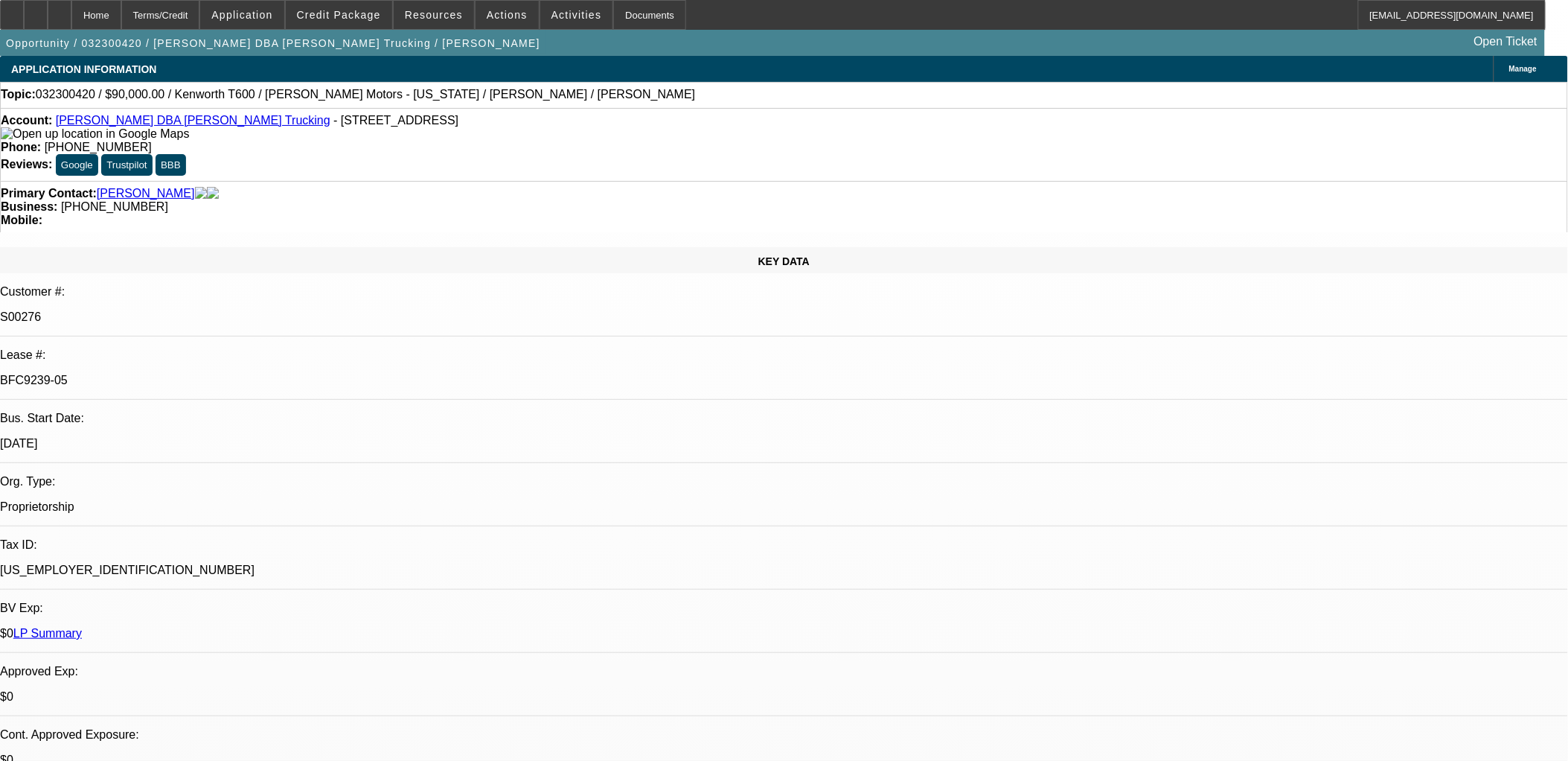
select select "2"
select select "0"
select select "1"
select select "2"
select select "6"
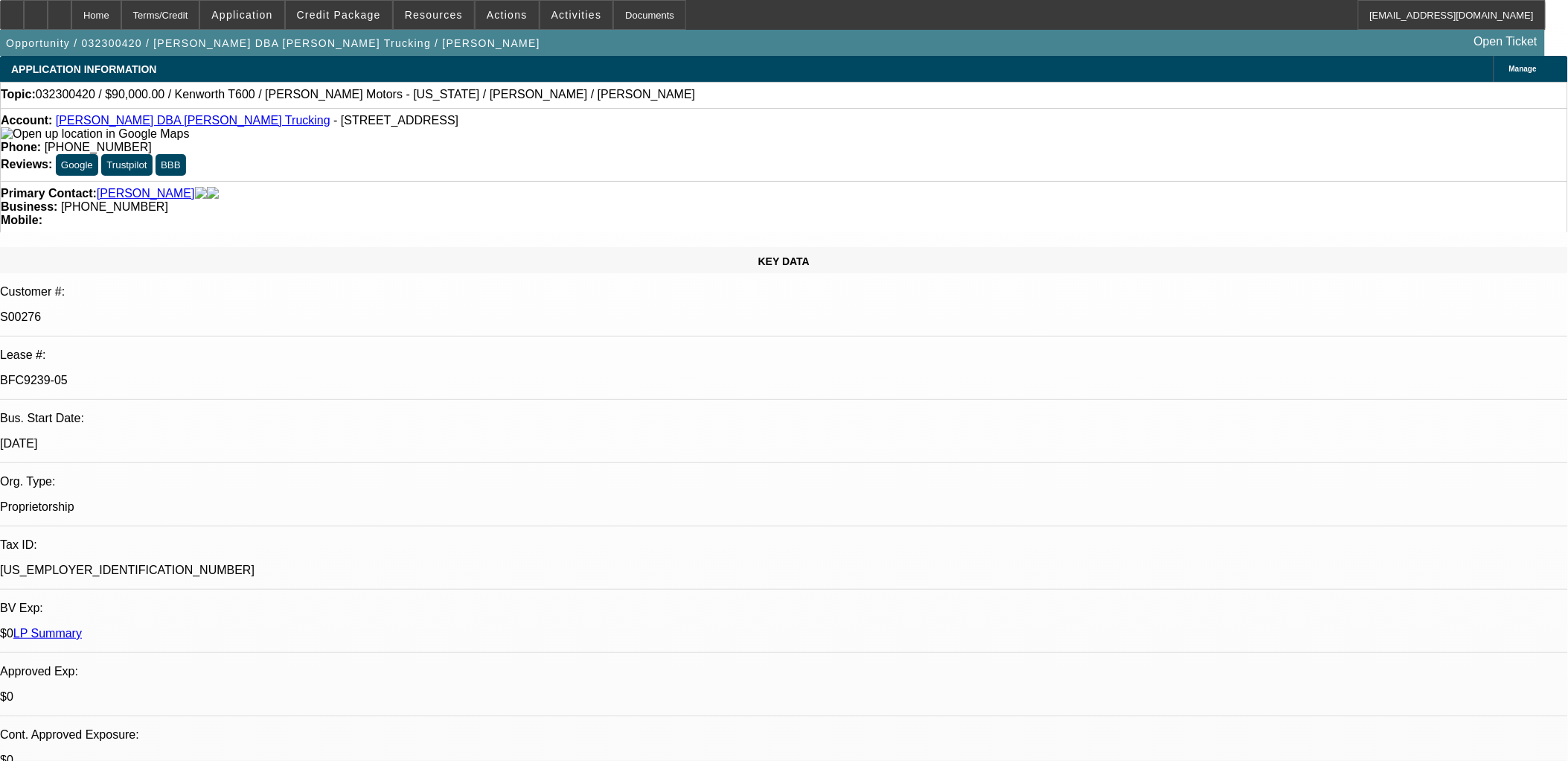
select select "1"
select select "2"
select select "6"
select select "1"
select select "2"
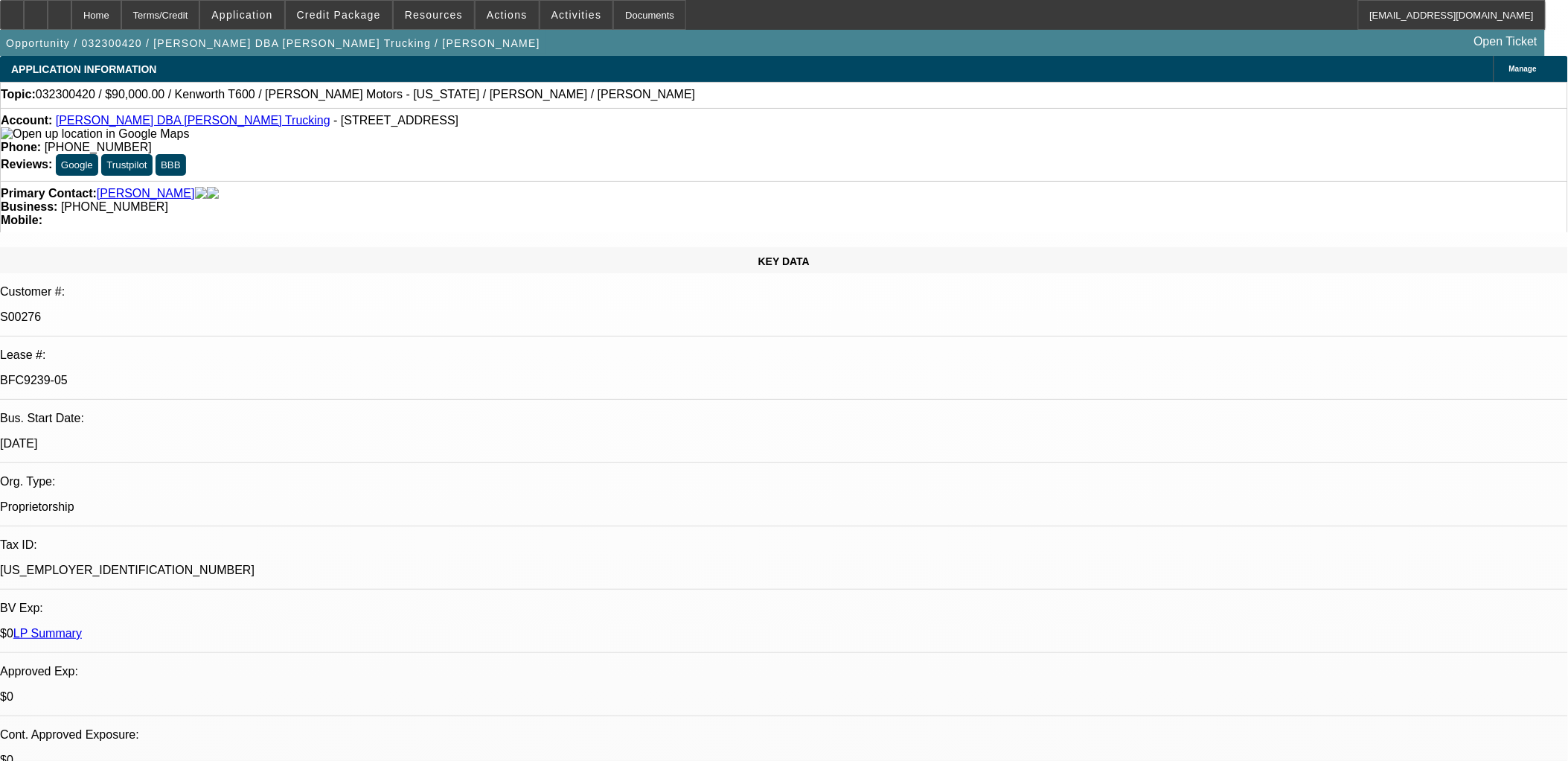
select select "6"
select select "1"
select select "2"
select select "6"
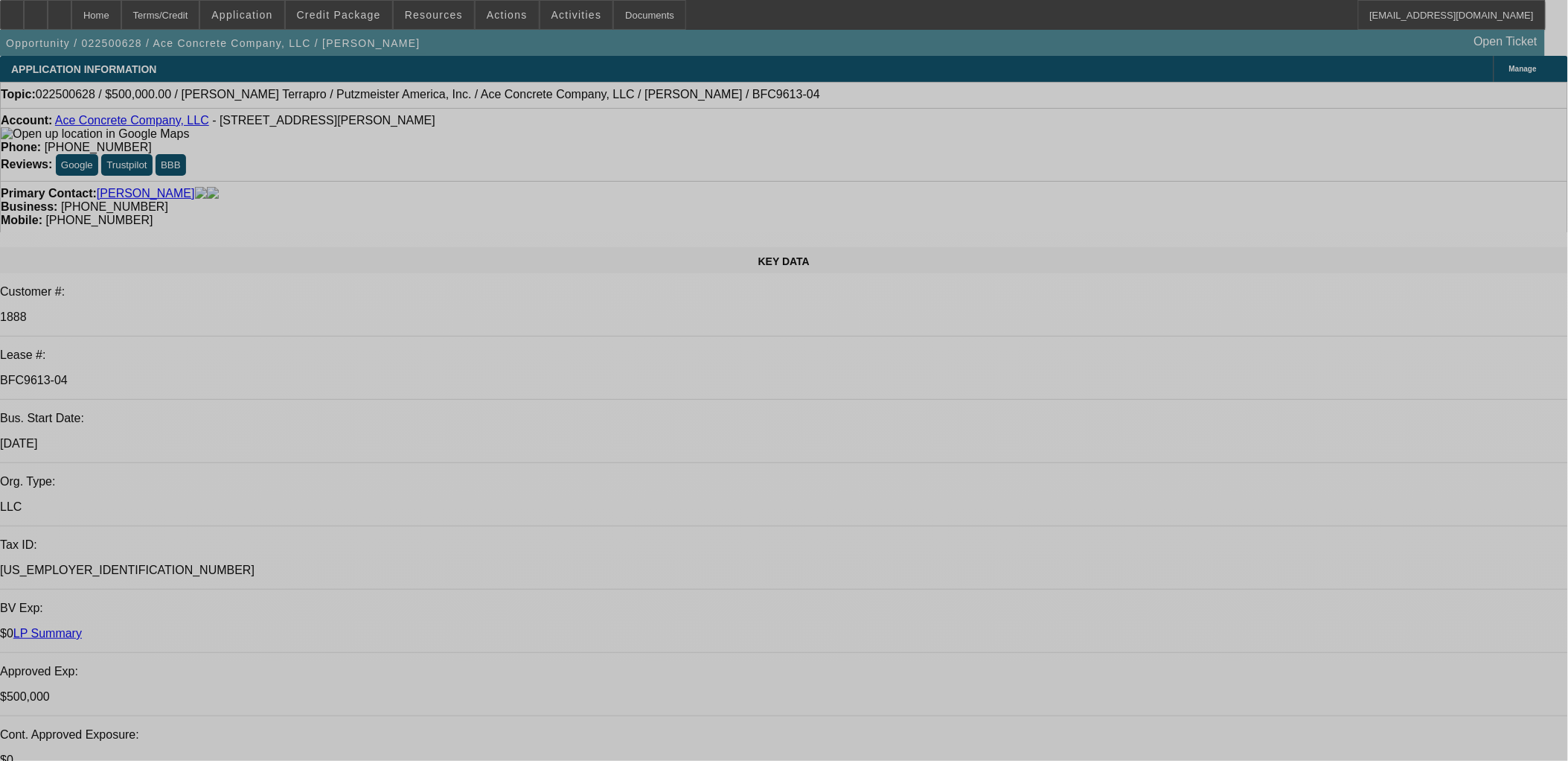
select select "0"
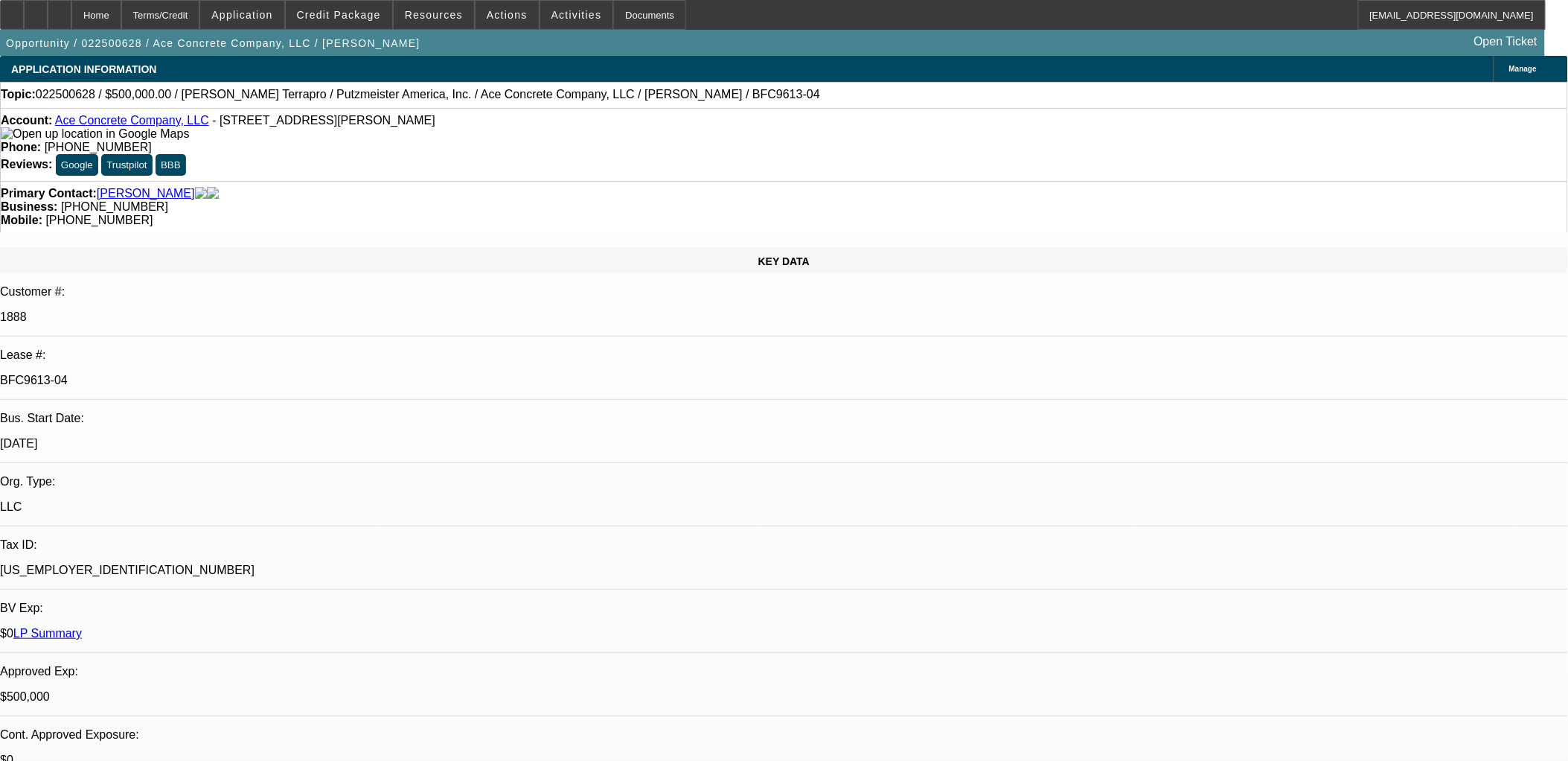
select select "0"
select select "2"
select select "0"
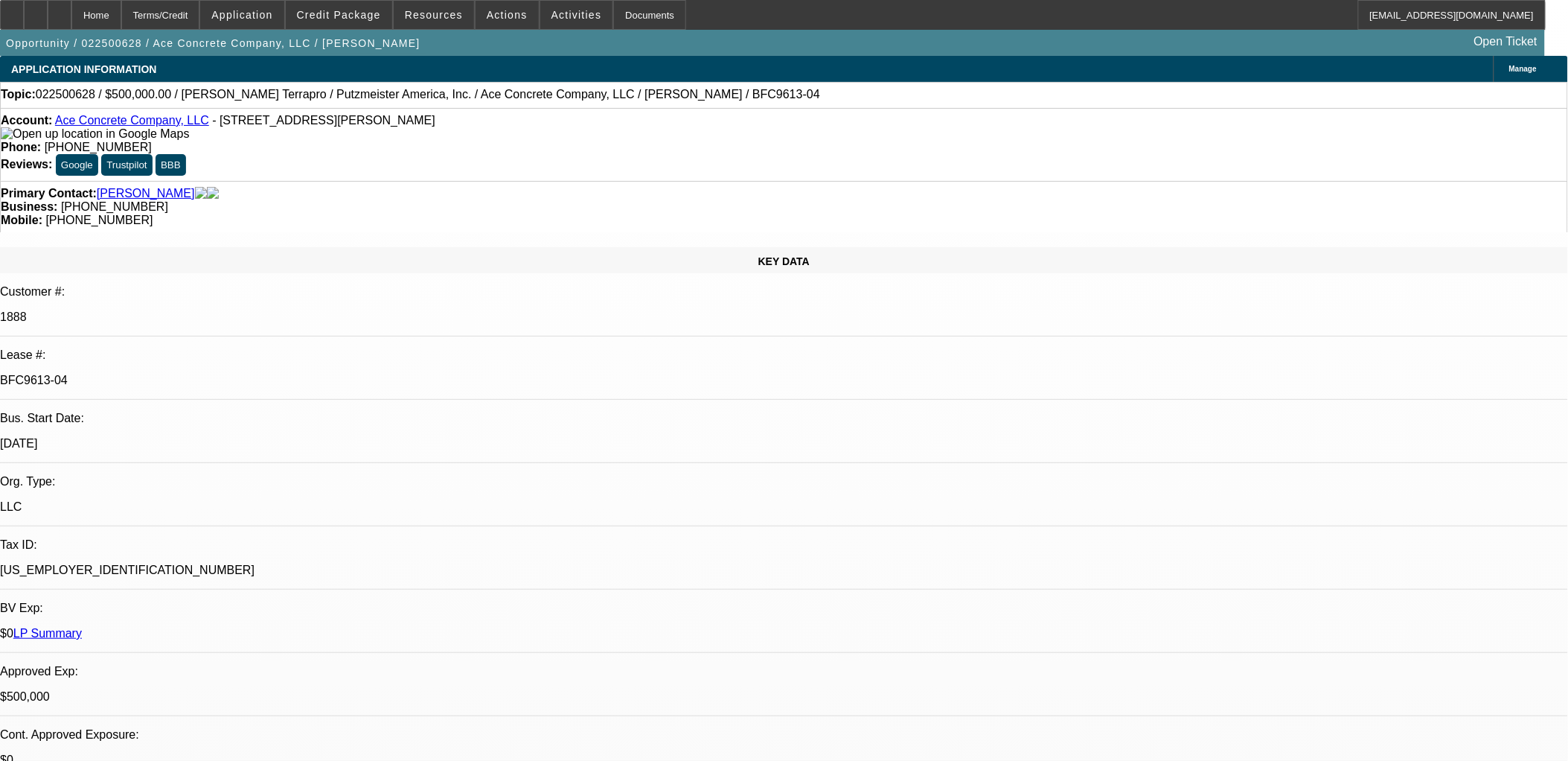
select select "2"
select select "0"
select select "1"
select select "3"
select select "6"
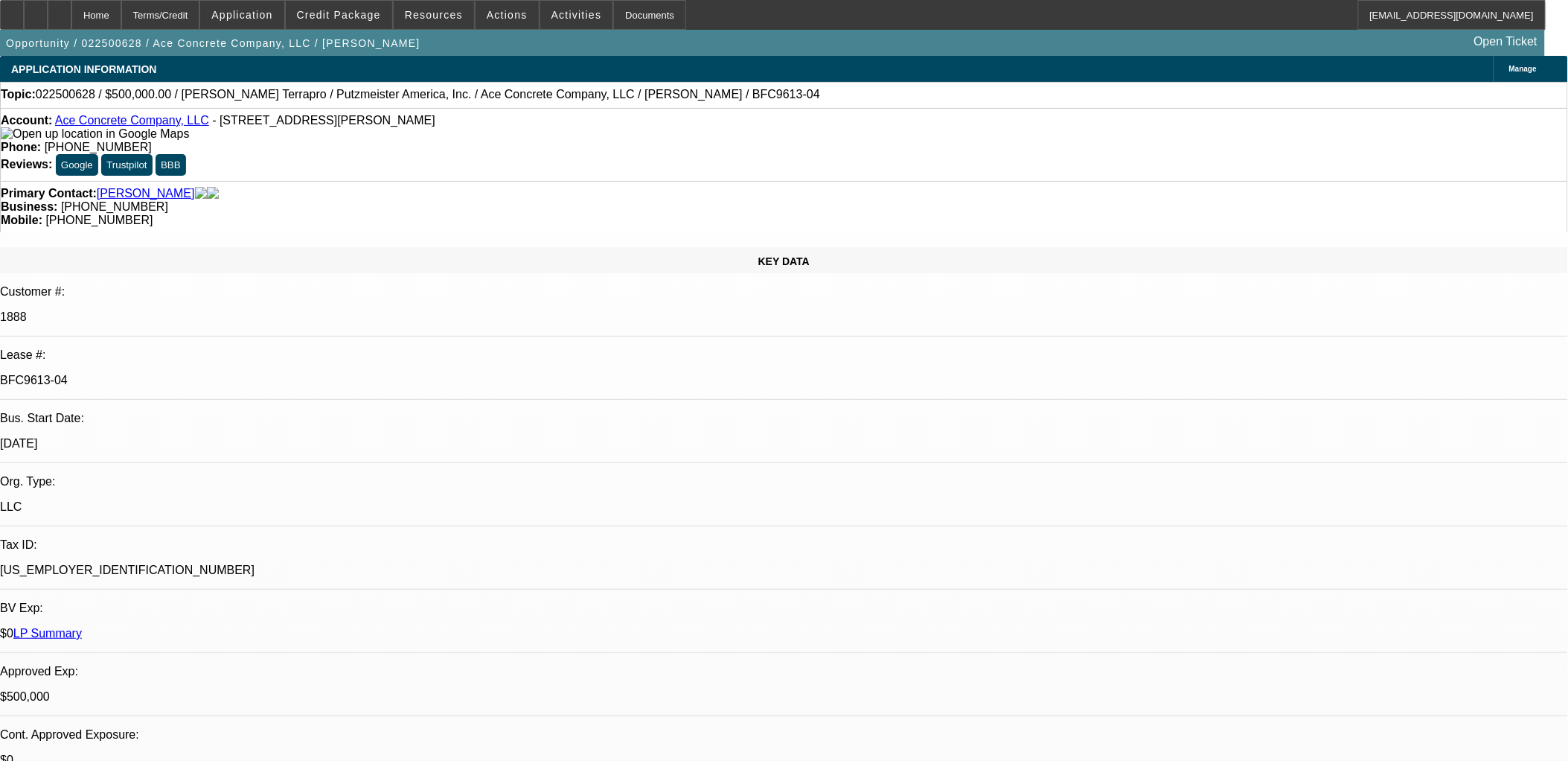
select select "1"
select select "3"
select select "6"
select select "1"
select select "2"
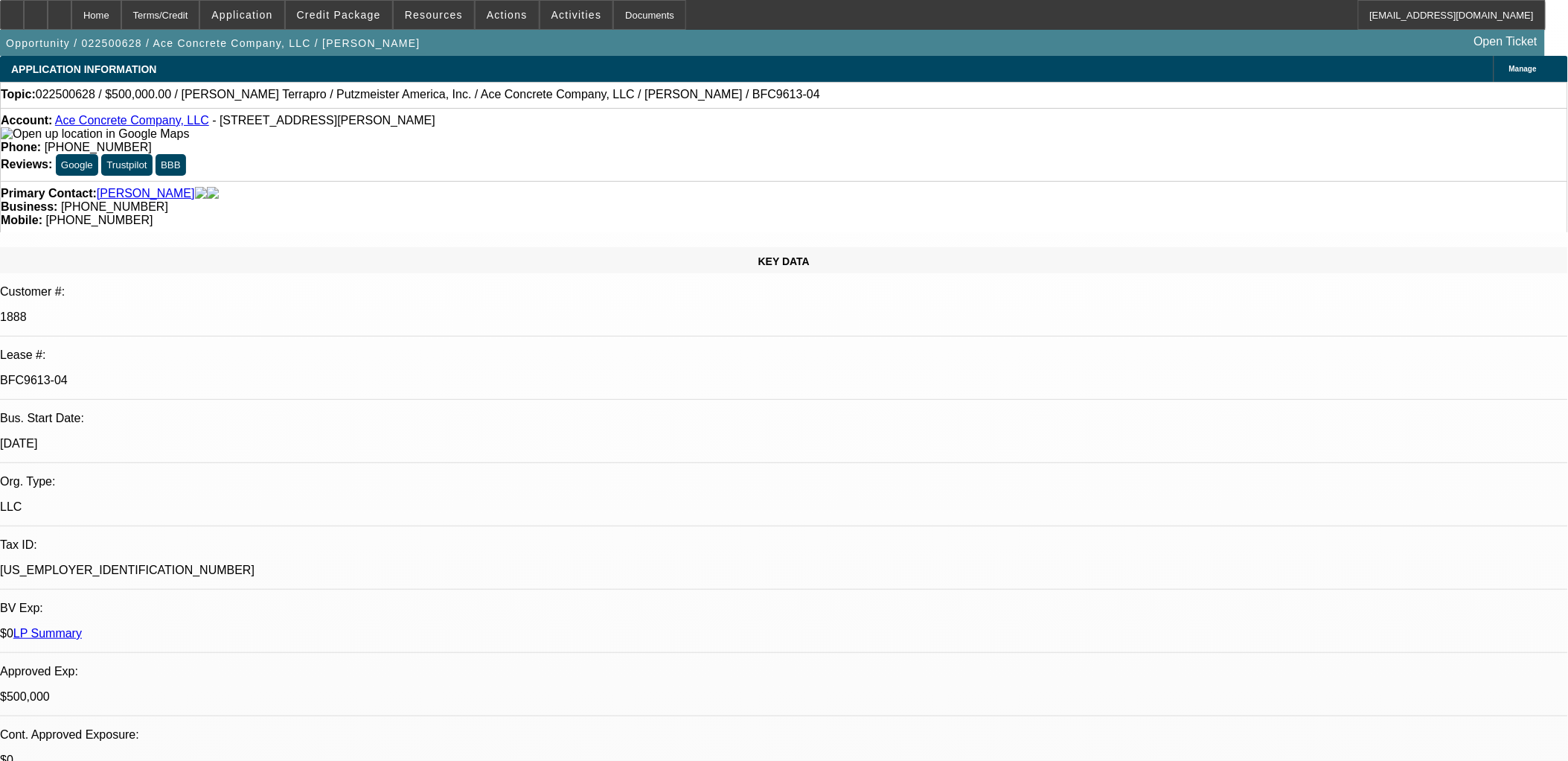
select select "6"
select select "1"
select select "2"
select select "6"
